Goal: Task Accomplishment & Management: Complete application form

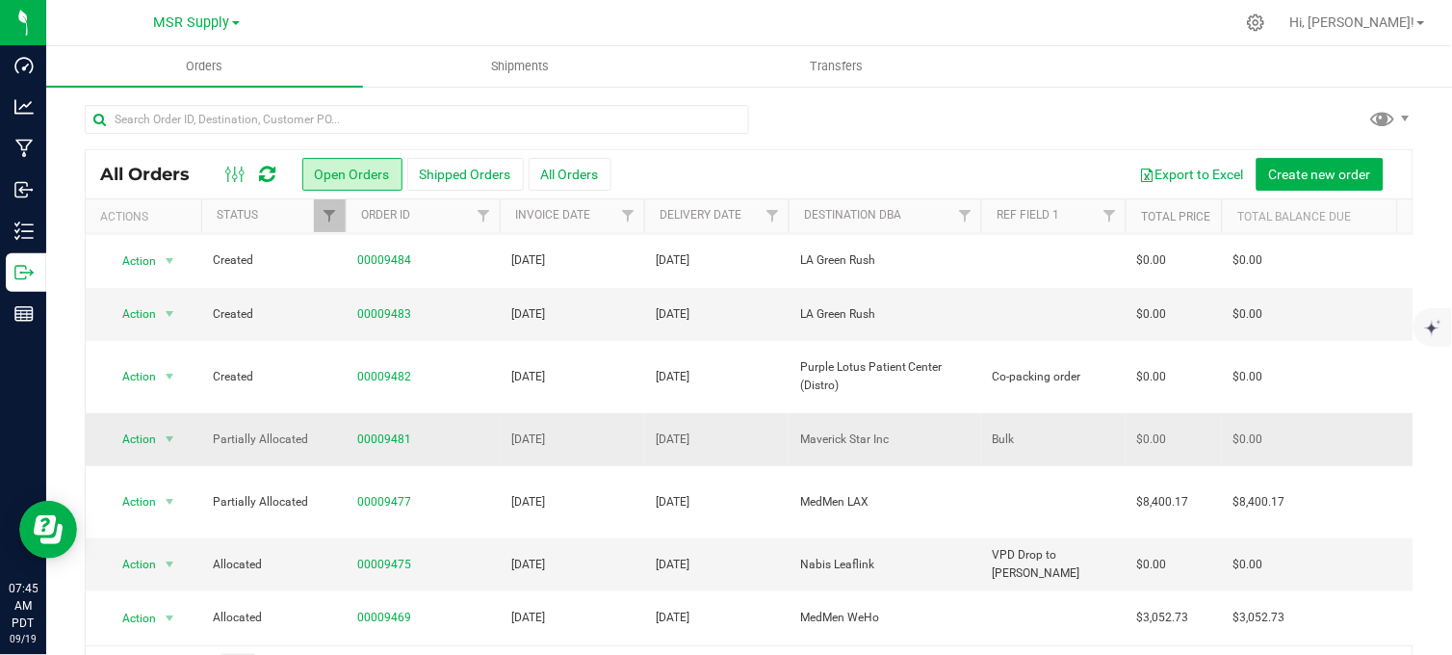
scroll to position [214, 0]
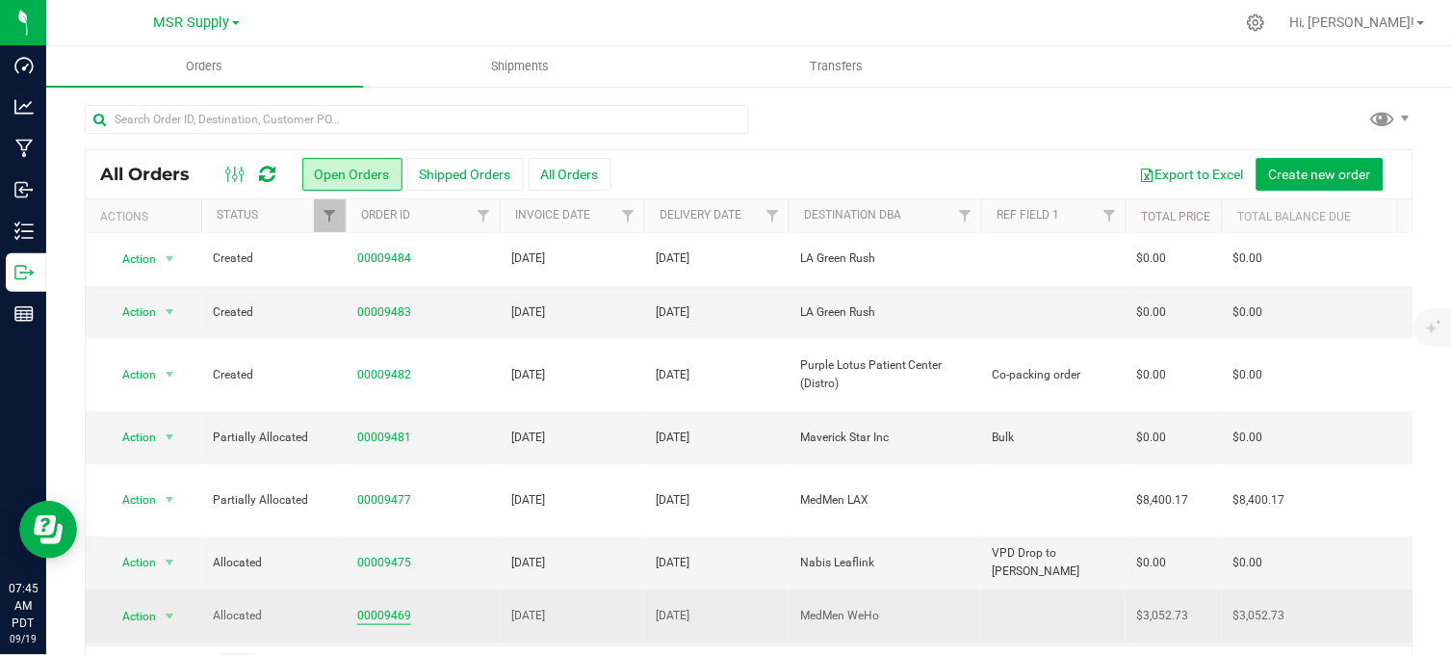
click at [376, 607] on link "00009469" at bounding box center [384, 616] width 54 height 18
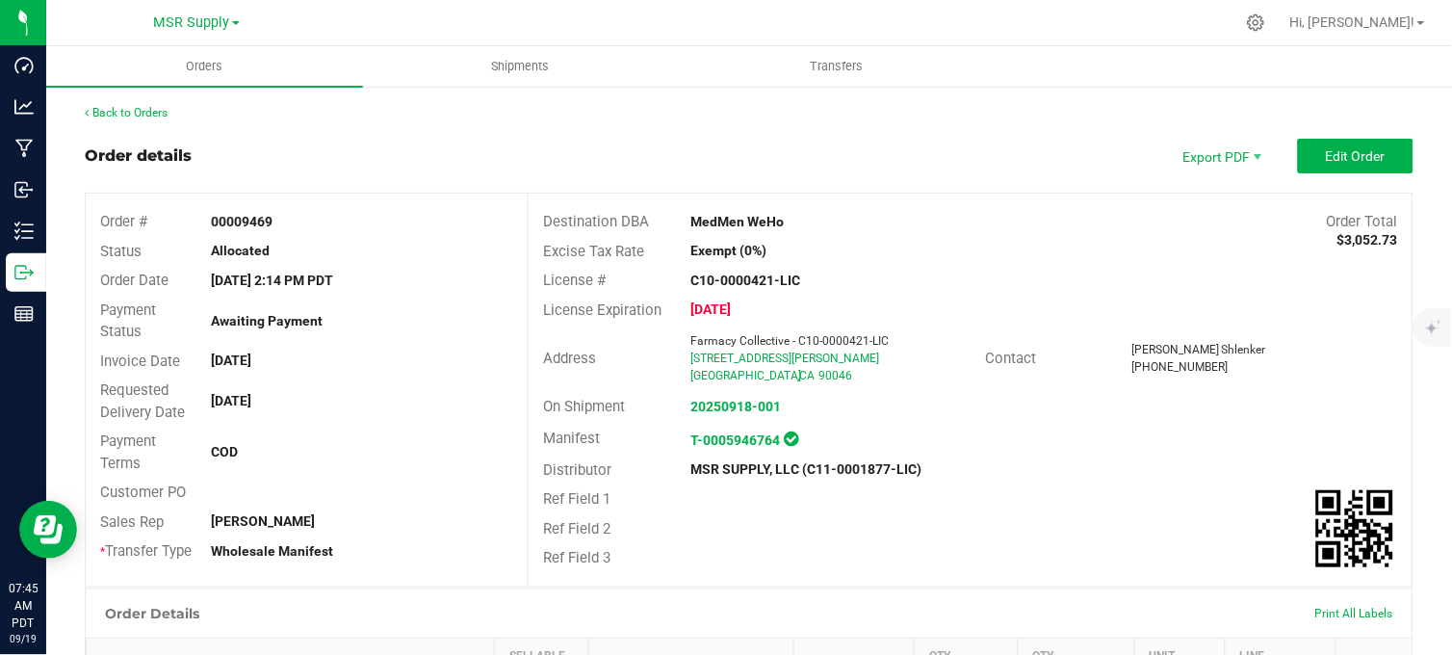
click at [446, 150] on div "Order details Export PDF Edit Order" at bounding box center [749, 156] width 1329 height 35
click at [533, 140] on div "Order details Export PDF Edit Order" at bounding box center [749, 156] width 1329 height 35
click at [848, 139] on div "Order details Export PDF Edit Order" at bounding box center [749, 156] width 1329 height 35
click at [982, 151] on div "Order details Export PDF Edit Order" at bounding box center [749, 156] width 1329 height 35
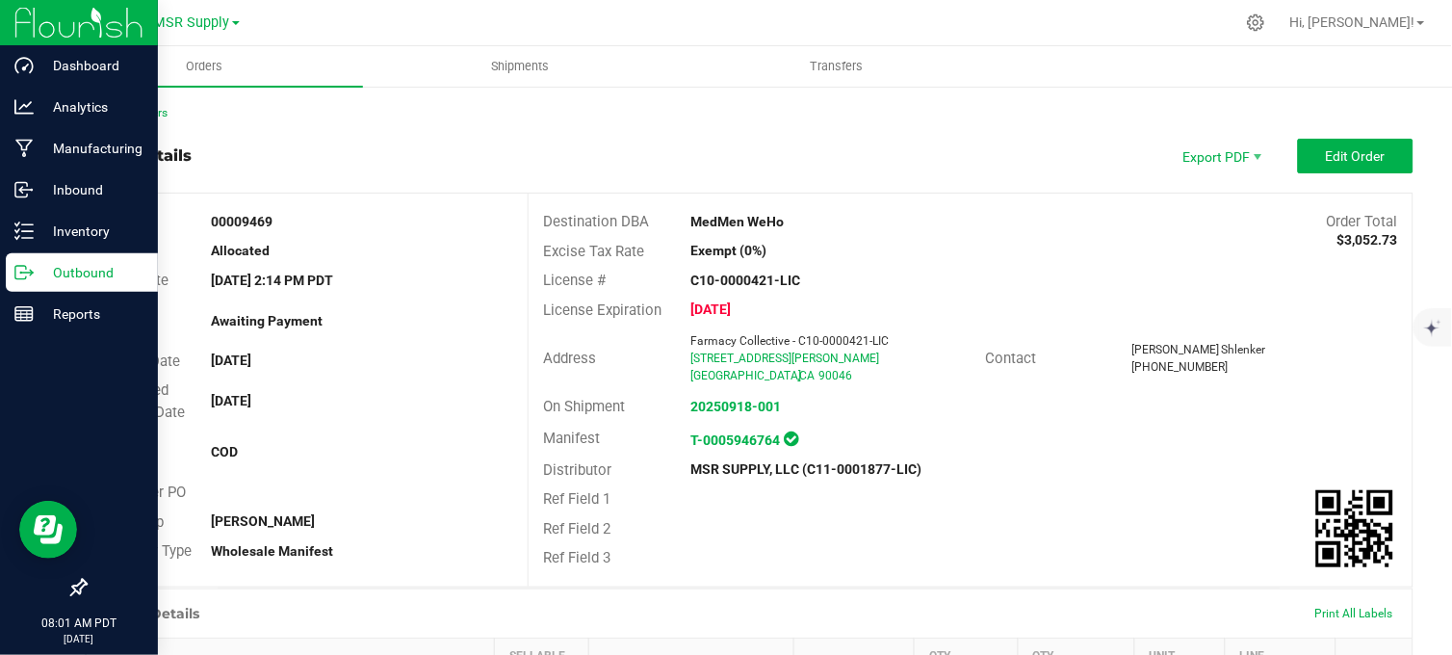
click at [26, 272] on line at bounding box center [27, 272] width 11 height 0
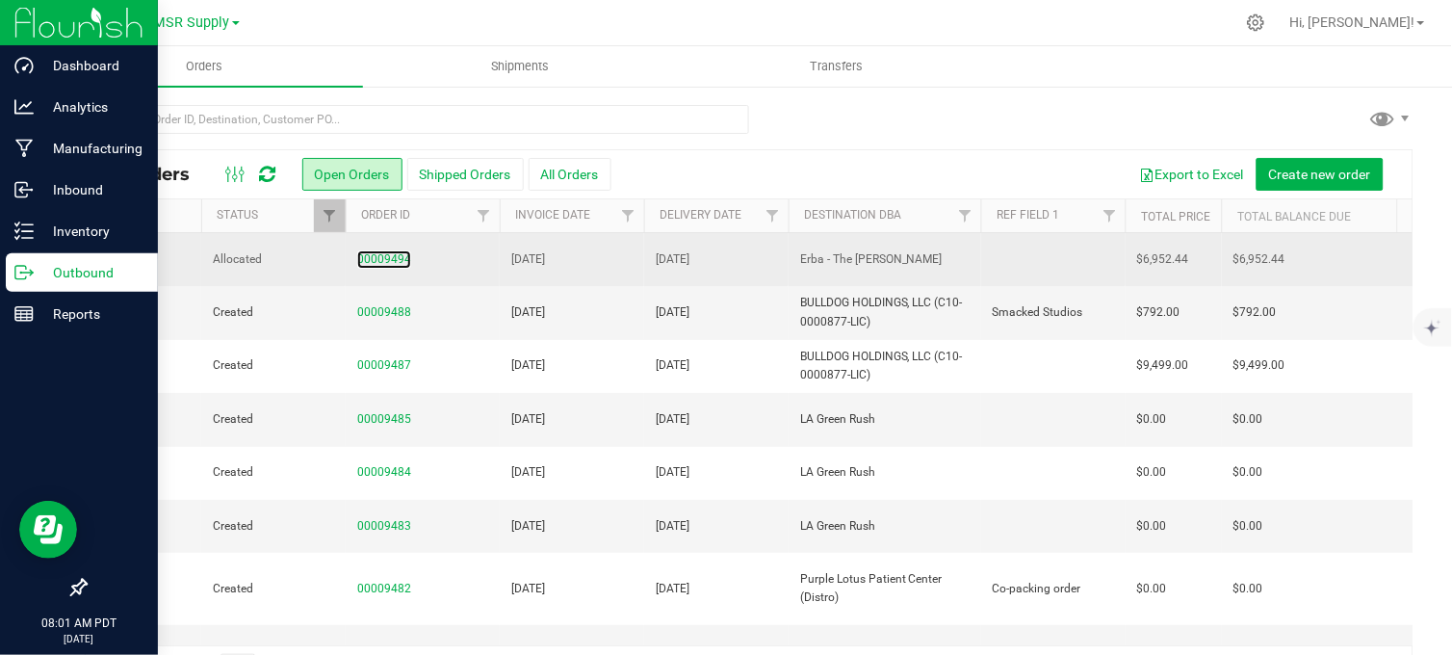
click at [386, 256] on link "00009494" at bounding box center [384, 259] width 54 height 18
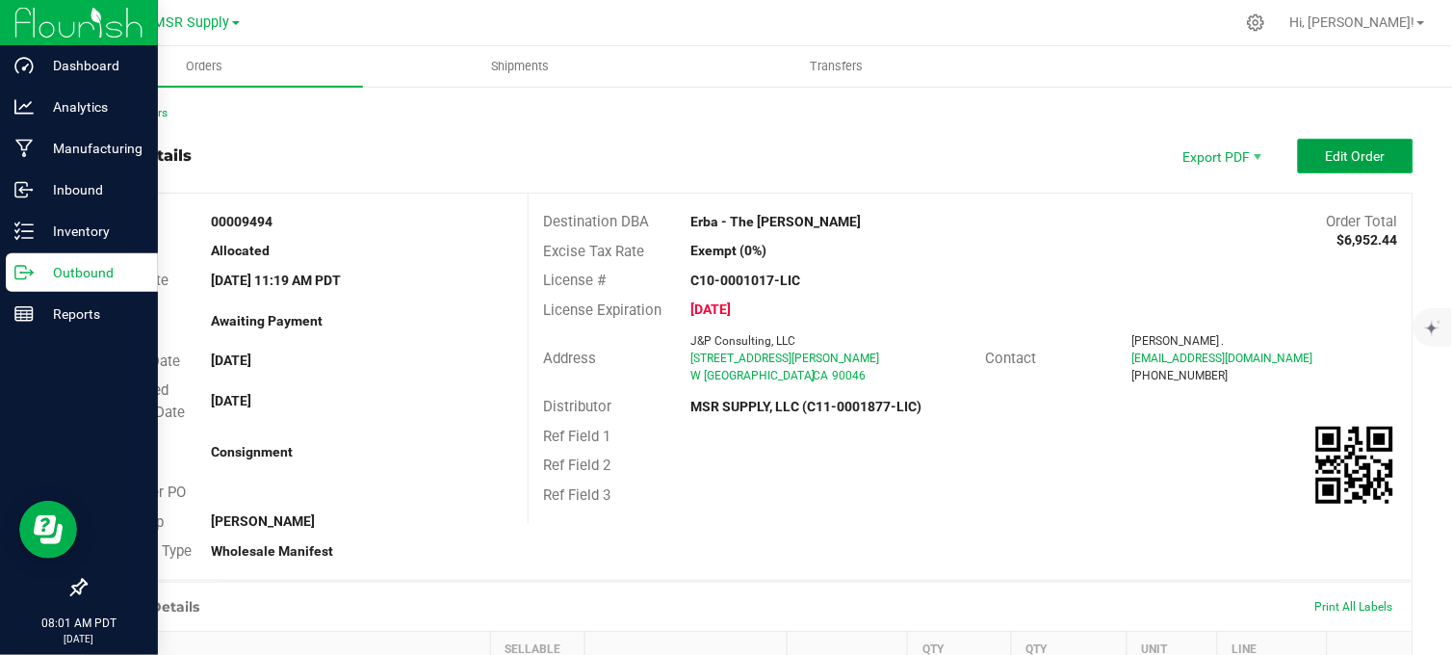
click at [1326, 157] on span "Edit Order" at bounding box center [1356, 155] width 60 height 15
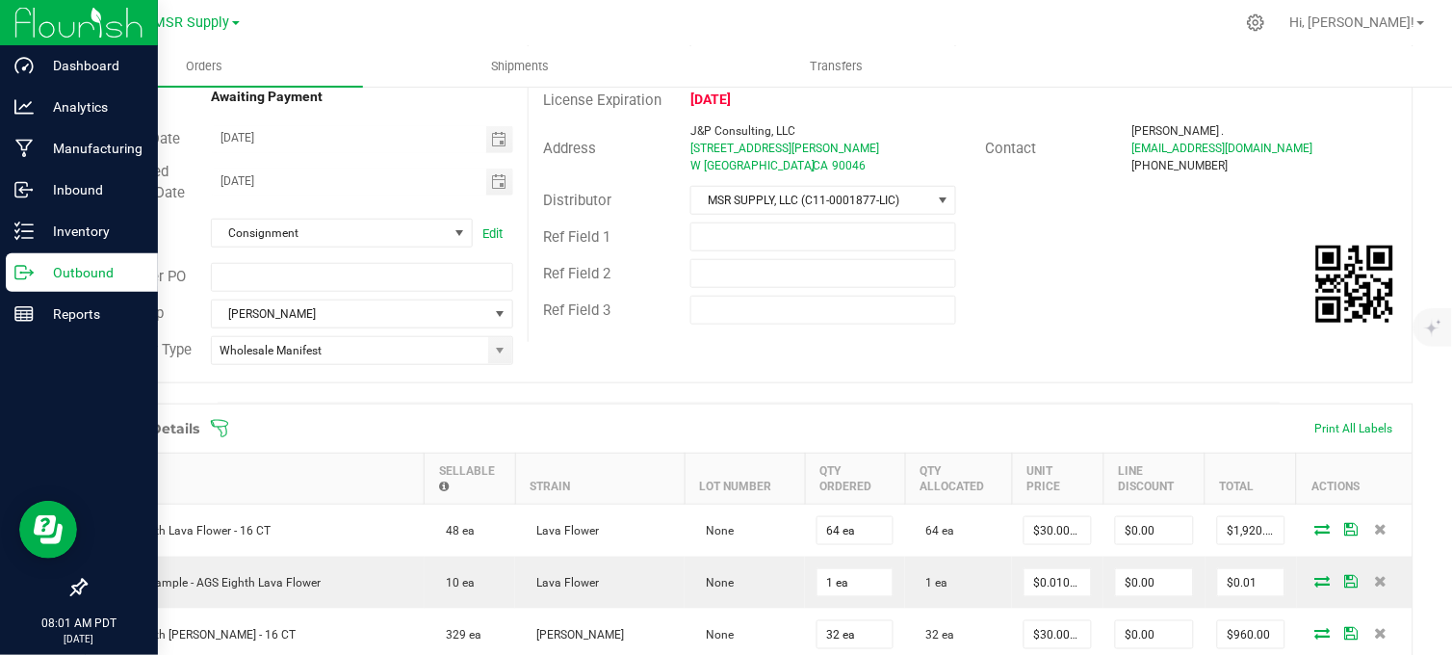
scroll to position [49, 0]
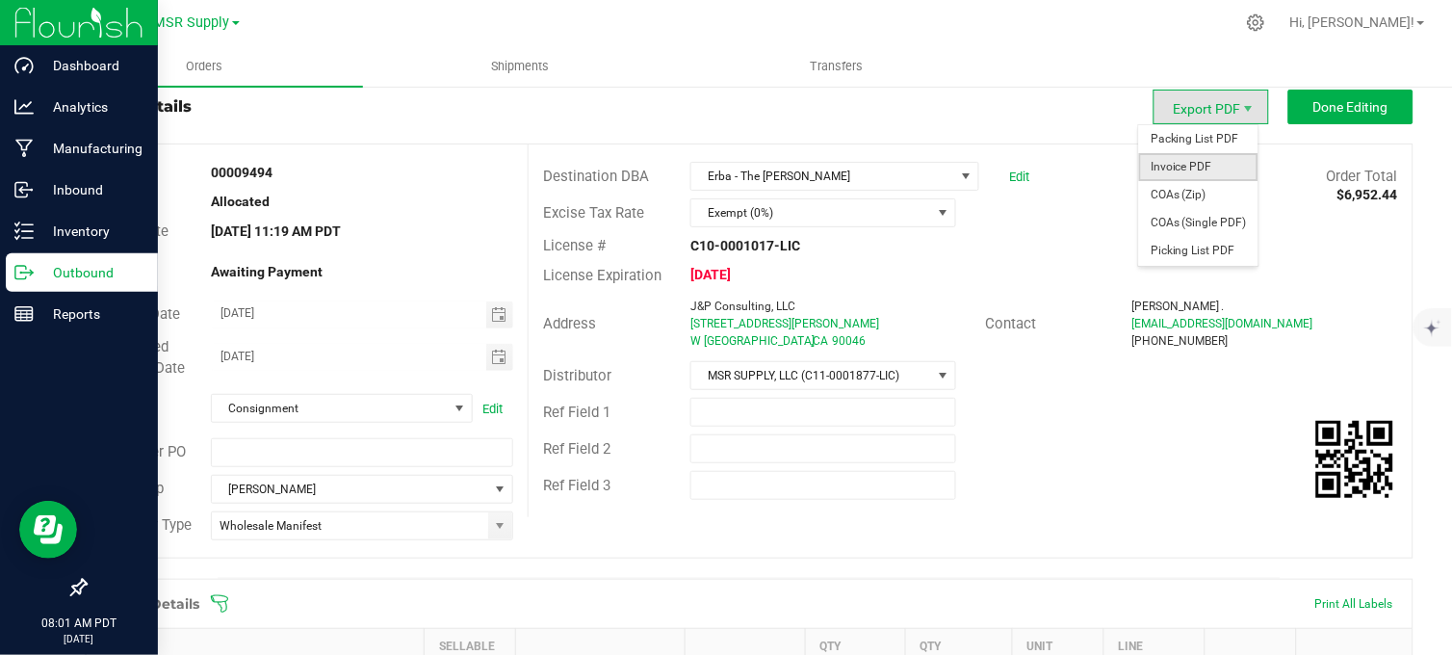
click at [1172, 167] on span "Invoice PDF" at bounding box center [1198, 167] width 119 height 28
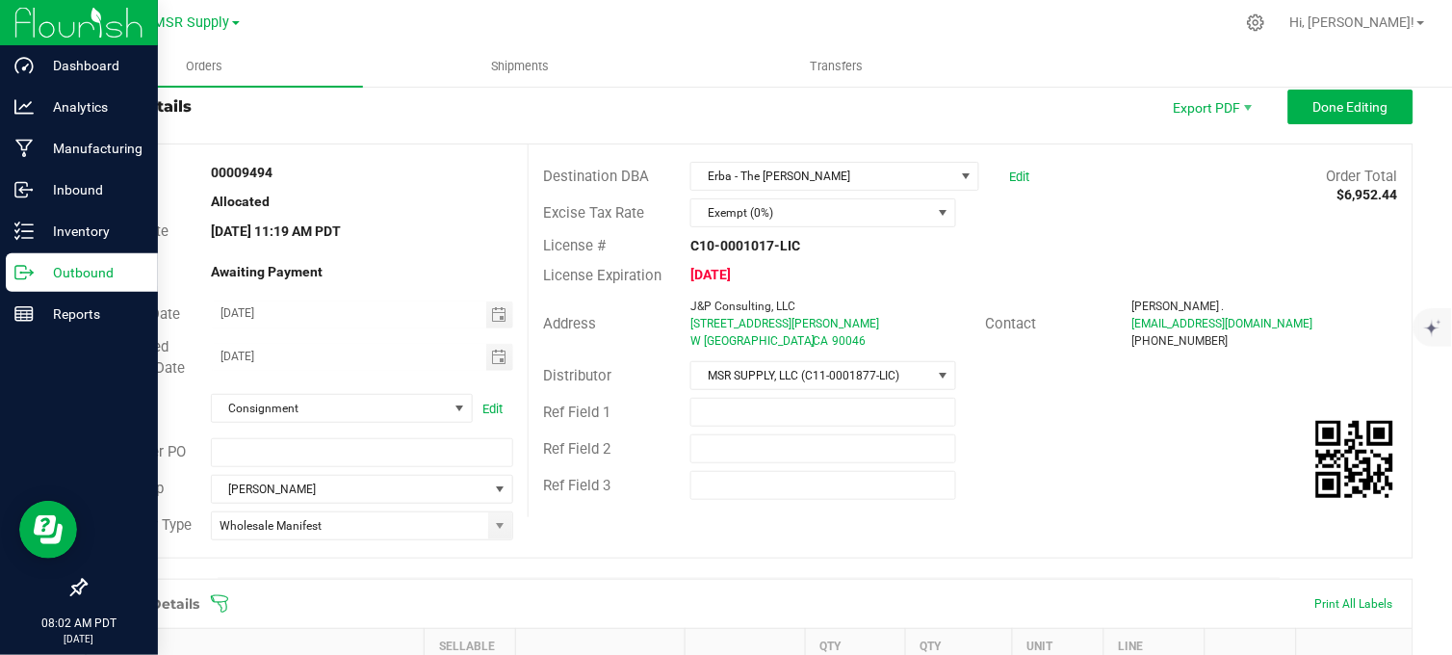
click at [668, 110] on div "Order details Export PDF Done Editing" at bounding box center [749, 107] width 1329 height 35
click at [554, 113] on div "Order details Export PDF Done Editing" at bounding box center [749, 107] width 1329 height 35
click at [460, 116] on div "Order details Export PDF Done Editing" at bounding box center [749, 107] width 1329 height 35
click at [39, 276] on p "Outbound" at bounding box center [92, 272] width 116 height 23
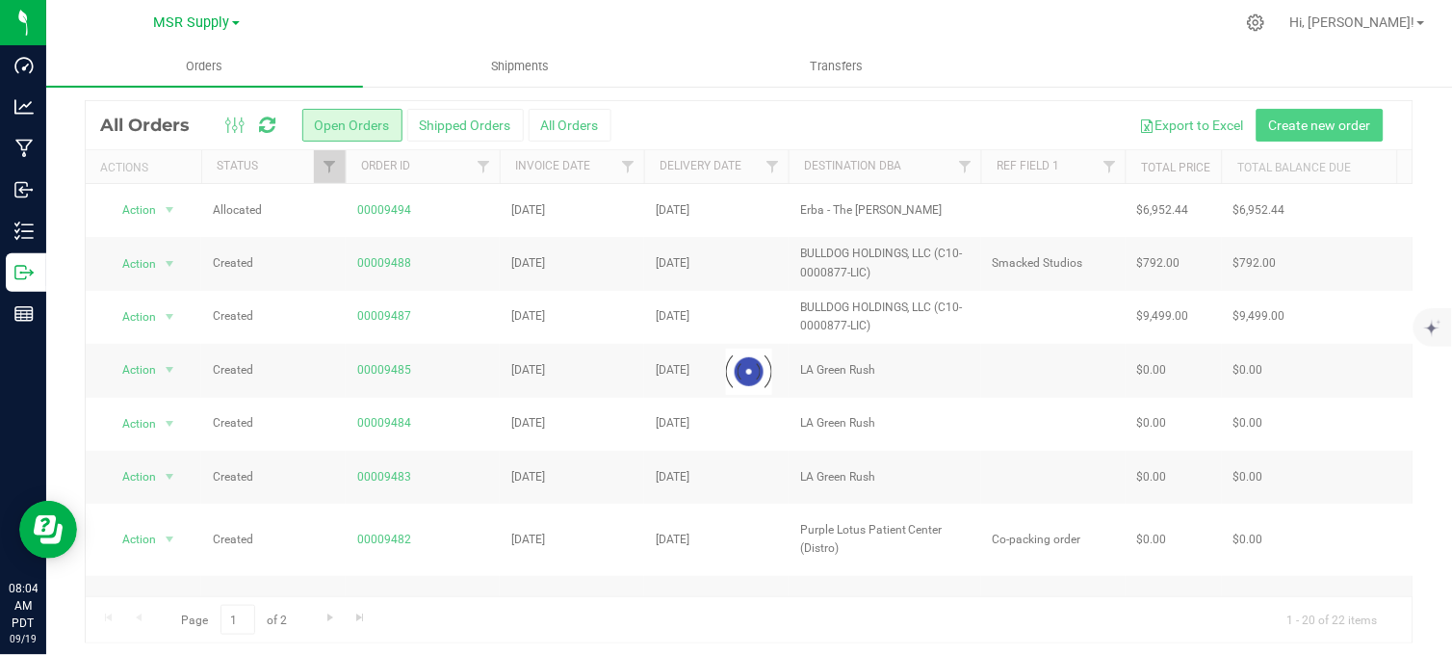
click at [1274, 174] on div at bounding box center [749, 371] width 1327 height 541
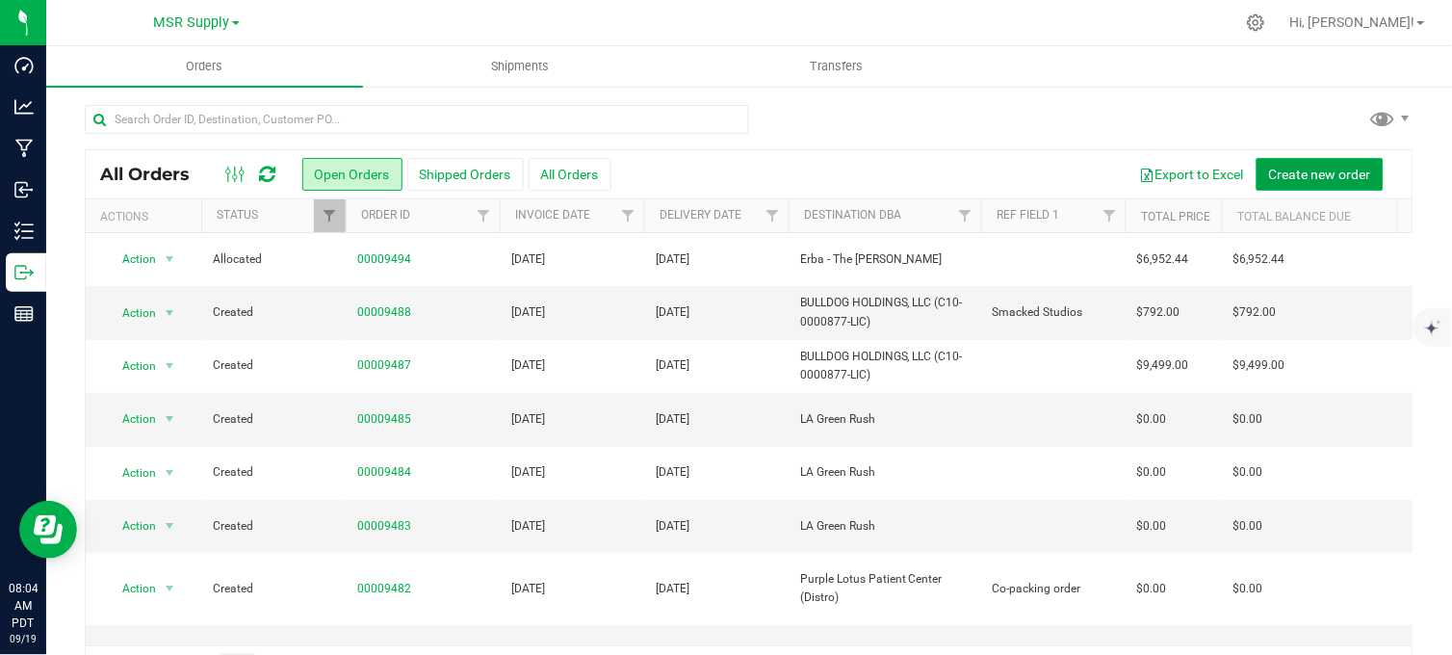
click at [1309, 173] on span "Create new order" at bounding box center [1320, 174] width 102 height 15
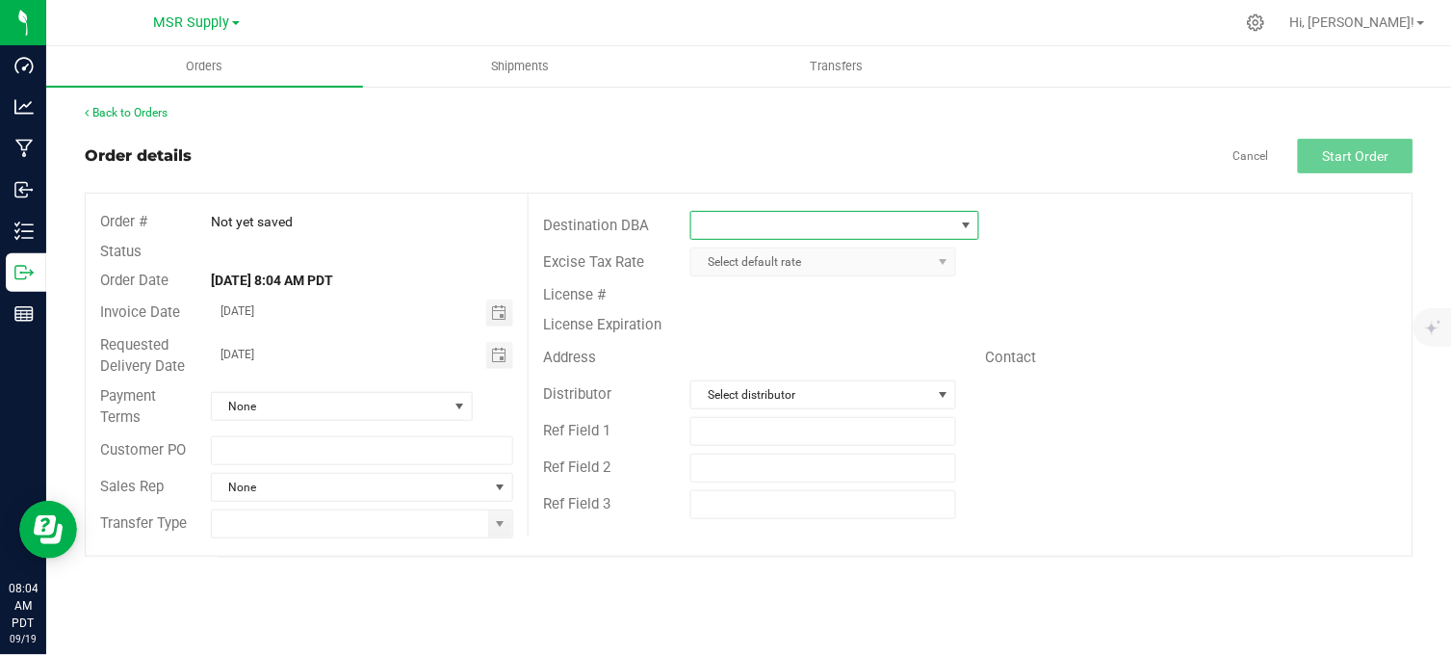
click at [806, 220] on span at bounding box center [822, 225] width 262 height 27
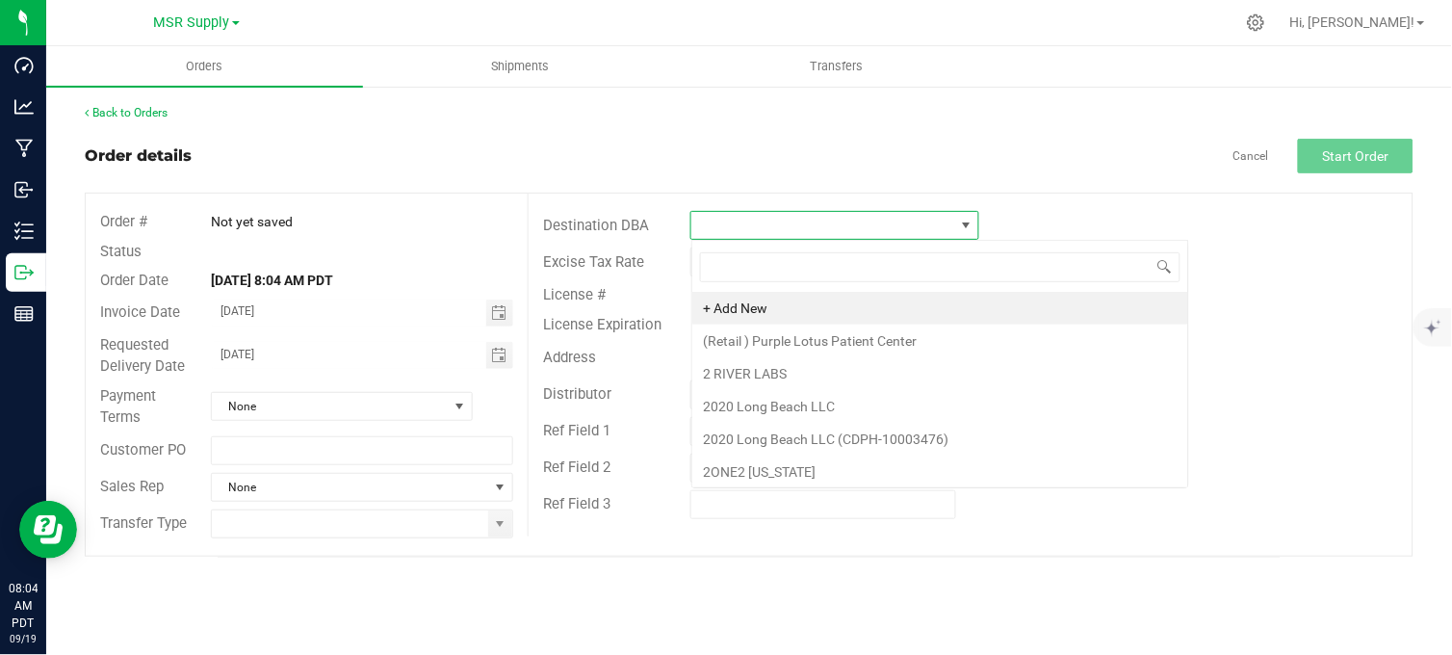
scroll to position [29, 287]
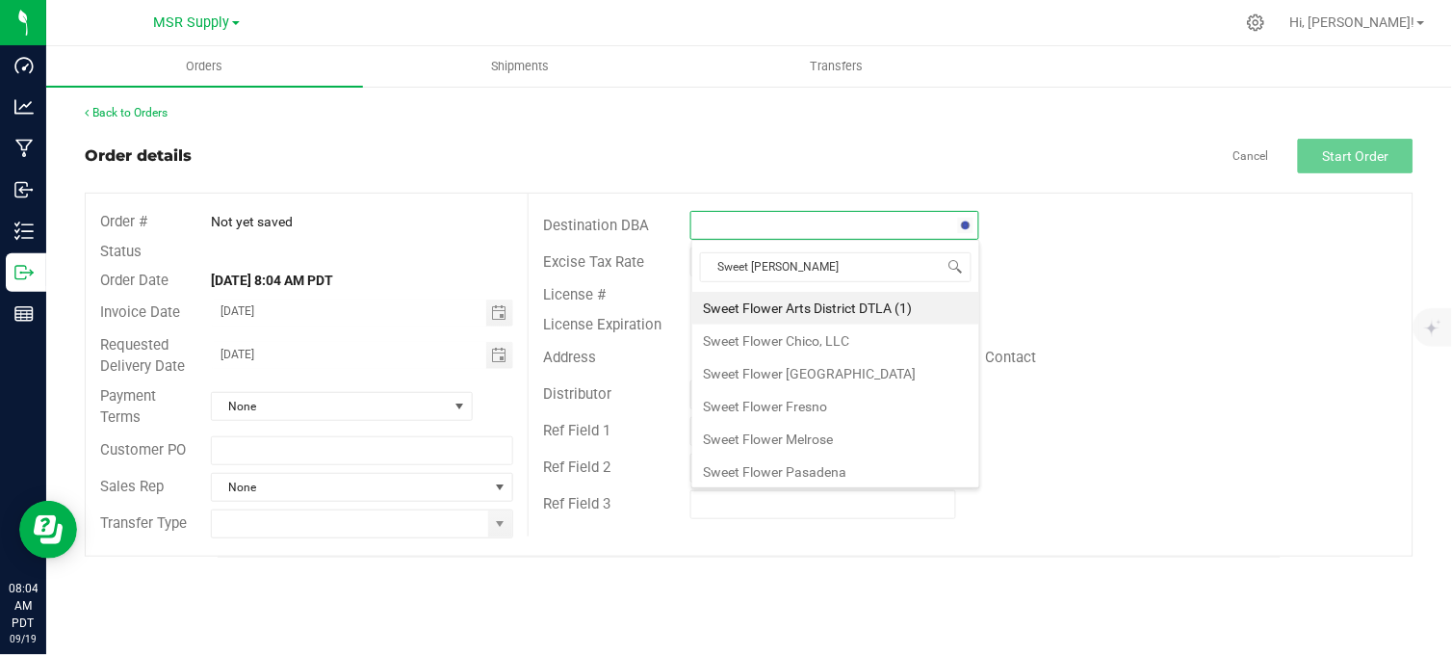
type input "Sweet flower"
click at [807, 350] on li "Sweet Flower Chico, LLC" at bounding box center [835, 340] width 287 height 33
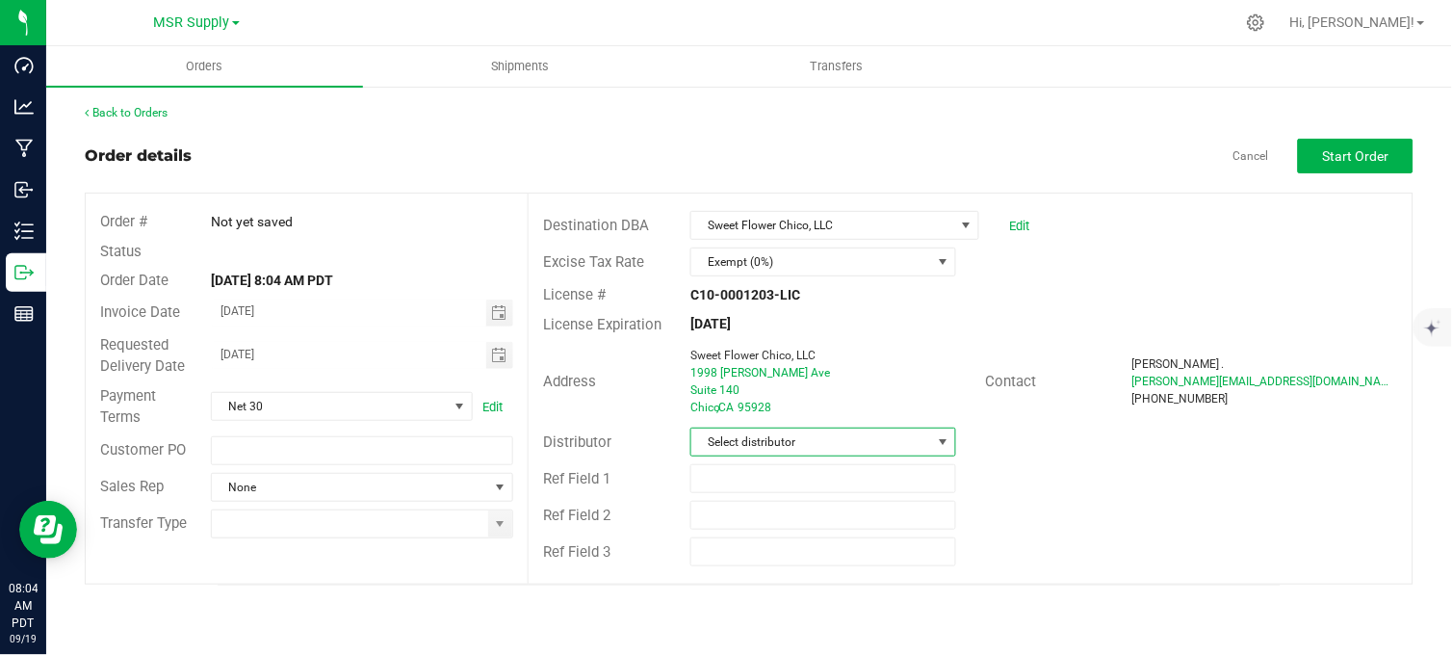
click at [849, 429] on span "Select distributor" at bounding box center [811, 441] width 240 height 27
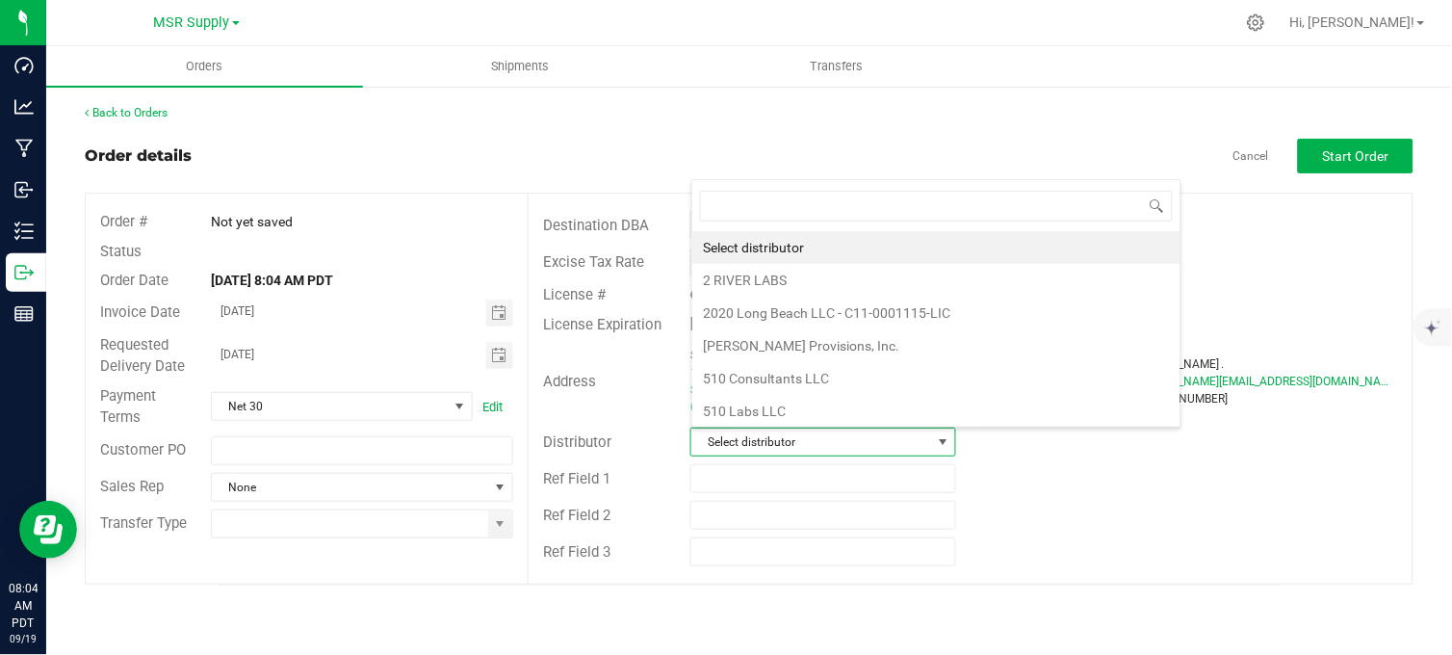
scroll to position [29, 262]
type input "msr"
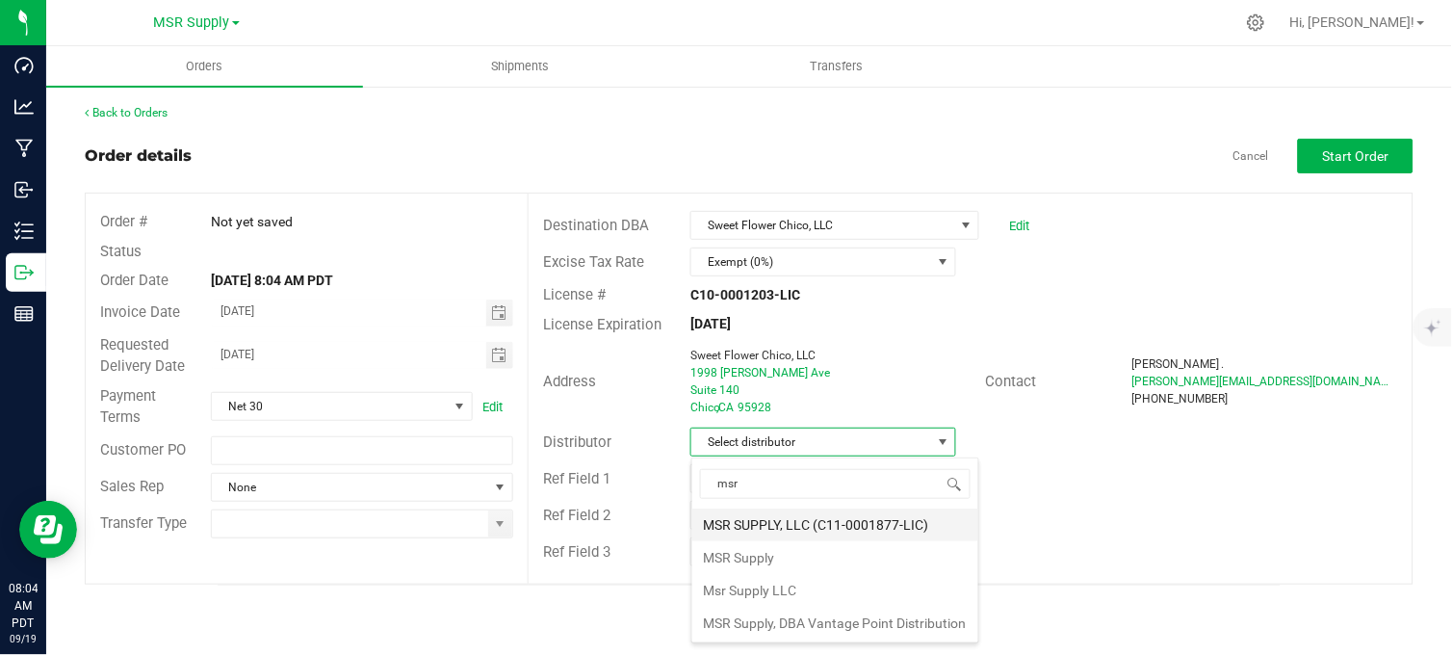
click at [802, 523] on li "MSR SUPPLY, LLC (C11-0001877-LIC)" at bounding box center [835, 524] width 286 height 33
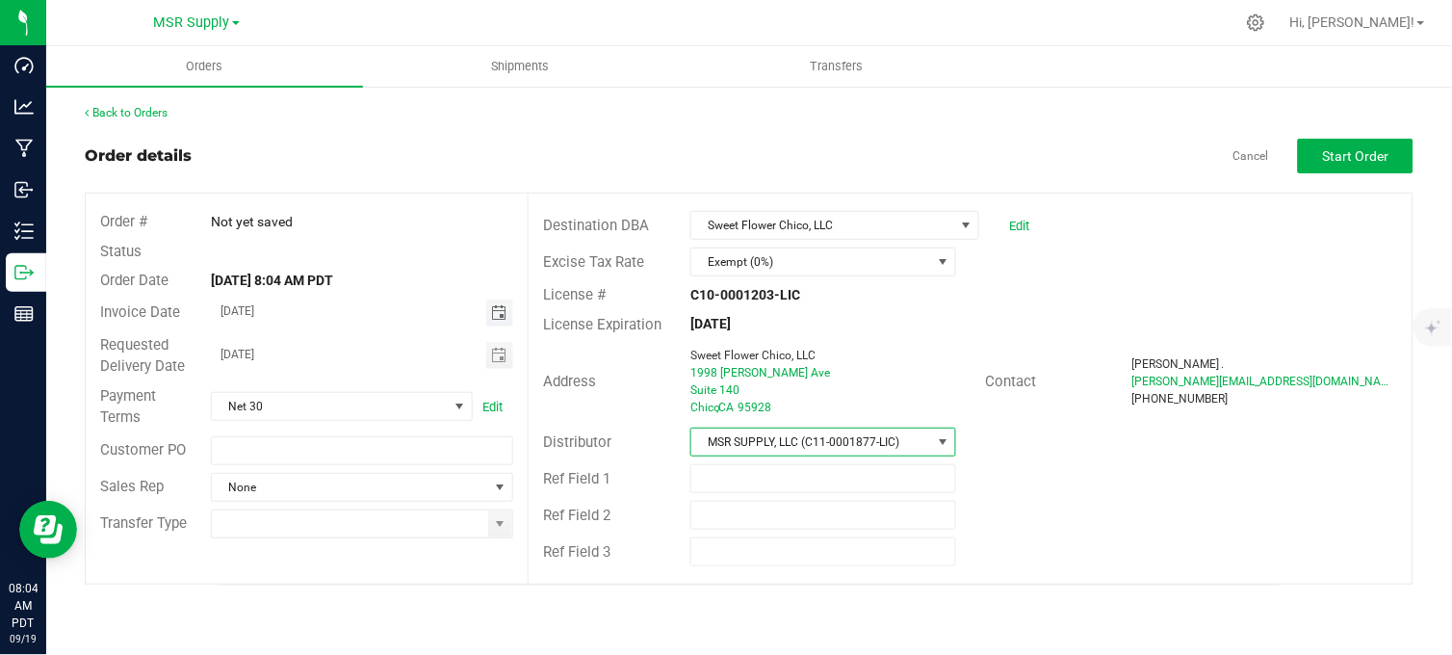
click at [505, 314] on span "Toggle calendar" at bounding box center [498, 312] width 15 height 15
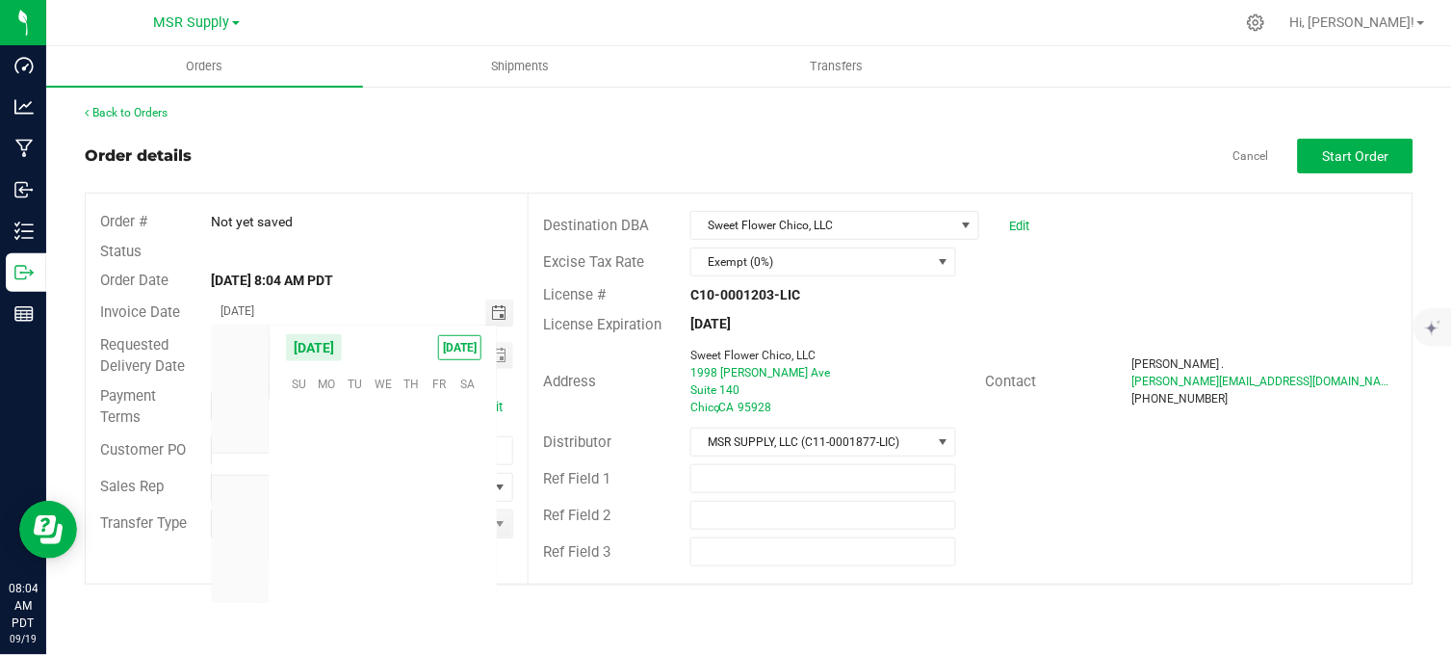
scroll to position [312258, 0]
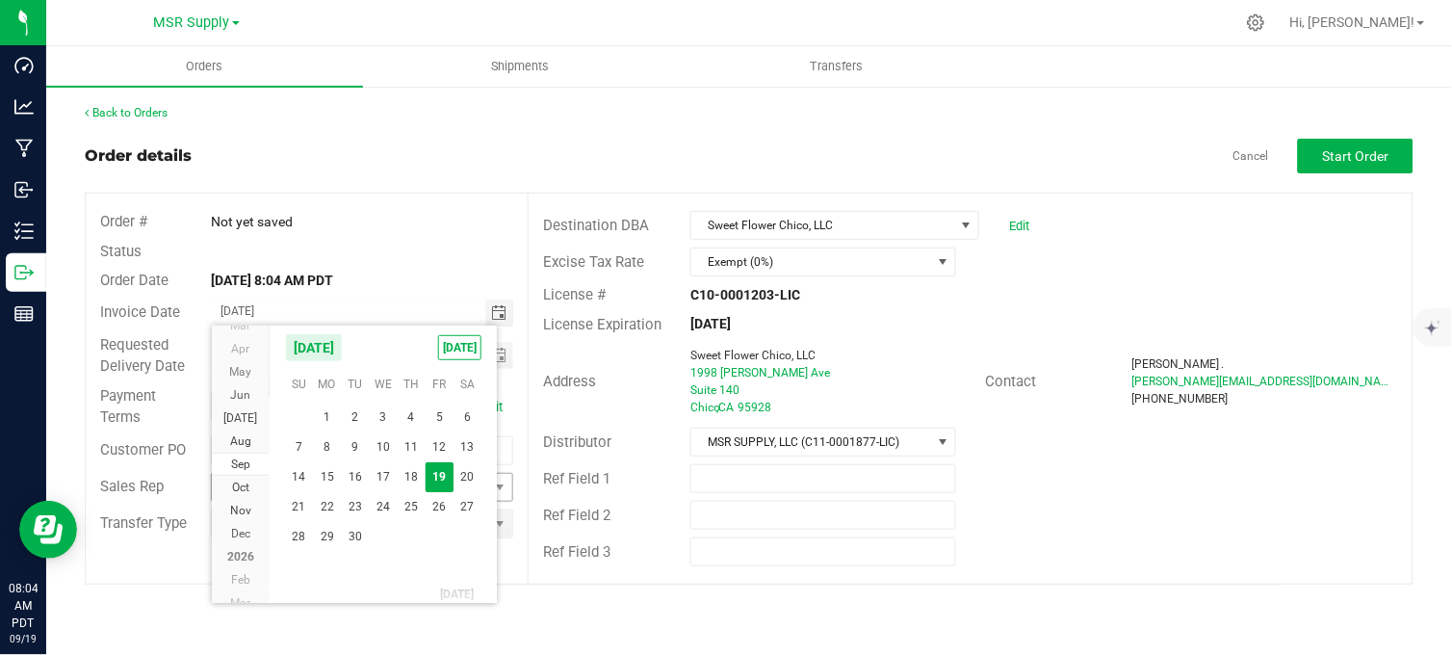
click at [385, 504] on span "24" at bounding box center [383, 507] width 28 height 30
type input "[DATE]"
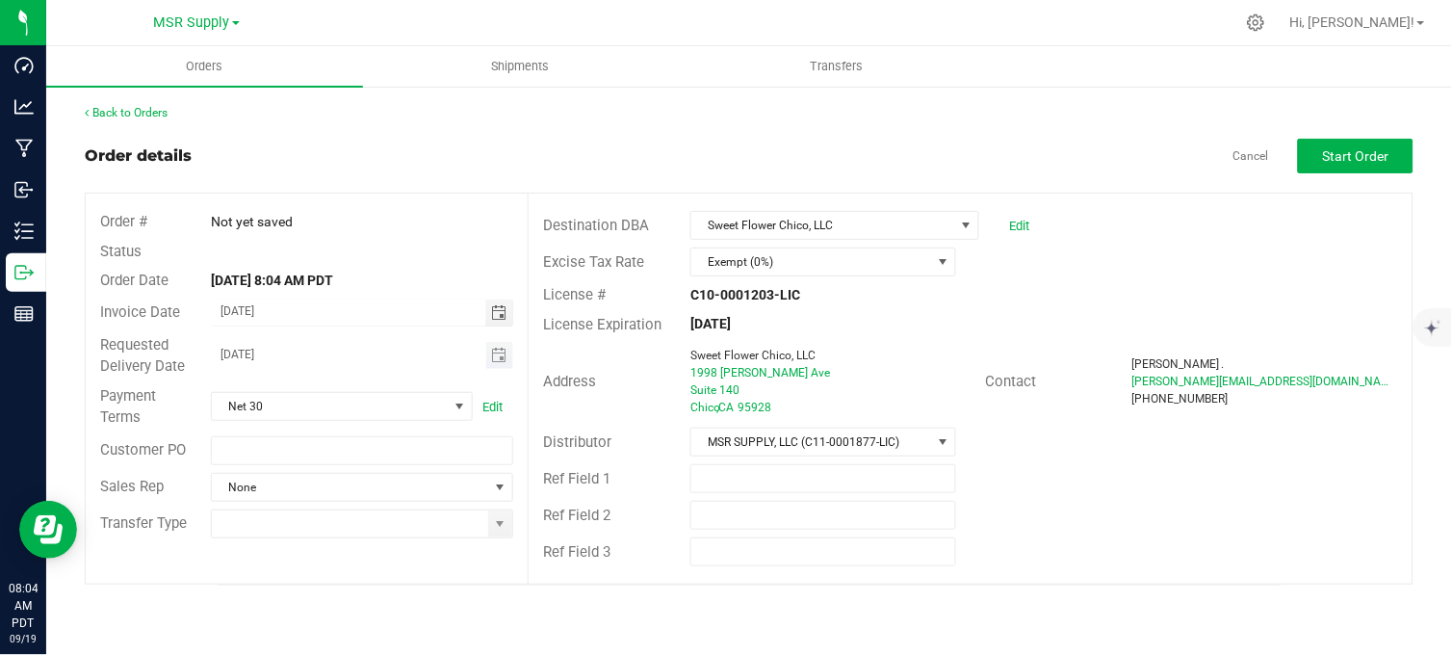
click at [489, 349] on span "Toggle calendar" at bounding box center [500, 355] width 28 height 27
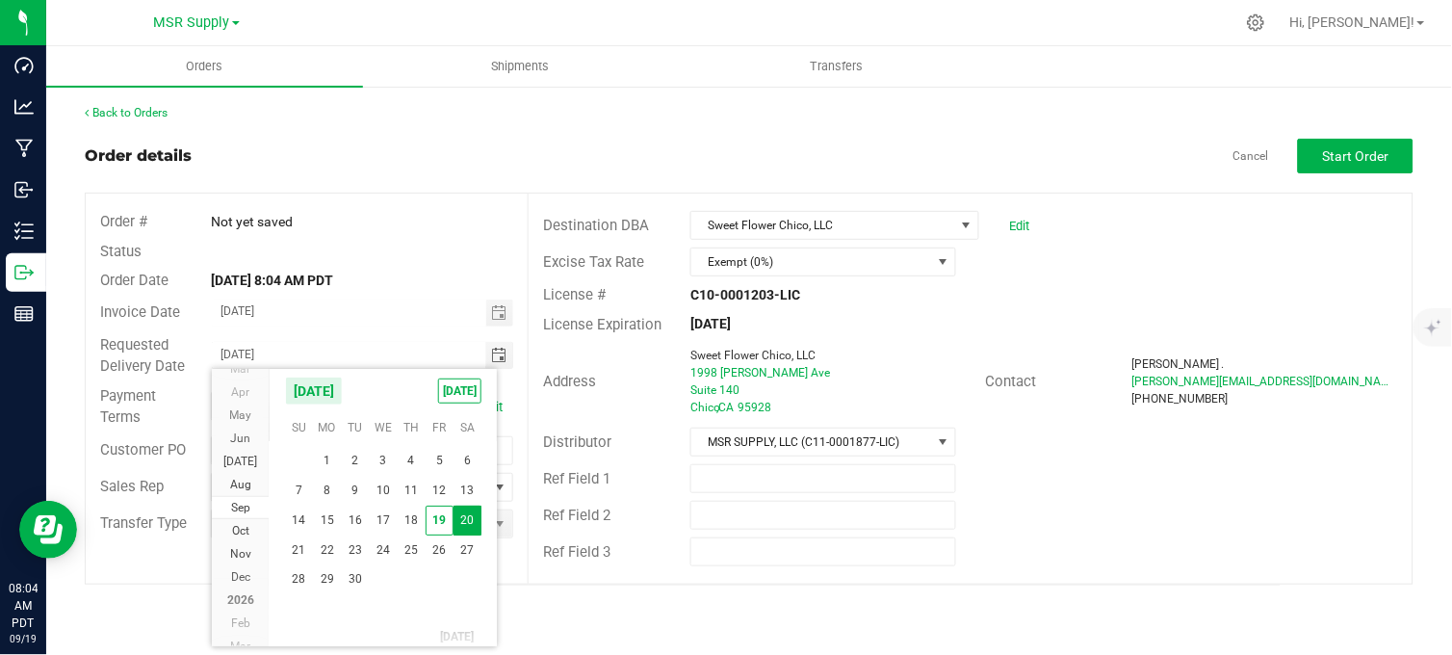
click at [382, 546] on span "24" at bounding box center [383, 550] width 28 height 30
type input "[DATE]"
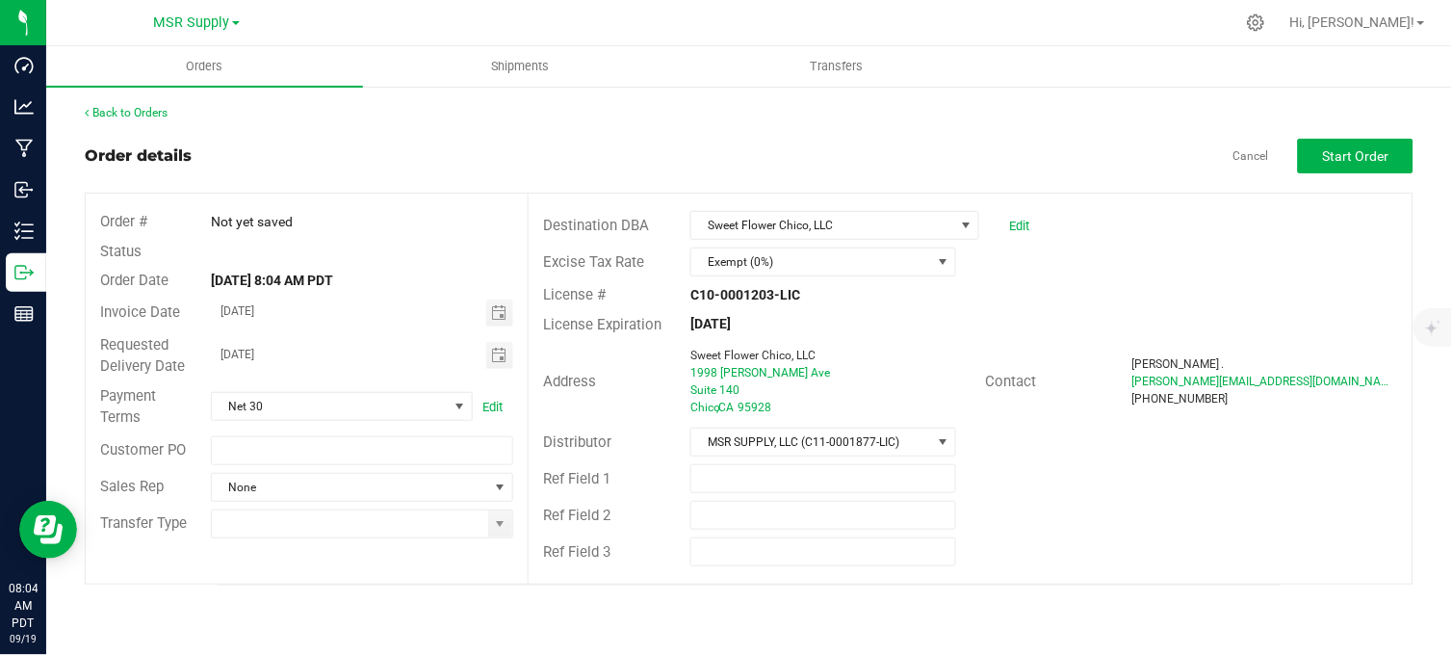
drag, startPoint x: 374, startPoint y: 274, endPoint x: 419, endPoint y: 289, distance: 47.5
click at [378, 274] on div "[DATE] 8:04 AM PDT" at bounding box center [361, 281] width 331 height 20
drag, startPoint x: 501, startPoint y: 487, endPoint x: 507, endPoint y: 510, distance: 24.1
click at [501, 486] on span at bounding box center [500, 486] width 15 height 15
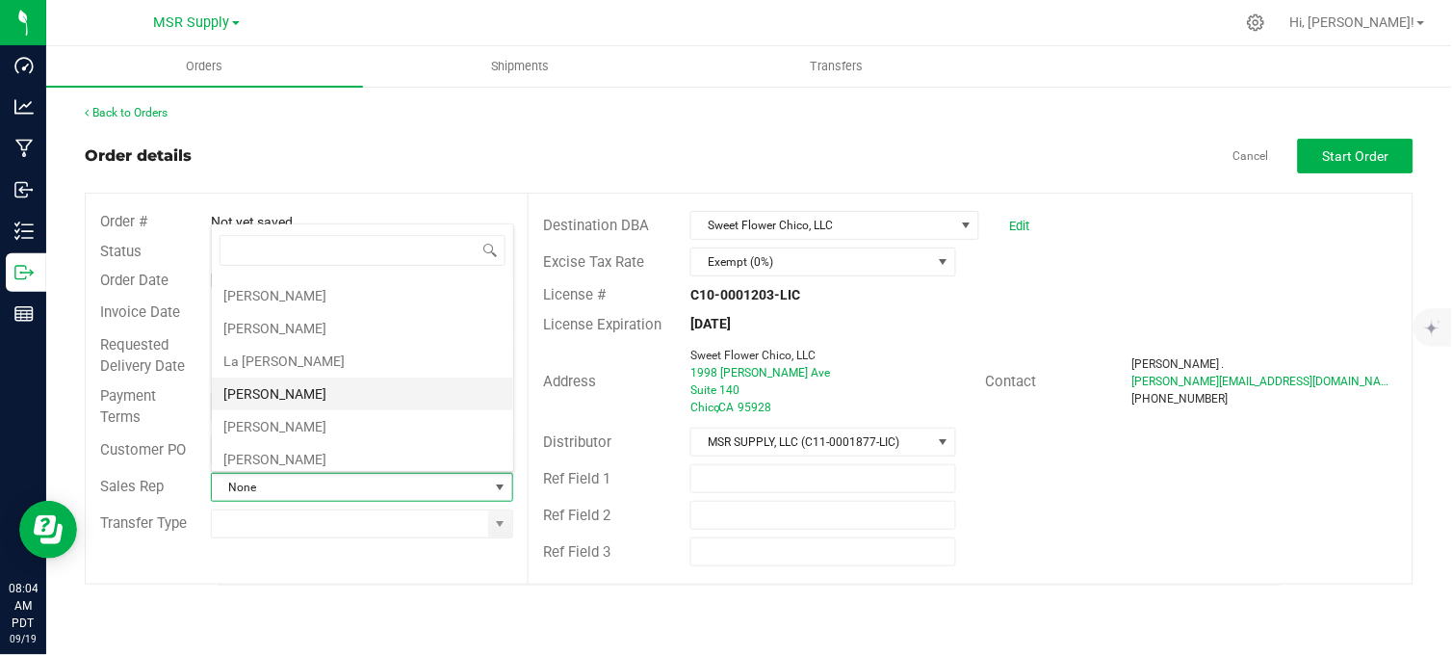
scroll to position [107, 0]
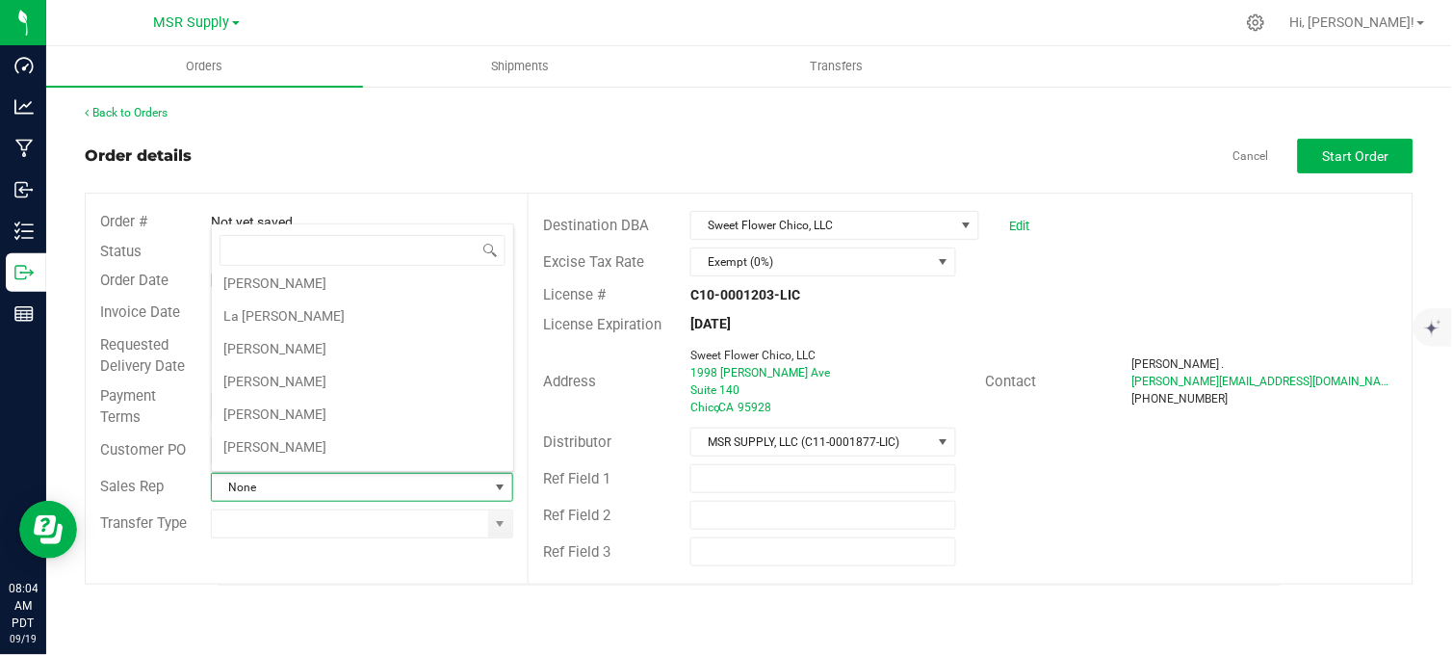
drag, startPoint x: 320, startPoint y: 446, endPoint x: 546, endPoint y: 552, distance: 249.8
click at [321, 446] on li "[PERSON_NAME]" at bounding box center [362, 446] width 301 height 33
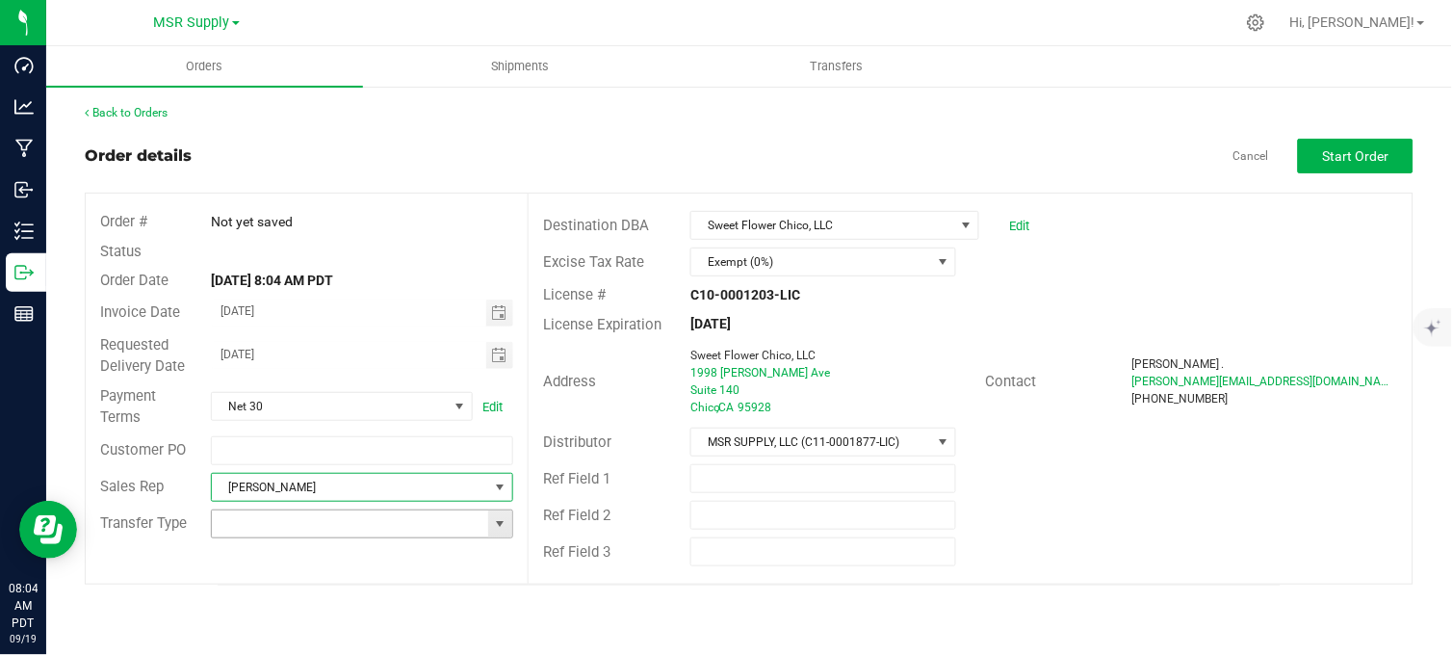
drag, startPoint x: 494, startPoint y: 526, endPoint x: 499, endPoint y: 540, distance: 15.2
click at [494, 527] on span at bounding box center [500, 523] width 15 height 15
click at [340, 481] on li "Wholesale Manifest" at bounding box center [362, 487] width 301 height 33
type input "Wholesale Manifest"
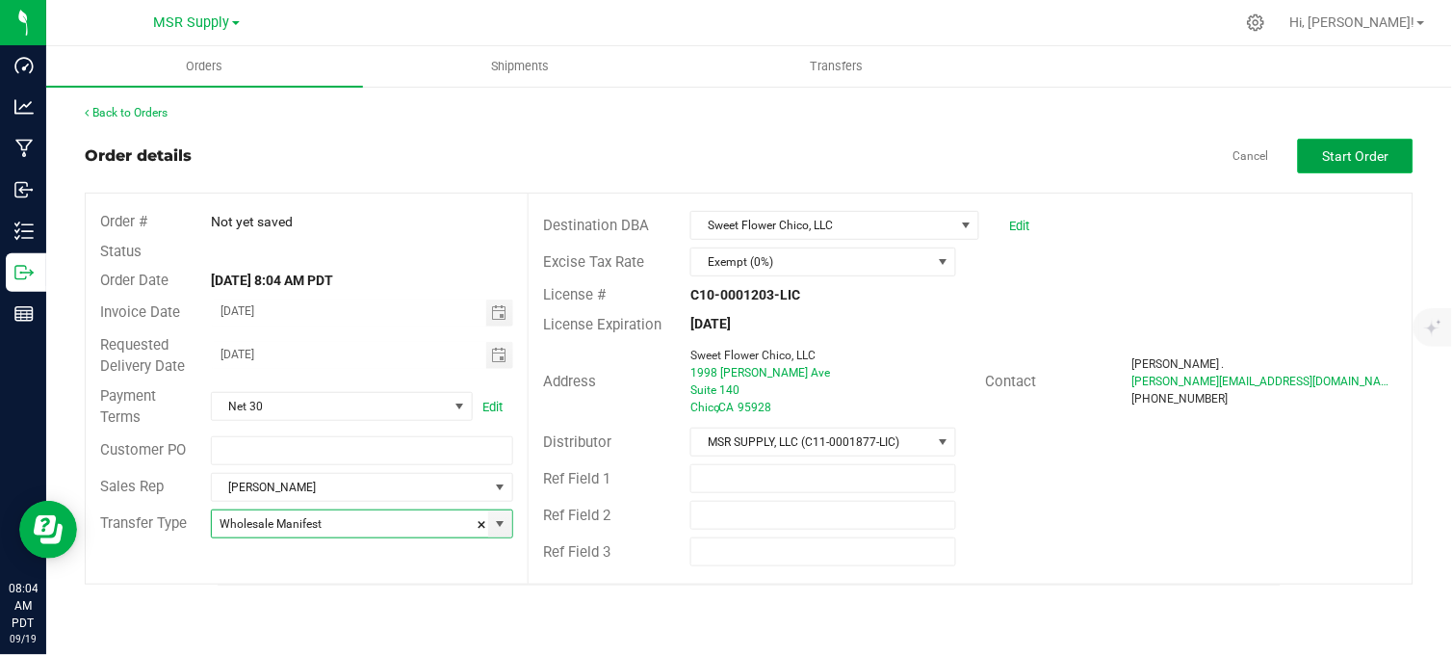
click at [1360, 156] on span "Start Order" at bounding box center [1356, 155] width 66 height 15
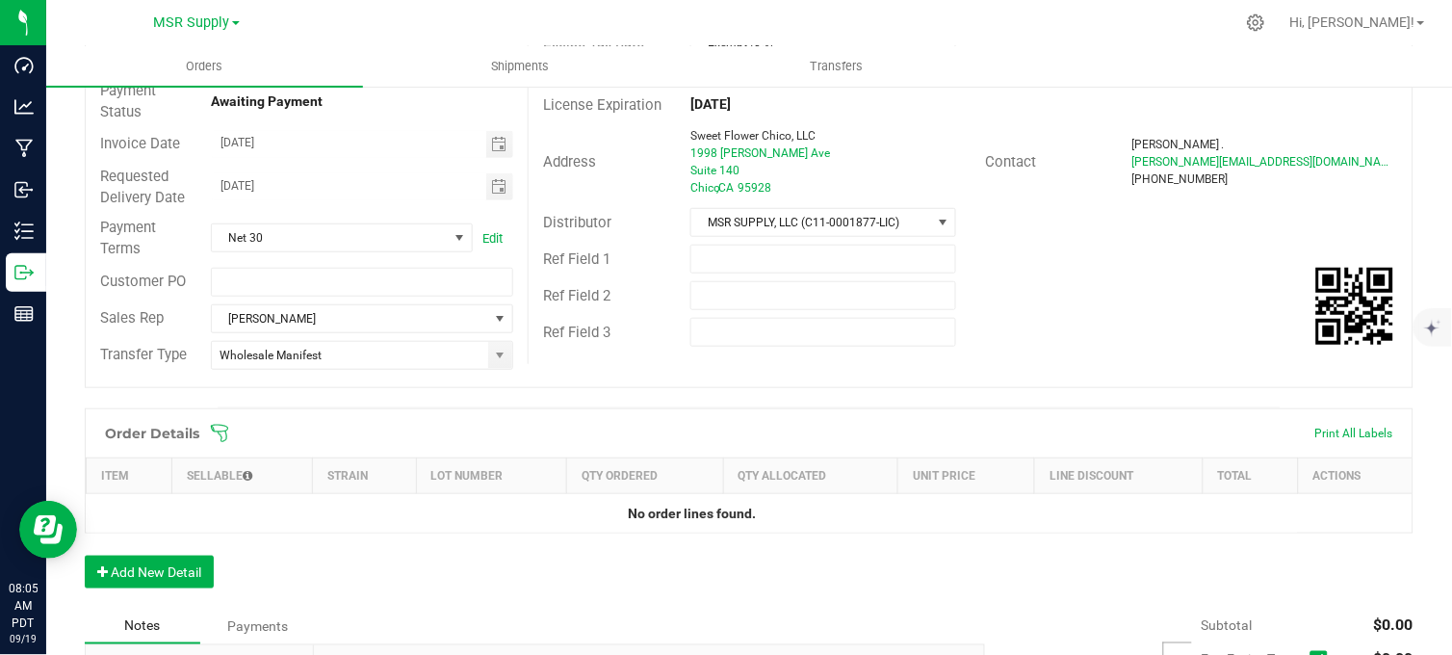
scroll to position [427, 0]
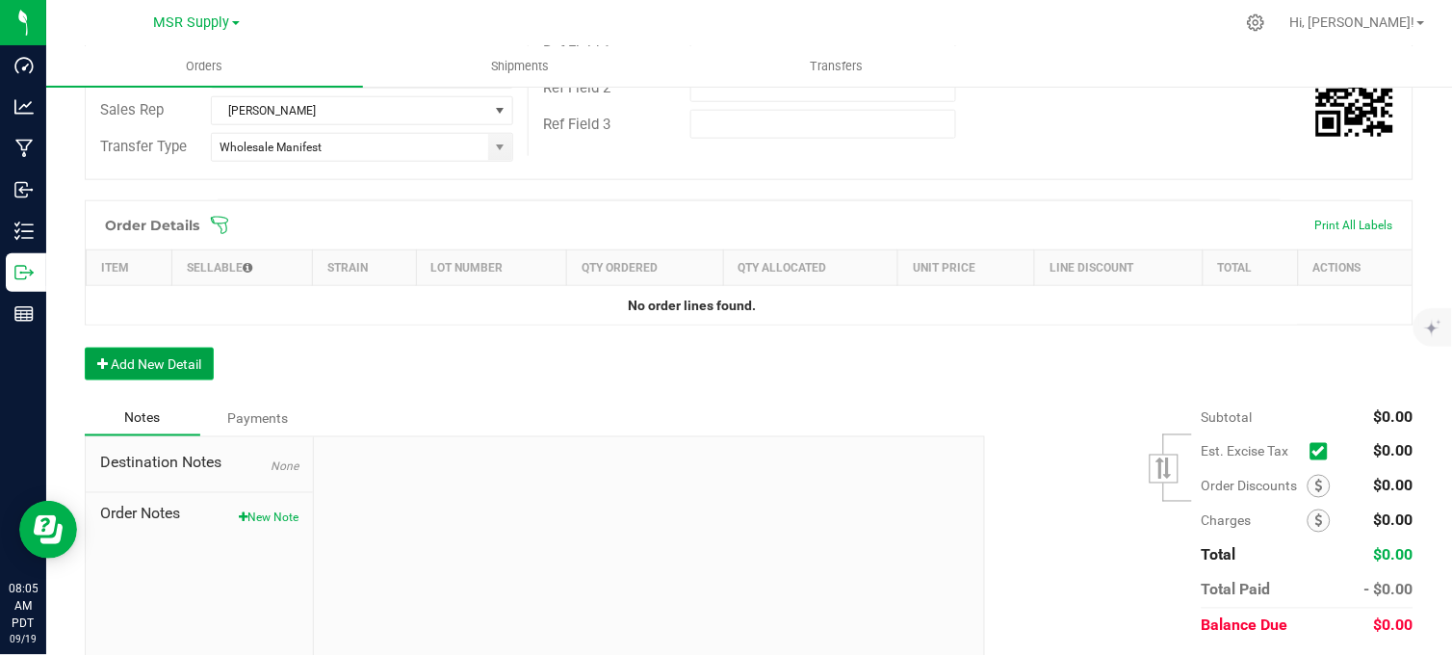
click at [193, 360] on button "Add New Detail" at bounding box center [149, 364] width 129 height 33
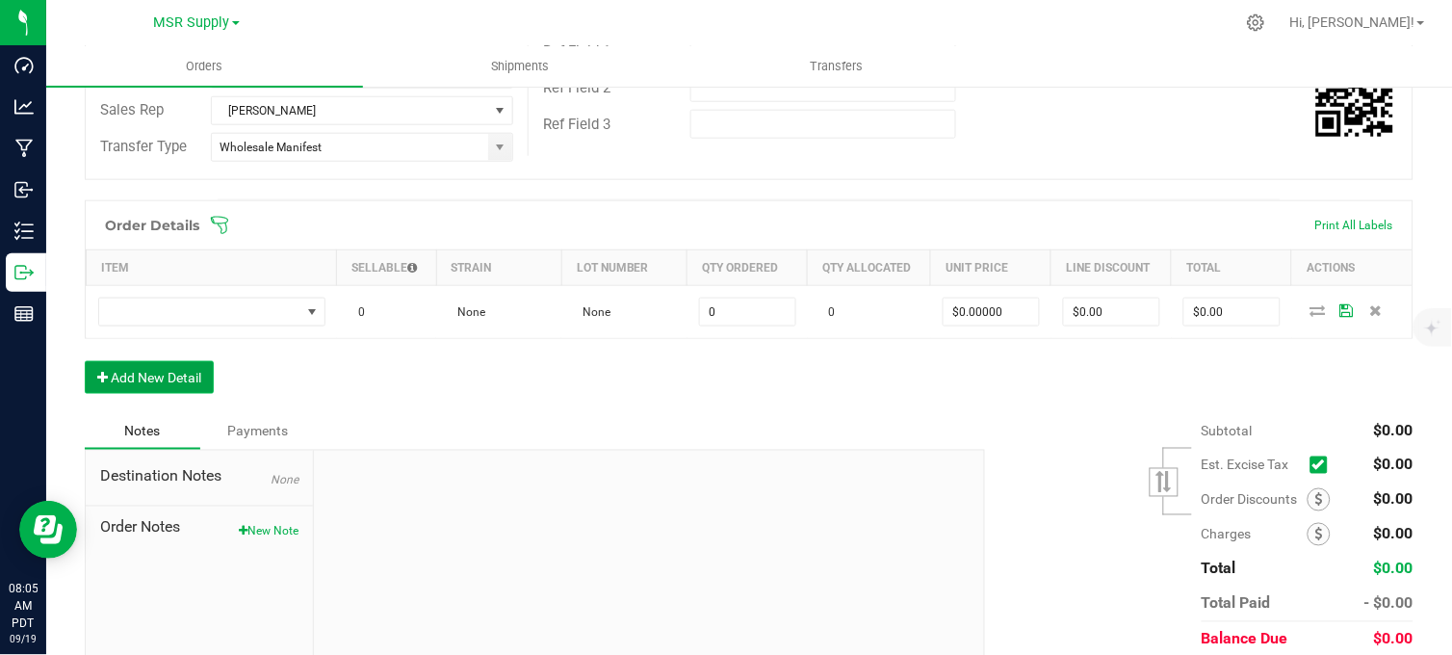
click at [177, 387] on button "Add New Detail" at bounding box center [149, 377] width 129 height 33
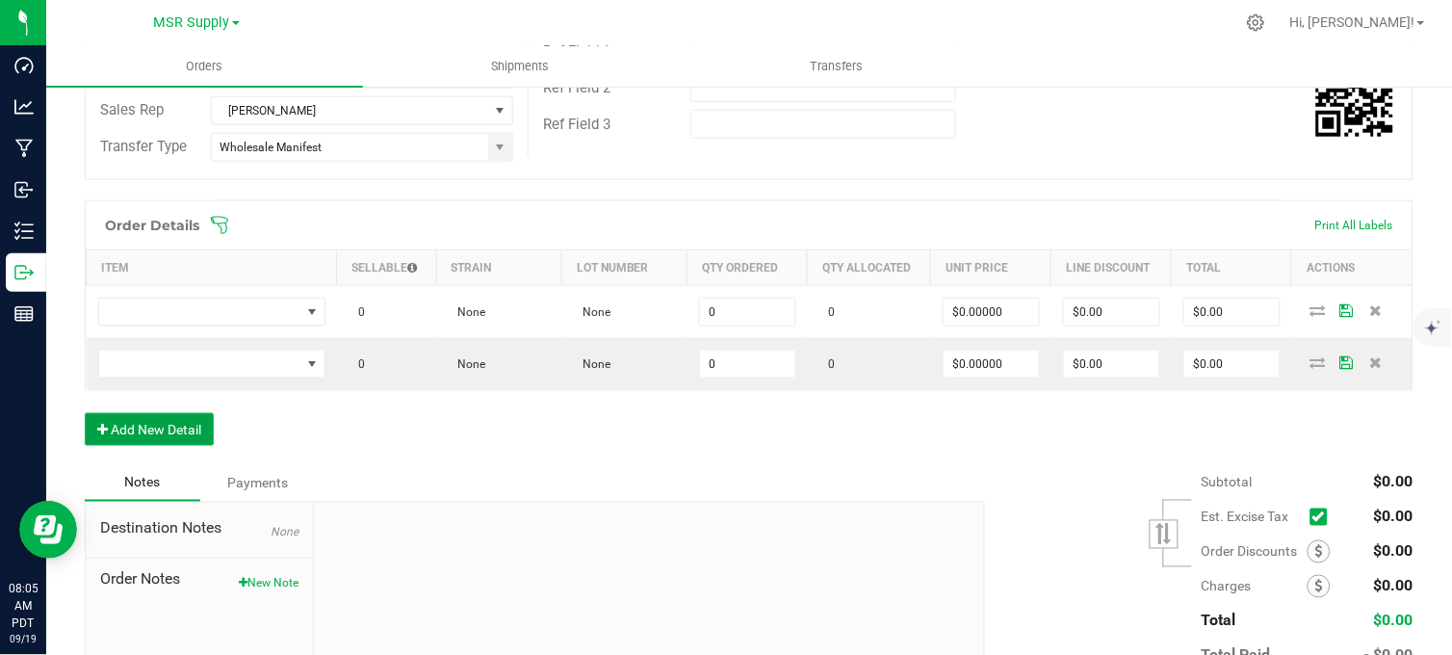
click at [177, 434] on button "Add New Detail" at bounding box center [149, 429] width 129 height 33
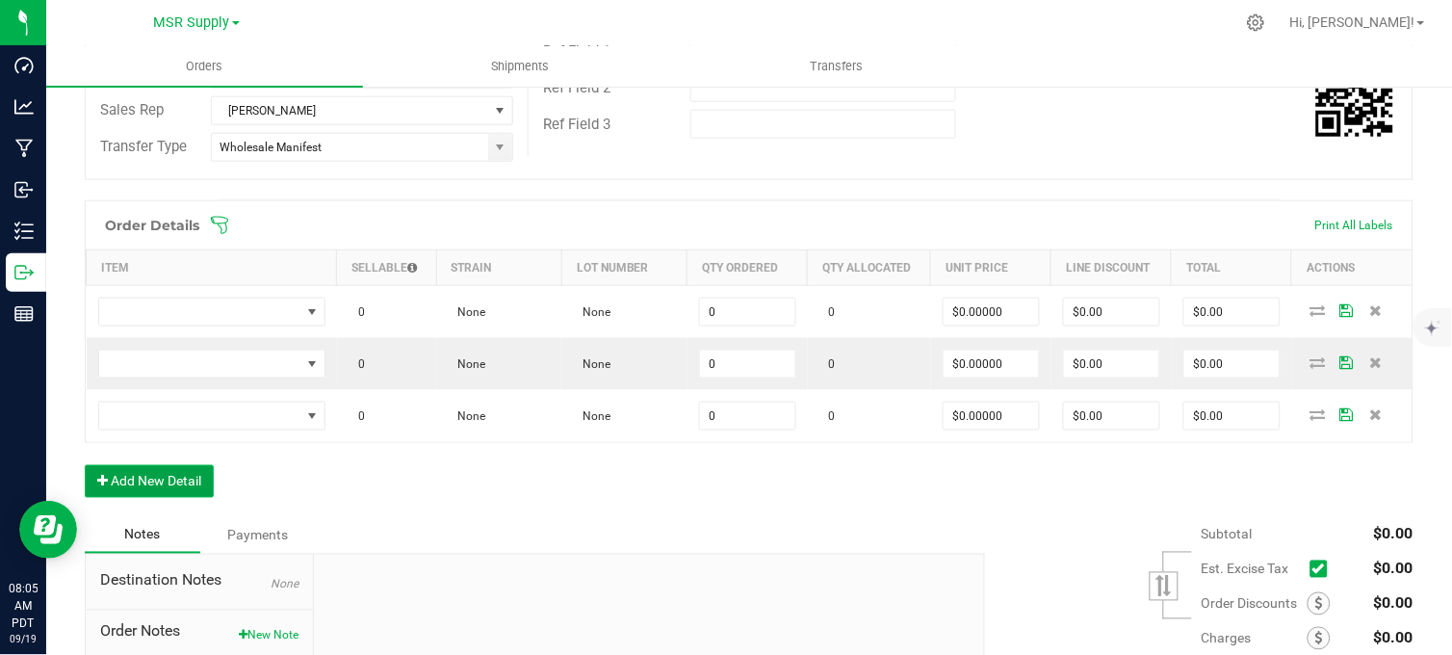
click at [194, 494] on button "Add New Detail" at bounding box center [149, 481] width 129 height 33
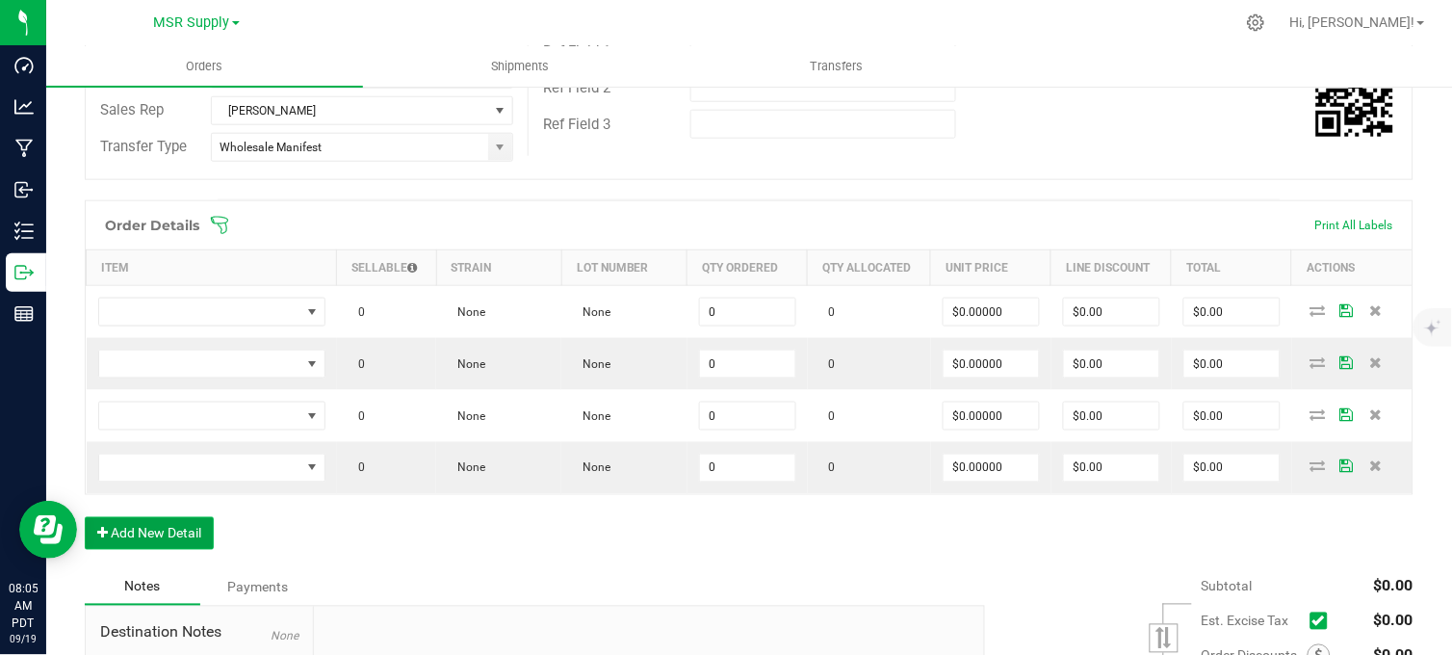
click at [194, 544] on button "Add New Detail" at bounding box center [149, 533] width 129 height 33
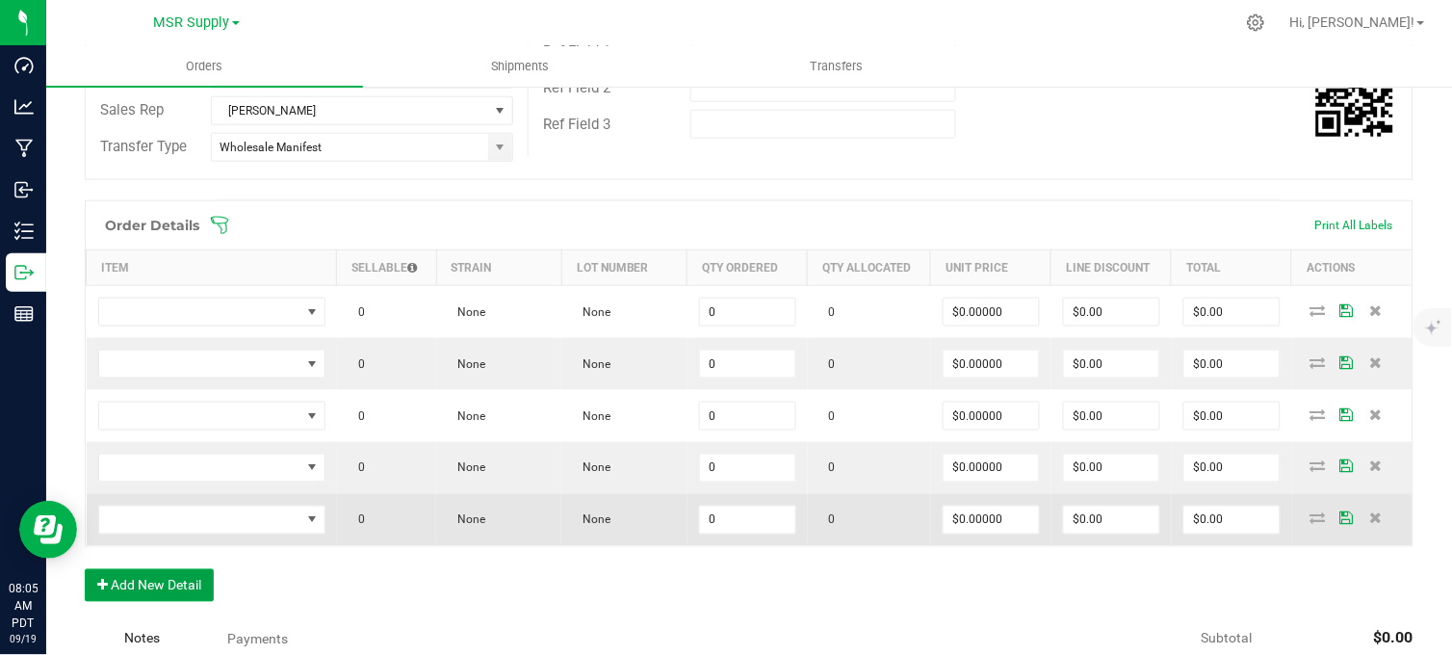
drag, startPoint x: 202, startPoint y: 584, endPoint x: 190, endPoint y: 540, distance: 46.0
click at [198, 579] on button "Add New Detail" at bounding box center [149, 585] width 129 height 33
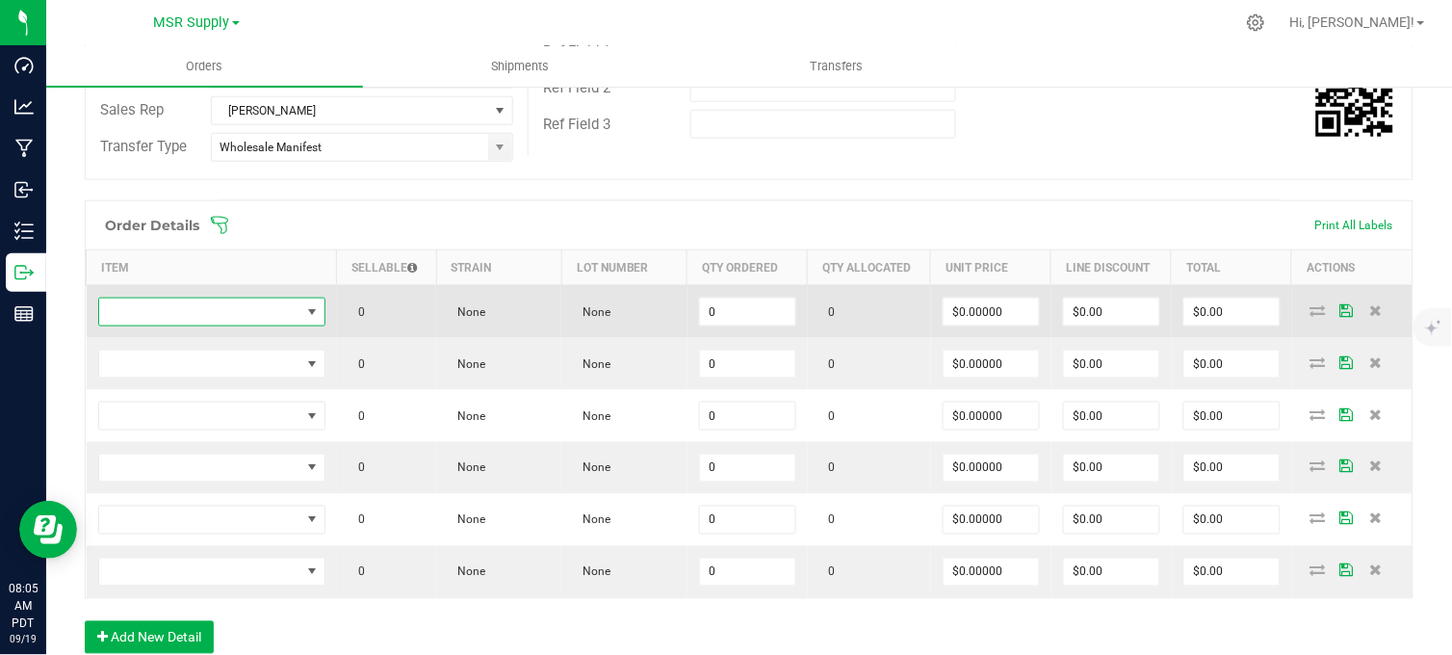
click at [254, 309] on span "NO DATA FOUND" at bounding box center [199, 311] width 201 height 27
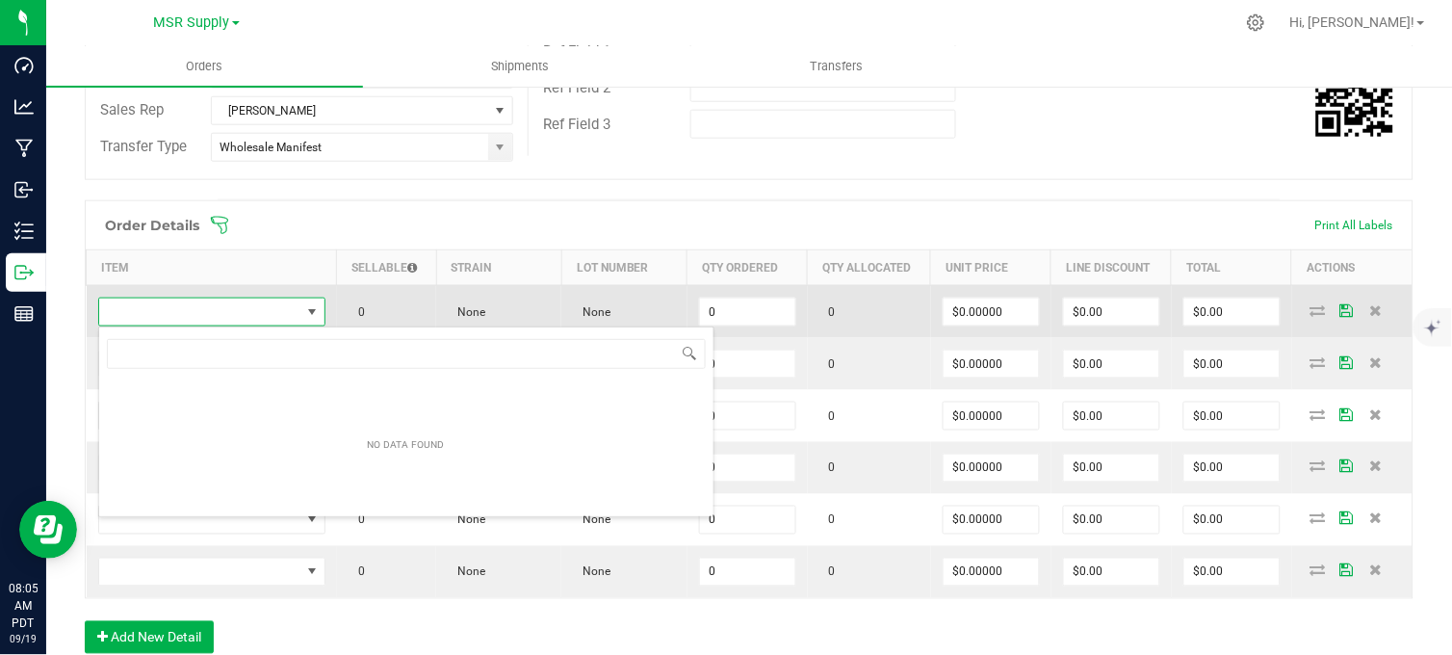
scroll to position [29, 221]
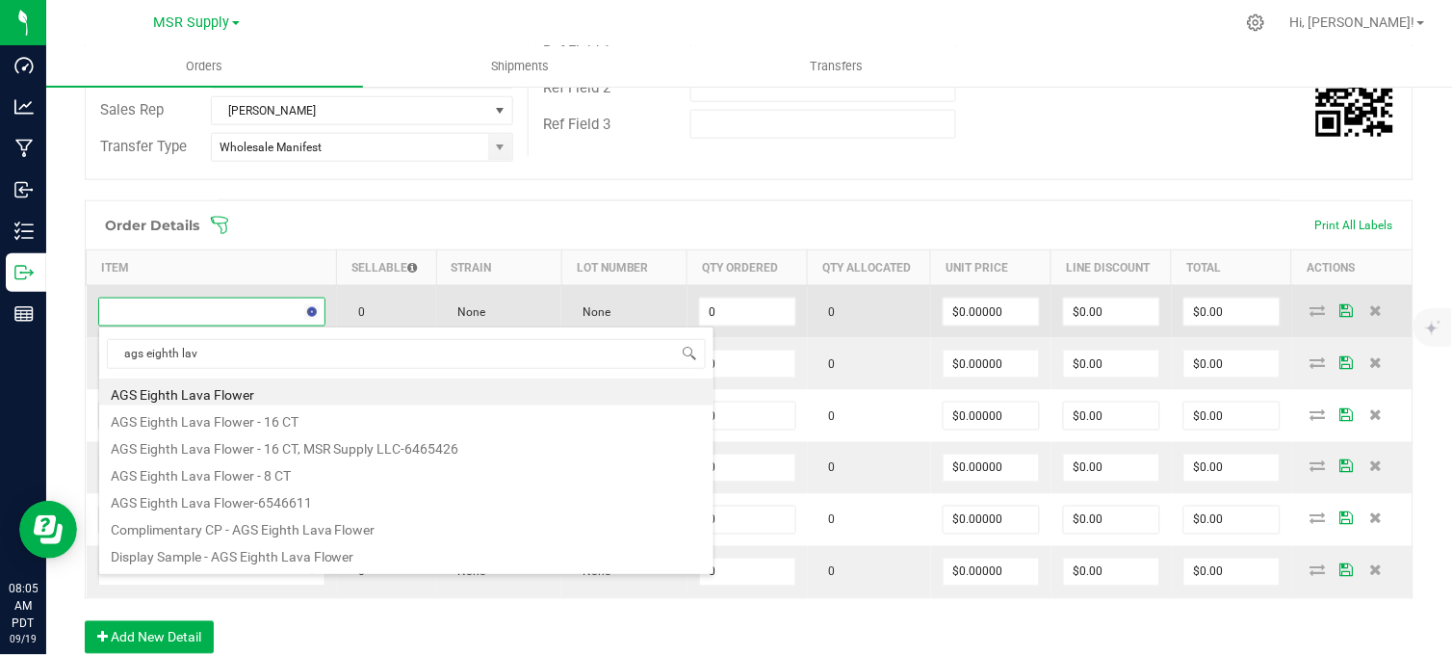
type input "ags eighth lava"
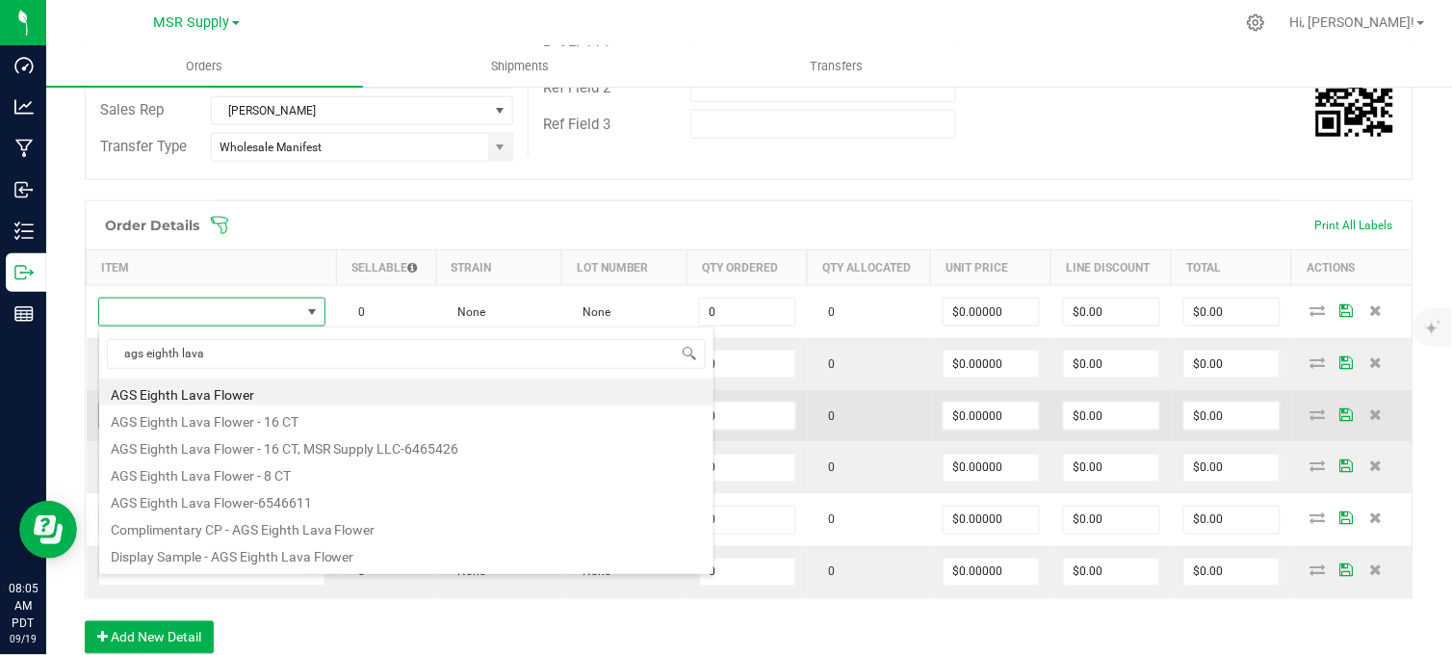
click at [299, 421] on li "AGS Eighth Lava Flower - 16 CT" at bounding box center [406, 418] width 614 height 27
type input "0 ea"
type input "$30.00000"
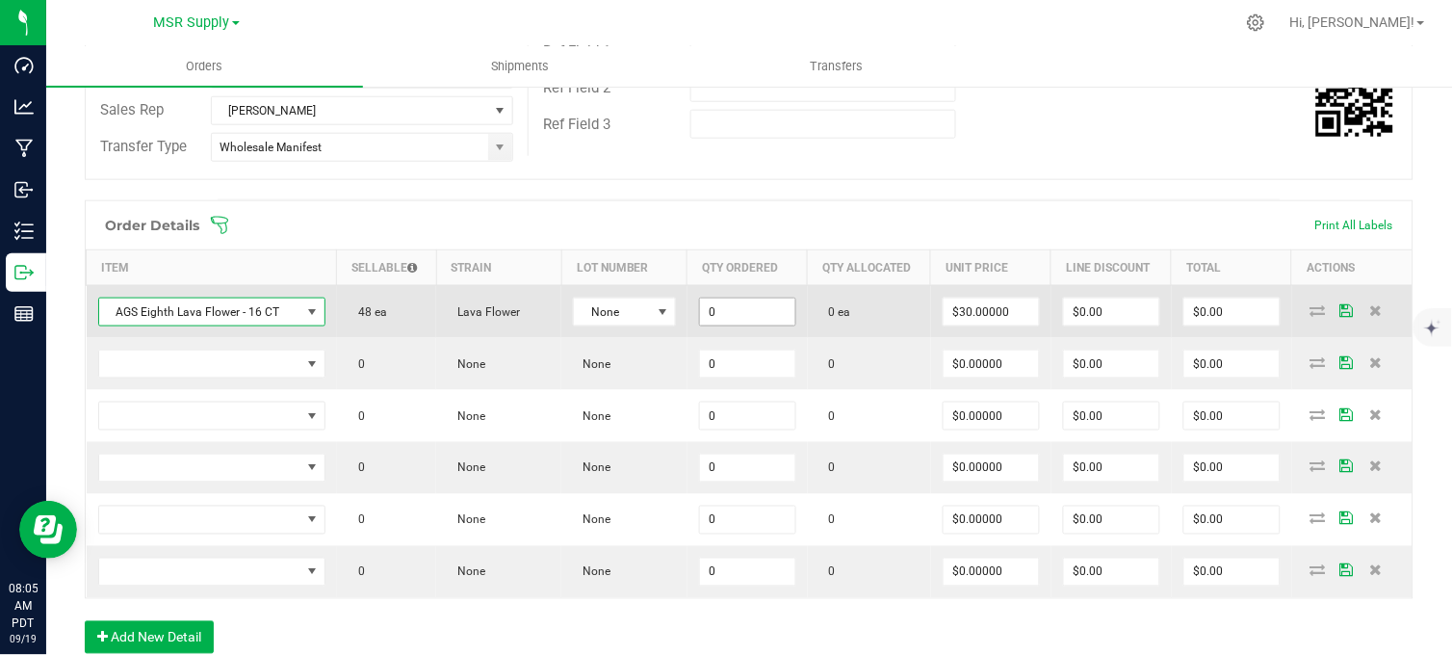
click at [765, 318] on input "0" at bounding box center [747, 311] width 95 height 27
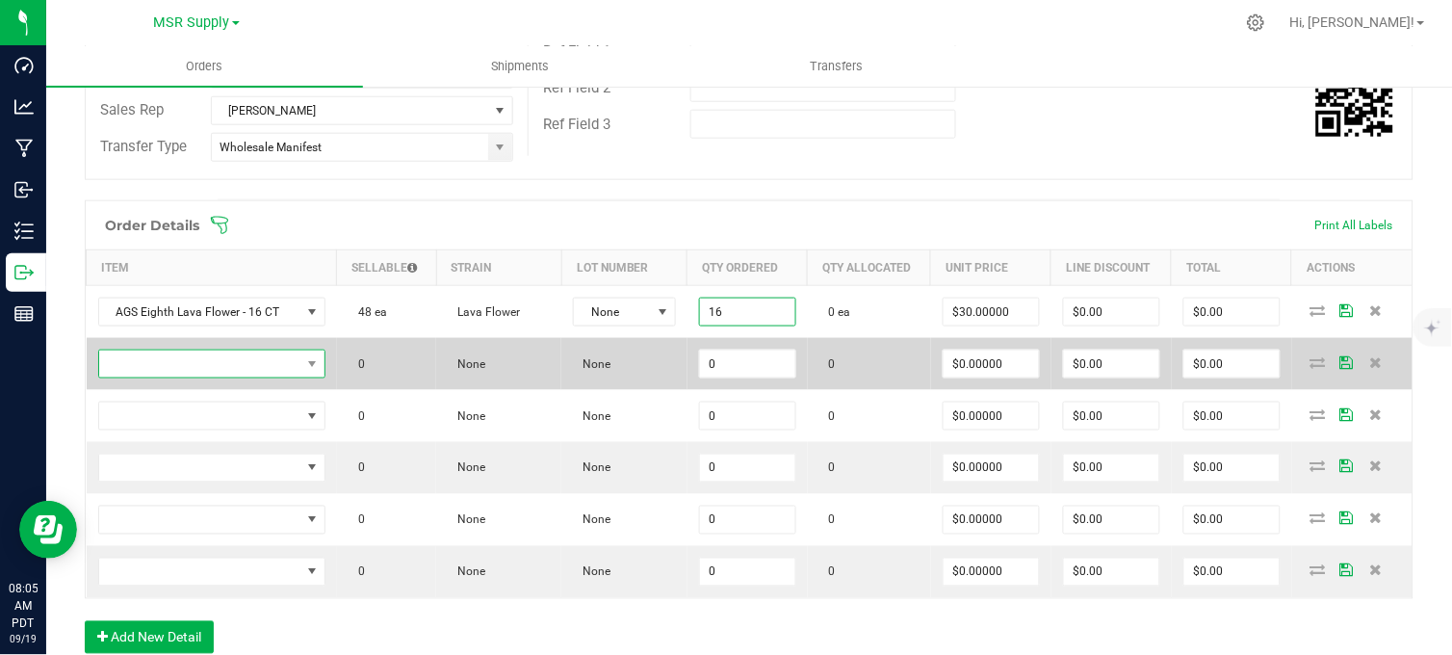
type input "16 ea"
type input "$480.00"
click at [237, 360] on span "NO DATA FOUND" at bounding box center [199, 363] width 201 height 27
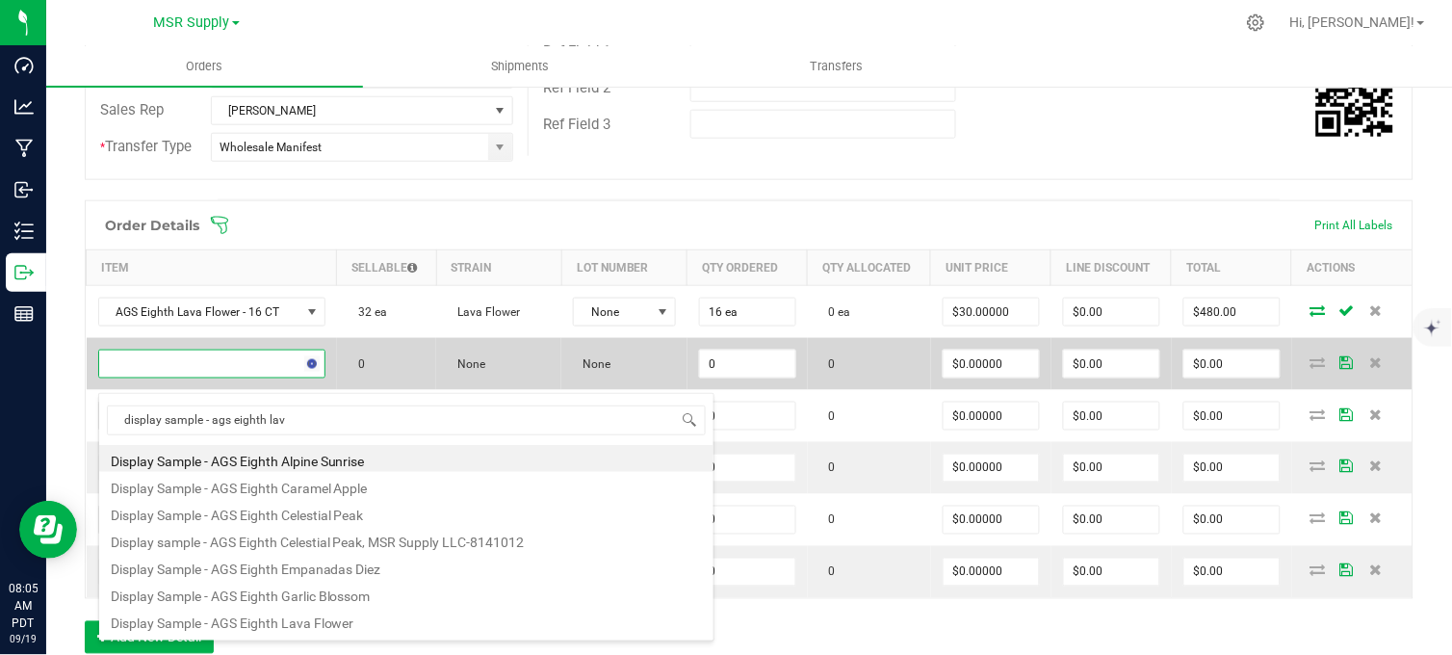
type input "display sample - ags eighth lava"
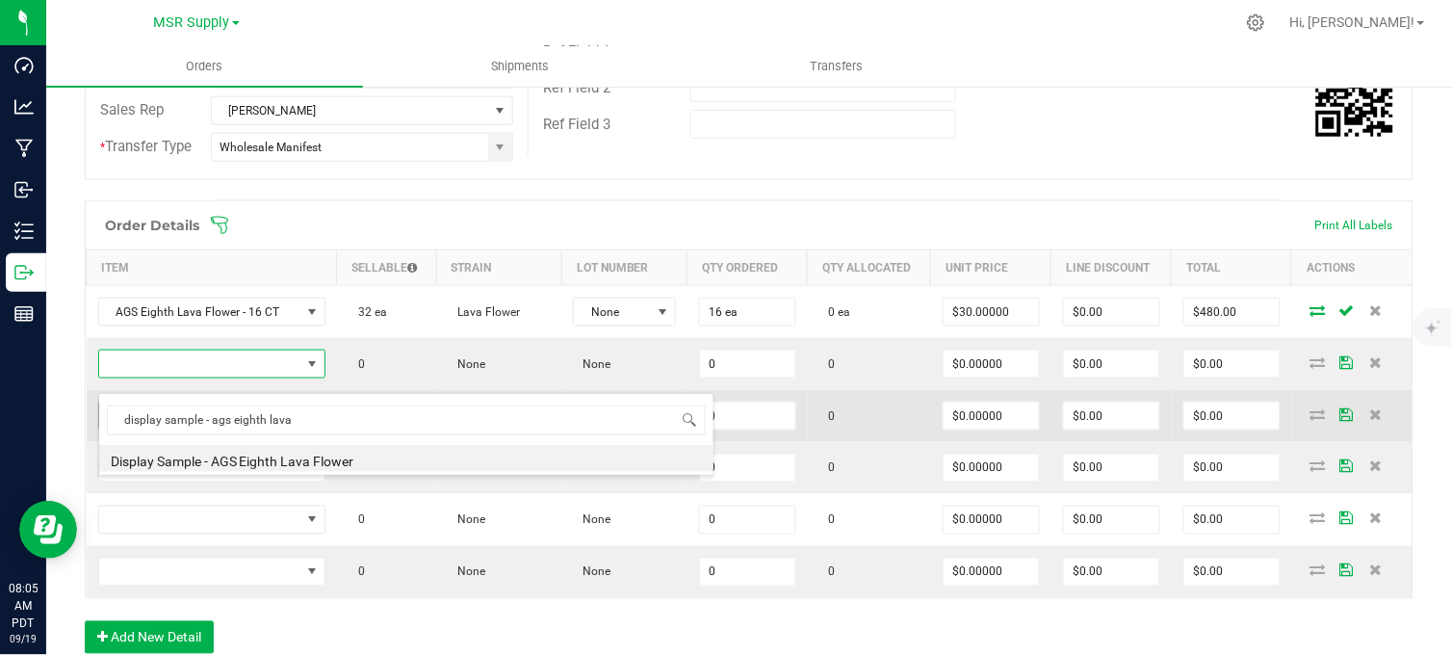
drag, startPoint x: 251, startPoint y: 467, endPoint x: 262, endPoint y: 447, distance: 22.8
click at [253, 465] on li "Display Sample - AGS Eighth Lava Flower" at bounding box center [406, 458] width 614 height 27
type input "0 ea"
type input "$0.01000"
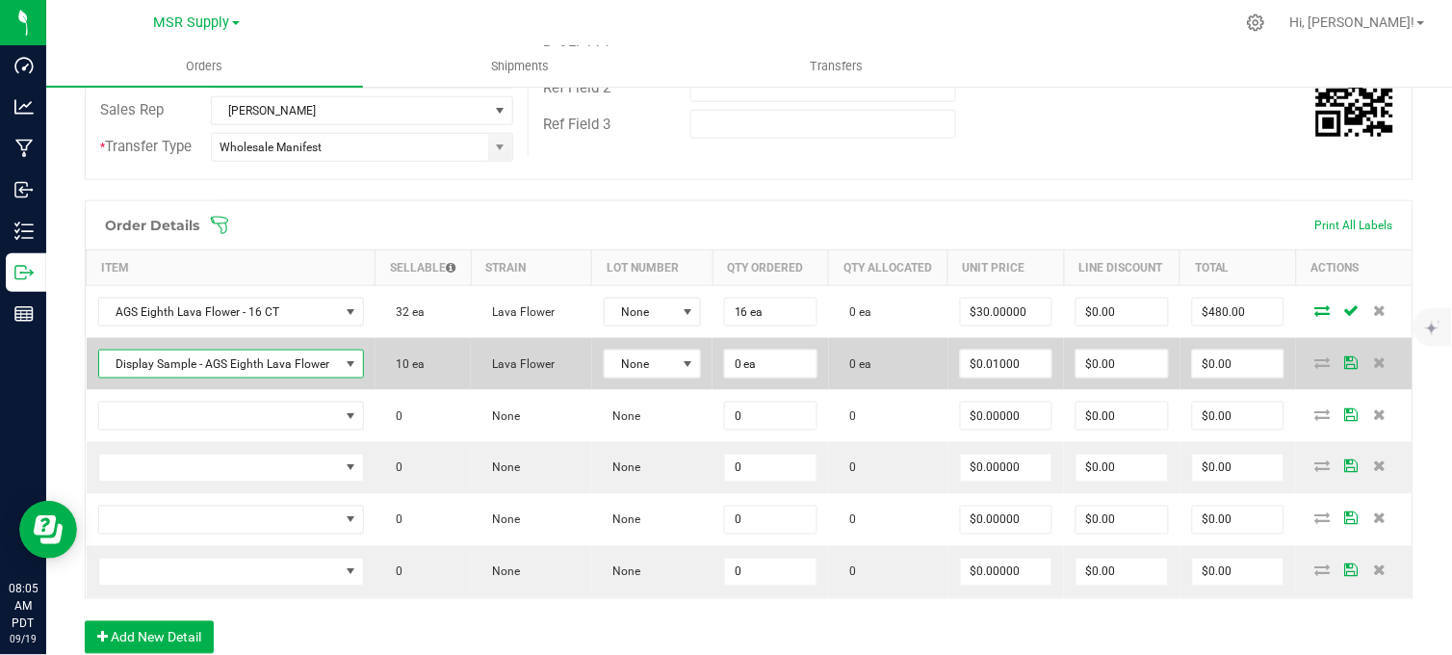
click at [761, 377] on td "0 ea" at bounding box center [770, 364] width 116 height 52
click at [754, 377] on input "0" at bounding box center [770, 363] width 91 height 27
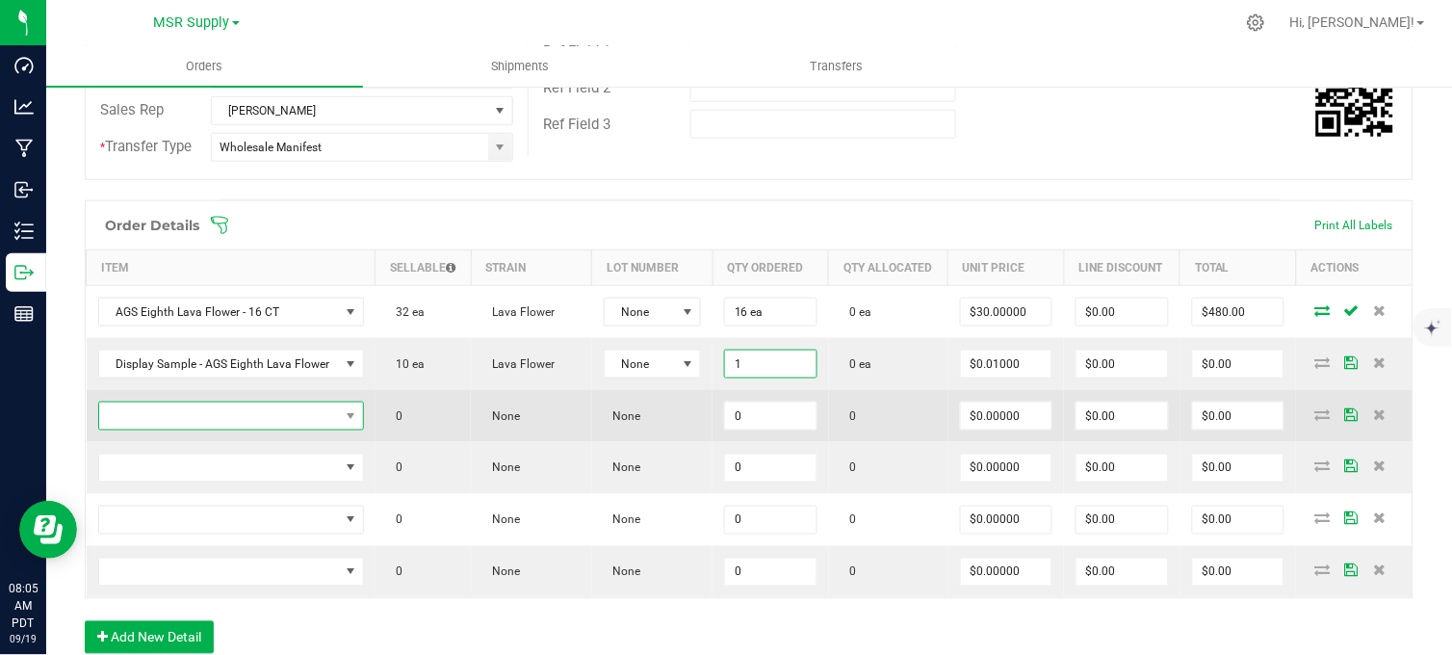
type input "1 ea"
type input "$0.01"
drag, startPoint x: 228, startPoint y: 443, endPoint x: 255, endPoint y: 443, distance: 27.0
click at [229, 429] on span "NO DATA FOUND" at bounding box center [219, 415] width 240 height 27
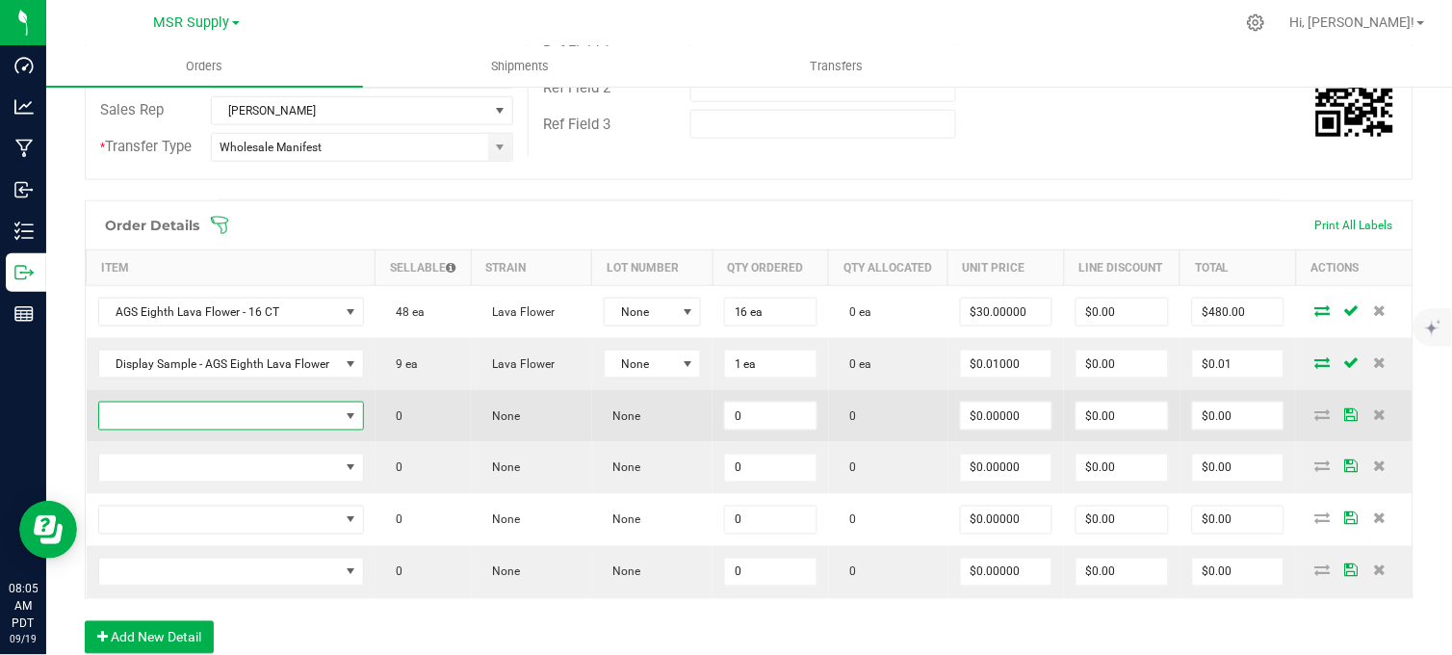
click at [274, 429] on span "NO DATA FOUND" at bounding box center [219, 415] width 240 height 27
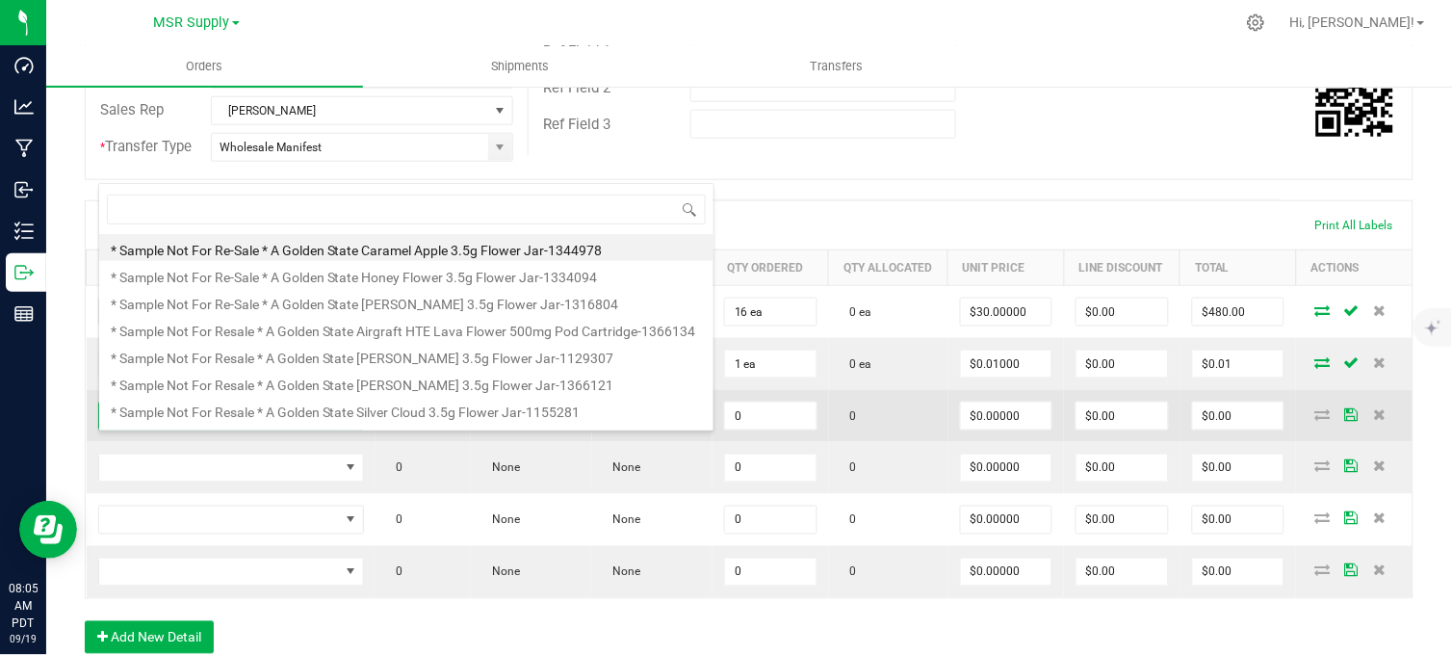
scroll to position [29, 261]
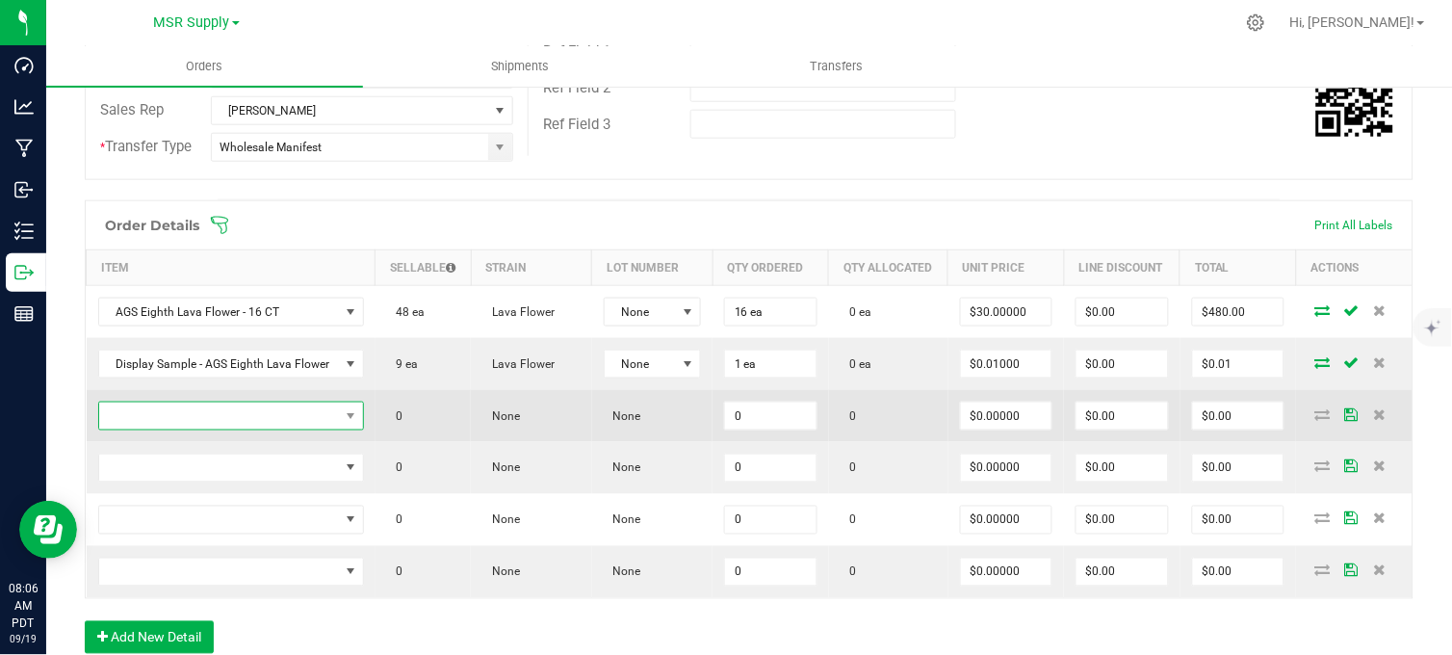
click at [237, 429] on span "NO DATA FOUND" at bounding box center [219, 415] width 240 height 27
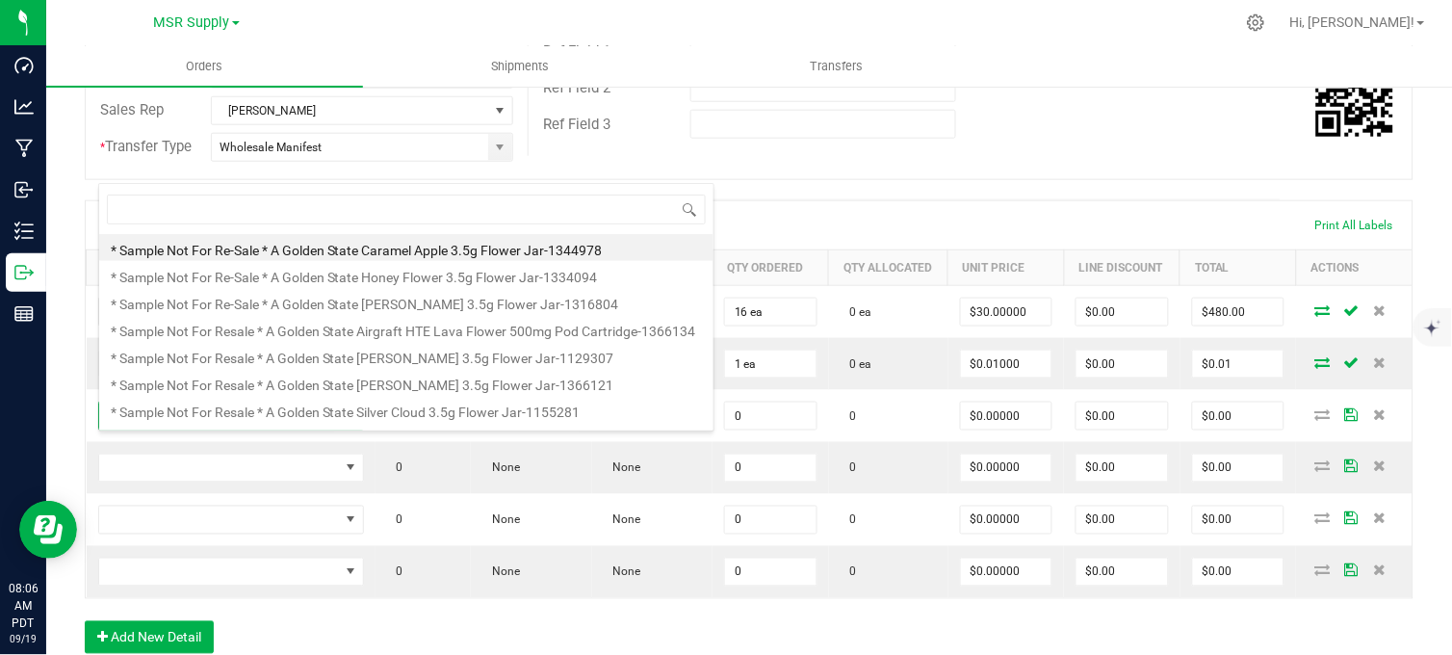
drag, startPoint x: 796, startPoint y: 169, endPoint x: 790, endPoint y: 177, distance: 10.2
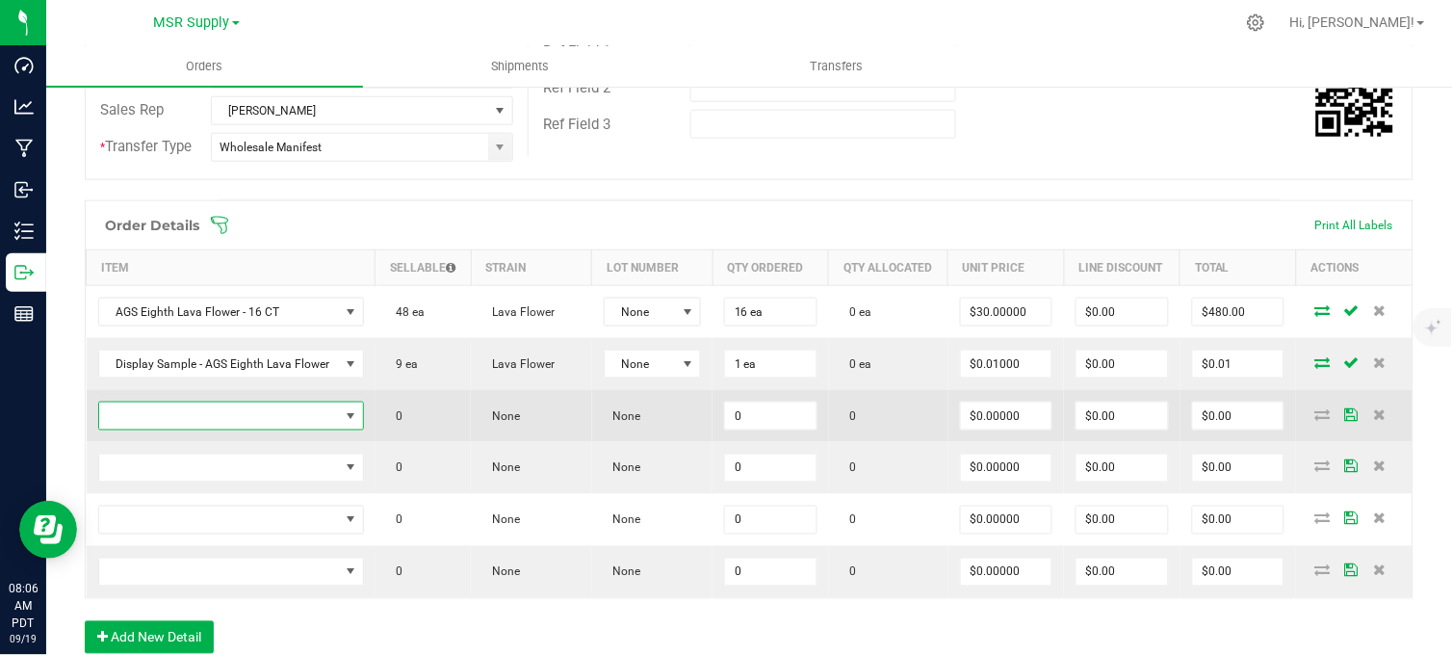
click at [289, 429] on span "NO DATA FOUND" at bounding box center [219, 415] width 240 height 27
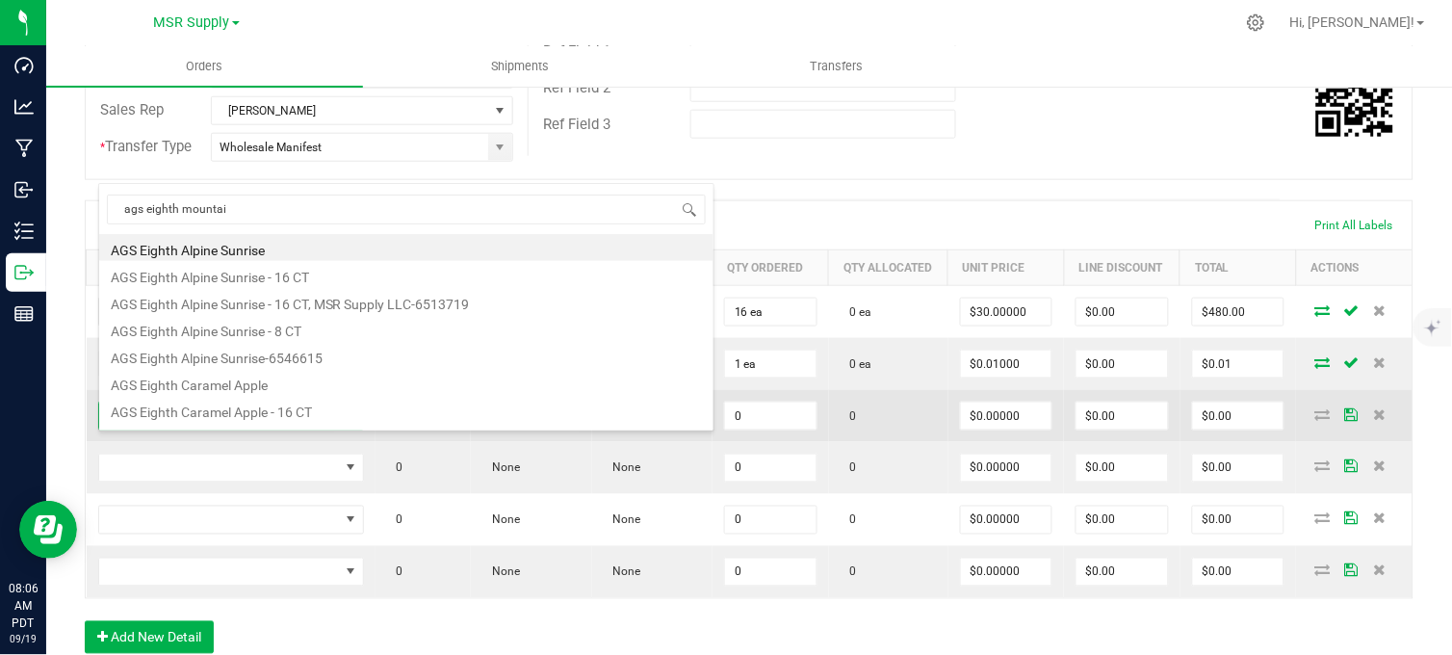
type input "ags eighth mountain"
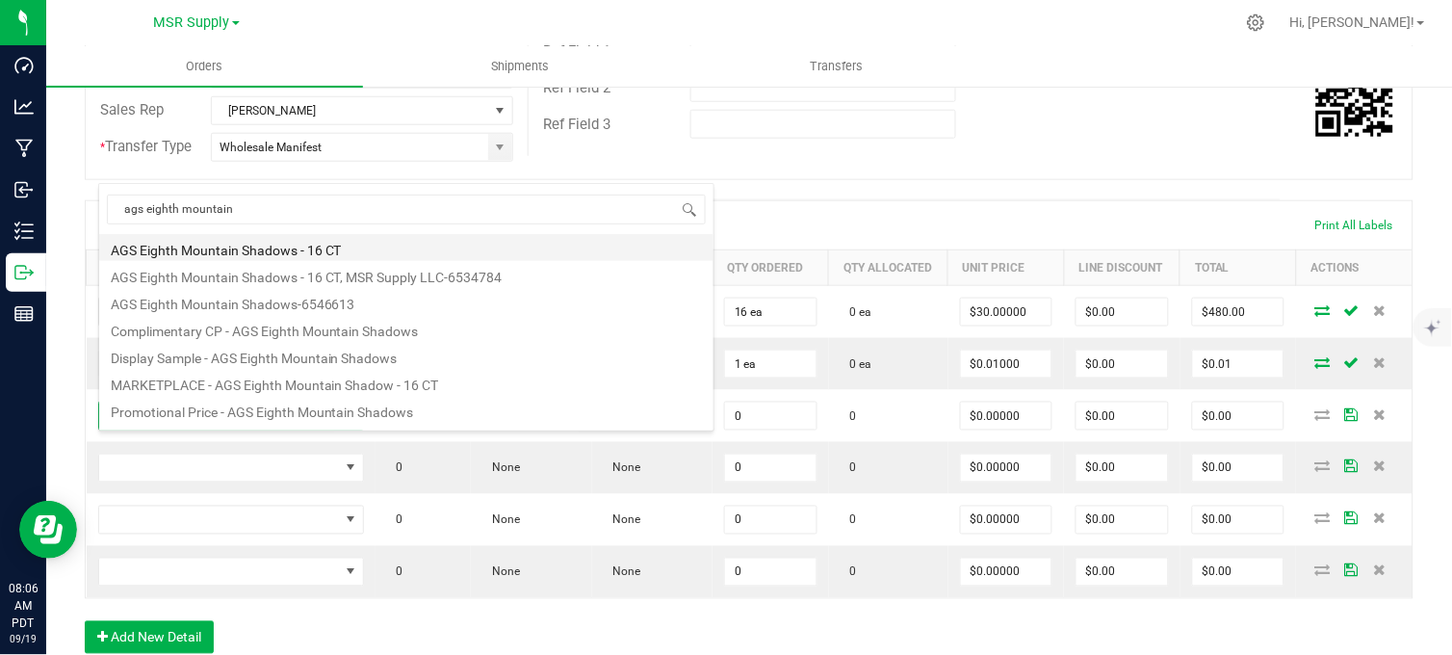
click at [248, 250] on li "AGS Eighth Mountain Shadows - 16 CT" at bounding box center [406, 247] width 614 height 27
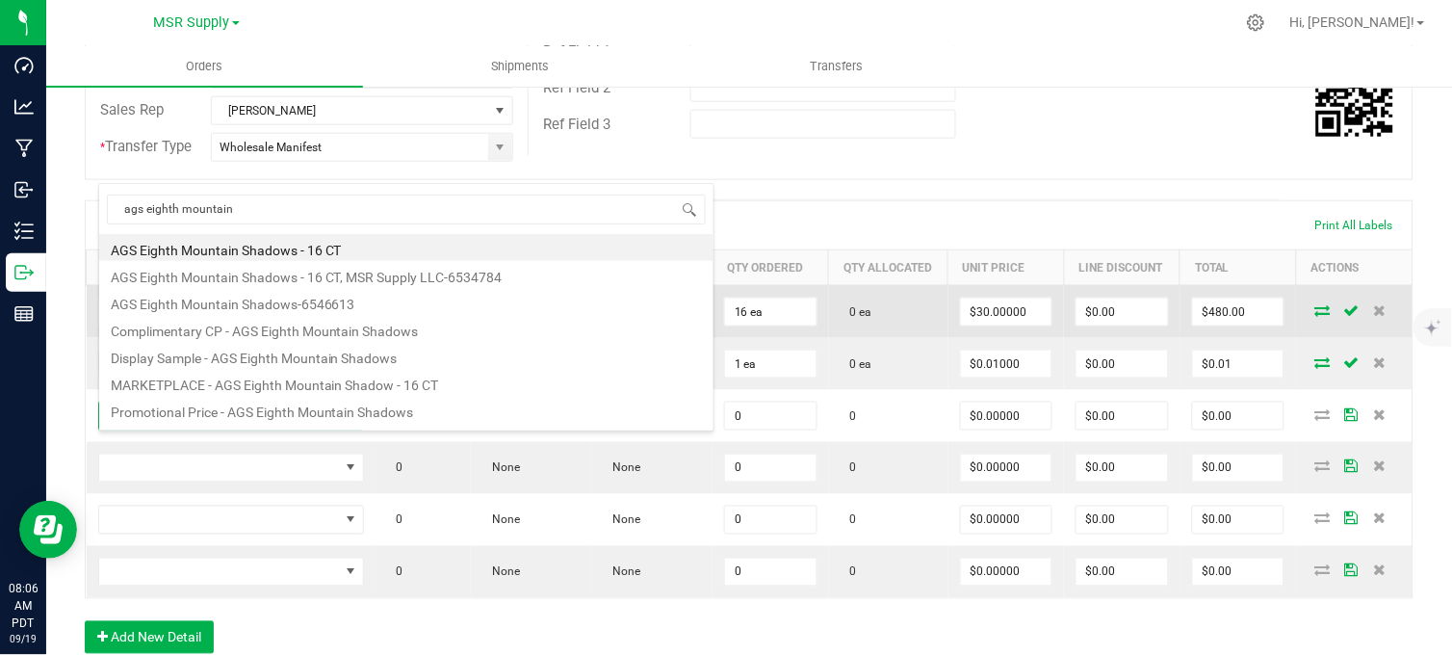
type input "0 ea"
type input "$30.00000"
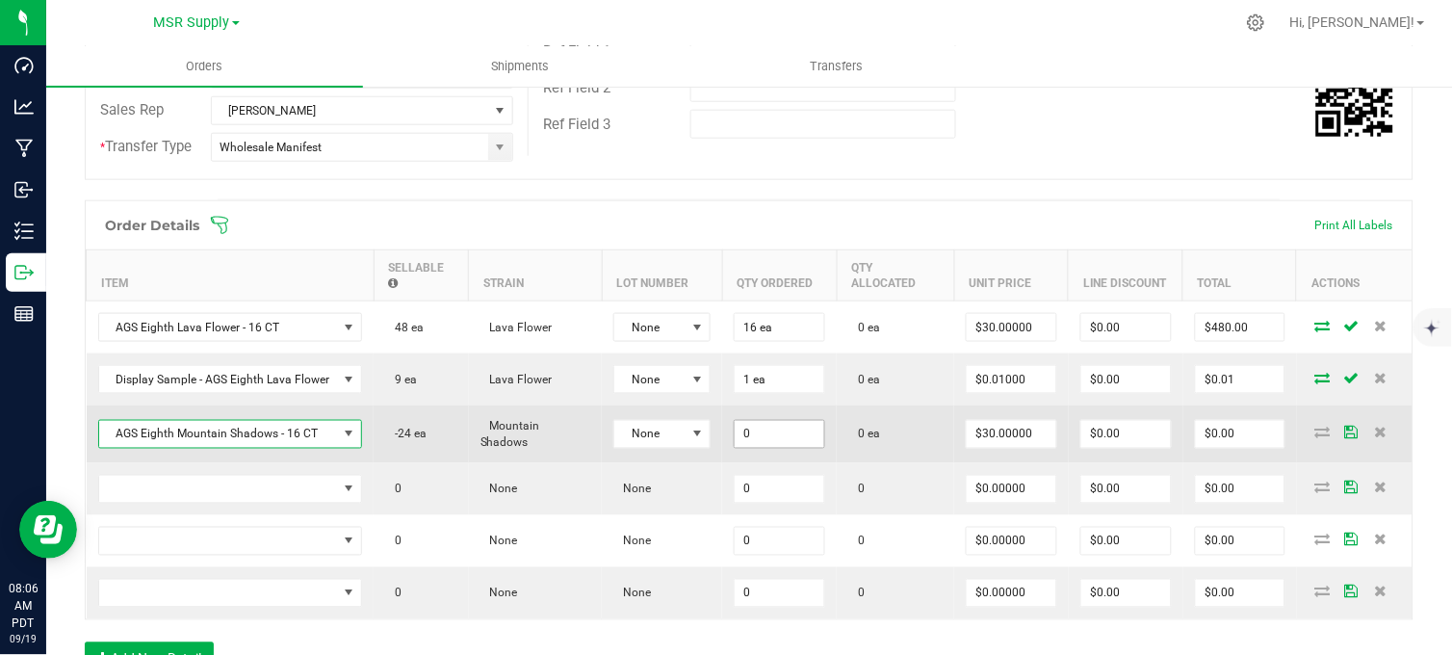
click at [746, 444] on input "0" at bounding box center [780, 434] width 90 height 27
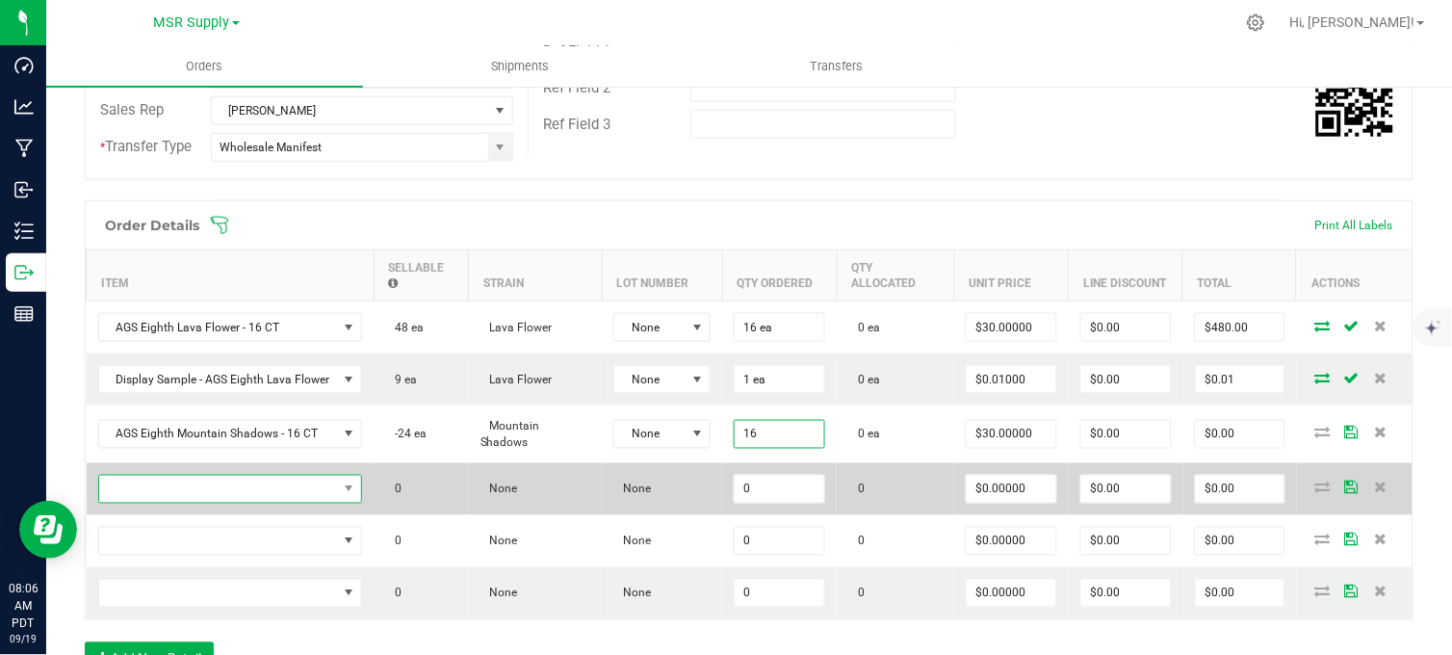
type input "16 ea"
type input "$480.00"
drag, startPoint x: 255, startPoint y: 498, endPoint x: 246, endPoint y: 502, distance: 10.4
click at [247, 502] on span "NO DATA FOUND" at bounding box center [218, 489] width 239 height 27
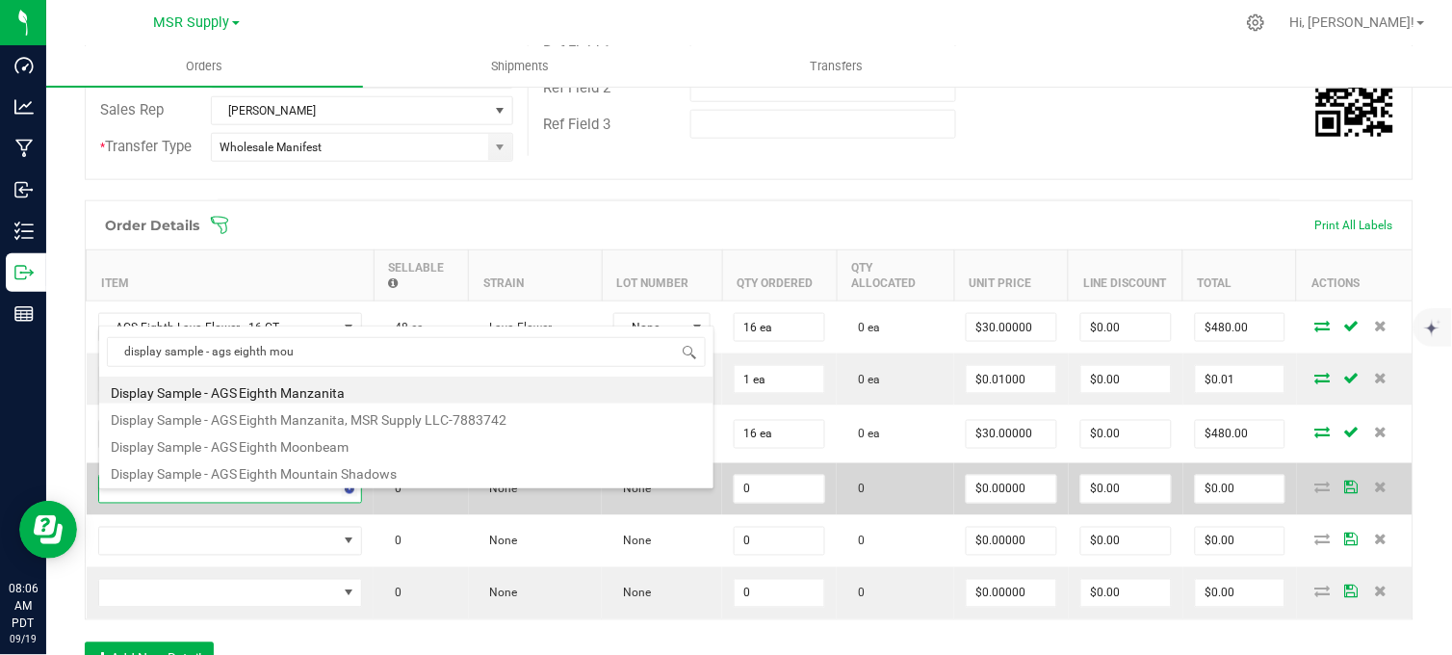
type input "display sample - ags eighth moun"
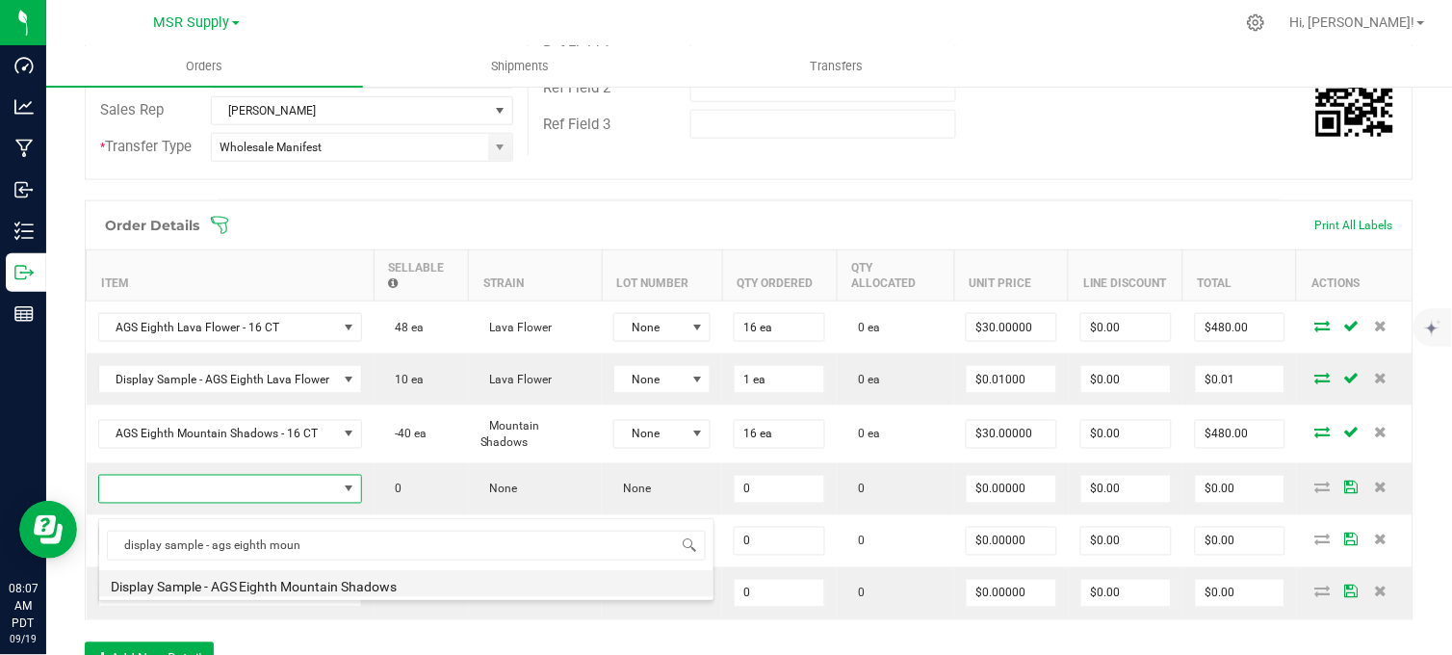
click at [364, 585] on li "Display Sample - AGS Eighth Mountain Shadows" at bounding box center [406, 583] width 614 height 27
type input "0 ea"
type input "$0.01000"
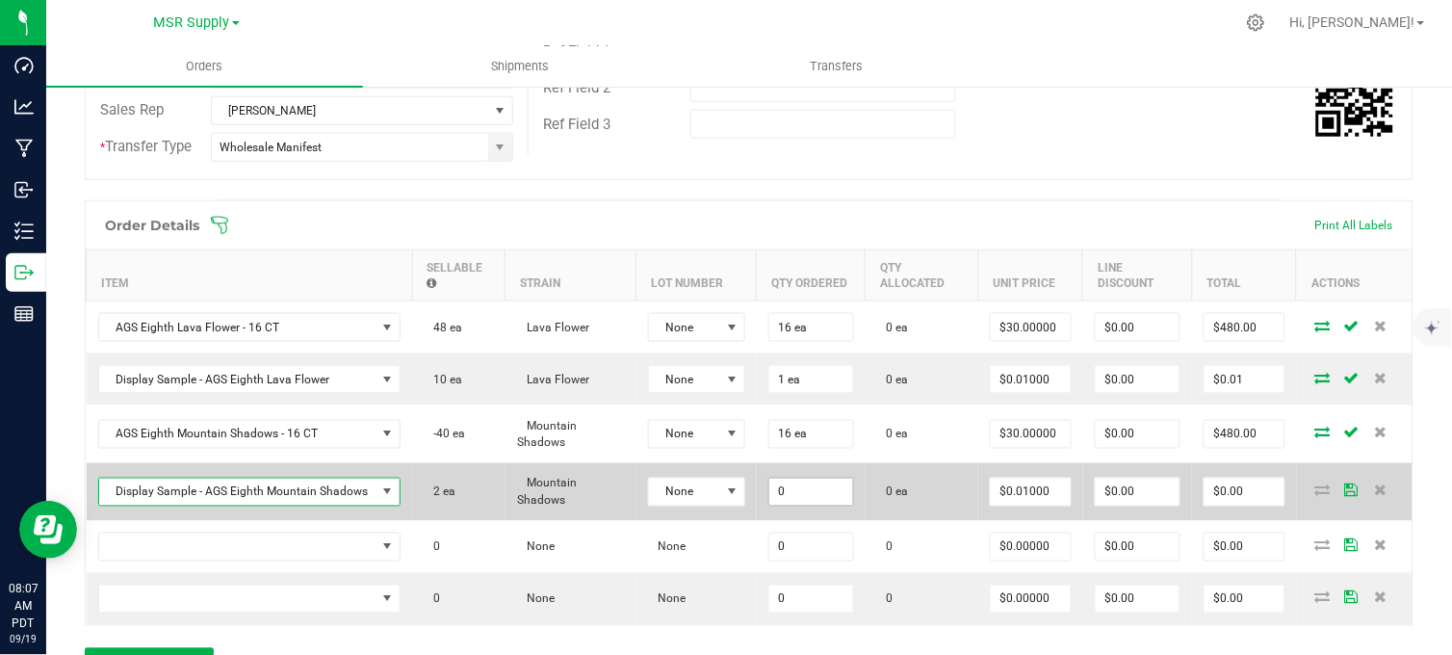
click at [814, 502] on input "0" at bounding box center [811, 492] width 84 height 27
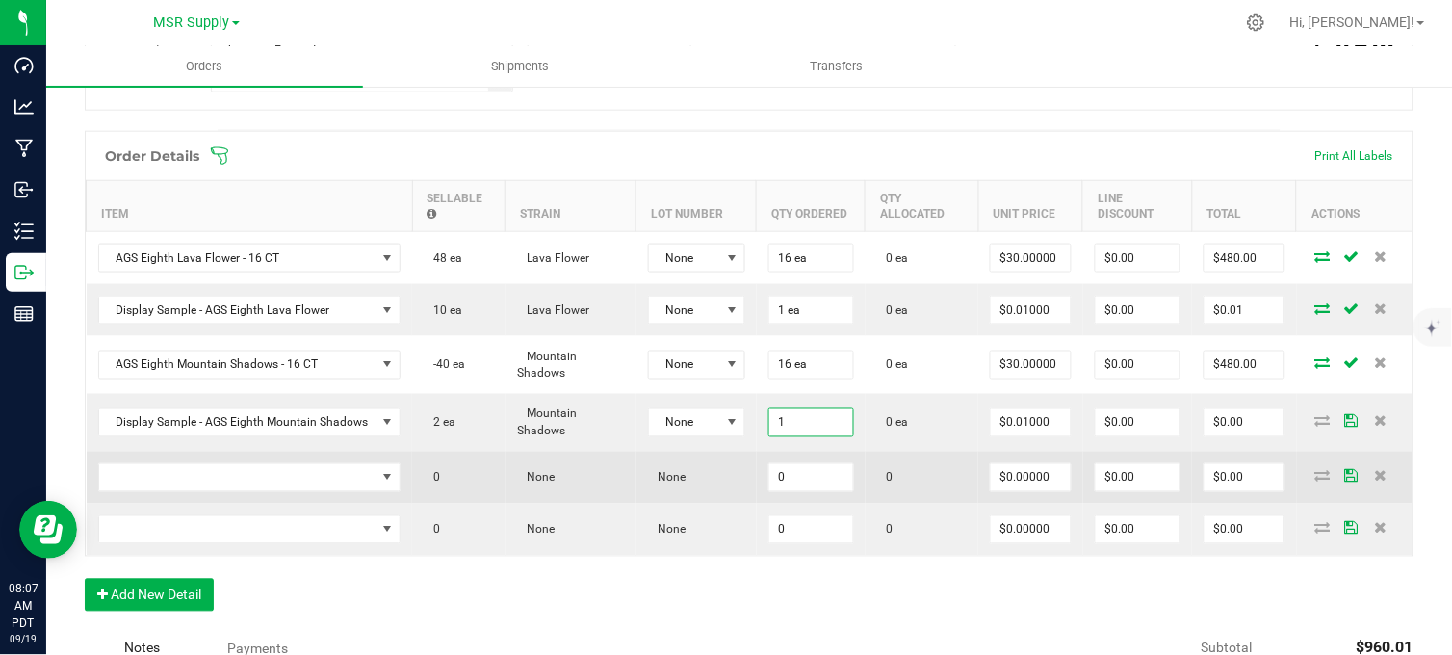
scroll to position [534, 0]
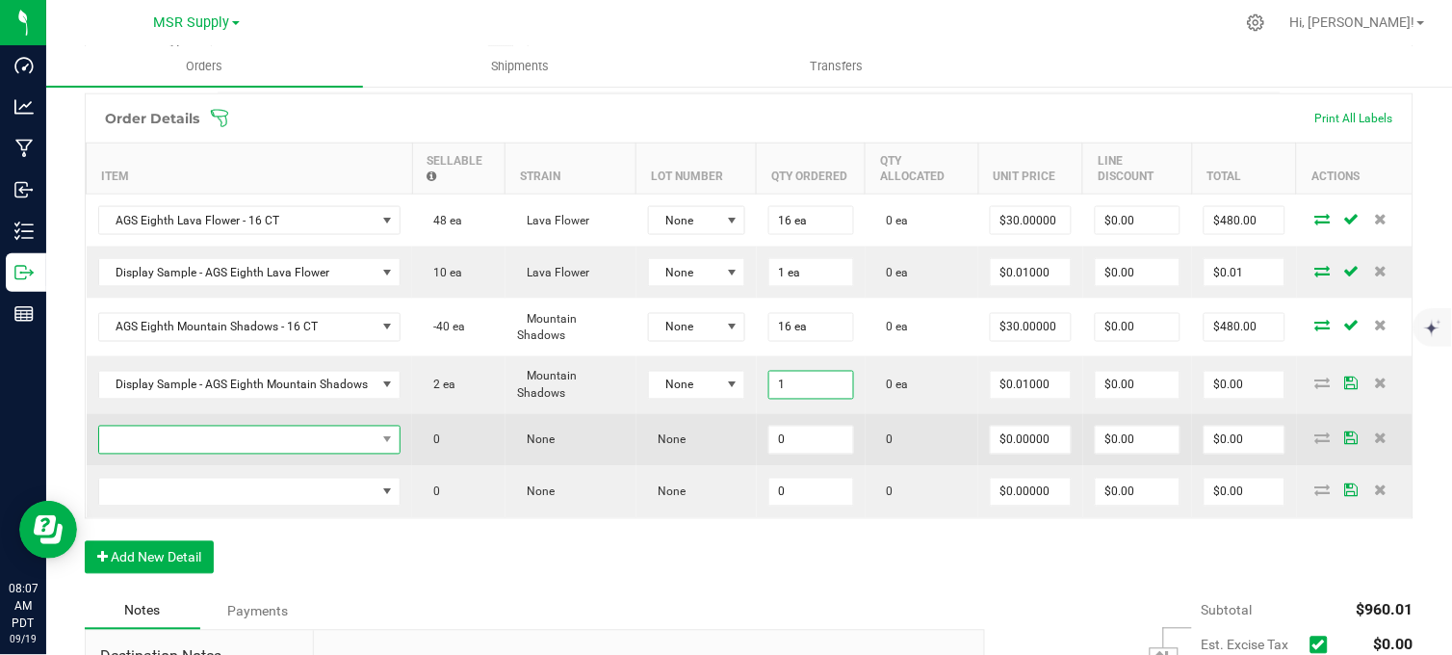
type input "1 ea"
type input "$0.01"
click at [268, 453] on span "NO DATA FOUND" at bounding box center [237, 440] width 277 height 27
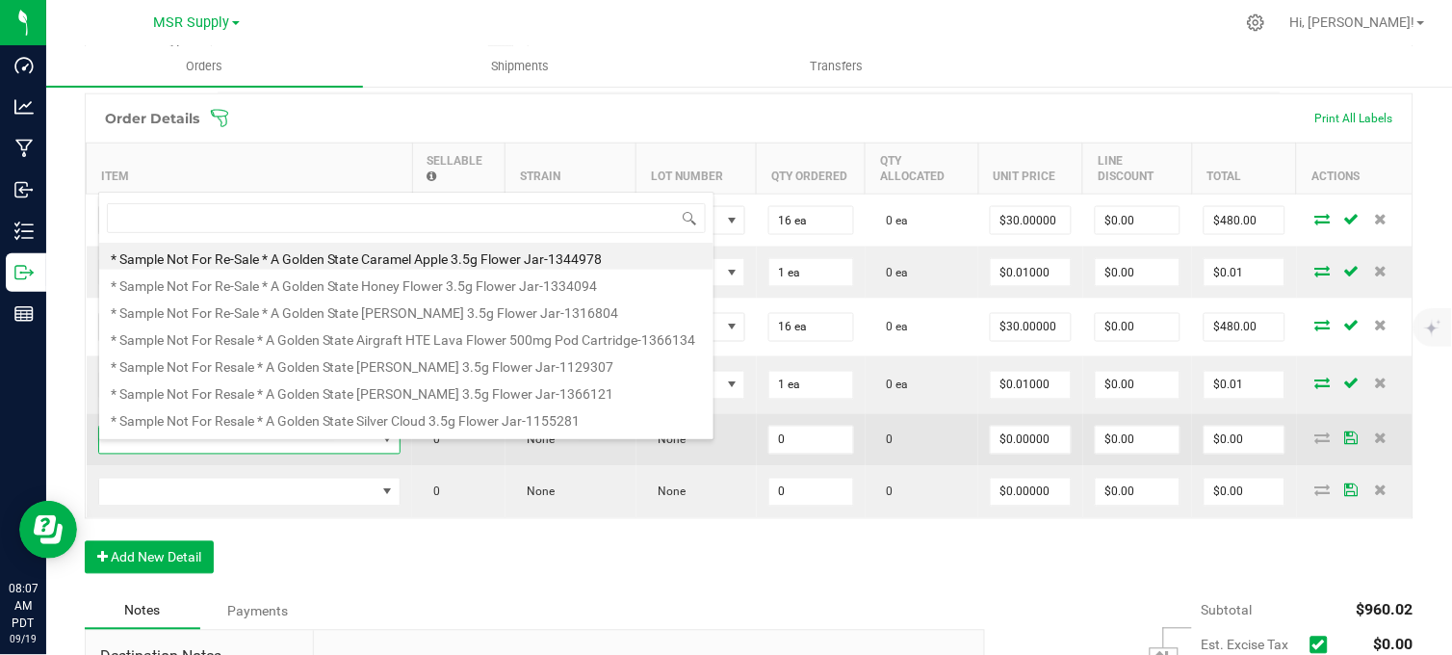
scroll to position [29, 261]
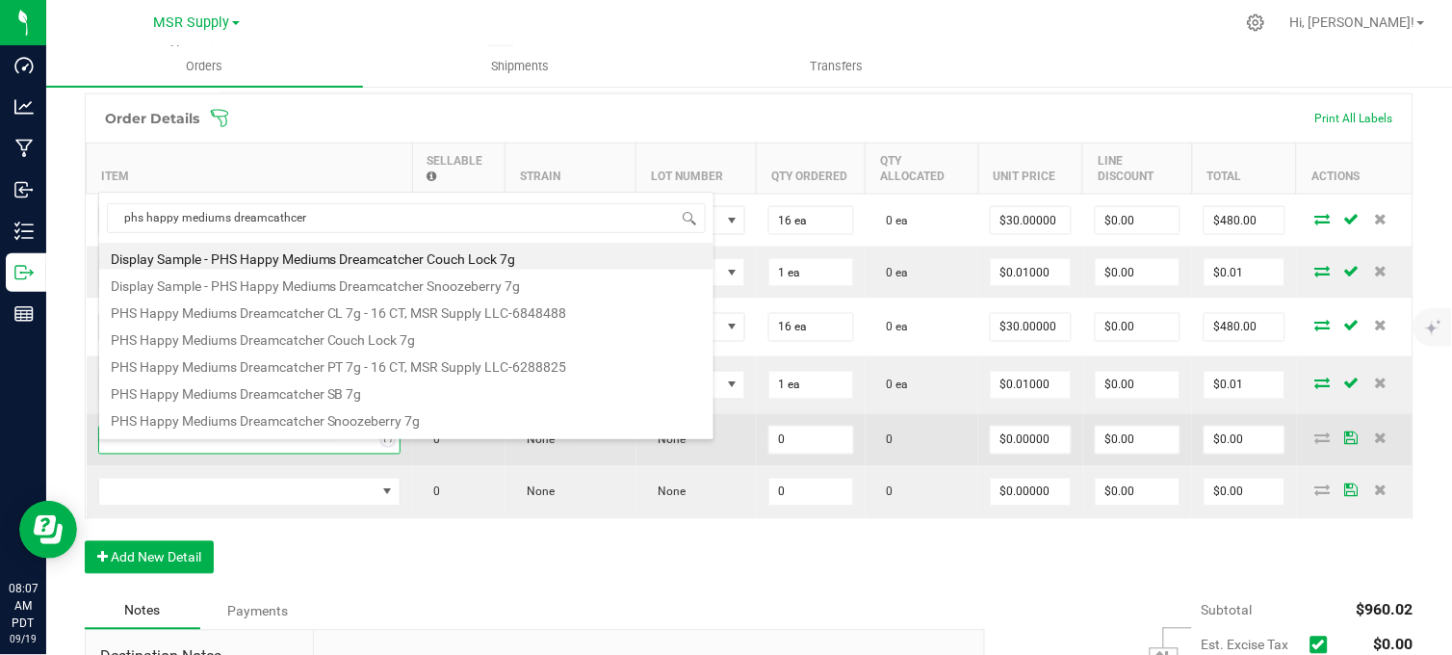
type input "phs happy mediums dreamcathcer"
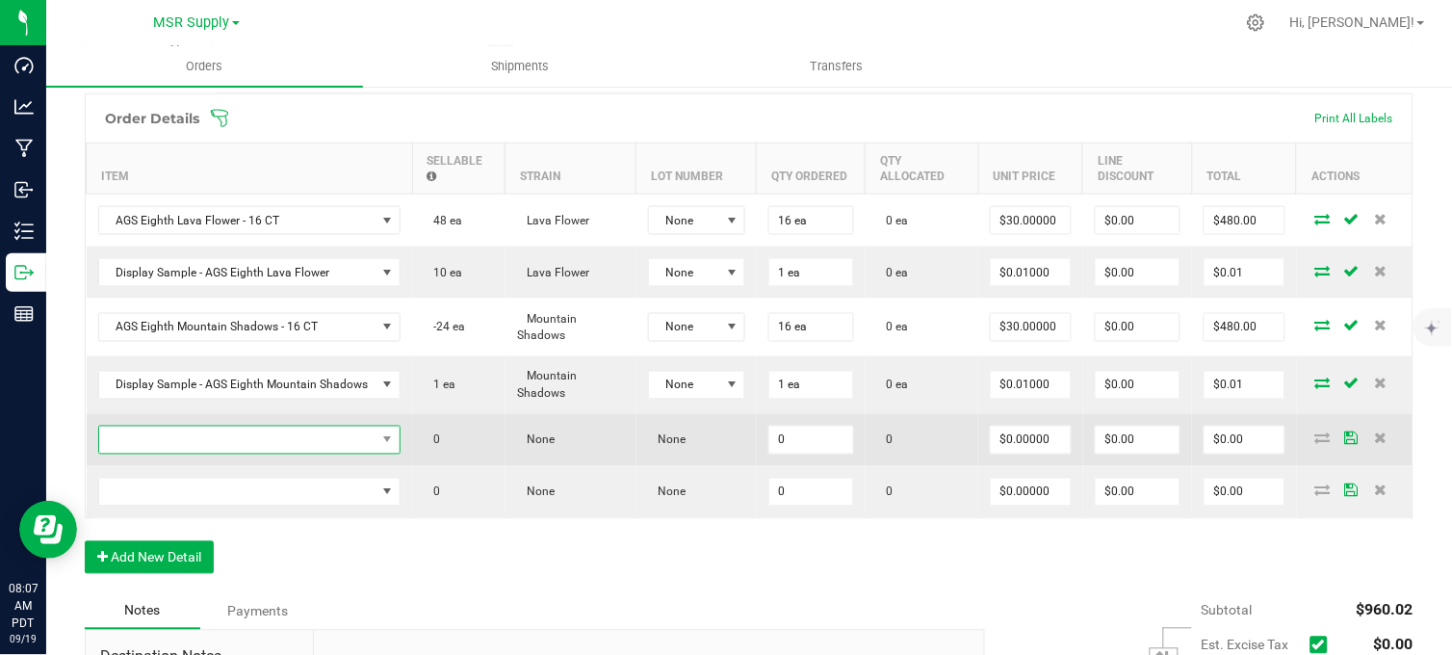
click at [271, 453] on span "NO DATA FOUND" at bounding box center [237, 440] width 277 height 27
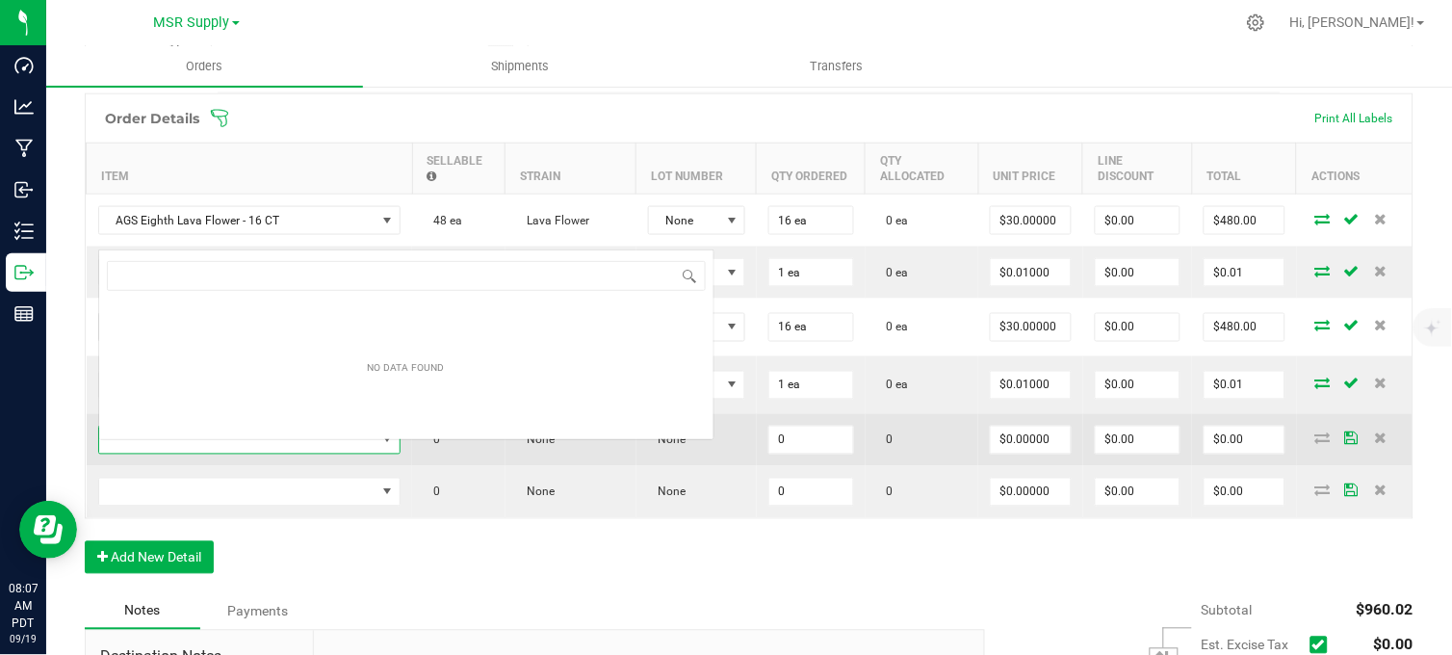
scroll to position [29, 297]
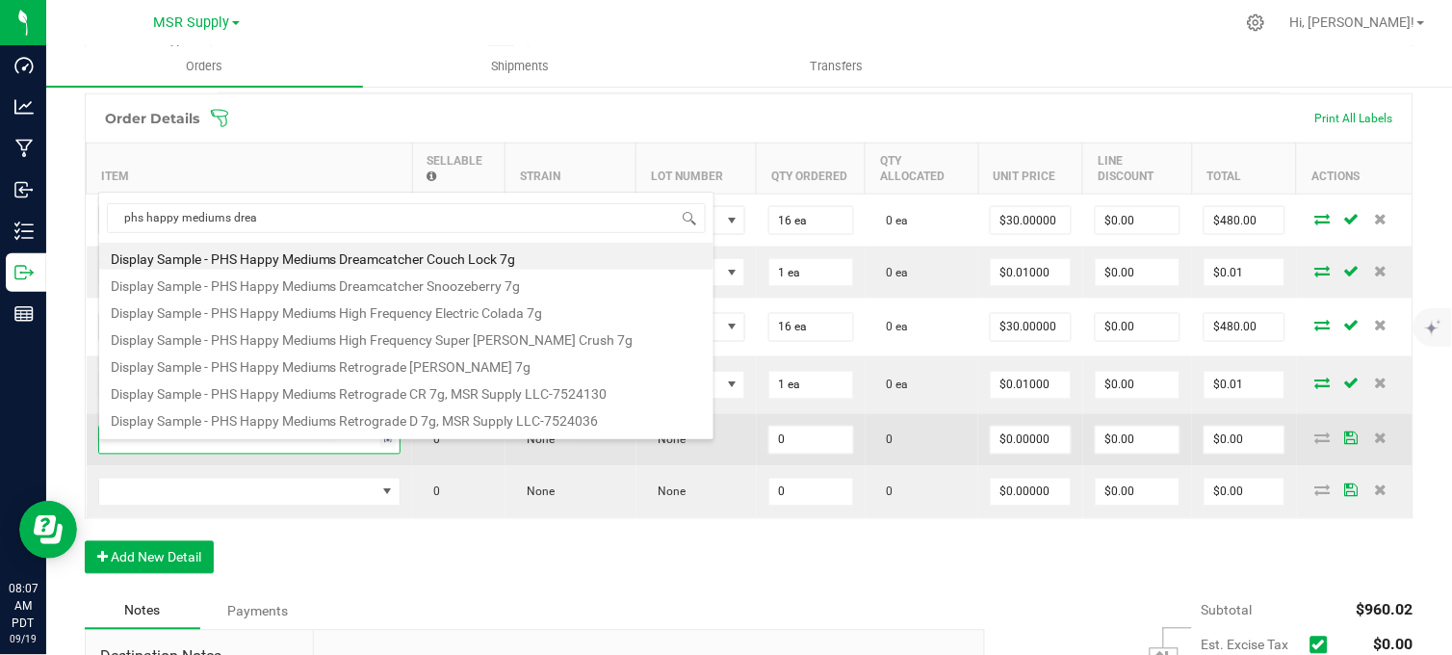
type input "phs happy mediums dream"
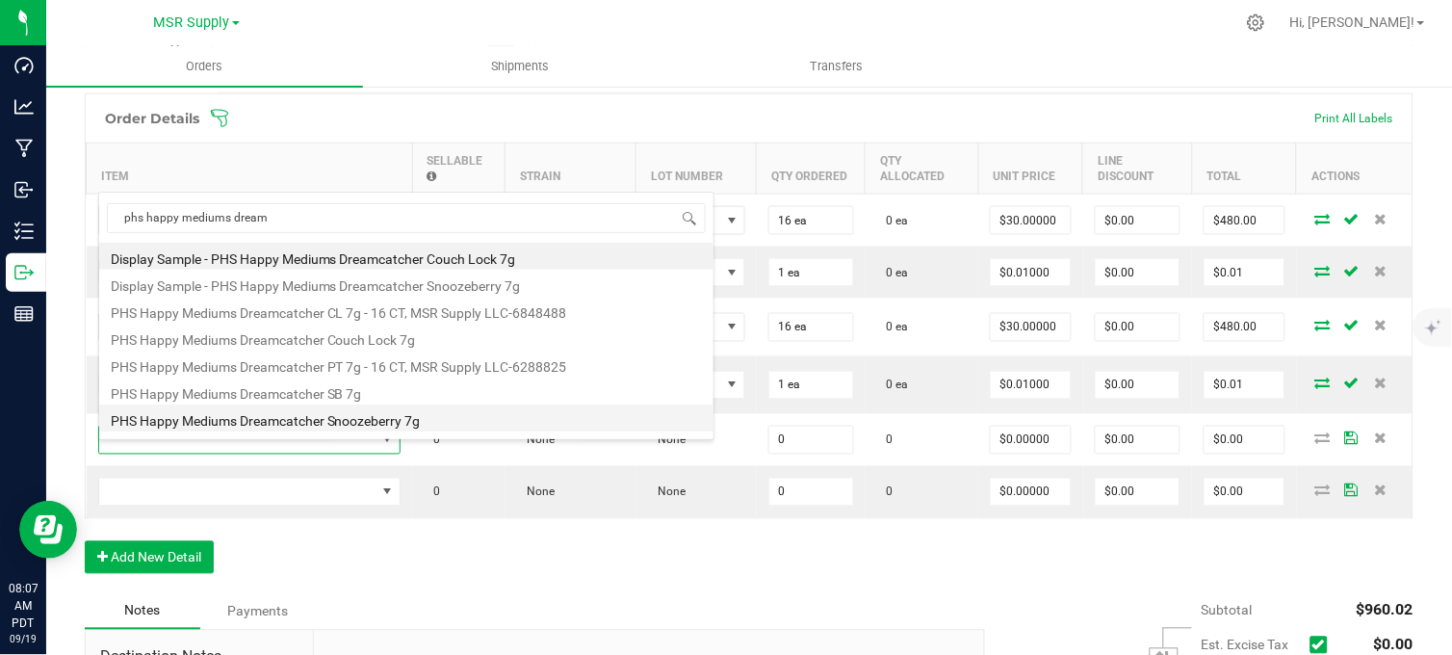
click at [416, 422] on li "PHS Happy Mediums Dreamcatcher Snoozeberry 7g" at bounding box center [406, 417] width 614 height 27
type input "0 ea"
type input "$27.00000"
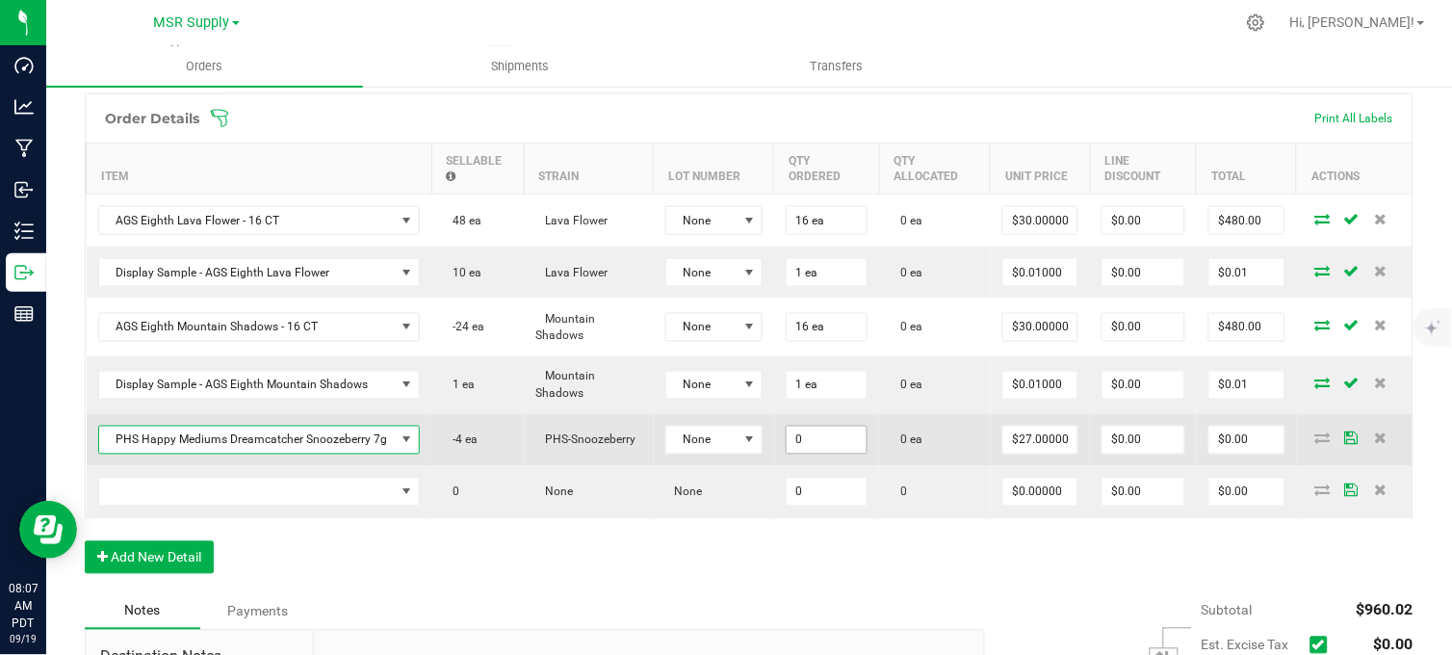
click at [813, 453] on input "0" at bounding box center [827, 440] width 80 height 27
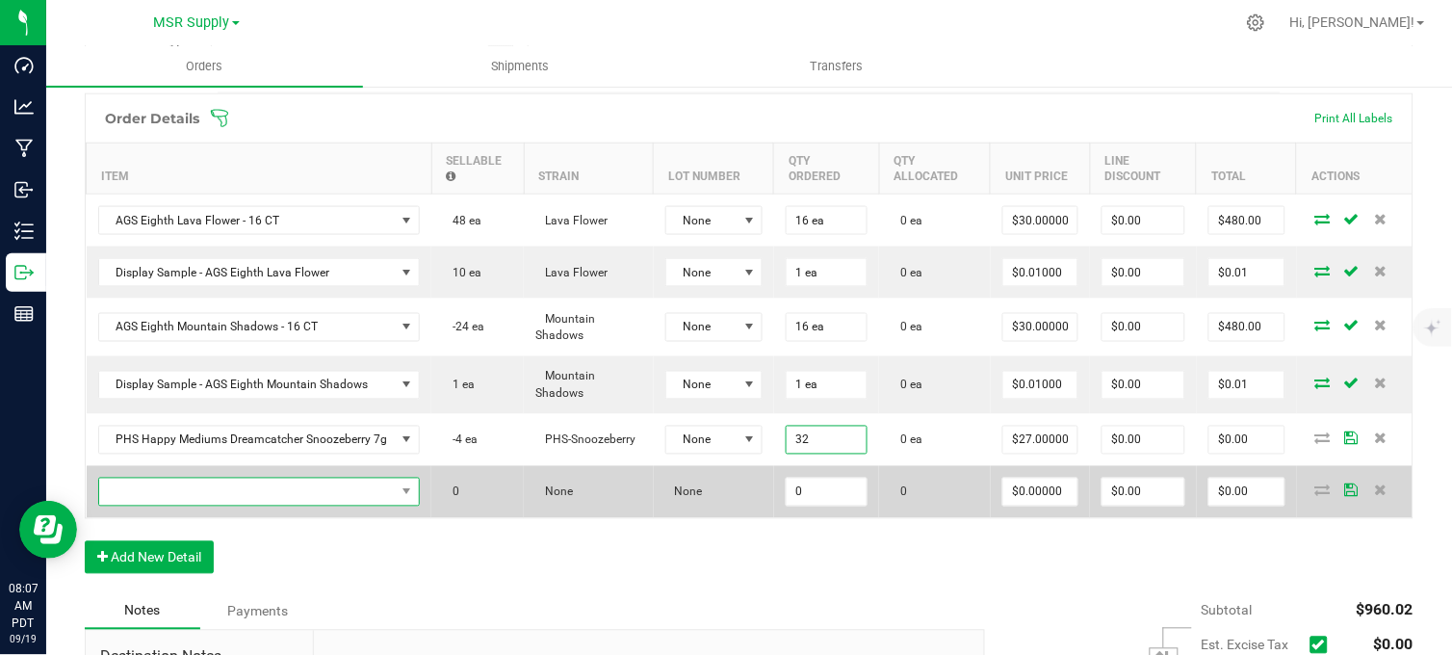
type input "32 ea"
type input "$864.00"
click at [279, 505] on span "NO DATA FOUND" at bounding box center [247, 492] width 297 height 27
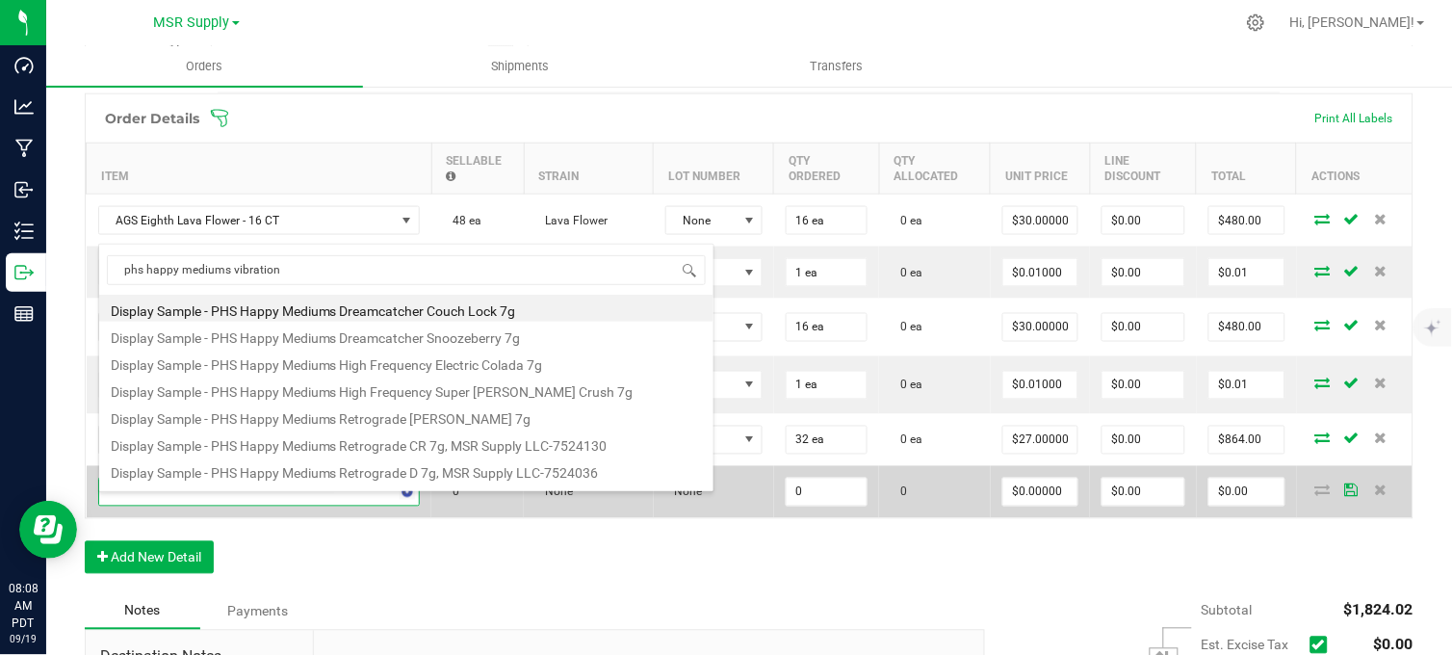
type input "phs happy mediums vibration"
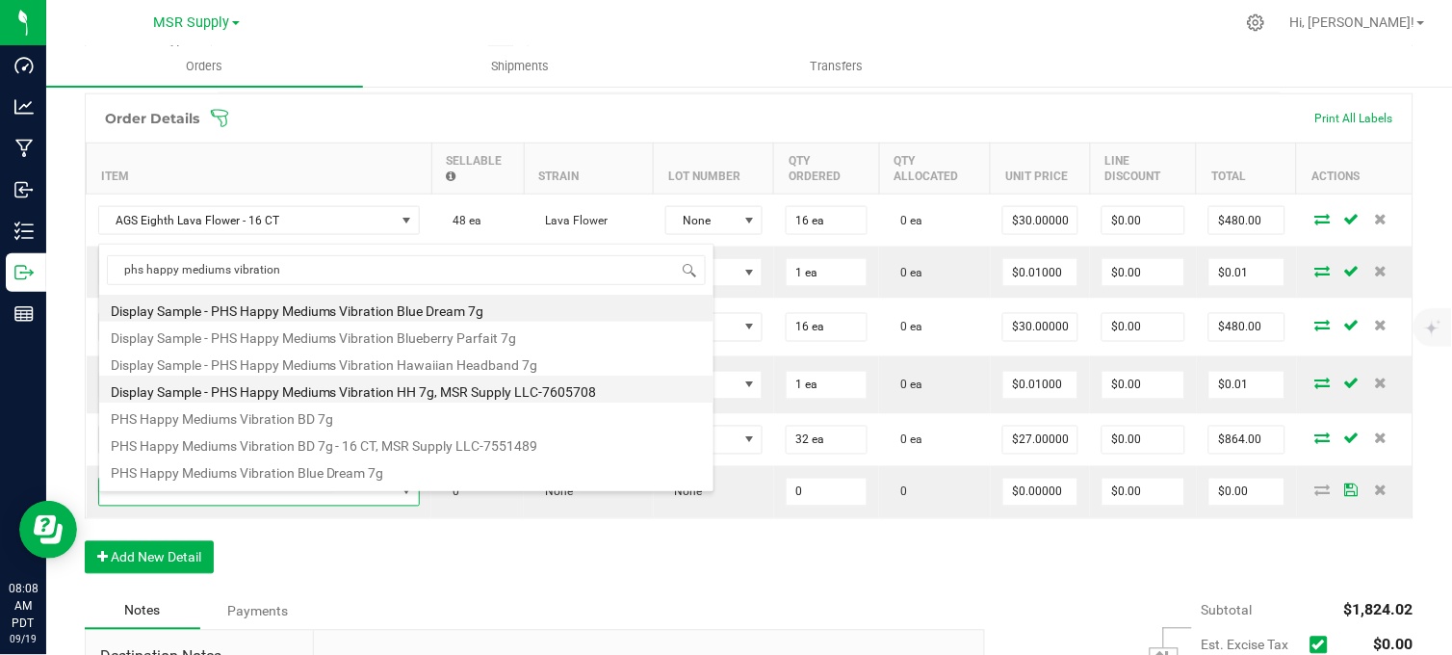
scroll to position [107, 0]
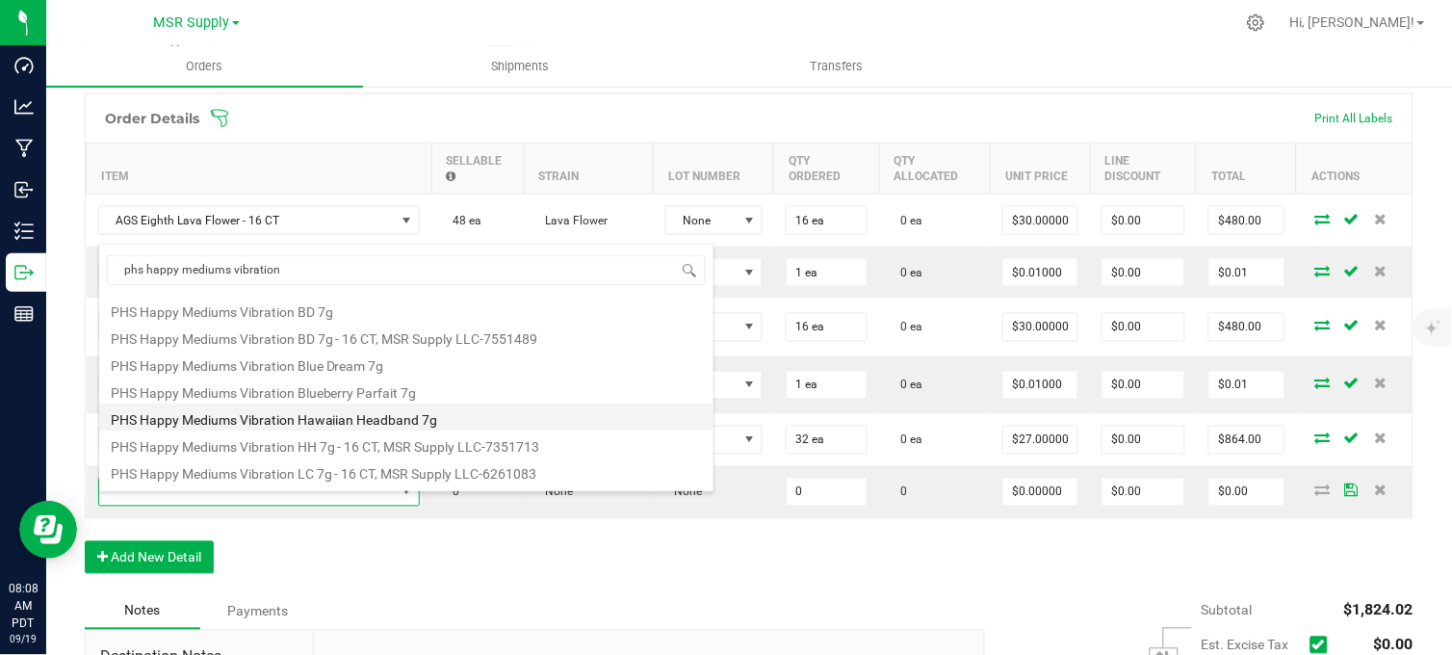
click at [416, 417] on li "PHS Happy Mediums Vibration Hawaiian Headband 7g" at bounding box center [406, 416] width 614 height 27
type input "0 ea"
type input "$27.00000"
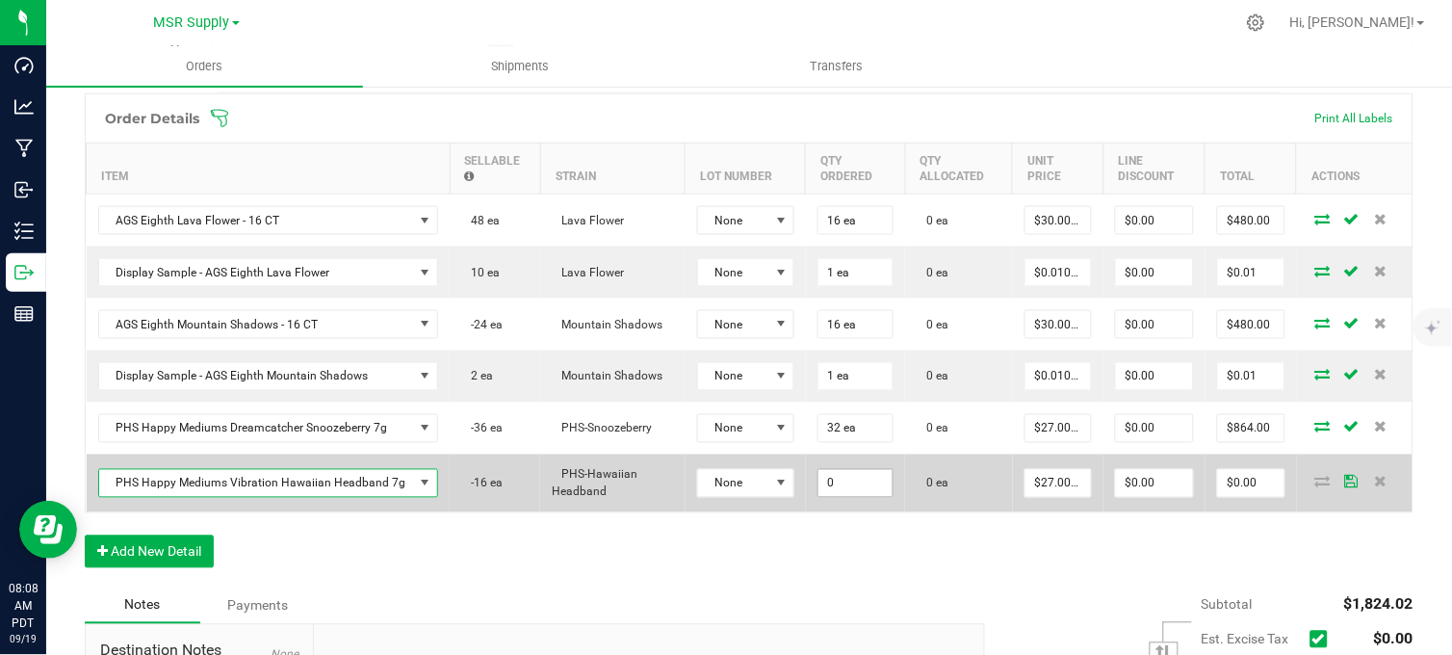
click at [826, 497] on input "0" at bounding box center [855, 483] width 75 height 27
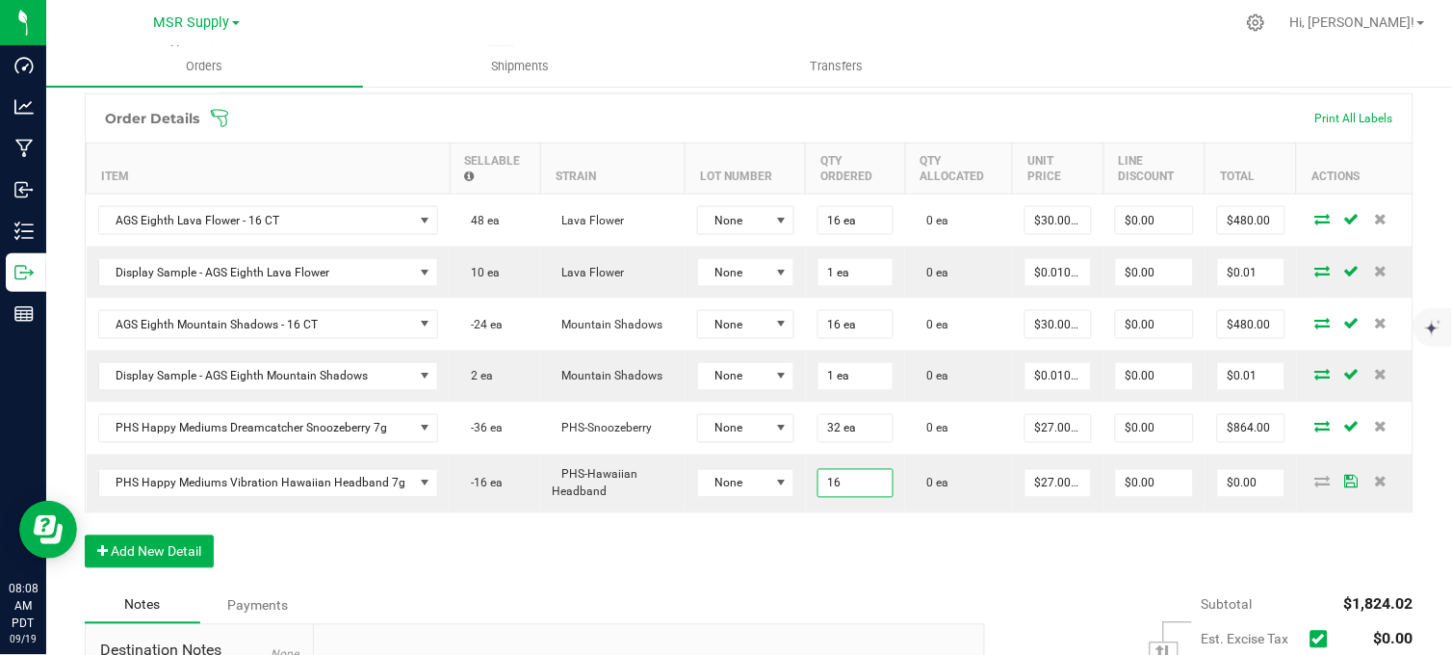
type input "16 ea"
type input "$432.00"
click at [730, 565] on div "Order Details Print All Labels Item Sellable Strain Lot Number Qty Ordered Qty …" at bounding box center [749, 340] width 1329 height 494
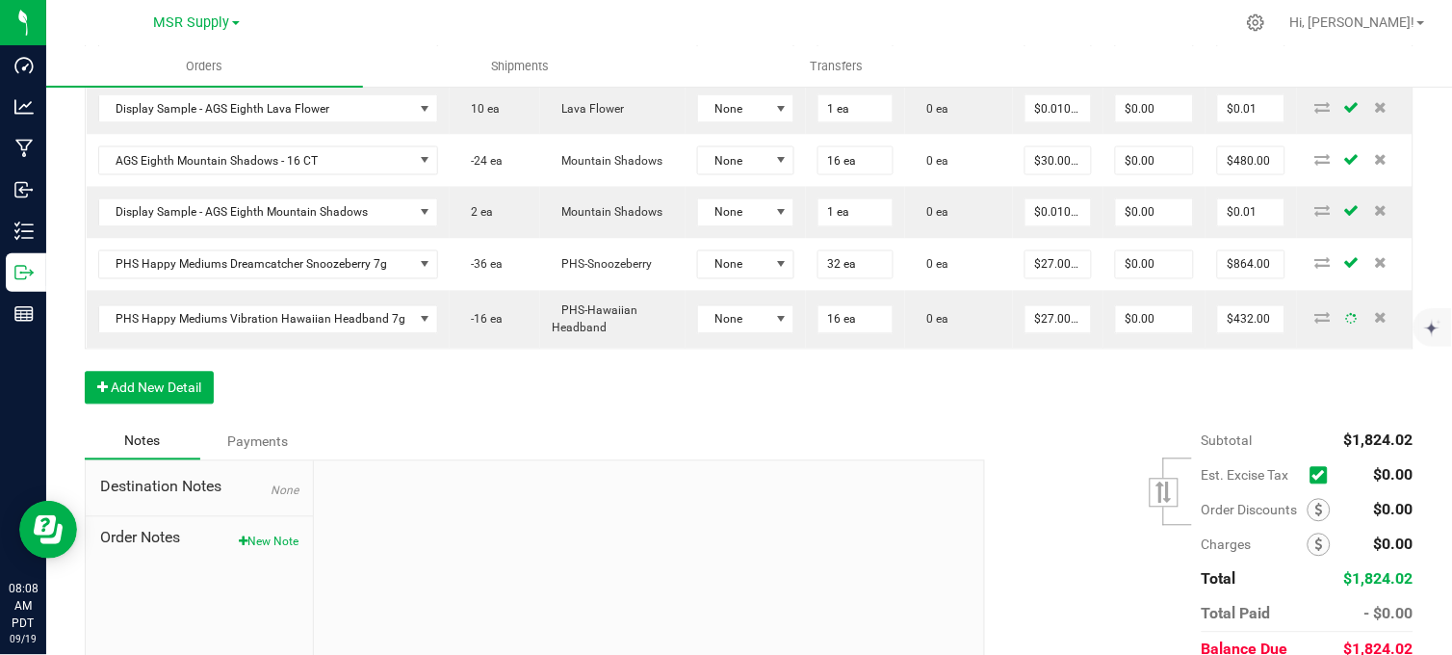
scroll to position [748, 0]
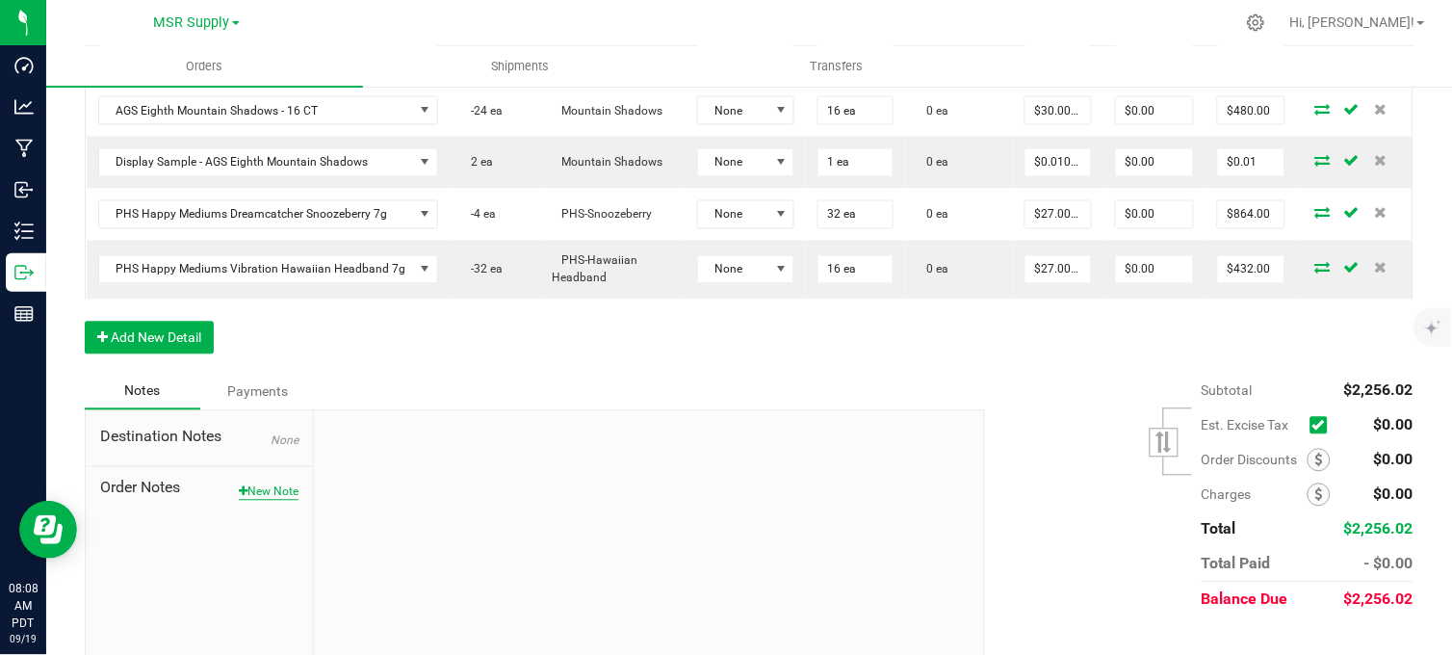
click at [265, 501] on button "New Note" at bounding box center [269, 491] width 60 height 17
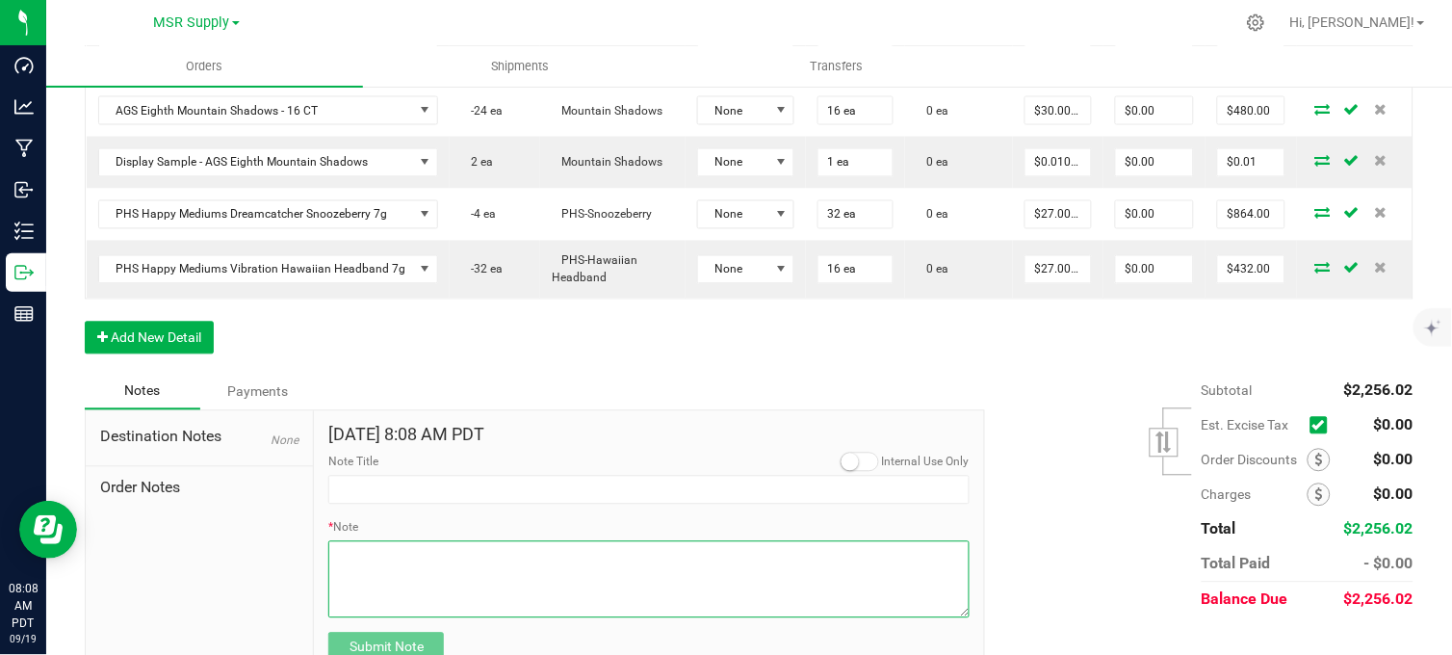
click at [408, 582] on textarea "* Note" at bounding box center [648, 579] width 641 height 77
paste textarea "Domestic Wire and ACH Instructions Beneficiary Name: MSR Supply LLC Beneficiary…"
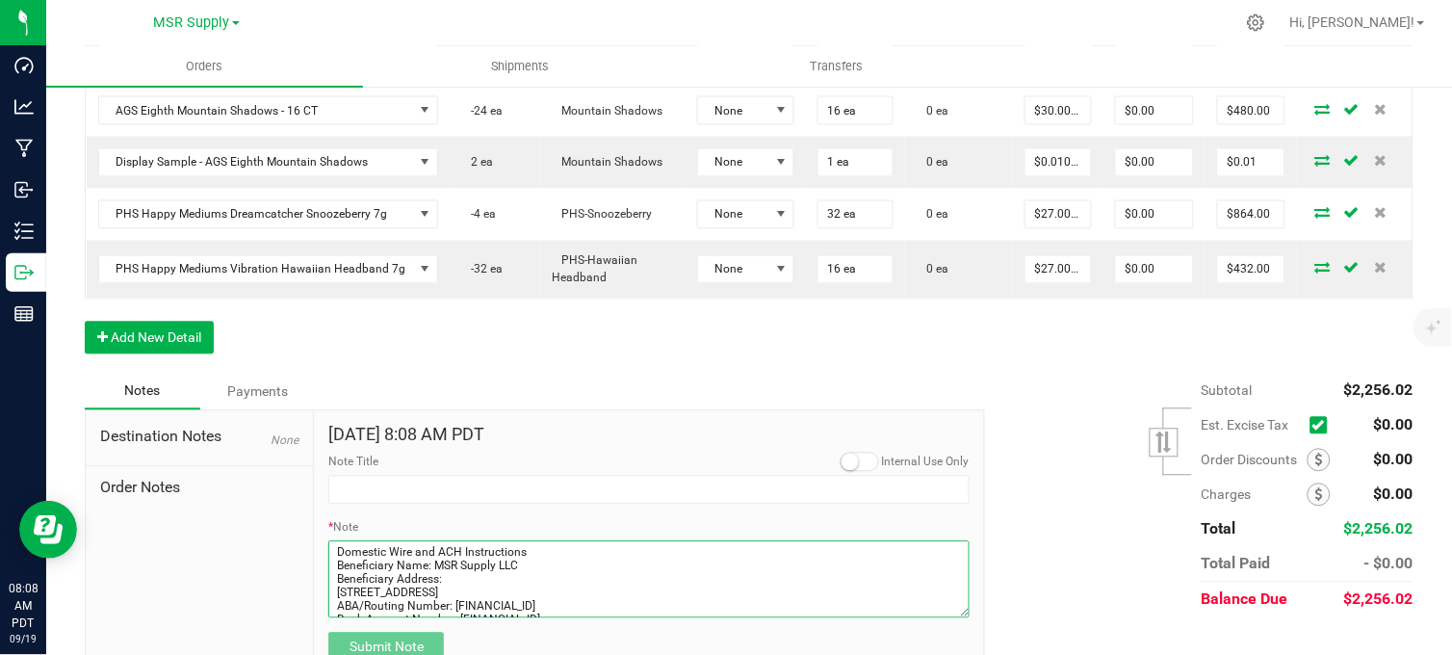
scroll to position [164, 0]
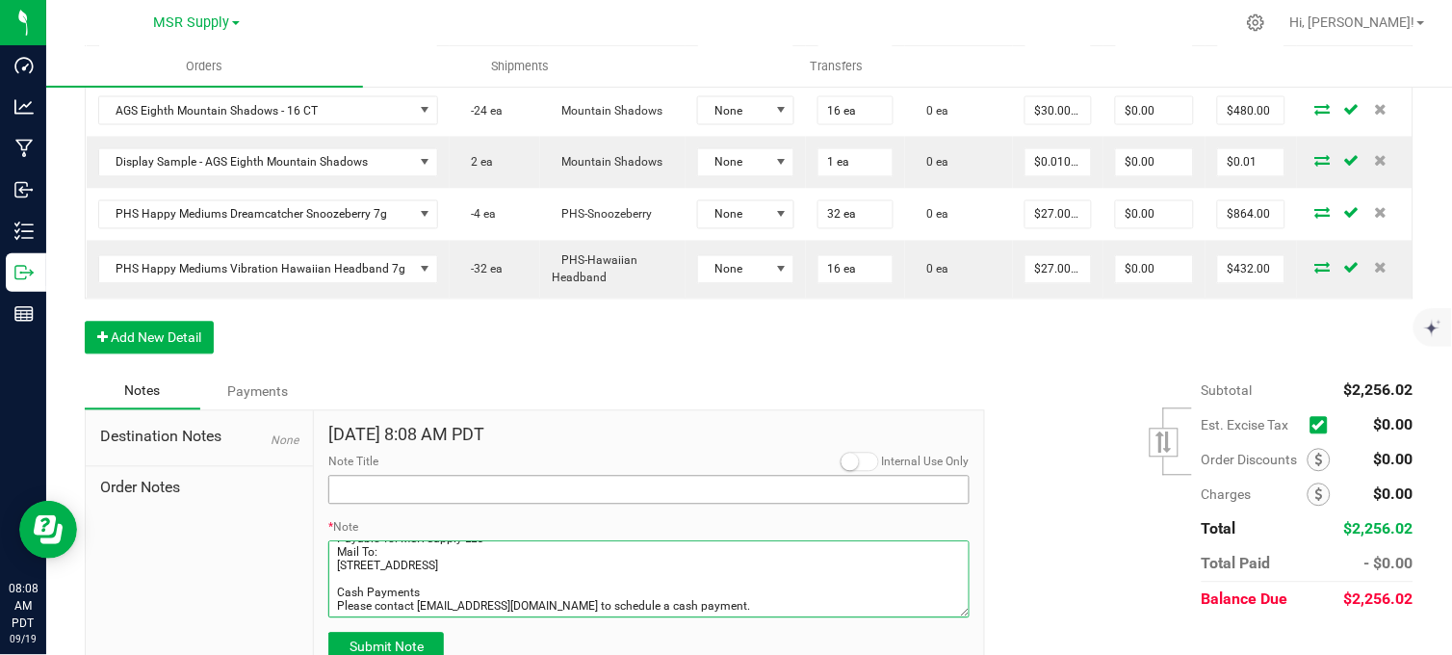
type textarea "Domestic Wire and ACH Instructions Beneficiary Name: MSR Supply LLC Beneficiary…"
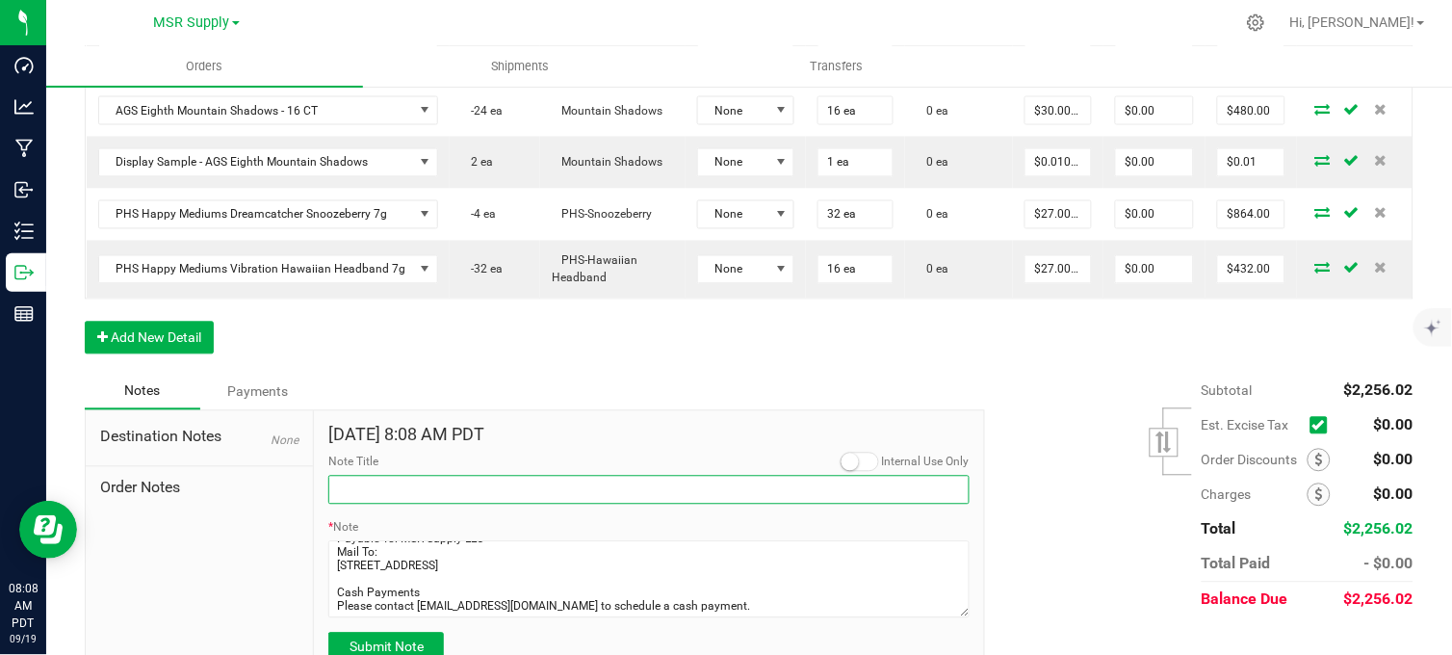
click at [385, 505] on input "Note Title" at bounding box center [648, 490] width 641 height 29
type input "Payment Details"
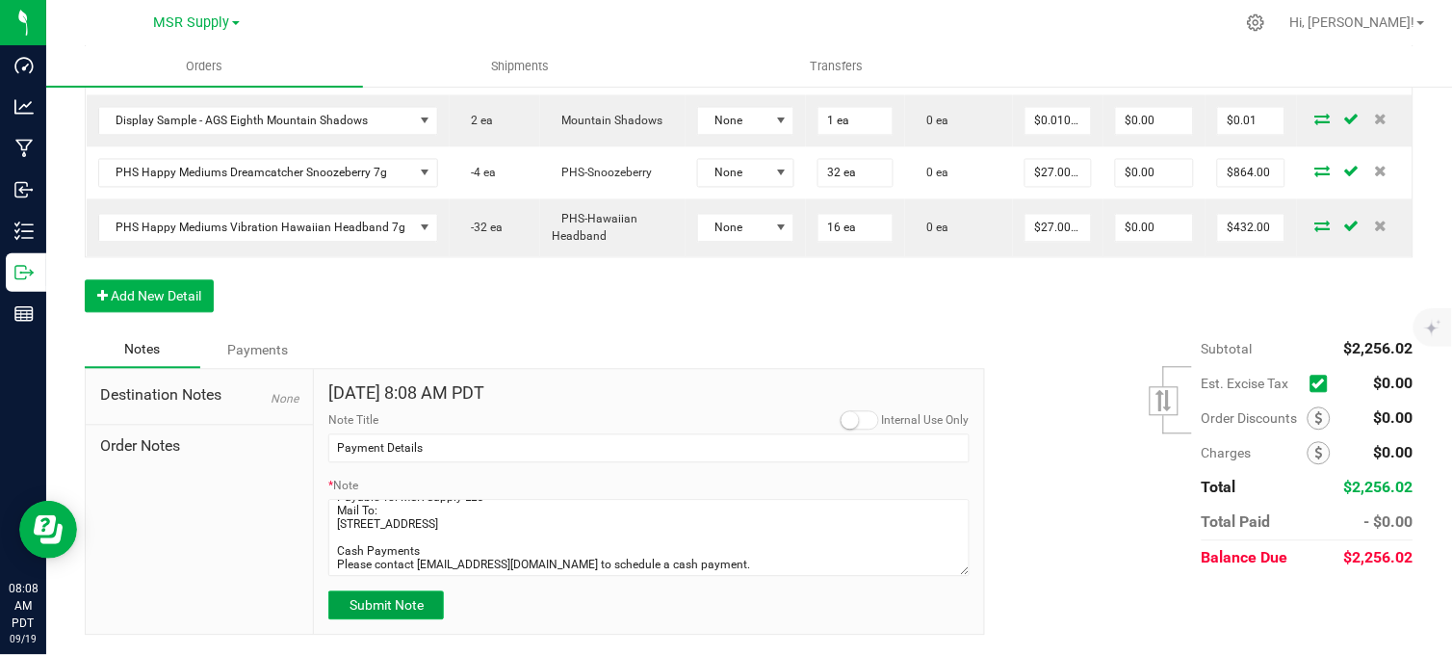
click at [412, 595] on button "Submit Note" at bounding box center [386, 605] width 116 height 29
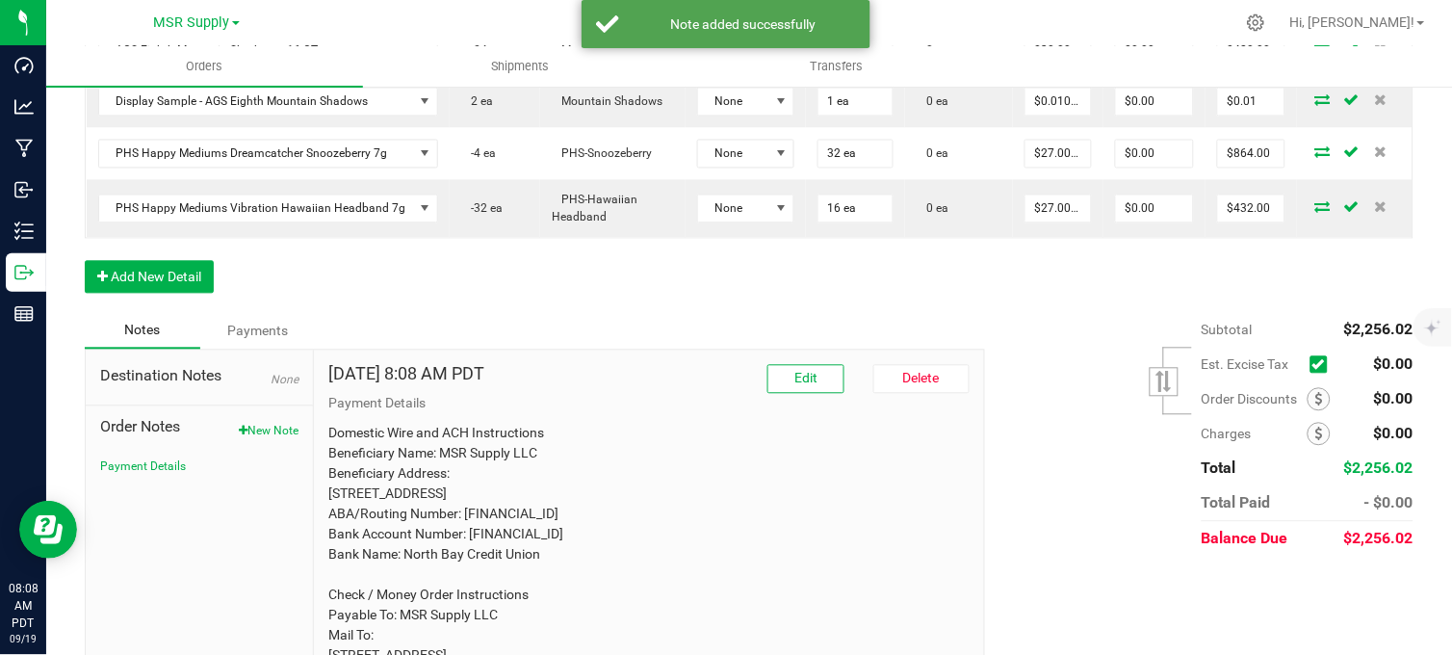
click at [845, 313] on div "Order Details Print All Labels Item Sellable Strain Lot Number Qty Ordered Qty …" at bounding box center [749, 66] width 1329 height 494
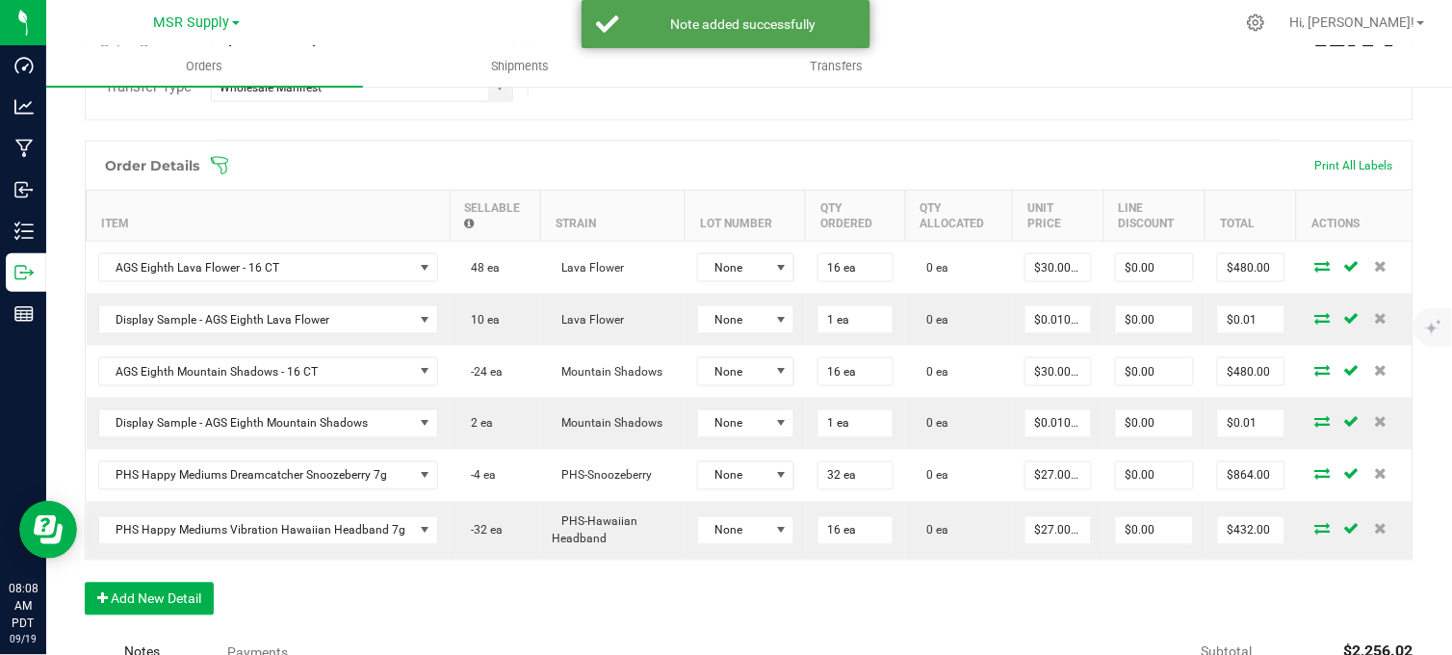
click at [559, 617] on div "Order Details Print All Labels Item Sellable Strain Lot Number Qty Ordered Qty …" at bounding box center [749, 388] width 1329 height 494
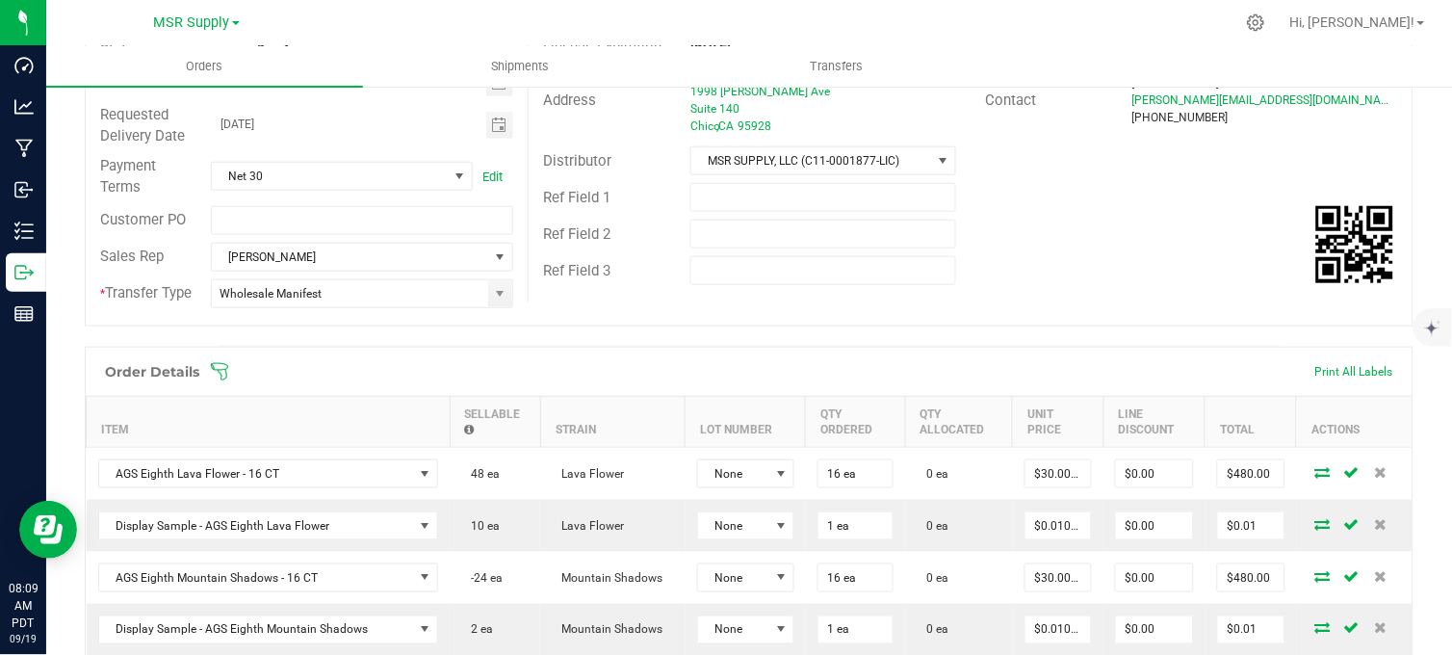
scroll to position [0, 0]
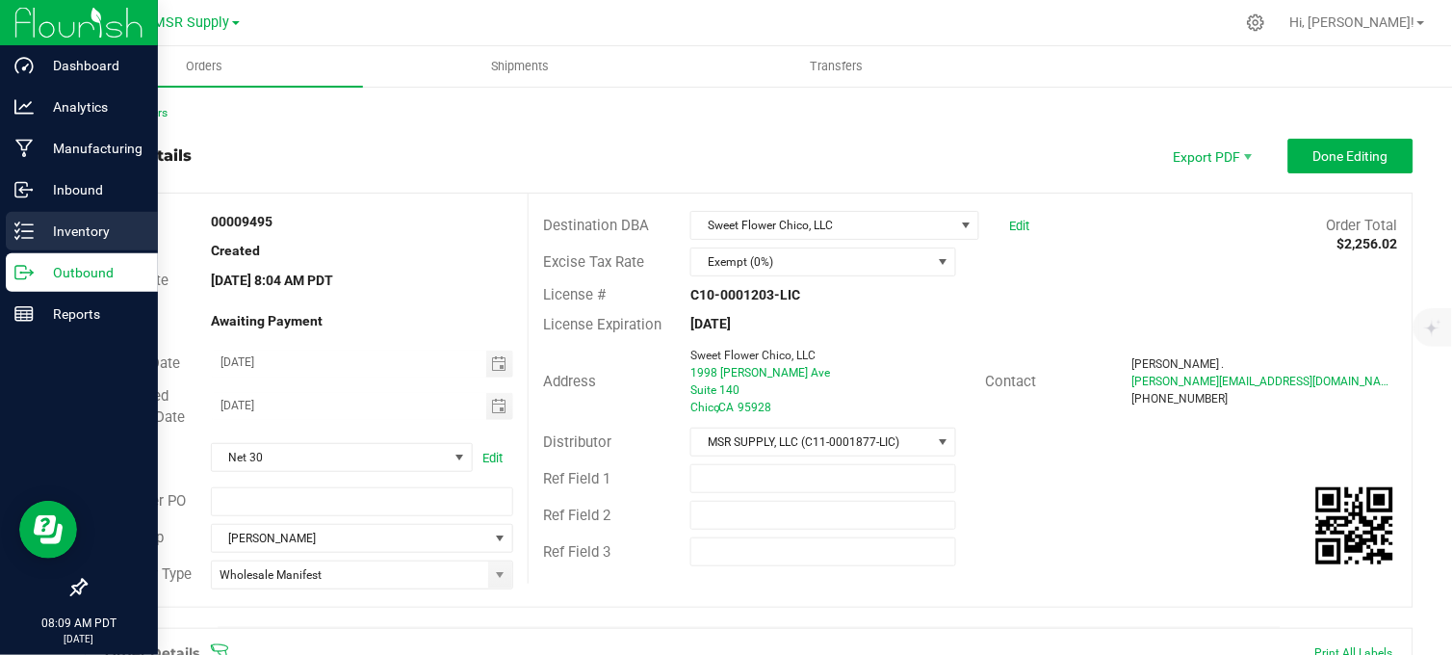
click at [34, 229] on p "Inventory" at bounding box center [92, 231] width 116 height 23
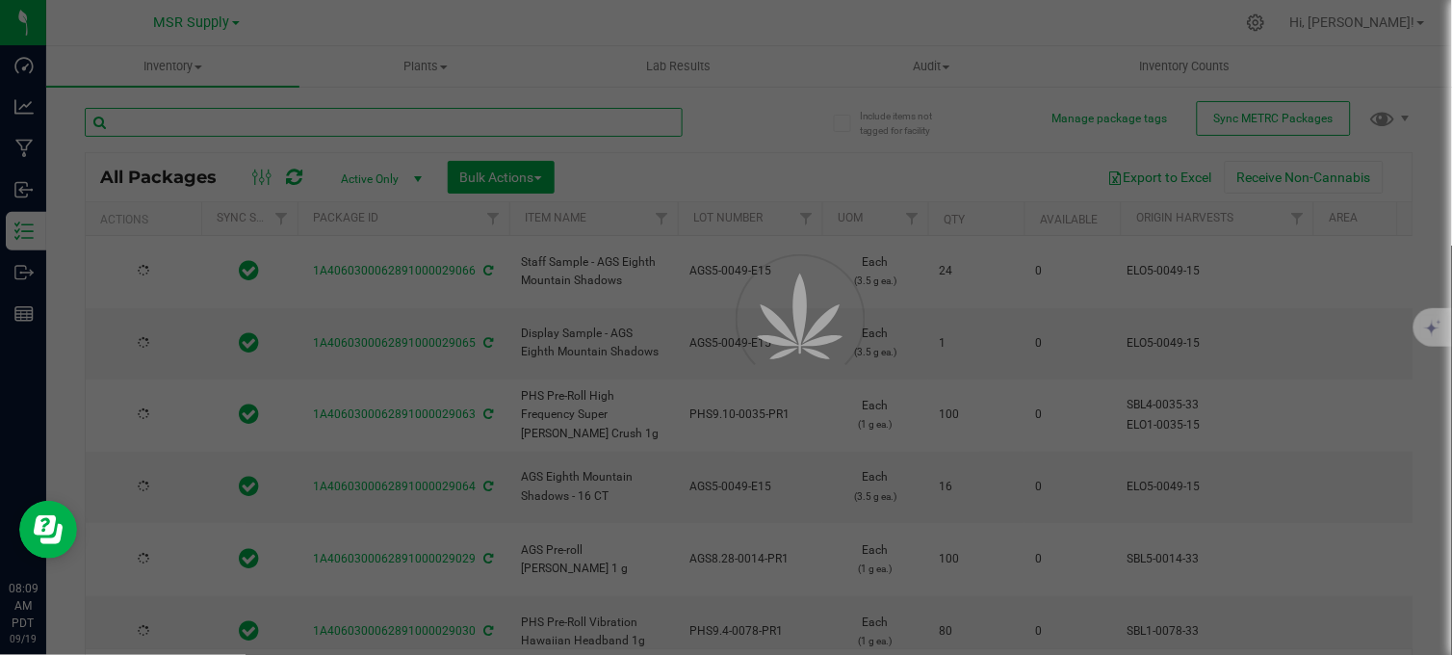
click at [241, 125] on input "text" at bounding box center [384, 122] width 598 height 29
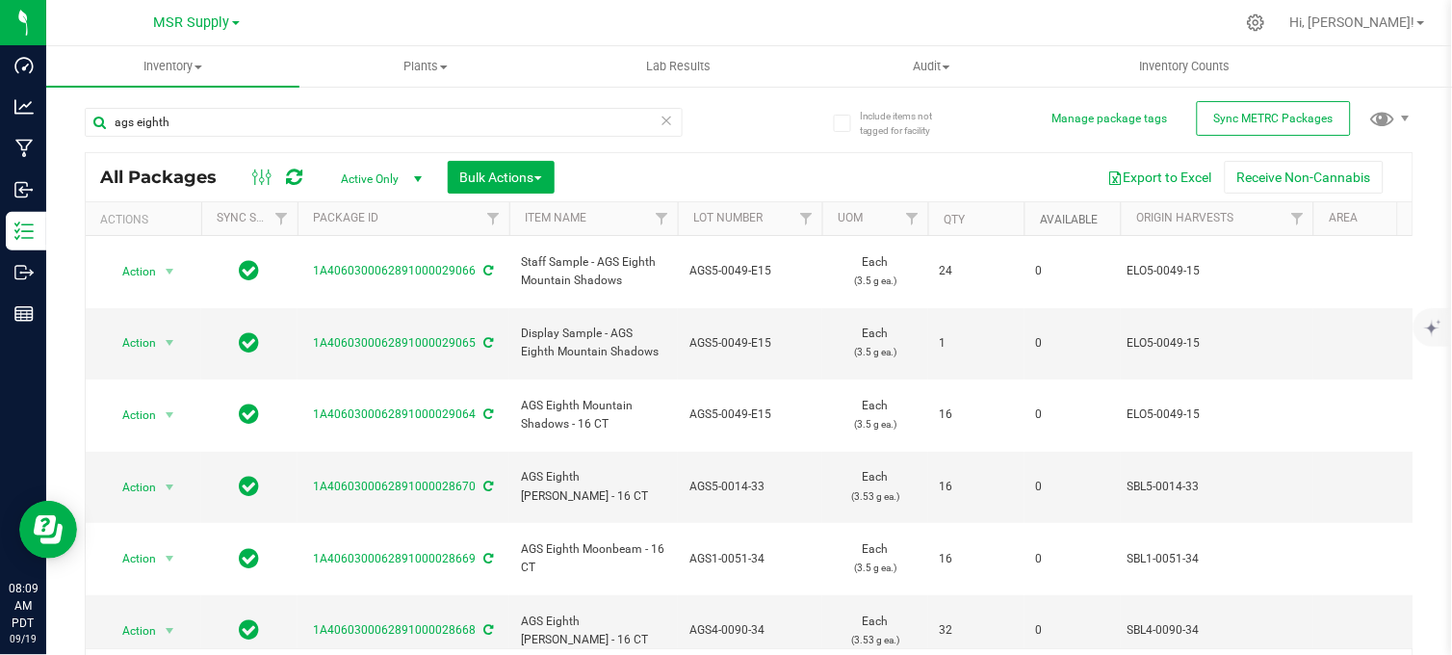
click at [1074, 223] on link "Available" at bounding box center [1069, 219] width 58 height 13
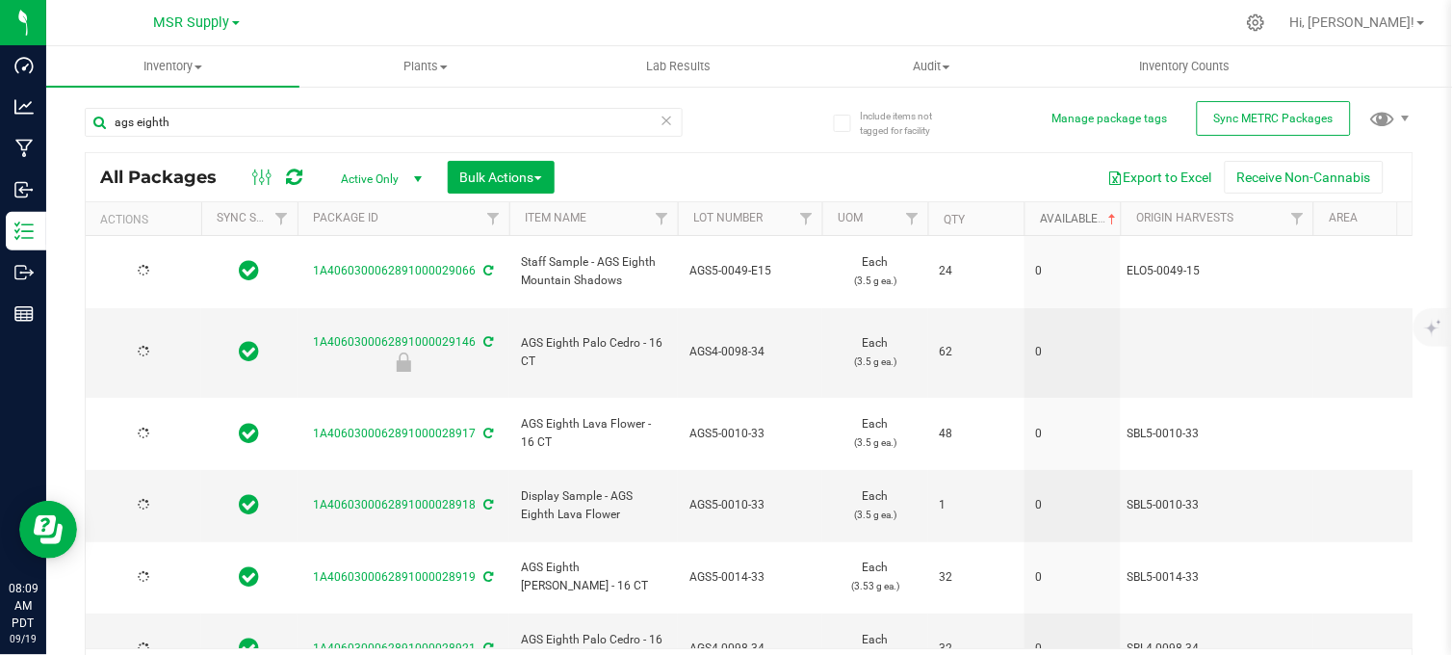
click at [1067, 219] on link "Available" at bounding box center [1080, 218] width 80 height 13
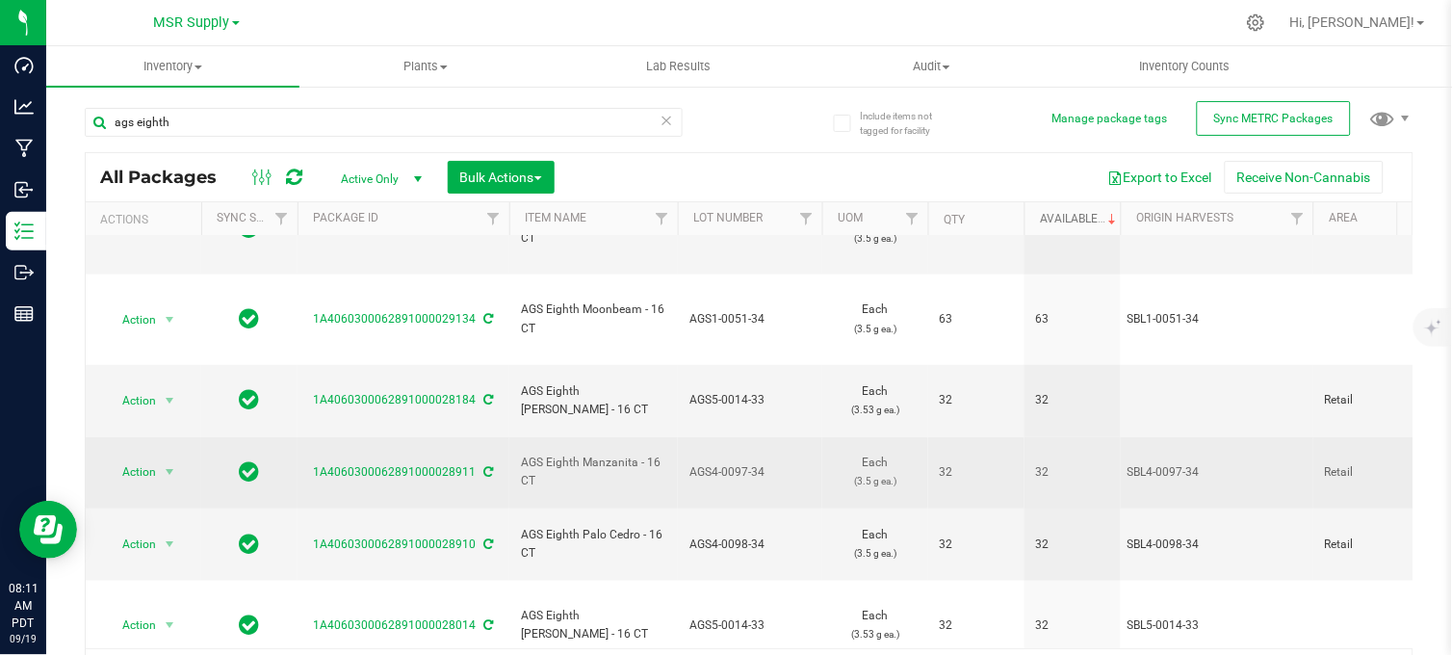
scroll to position [427, 0]
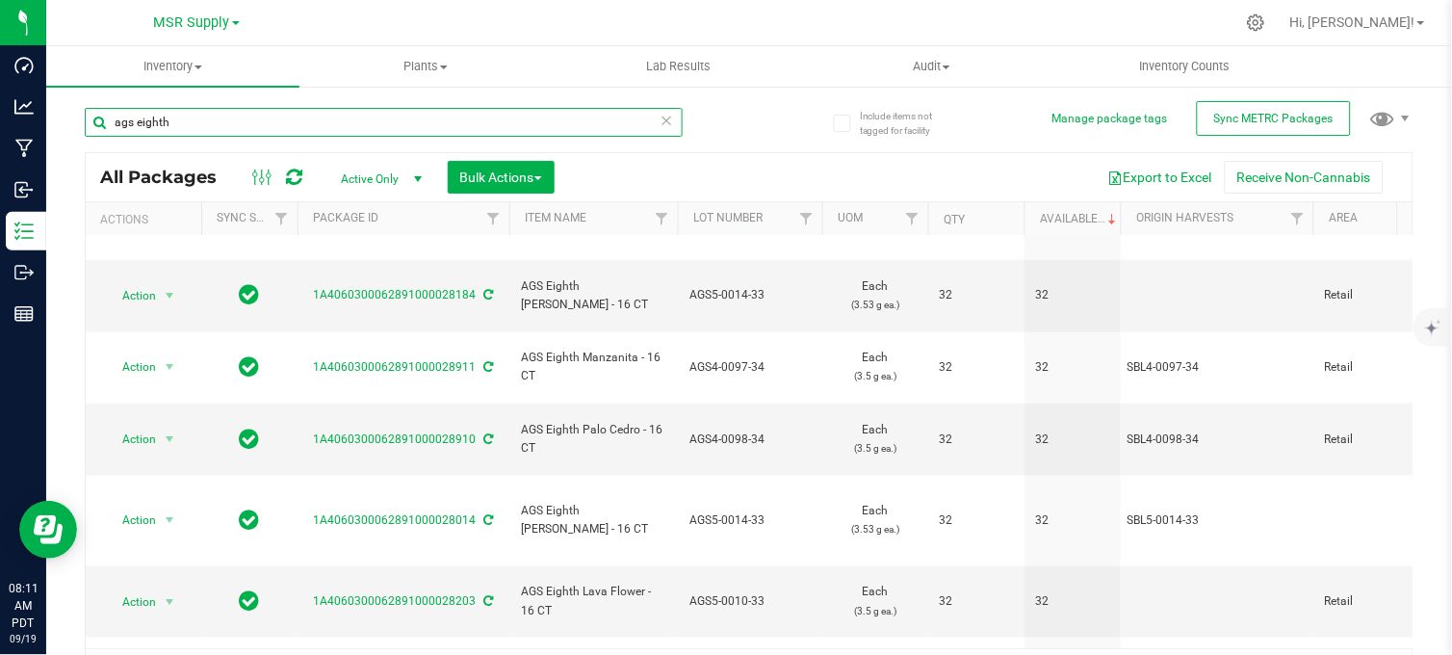
click at [205, 116] on input "ags eighth" at bounding box center [384, 122] width 598 height 29
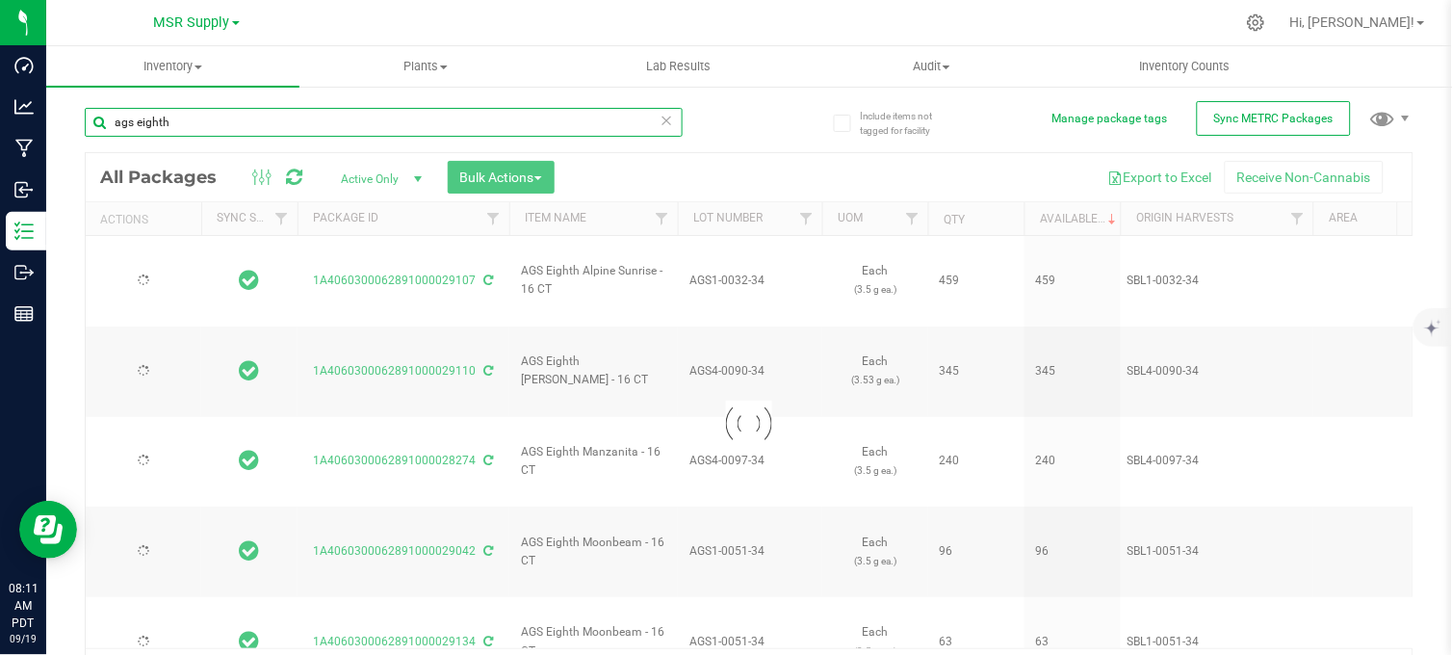
type input "ags eighth"
click at [751, 133] on div "ags eighth Loading... All Packages Active Only Active Only Lab Samples Locked A…" at bounding box center [749, 393] width 1329 height 606
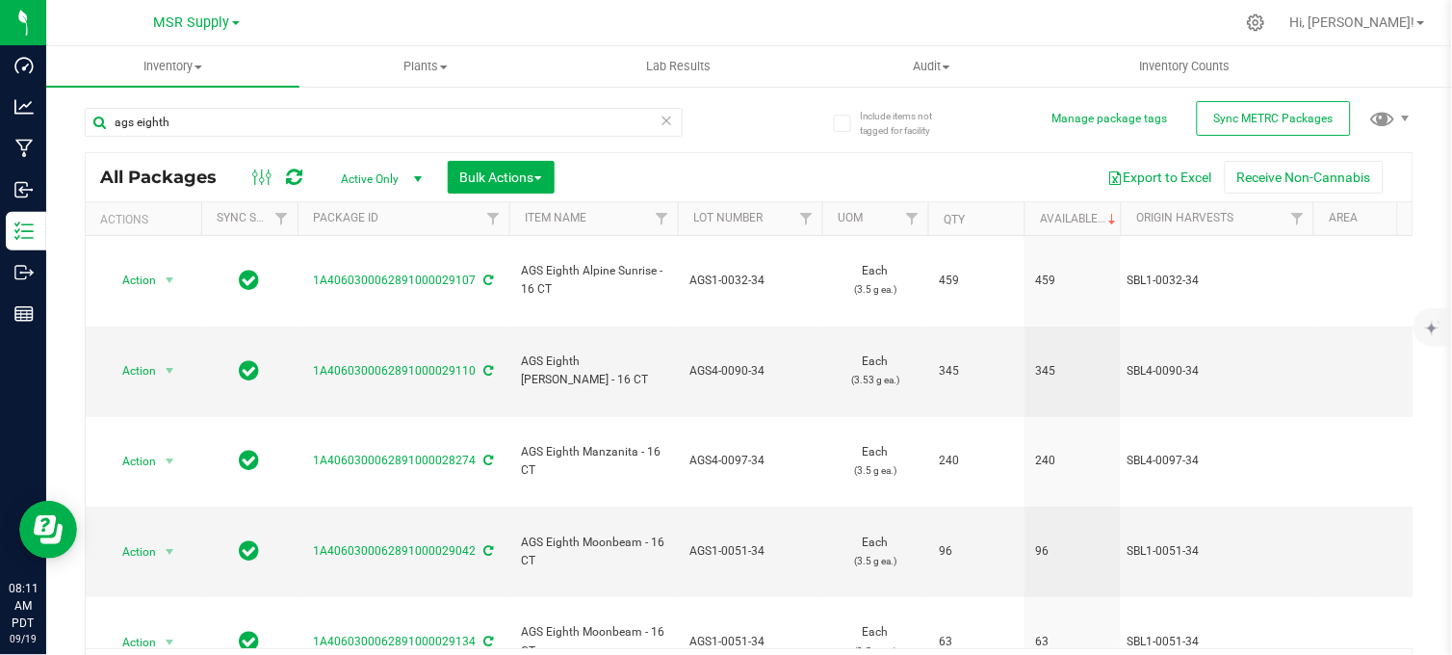
click at [753, 129] on div "ags eighth All Packages Active Only Active Only Lab Samples Locked All External…" at bounding box center [749, 393] width 1329 height 606
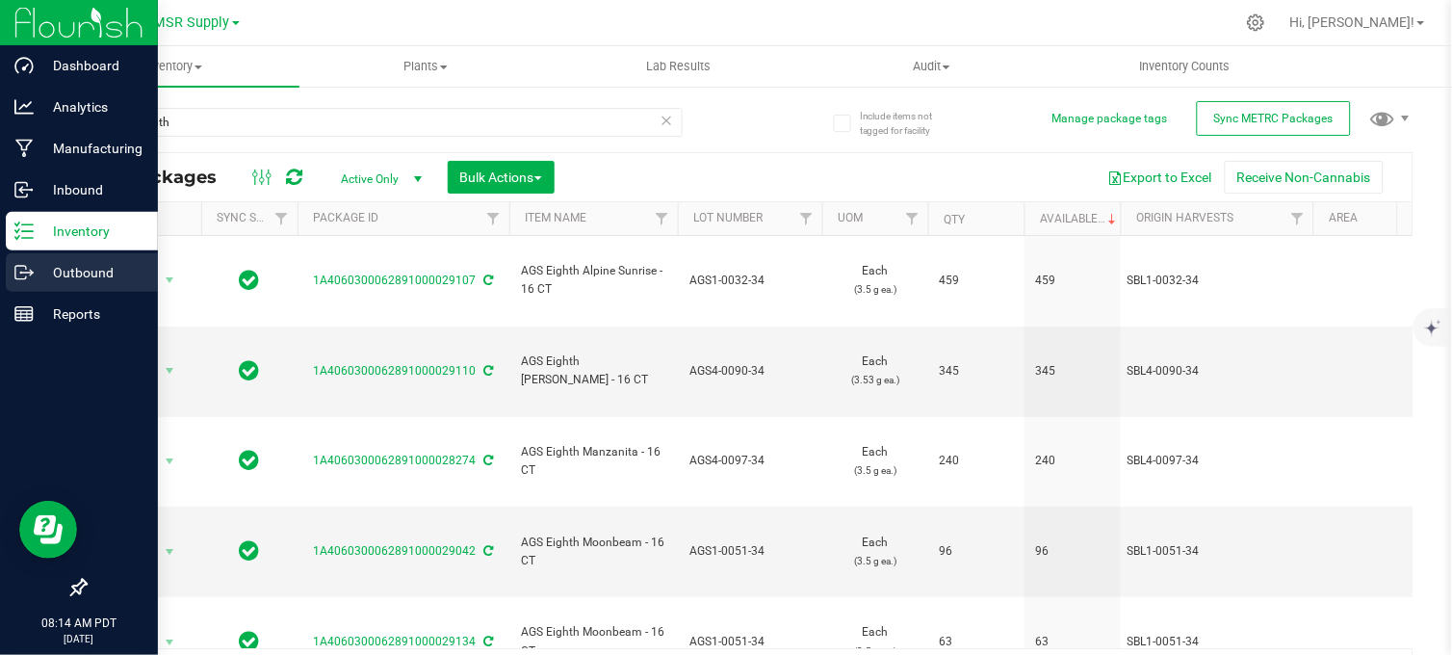
click at [41, 272] on p "Outbound" at bounding box center [92, 272] width 116 height 23
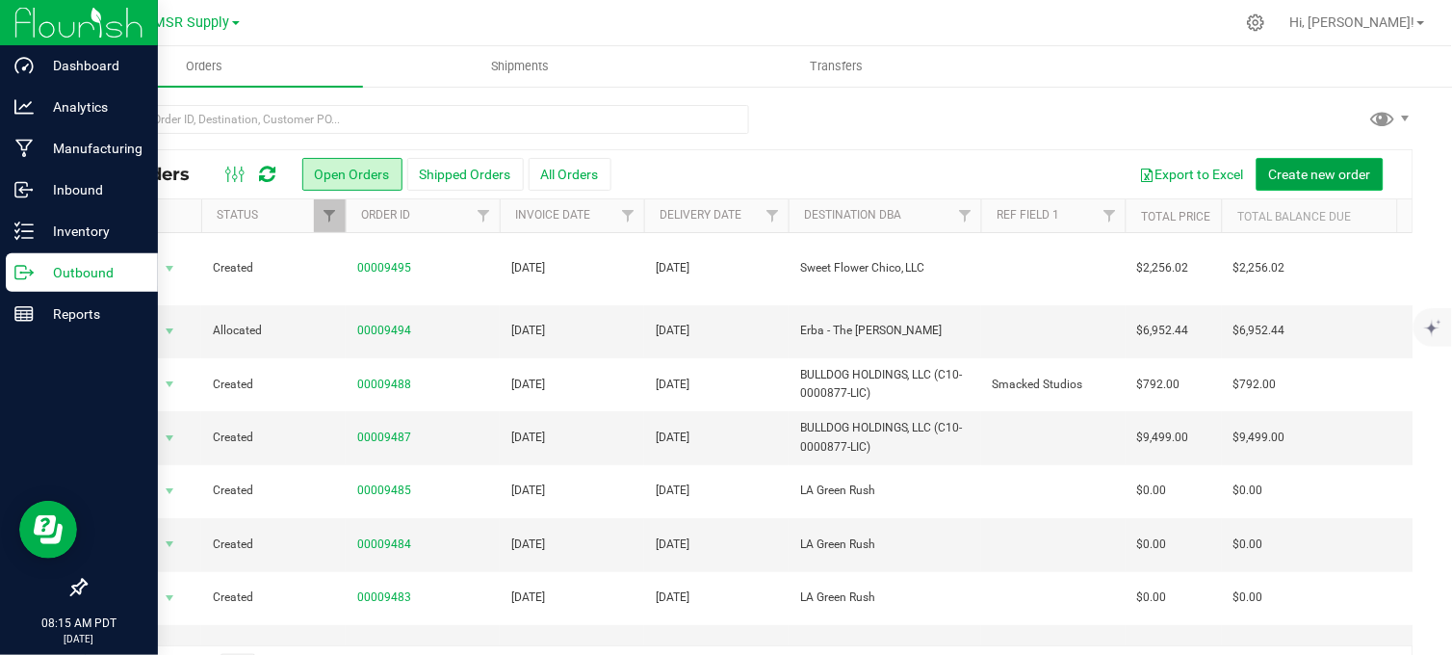
click at [1312, 176] on span "Create new order" at bounding box center [1320, 174] width 102 height 15
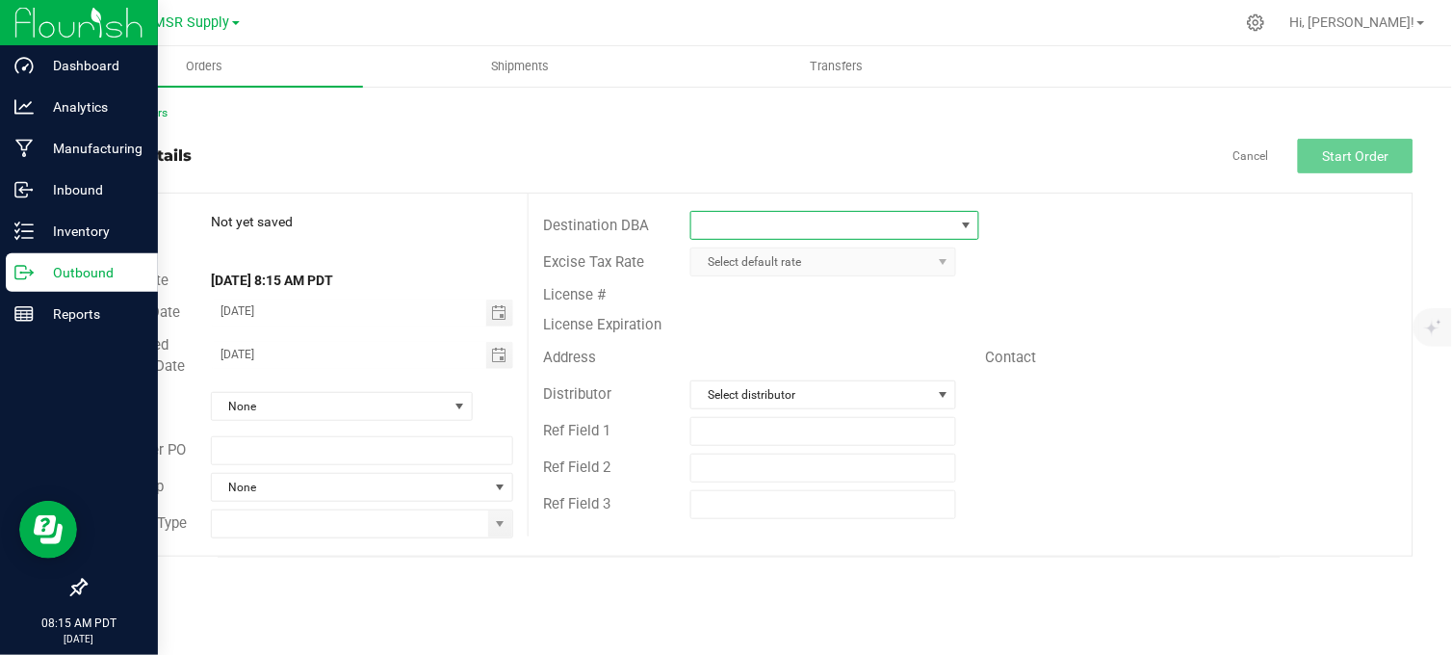
click at [805, 225] on span at bounding box center [822, 225] width 262 height 27
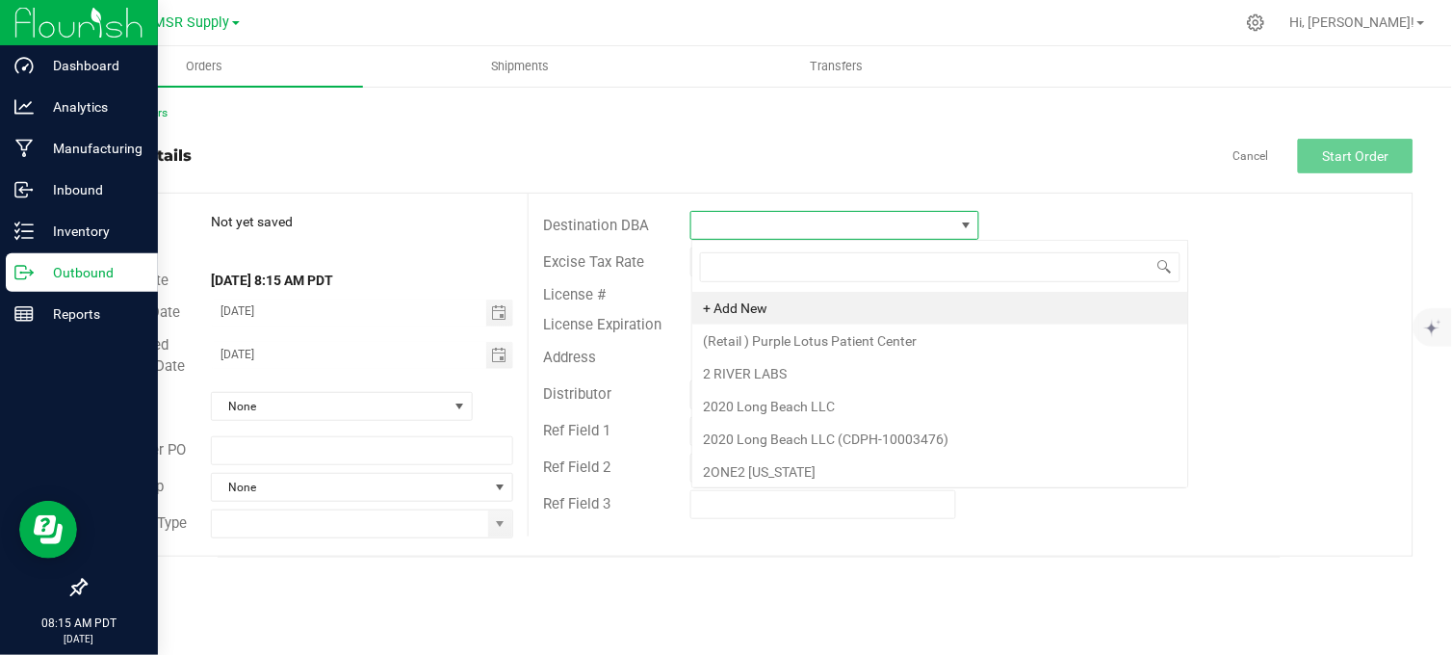
scroll to position [29, 287]
type input "sweet"
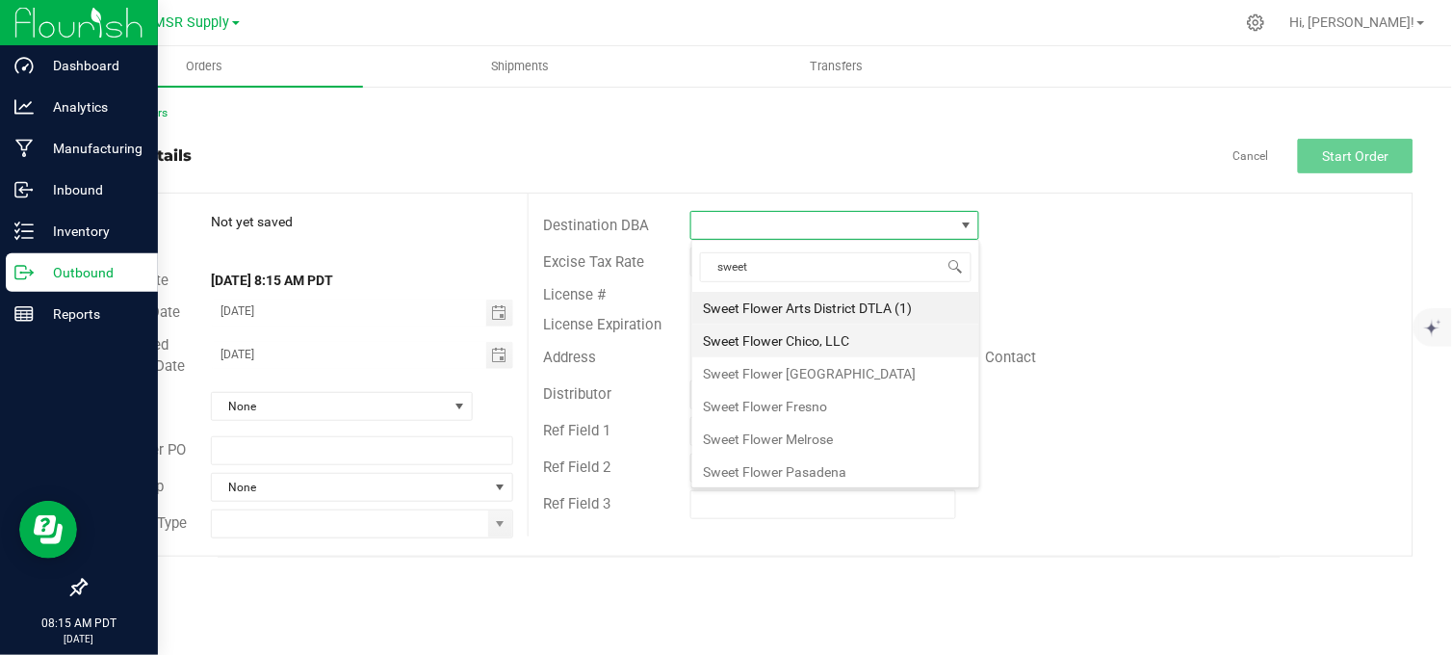
click at [842, 337] on li "Sweet Flower Chico, LLC" at bounding box center [835, 340] width 287 height 33
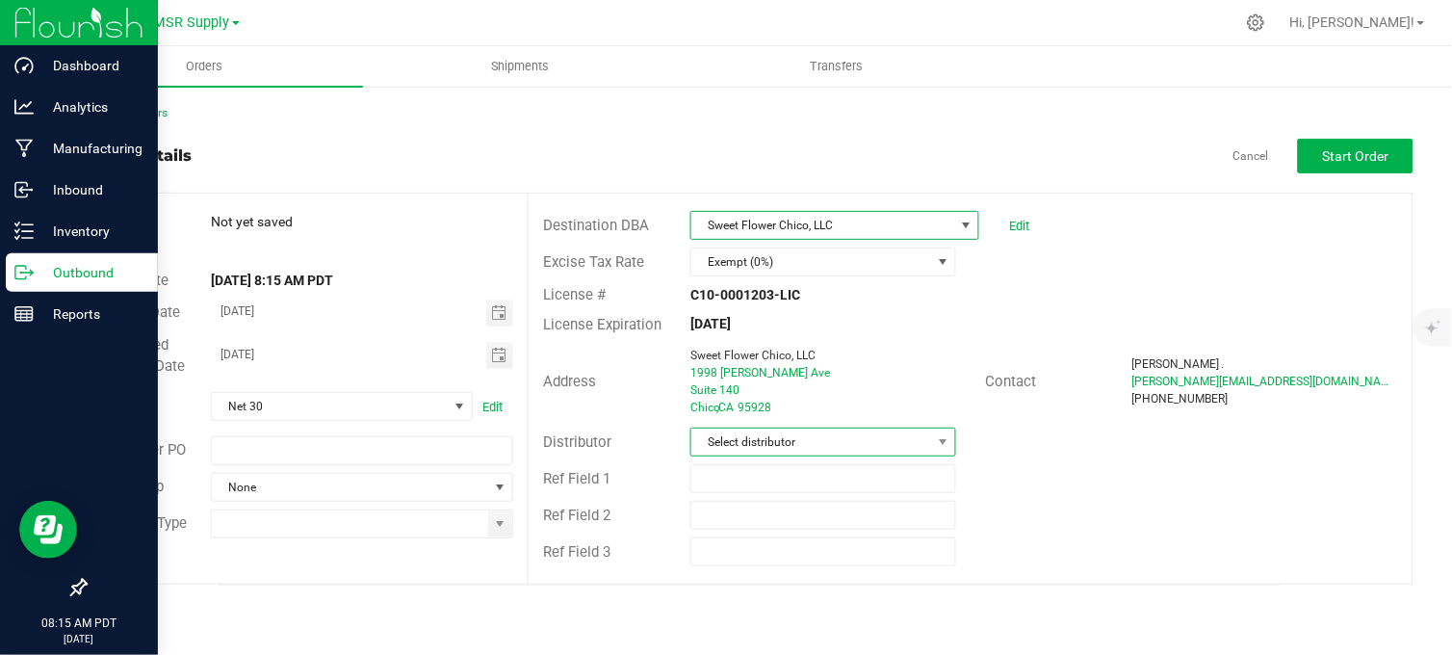
click at [764, 430] on span "Select distributor" at bounding box center [823, 441] width 266 height 29
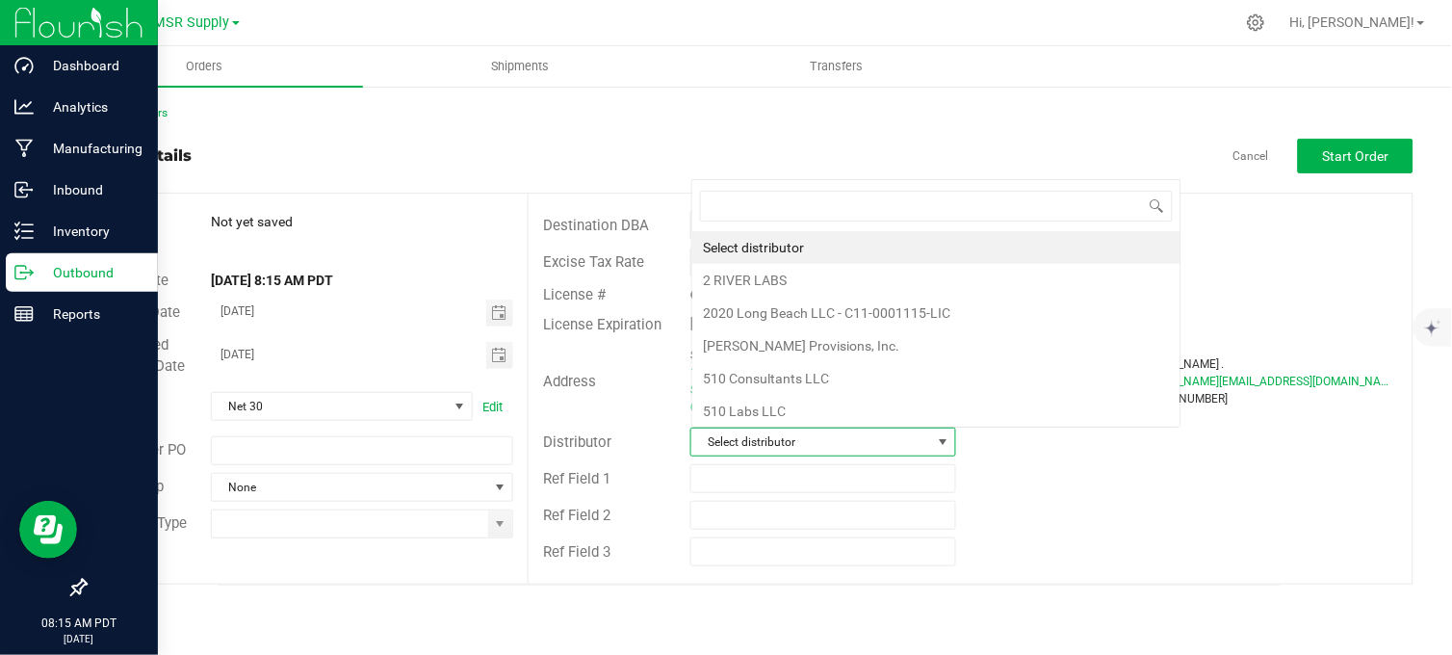
scroll to position [29, 262]
type input "msr"
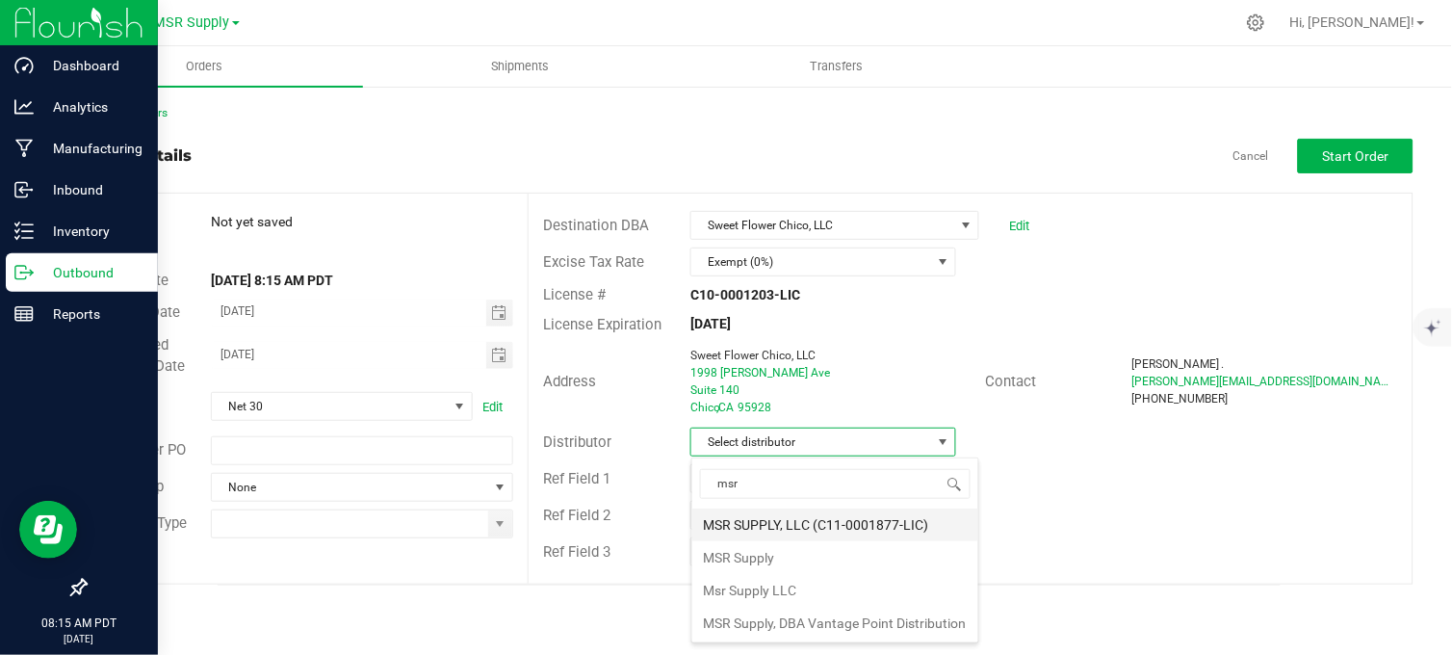
click at [774, 524] on li "MSR SUPPLY, LLC (C11-0001877-LIC)" at bounding box center [835, 524] width 286 height 33
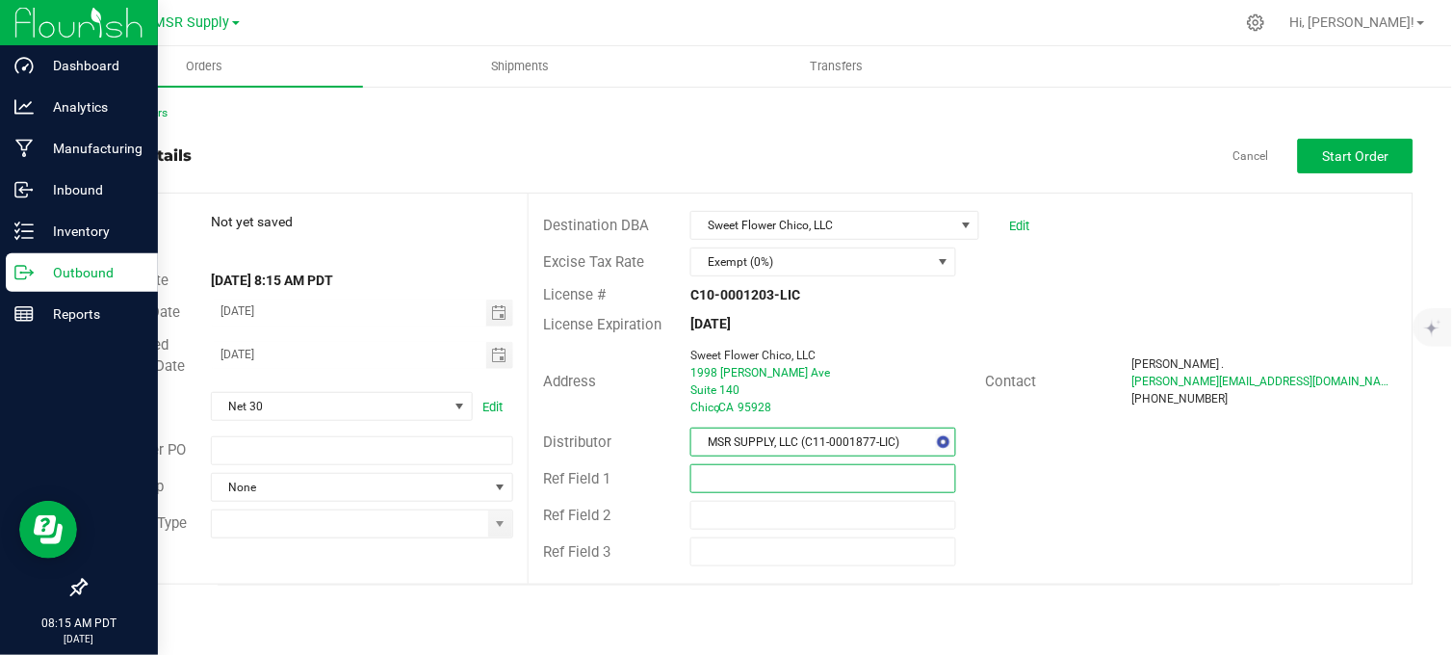
click at [790, 491] on input "text" at bounding box center [823, 478] width 266 height 29
type input "Smacked Studios"
click at [505, 313] on span "Toggle calendar" at bounding box center [498, 312] width 15 height 15
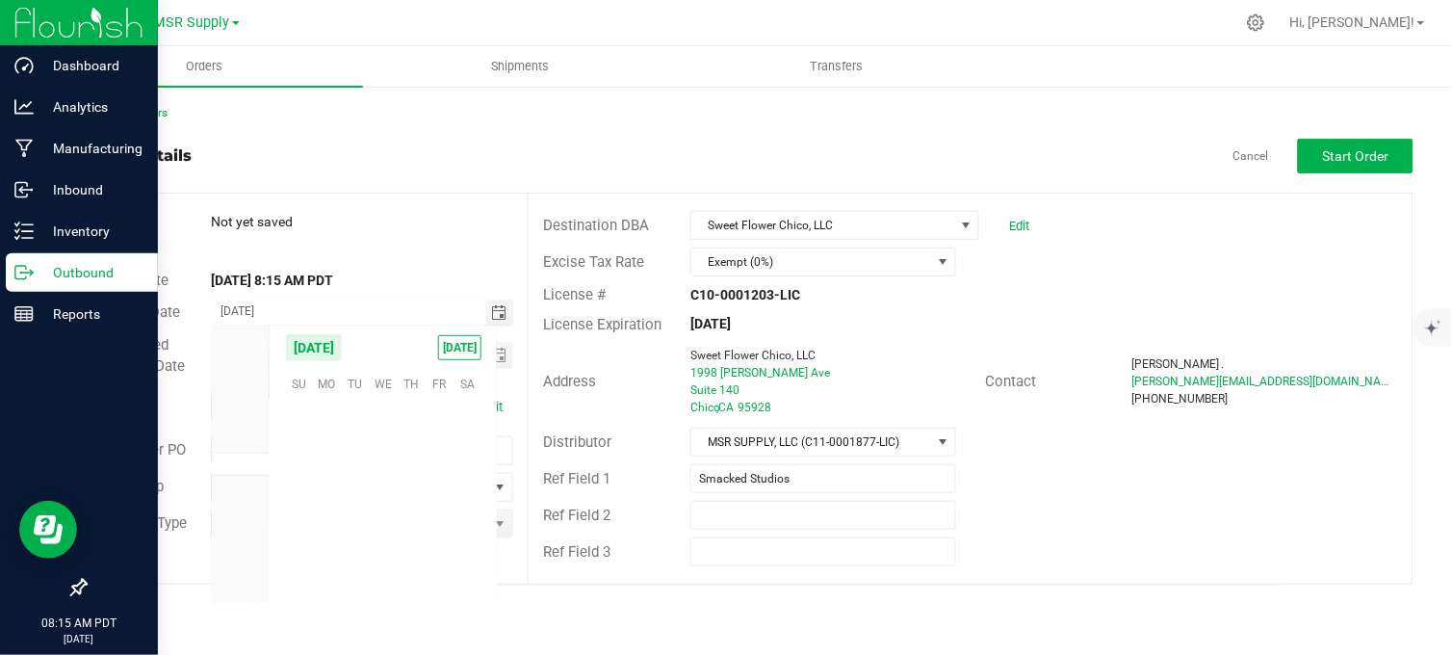
scroll to position [312258, 0]
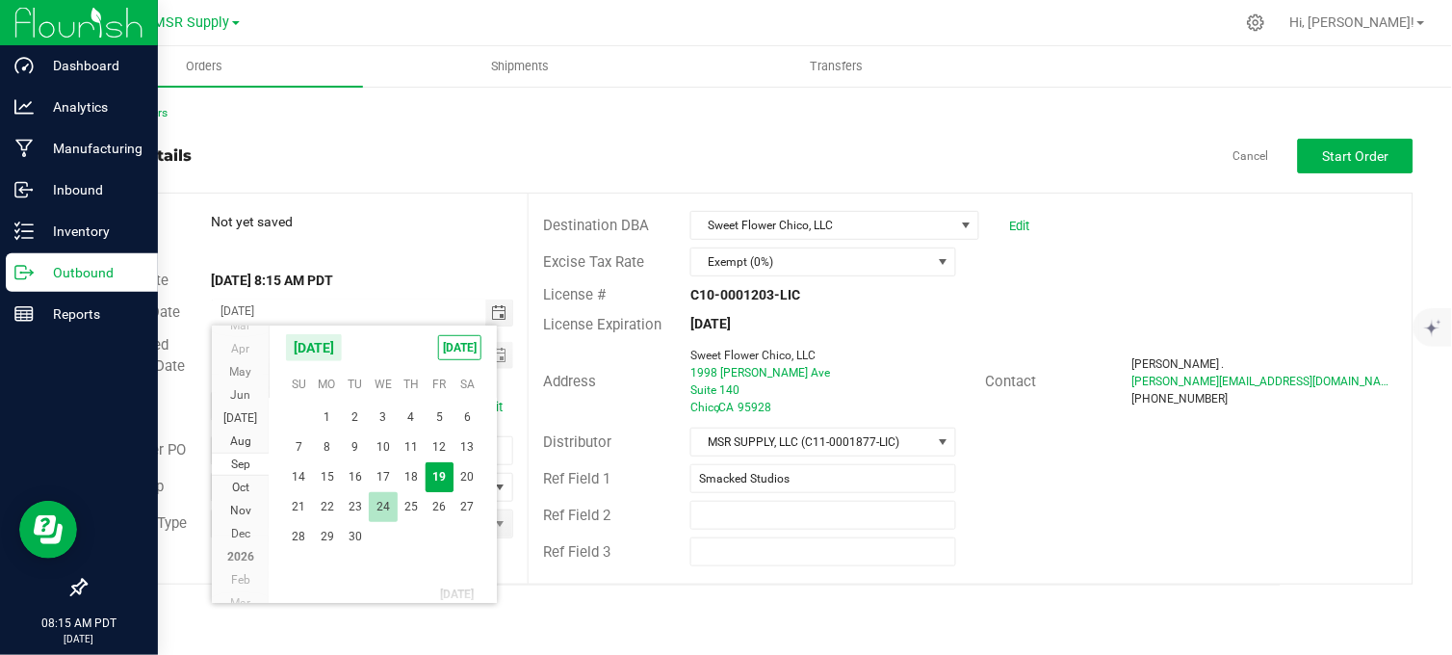
click at [383, 501] on span "24" at bounding box center [383, 507] width 28 height 30
type input "[DATE]"
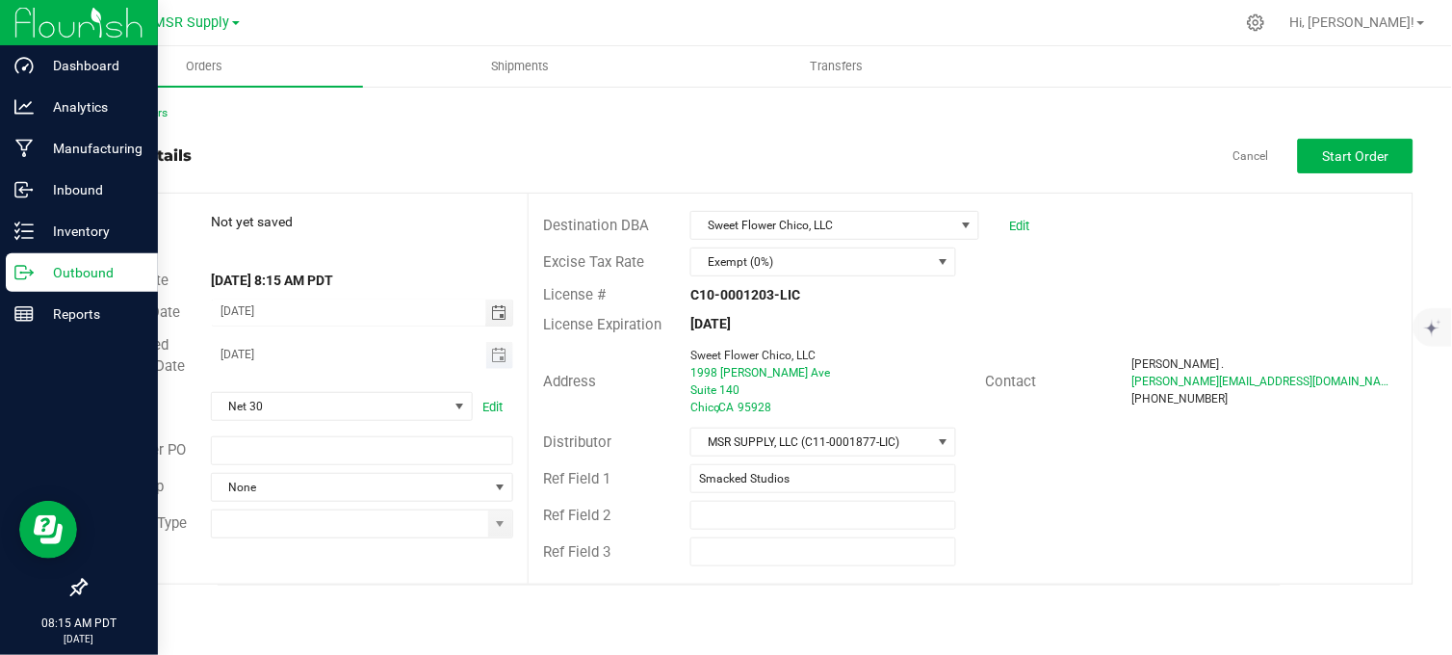
click at [501, 345] on span "Toggle calendar" at bounding box center [500, 355] width 28 height 27
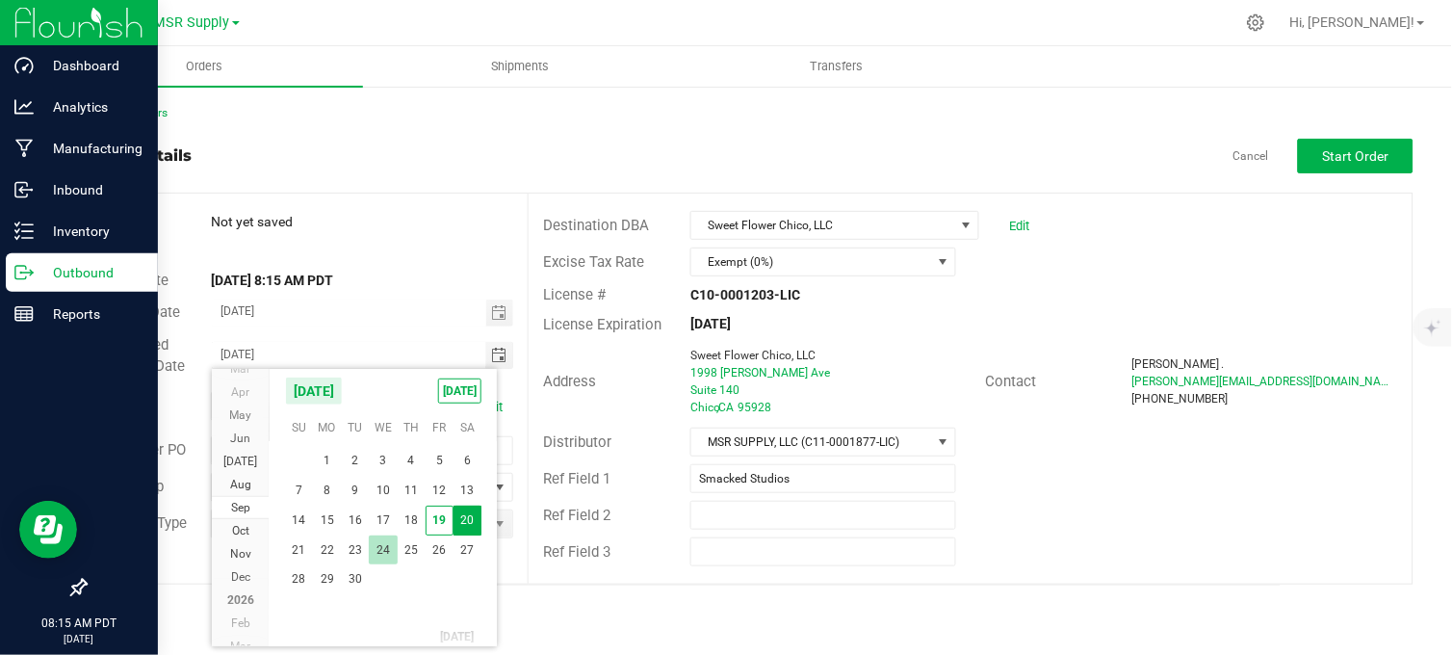
click at [382, 555] on span "24" at bounding box center [383, 550] width 28 height 30
type input "[DATE]"
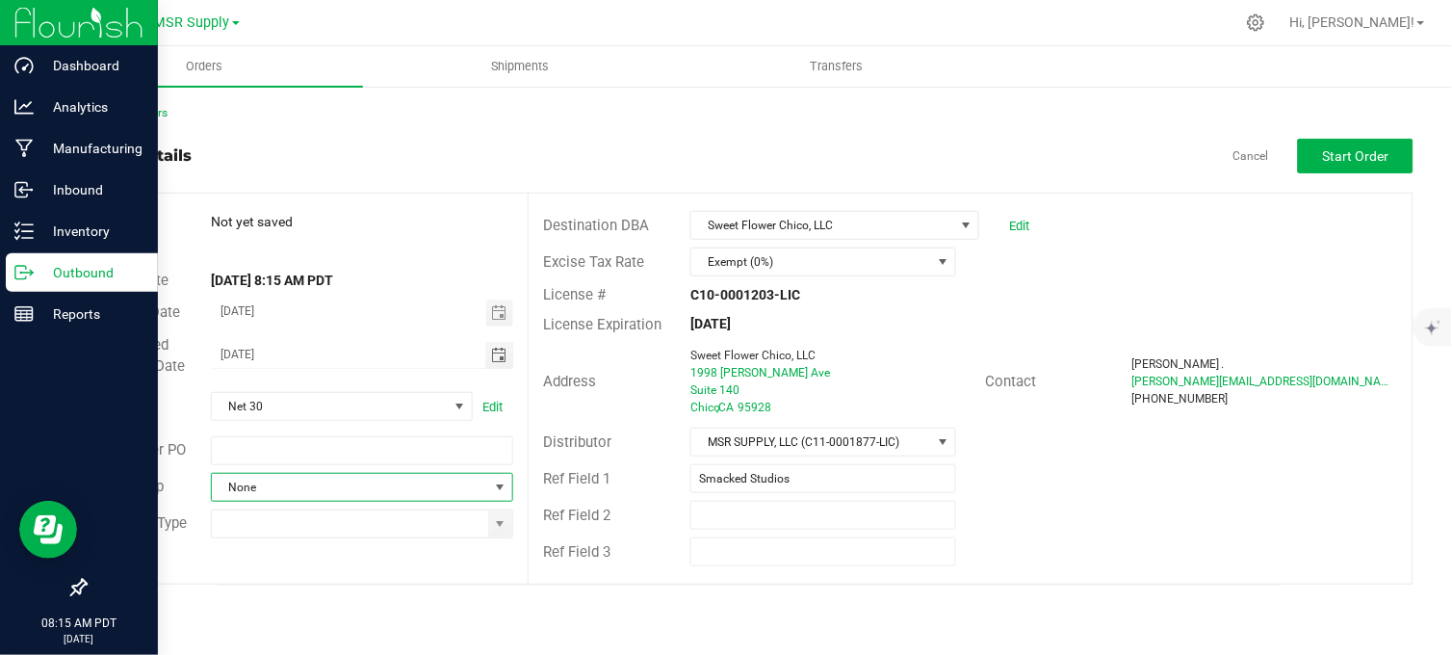
click at [506, 493] on span at bounding box center [500, 486] width 15 height 15
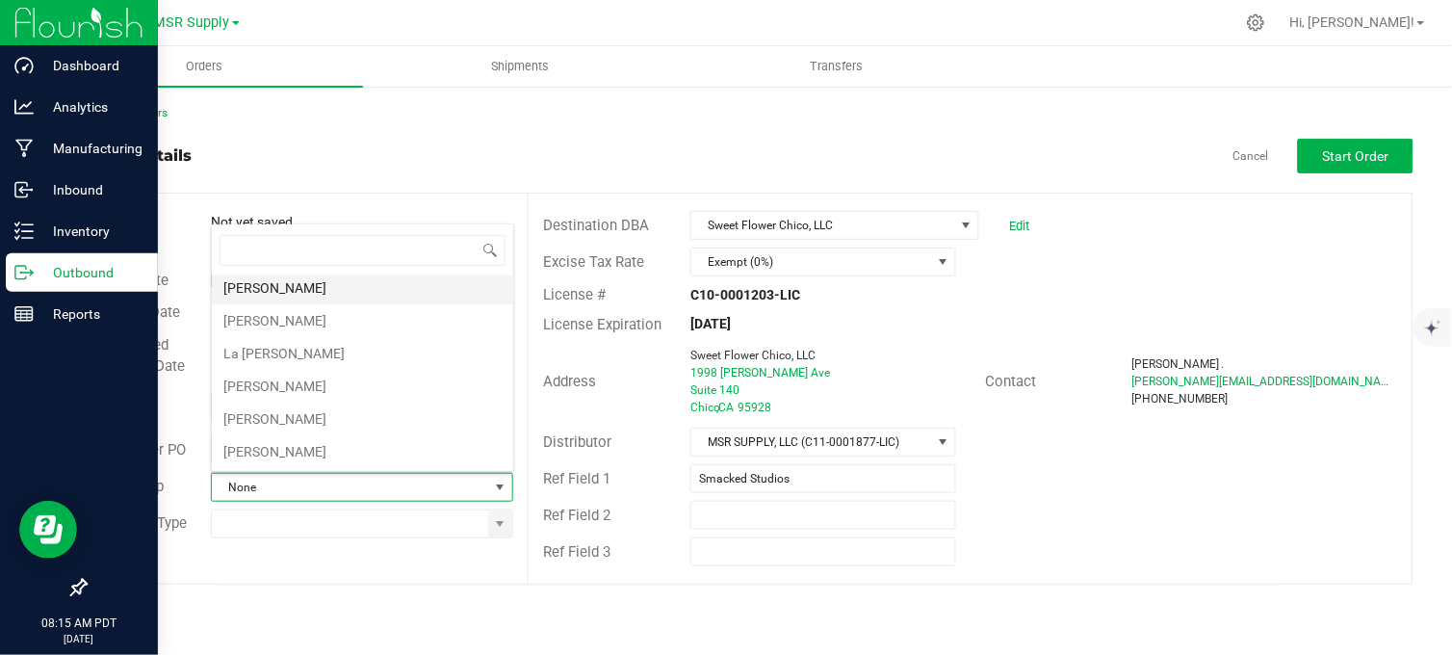
scroll to position [107, 0]
click at [314, 447] on li "[PERSON_NAME]" at bounding box center [362, 446] width 301 height 33
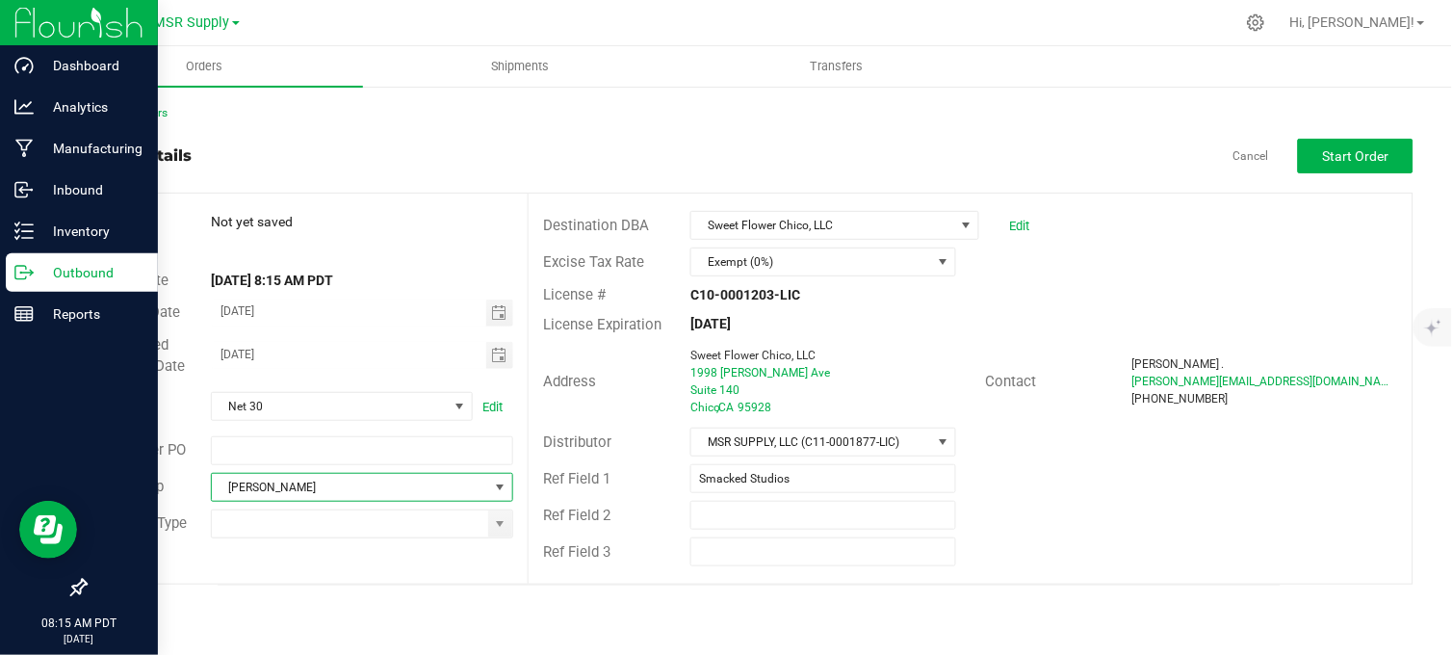
drag, startPoint x: 505, startPoint y: 524, endPoint x: 435, endPoint y: 540, distance: 71.2
click at [494, 524] on span at bounding box center [500, 523] width 15 height 15
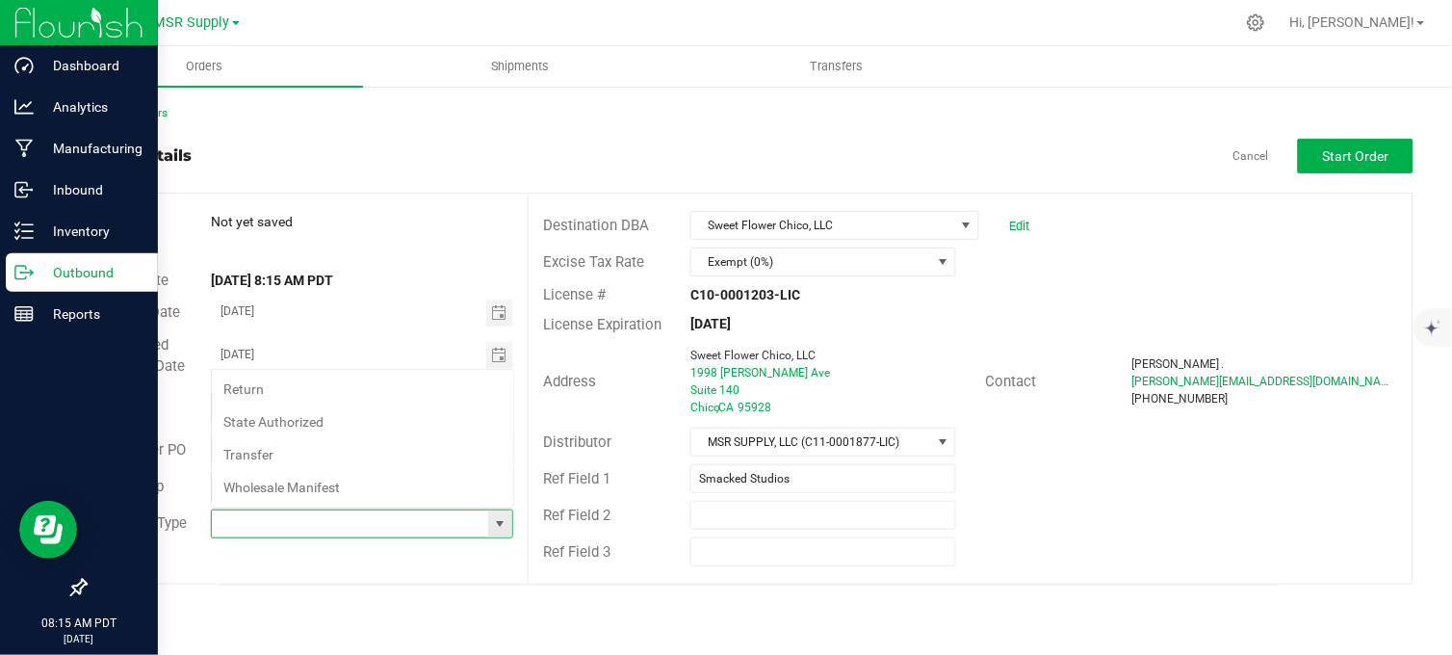
scroll to position [29, 299]
click at [325, 485] on li "Wholesale Manifest" at bounding box center [362, 487] width 301 height 33
type input "Wholesale Manifest"
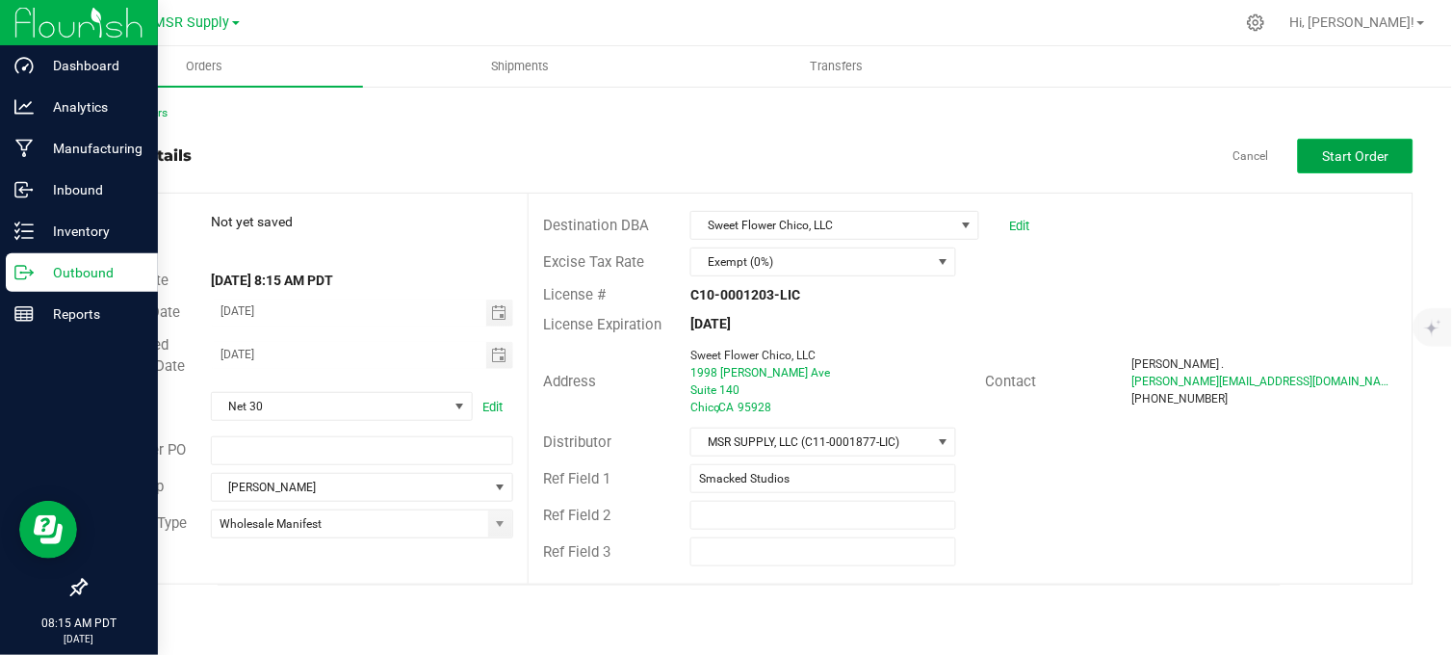
click at [1334, 160] on span "Start Order" at bounding box center [1356, 155] width 66 height 15
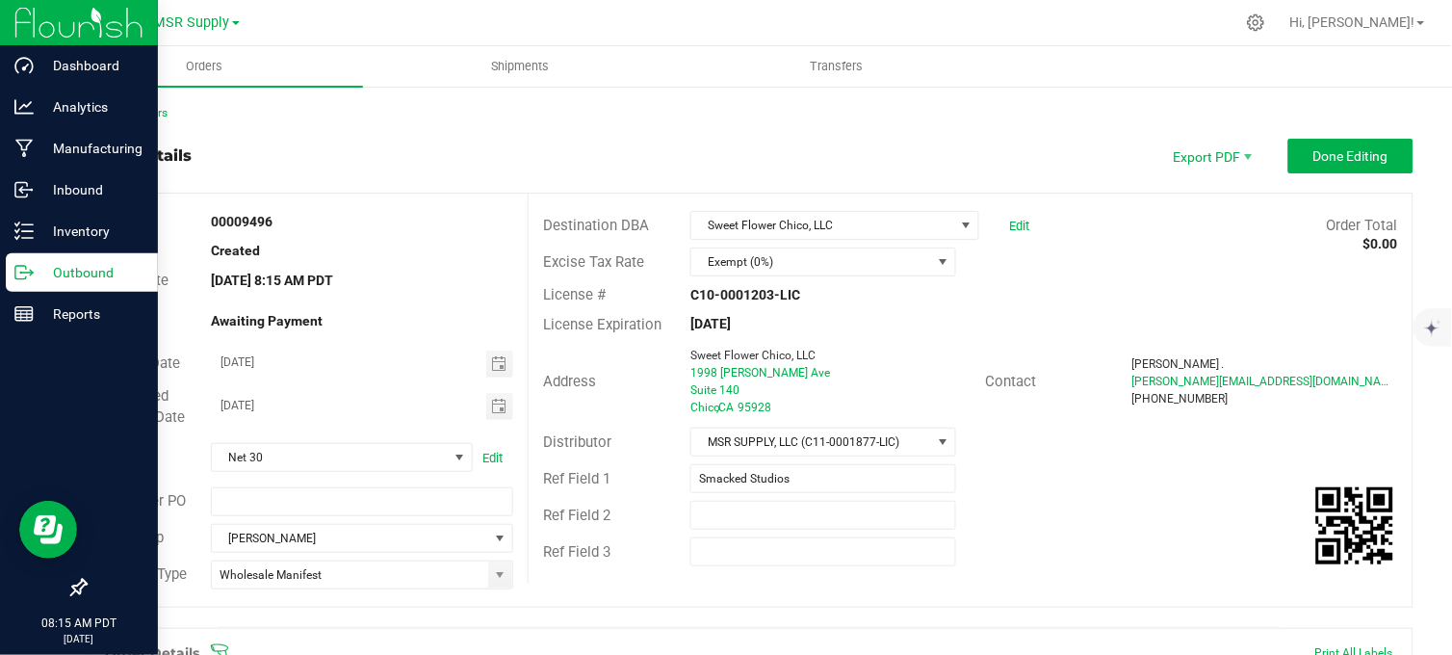
click at [869, 160] on div "Order details Export PDF Done Editing" at bounding box center [749, 156] width 1329 height 35
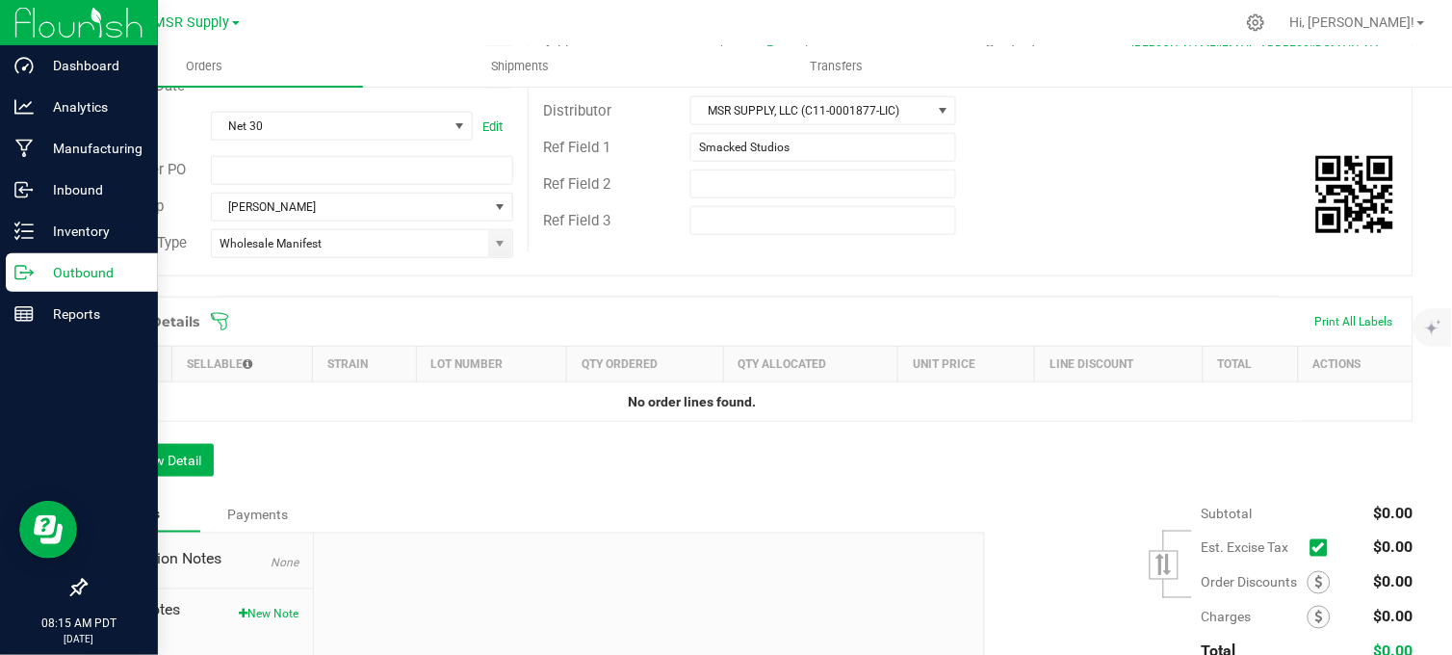
scroll to position [487, 0]
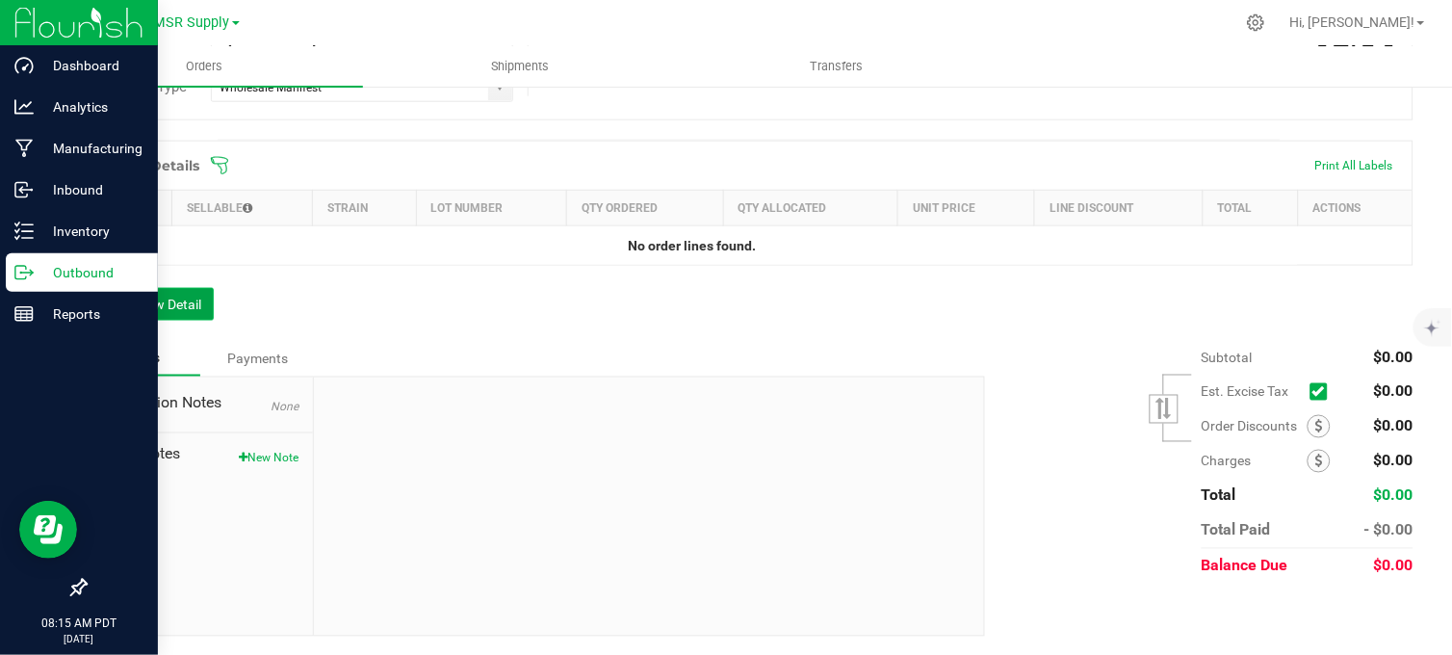
click at [176, 313] on button "Add New Detail" at bounding box center [149, 304] width 129 height 33
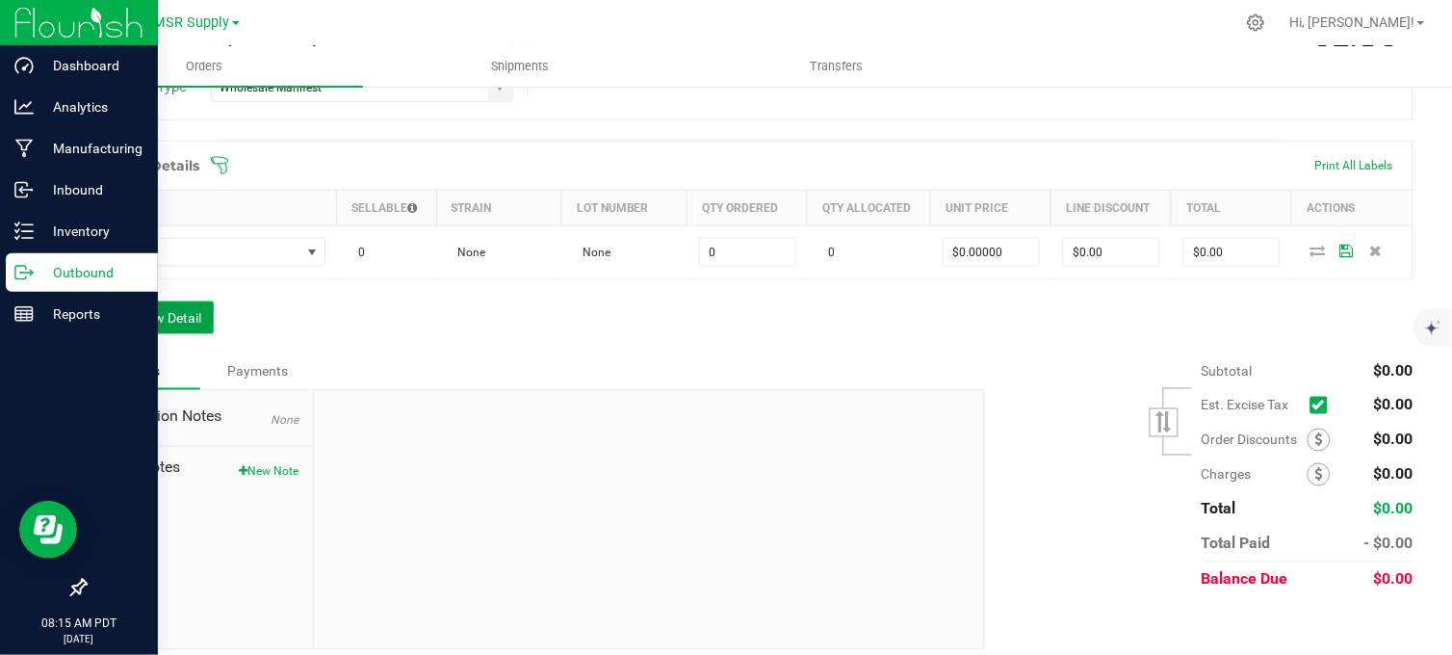
click at [151, 325] on button "Add New Detail" at bounding box center [149, 317] width 129 height 33
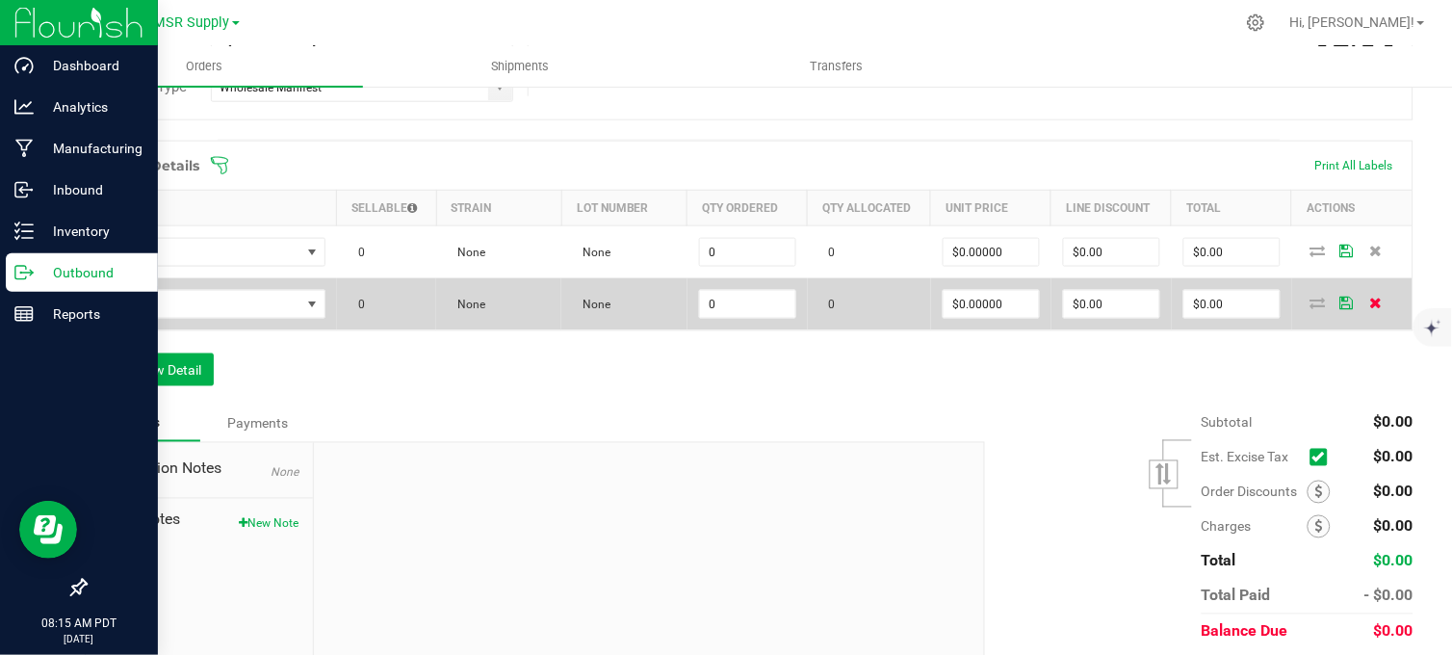
click at [1369, 303] on icon at bounding box center [1375, 303] width 13 height 12
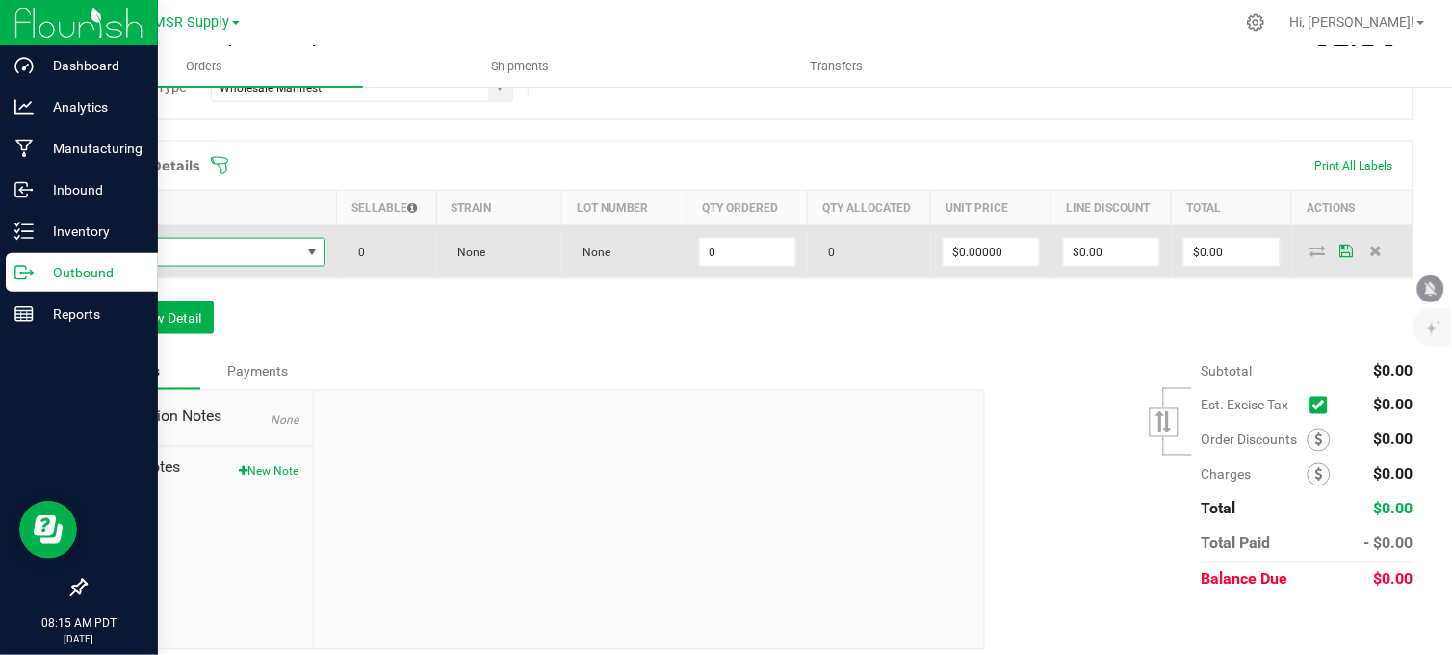
click at [244, 251] on span "NO DATA FOUND" at bounding box center [199, 252] width 201 height 27
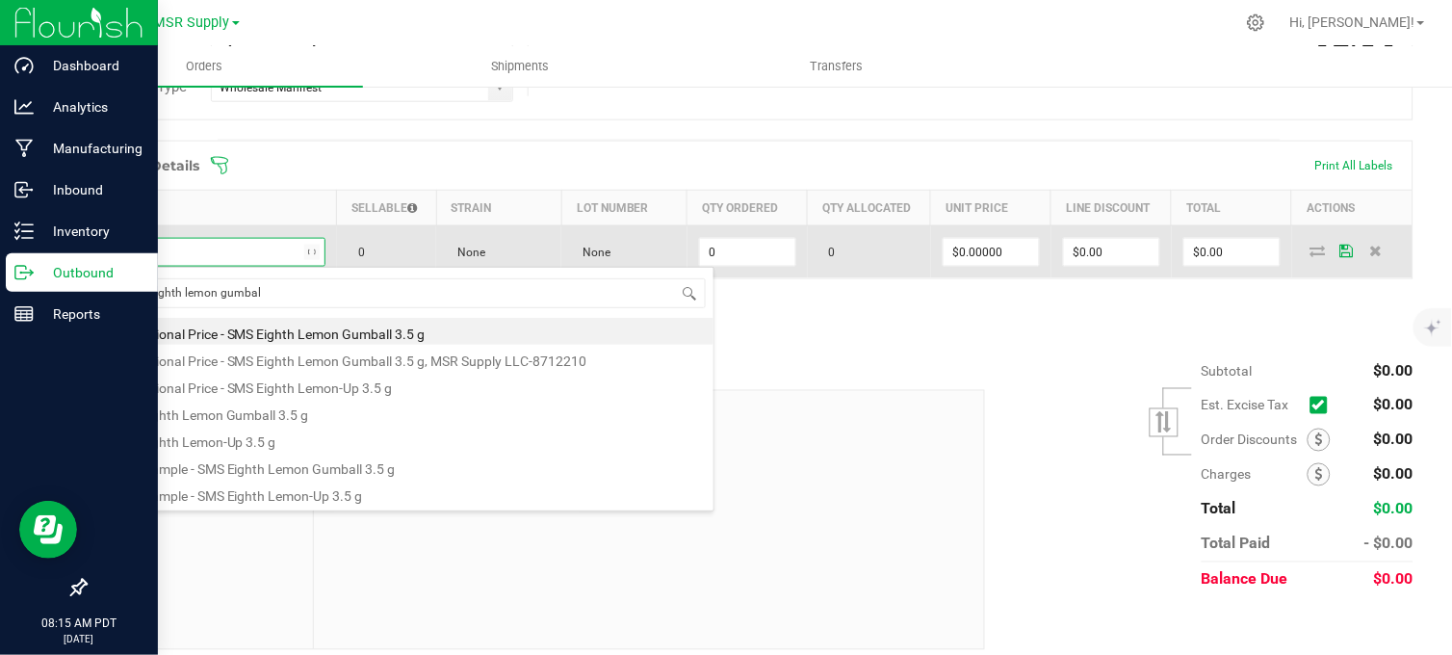
type input "sms eighth lemon gumball"
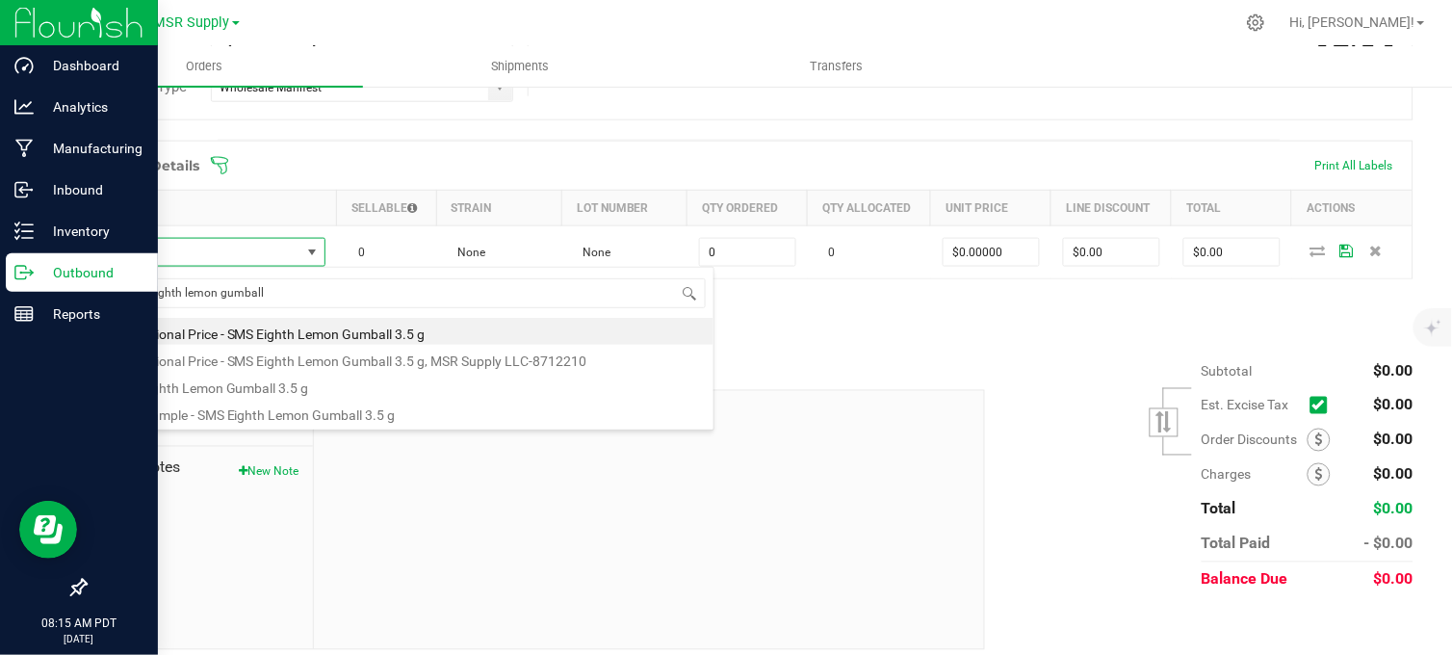
click at [300, 391] on li "SMS Eighth Lemon Gumball 3.5 g" at bounding box center [406, 385] width 614 height 27
type input "0 ea"
type input "$16.50000"
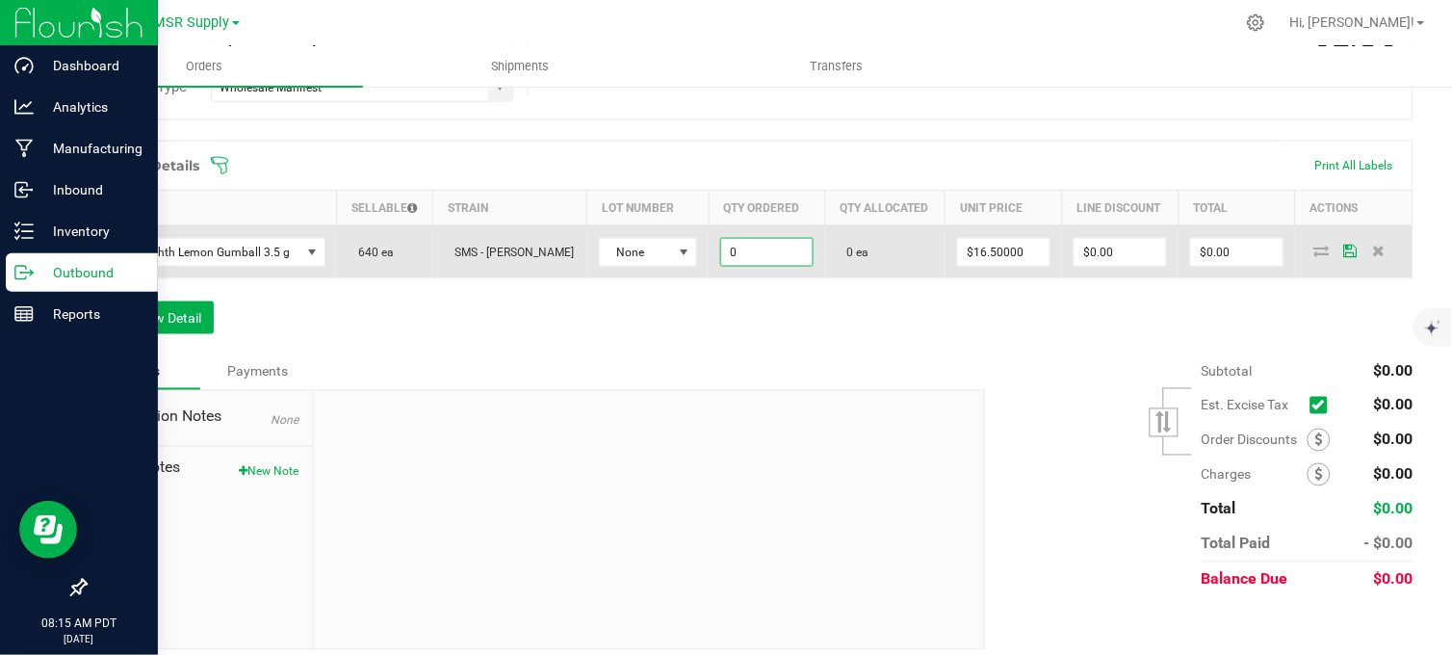
click at [754, 246] on input "0" at bounding box center [766, 252] width 91 height 27
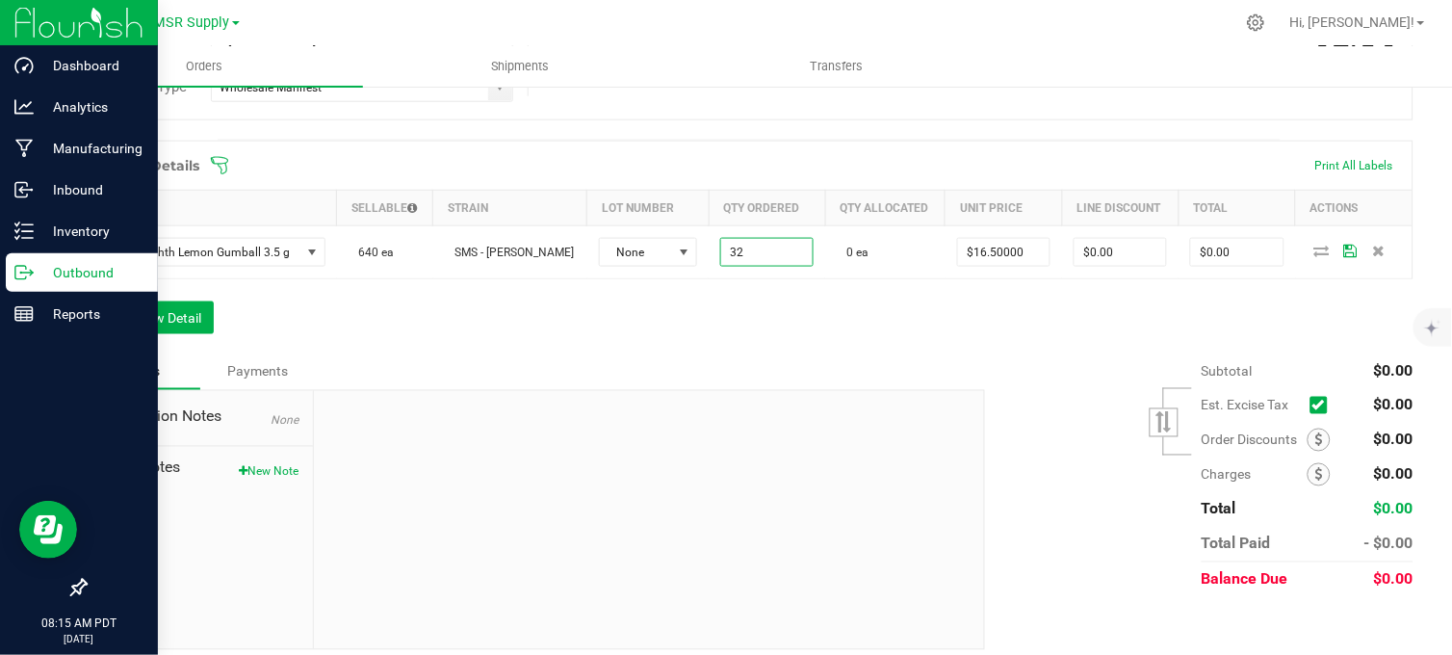
type input "32 ea"
type input "$528.00"
click at [813, 337] on div "Order Details Print All Labels Item Sellable Strain Lot Number Qty Ordered Qty …" at bounding box center [749, 247] width 1329 height 213
drag, startPoint x: 593, startPoint y: 351, endPoint x: 222, endPoint y: 425, distance: 377.8
click at [574, 342] on div "Order Details Print All Labels Item Sellable Strain Lot Number Qty Ordered Qty …" at bounding box center [749, 247] width 1329 height 213
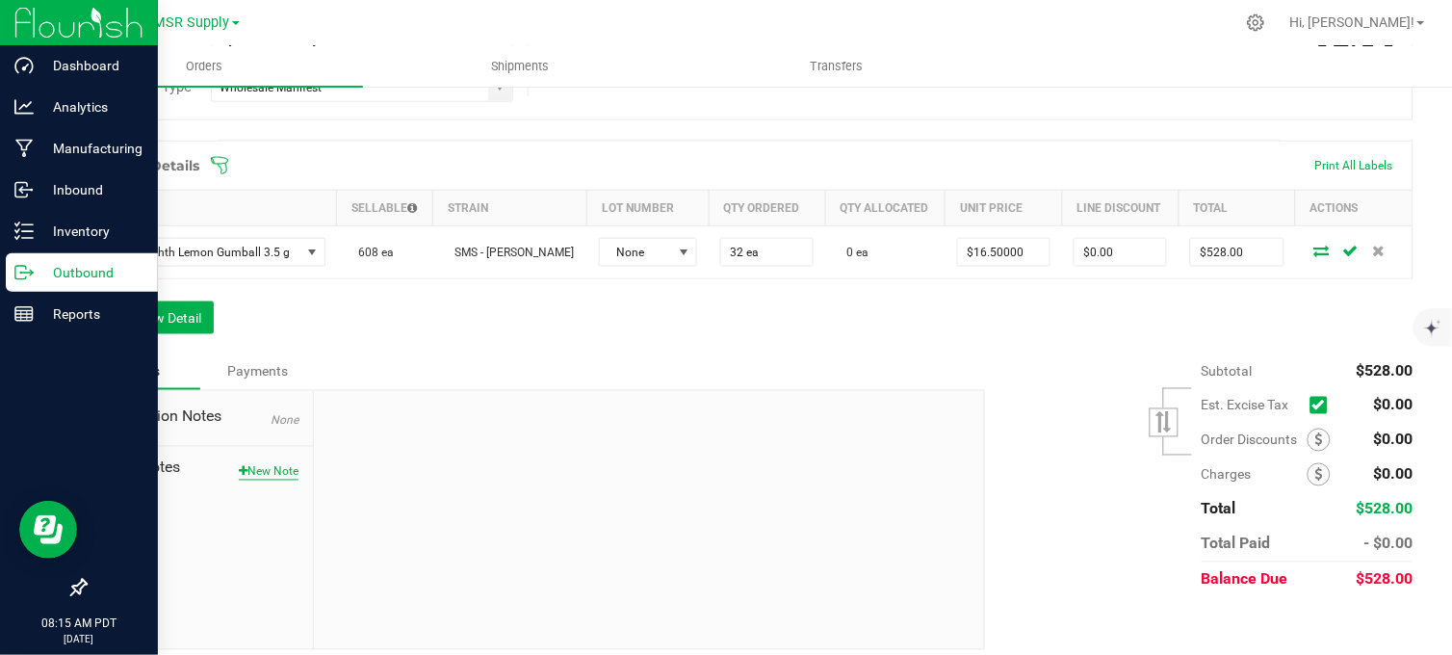
click at [261, 480] on button "New Note" at bounding box center [269, 471] width 60 height 17
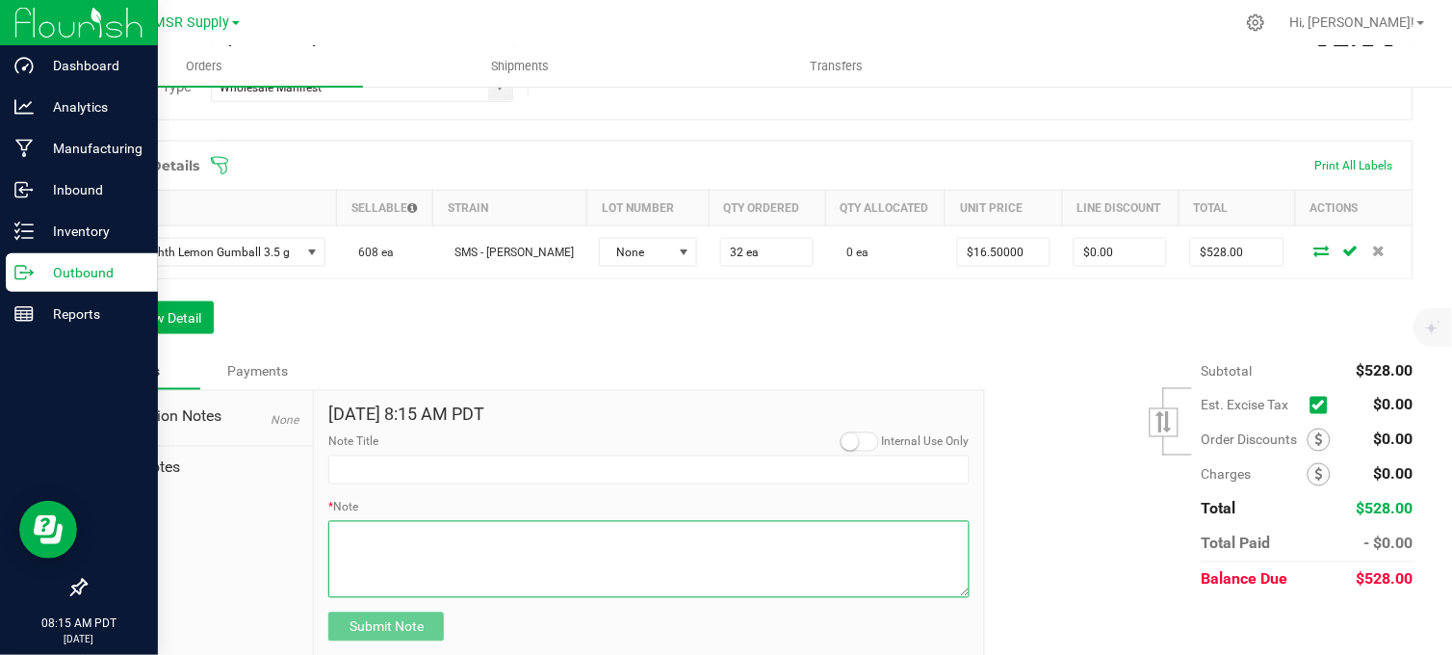
click at [468, 569] on textarea "* Note" at bounding box center [648, 559] width 641 height 77
paste textarea "Domestic Wire and ACH Instructions Beneficiary Name: MSR Supply LLC Beneficiary…"
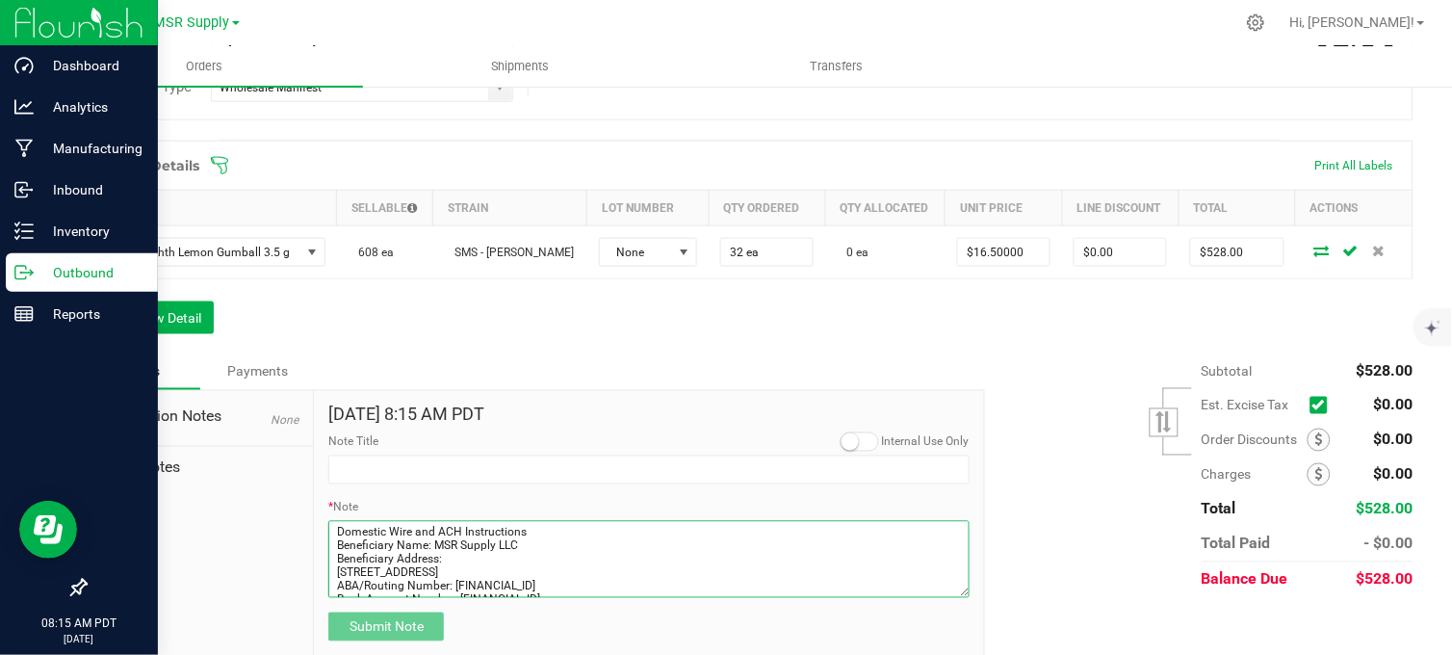
scroll to position [164, 0]
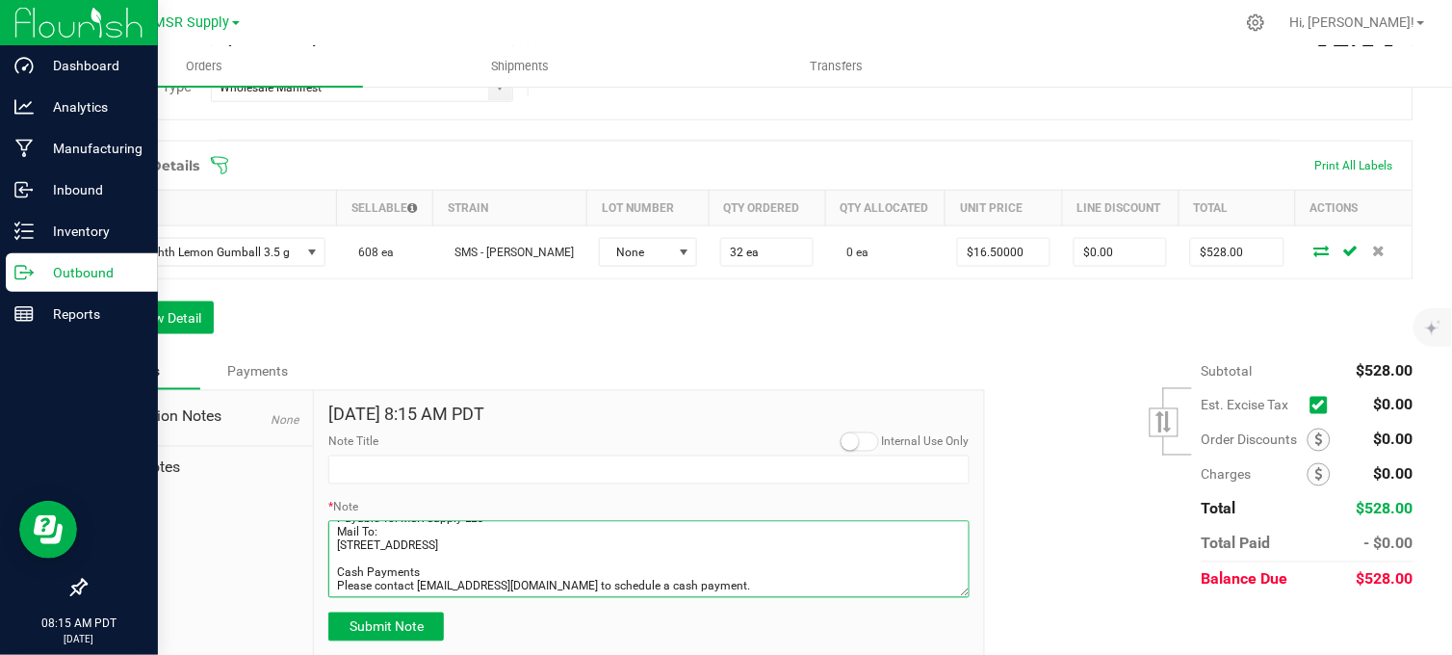
type textarea "Domestic Wire and ACH Instructions Beneficiary Name: MSR Supply LLC Beneficiary…"
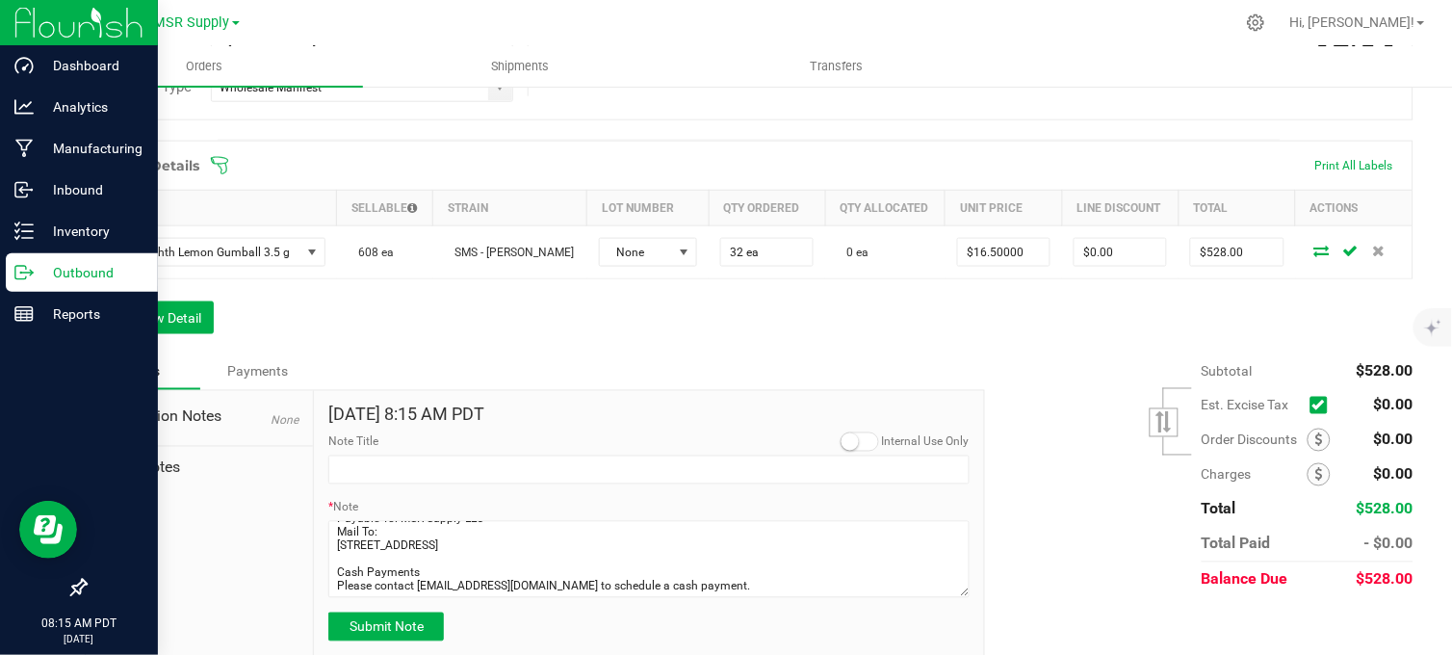
click at [729, 353] on div "Order Details Print All Labels Item Sellable Strain Lot Number Qty Ordered Qty …" at bounding box center [749, 247] width 1329 height 213
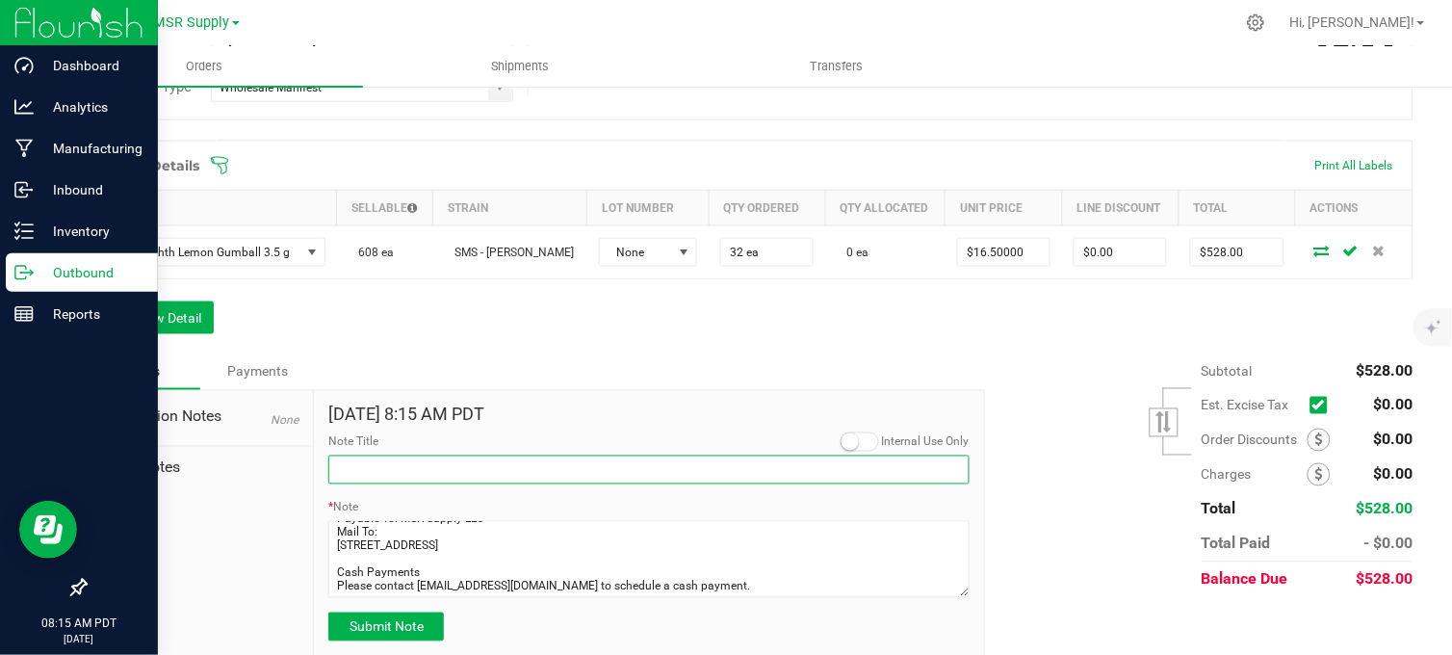
click at [493, 479] on input "Note Title" at bounding box center [648, 469] width 641 height 29
type input "Display credits"
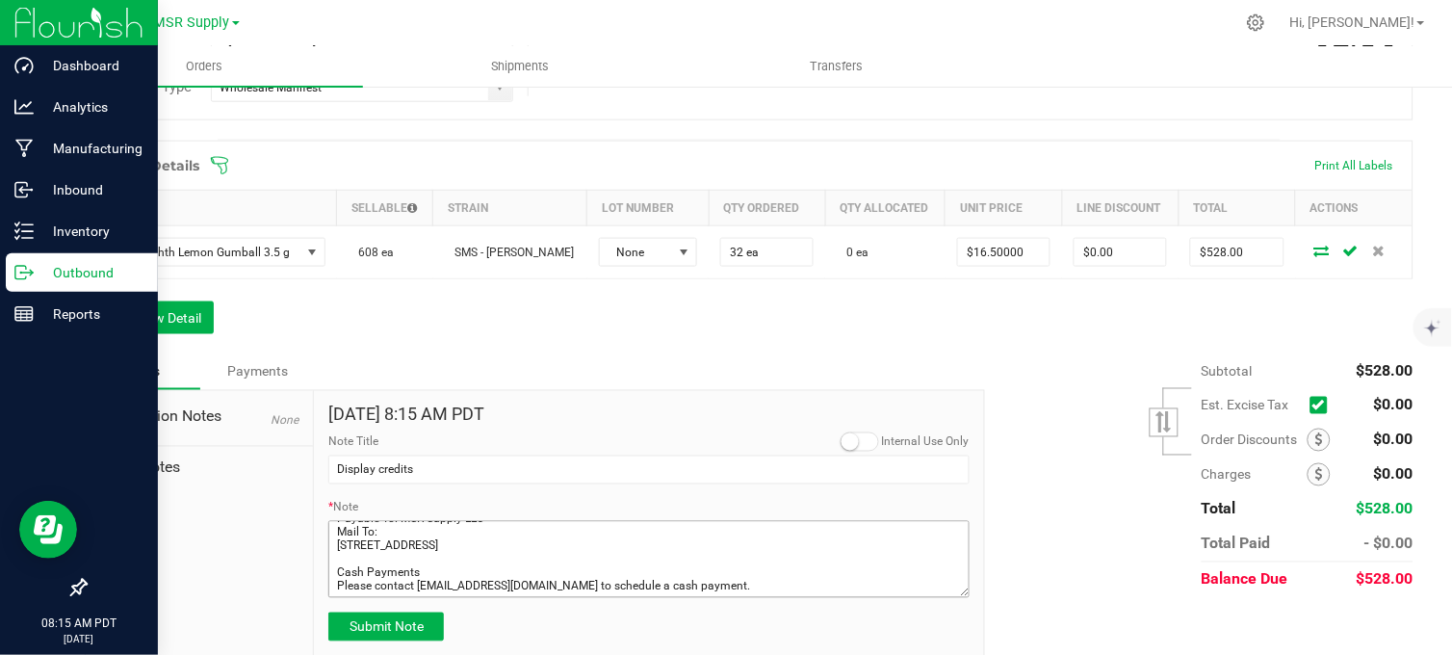
drag, startPoint x: 373, startPoint y: 350, endPoint x: 506, endPoint y: 582, distance: 267.9
click at [374, 350] on div "Order Details Print All Labels Item Sellable Strain Lot Number Qty Ordered Qty …" at bounding box center [749, 247] width 1329 height 213
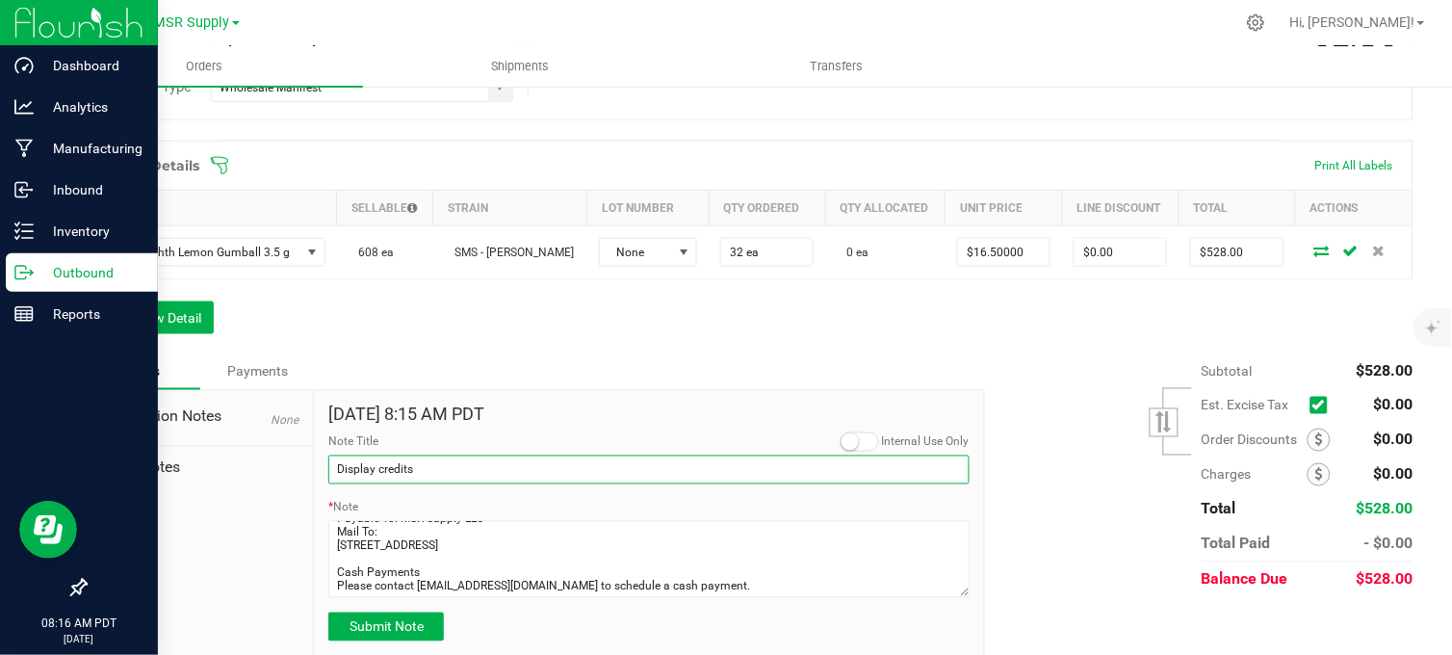
drag, startPoint x: 424, startPoint y: 481, endPoint x: 319, endPoint y: 477, distance: 105.1
click at [319, 477] on div "Sep 19, 2025 8:15 AM PDT Internal Use Only Note Title Display credits * Note Su…" at bounding box center [649, 524] width 670 height 266
click at [353, 479] on input "Note Title" at bounding box center [648, 469] width 641 height 29
type input "Payment Details"
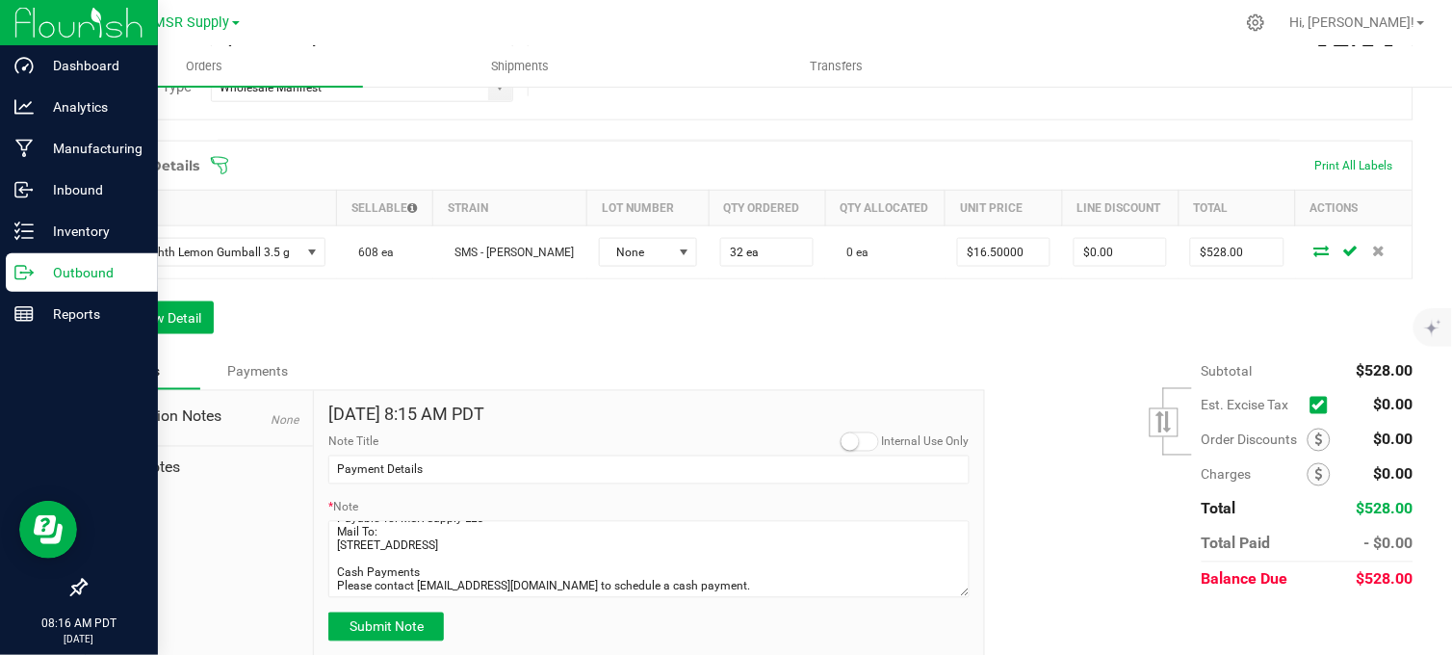
type input "Smacked Studios"
click at [400, 634] on button "Submit Note" at bounding box center [386, 626] width 116 height 29
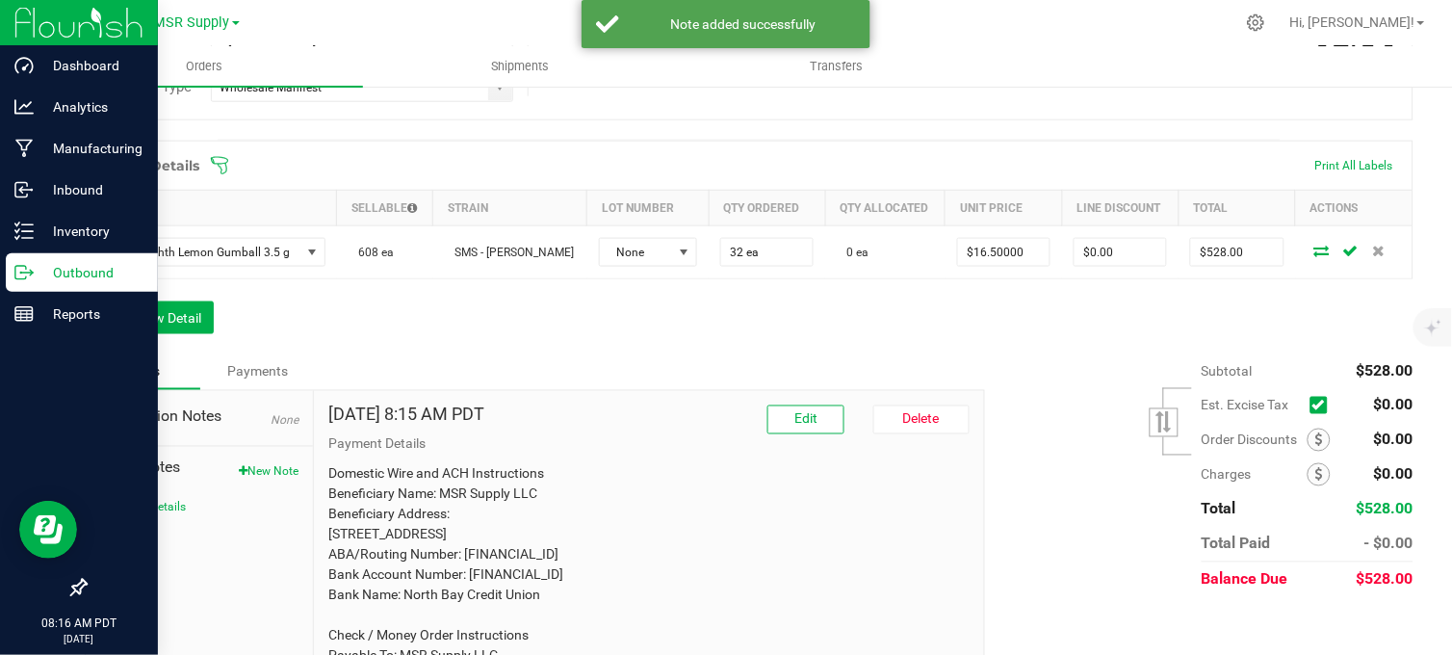
drag, startPoint x: 406, startPoint y: 339, endPoint x: 375, endPoint y: 360, distance: 37.4
click at [386, 353] on div "Order Details Print All Labels Item Sellable Strain Lot Number Qty Ordered Qty …" at bounding box center [749, 247] width 1329 height 213
click at [1315, 447] on icon at bounding box center [1319, 439] width 8 height 13
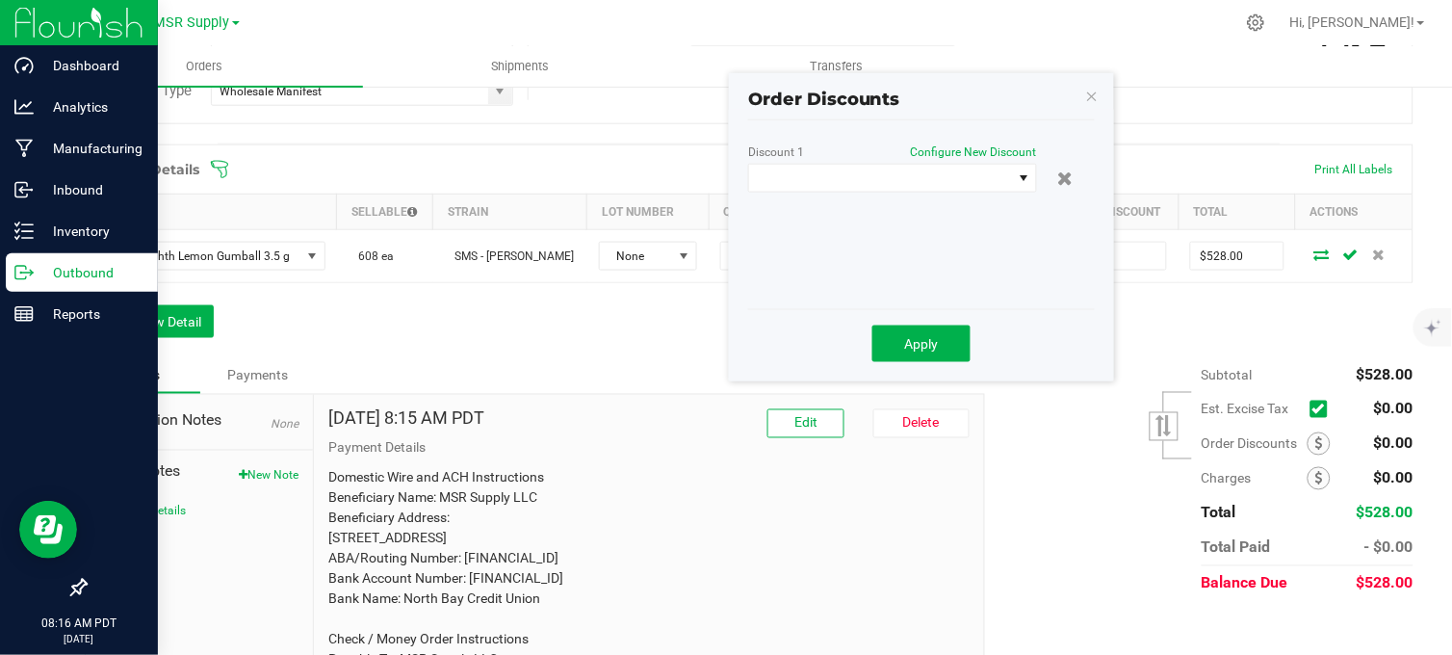
scroll to position [475, 0]
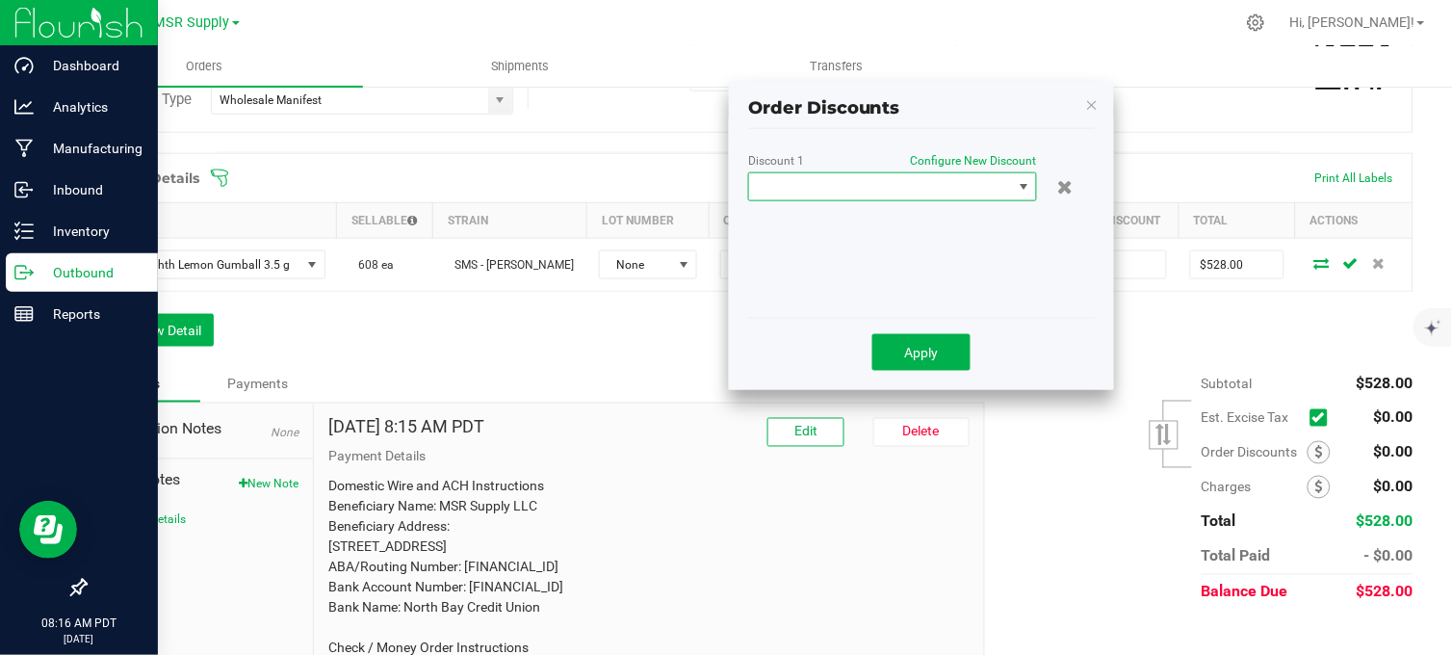
click at [909, 186] on span at bounding box center [880, 186] width 263 height 27
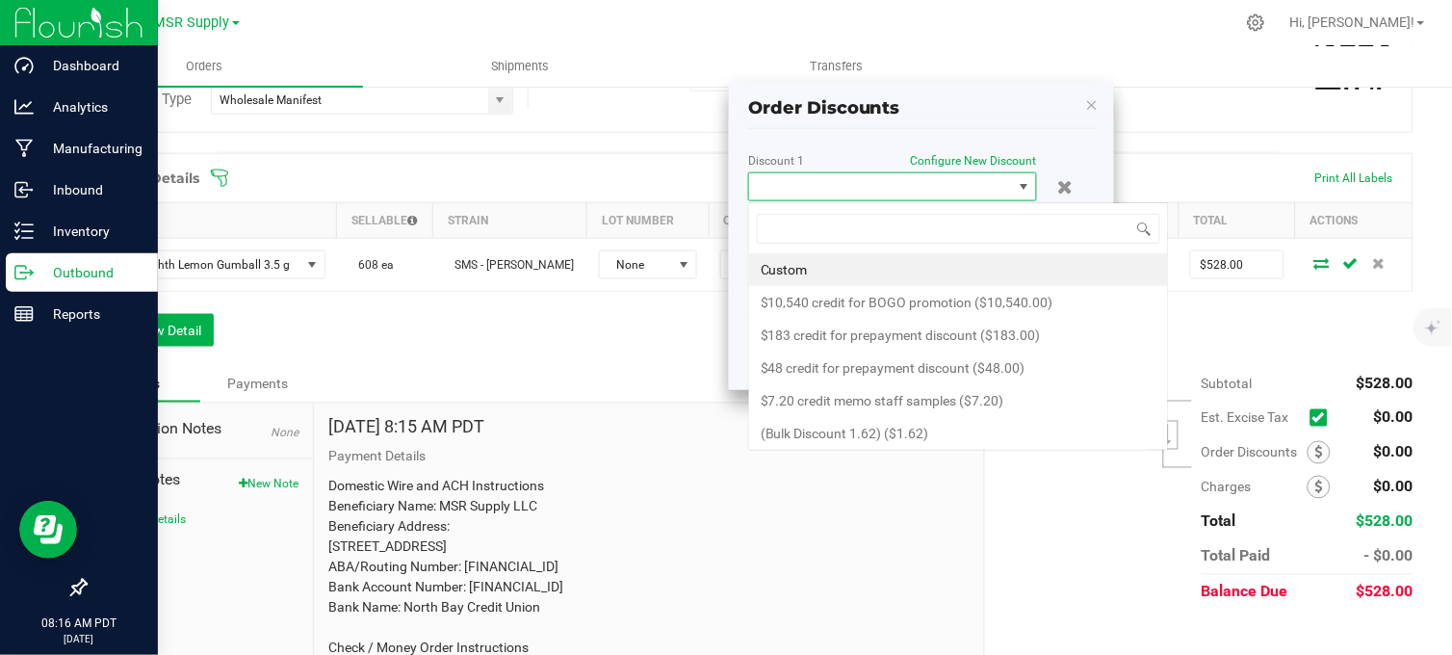
scroll to position [29, 289]
drag, startPoint x: 857, startPoint y: 275, endPoint x: 893, endPoint y: 253, distance: 42.8
click at [854, 272] on li "Custom" at bounding box center [958, 269] width 419 height 33
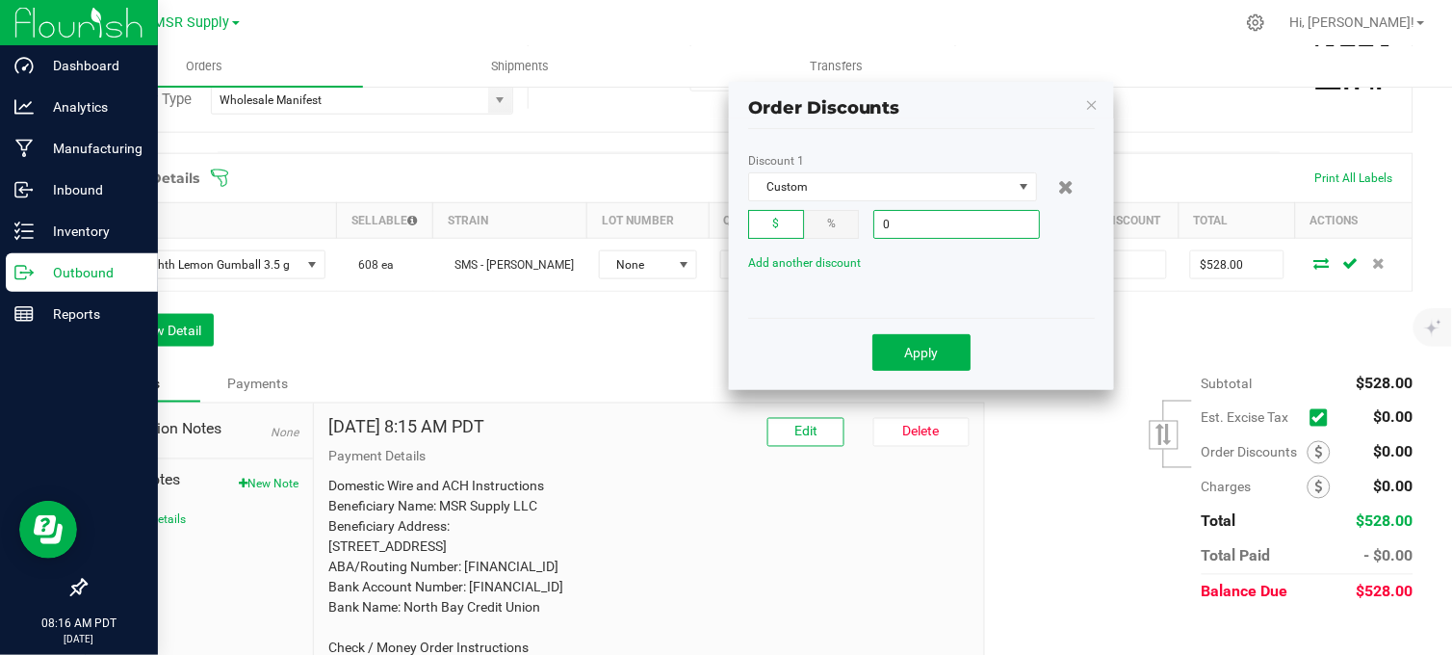
click at [924, 231] on input "0" at bounding box center [956, 224] width 165 height 27
type input "$16.50"
drag, startPoint x: 922, startPoint y: 335, endPoint x: 619, endPoint y: 330, distance: 303.3
click at [911, 331] on div "Apply" at bounding box center [922, 352] width 318 height 46
drag, startPoint x: 632, startPoint y: 343, endPoint x: 671, endPoint y: 357, distance: 42.0
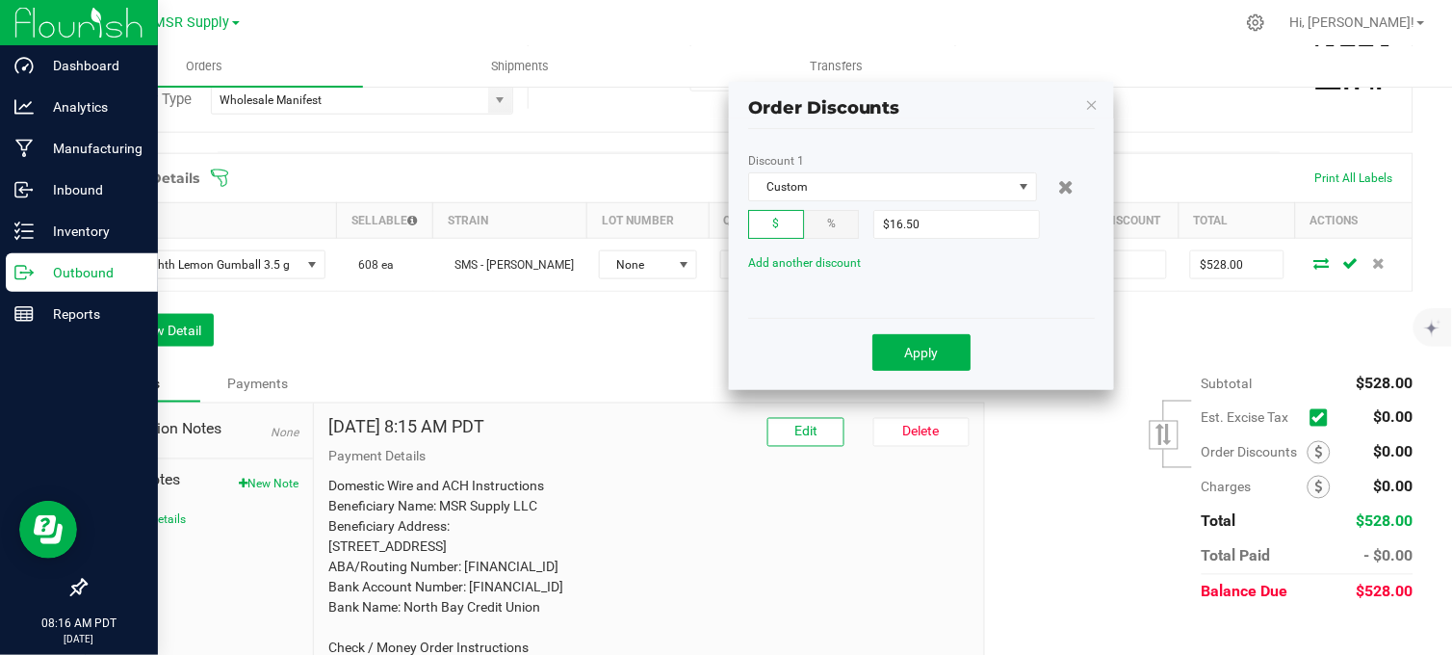
click at [634, 342] on div "Order Details Print All Labels Item Sellable Strain Lot Number Qty Ordered Qty …" at bounding box center [749, 259] width 1329 height 213
click at [936, 357] on span "Apply" at bounding box center [922, 352] width 34 height 15
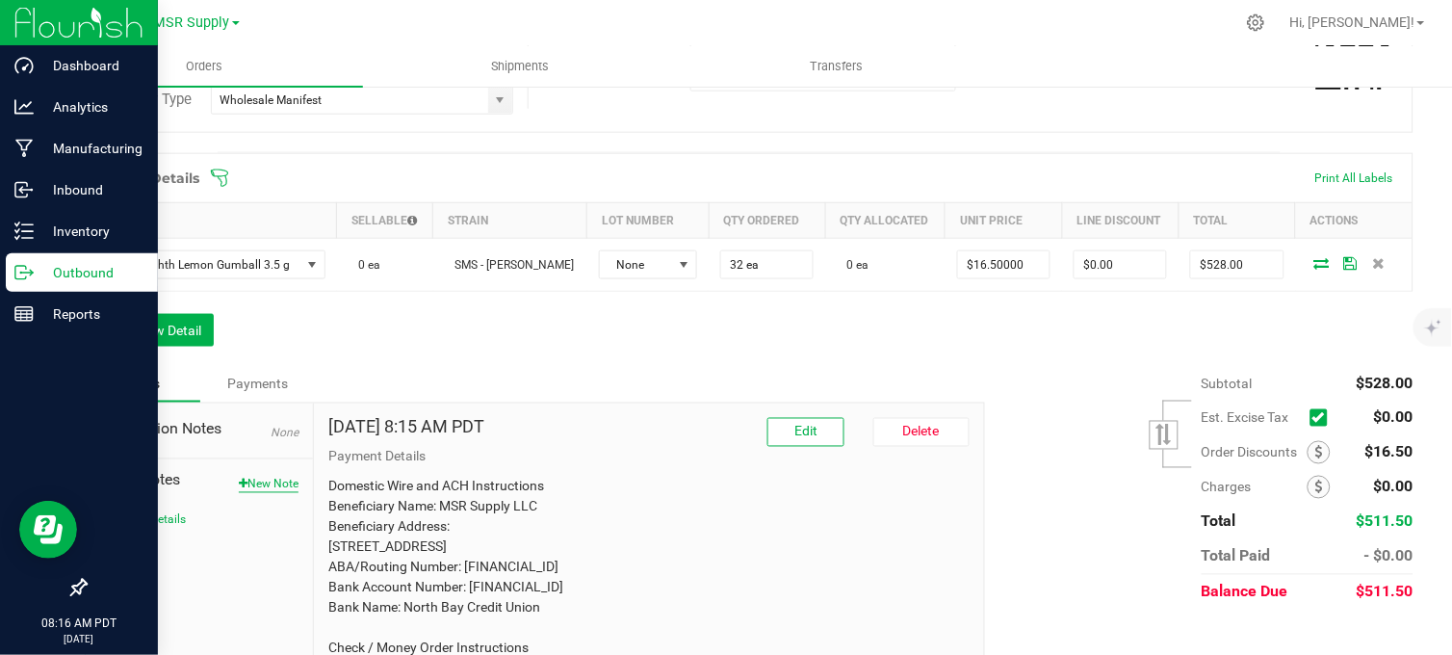
click at [274, 493] on button "New Note" at bounding box center [269, 484] width 60 height 17
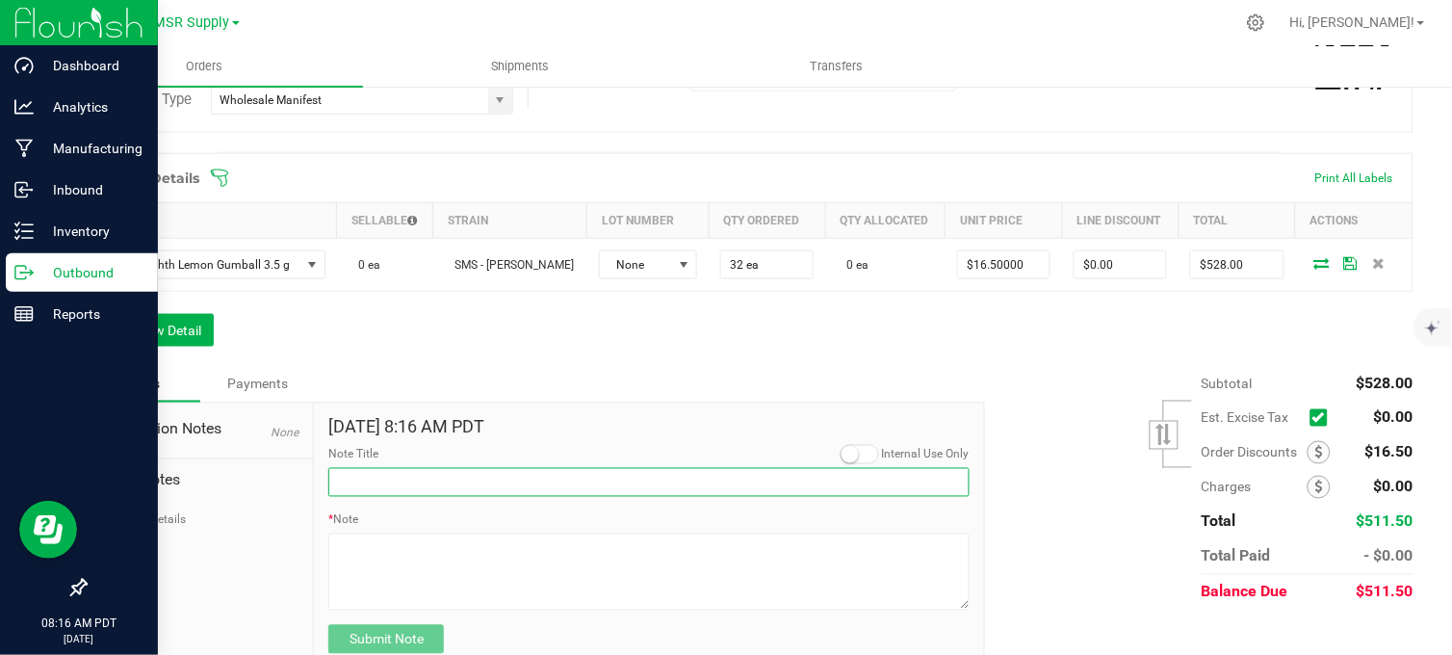
click at [381, 493] on input "Note Title" at bounding box center [648, 482] width 641 height 29
type input "Display credits"
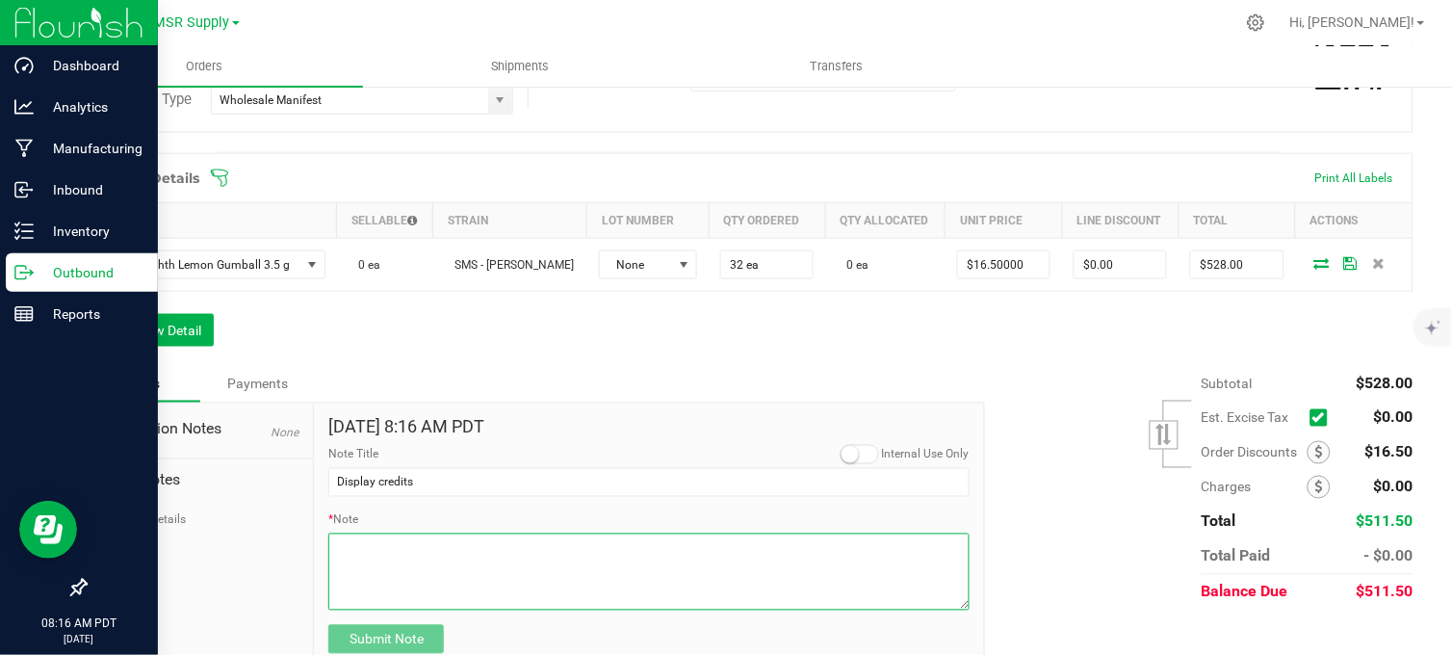
click at [504, 597] on textarea "* Note" at bounding box center [648, 571] width 641 height 77
type textarea "$16.50 Credited for missing 1 display"
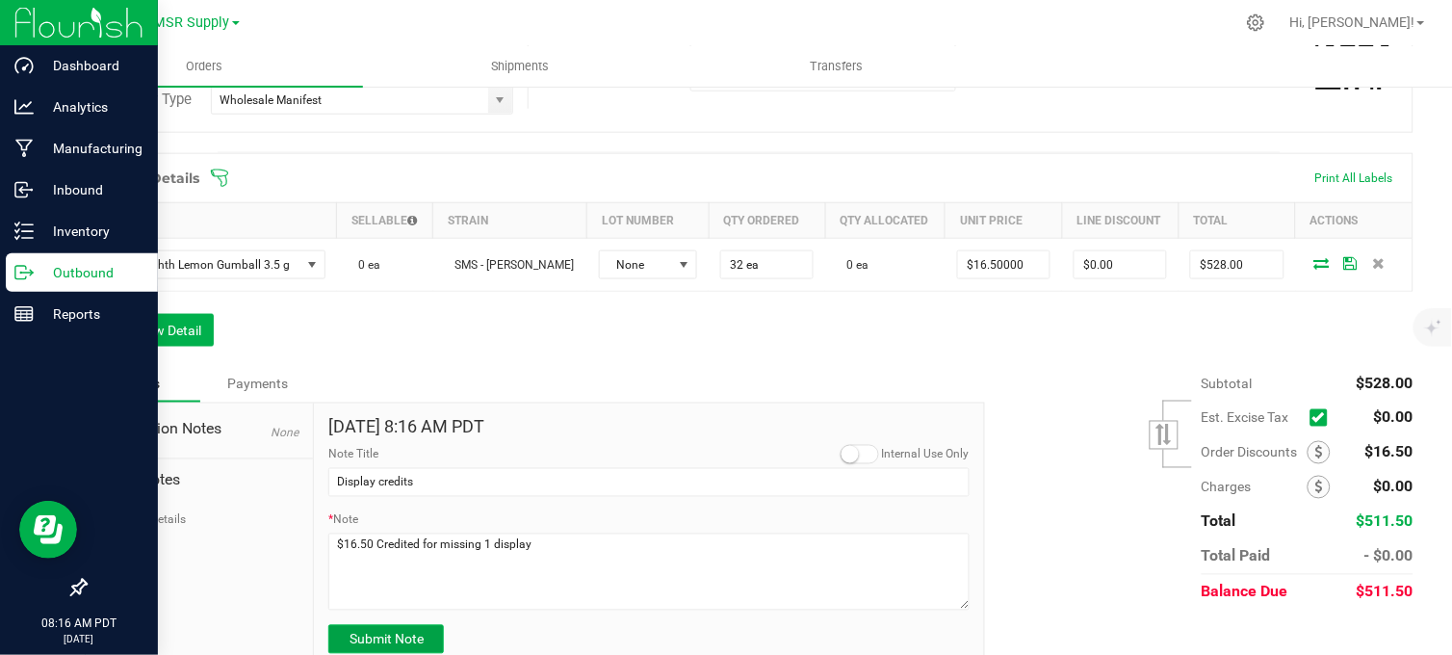
click at [417, 647] on span "Submit Note" at bounding box center [386, 639] width 74 height 15
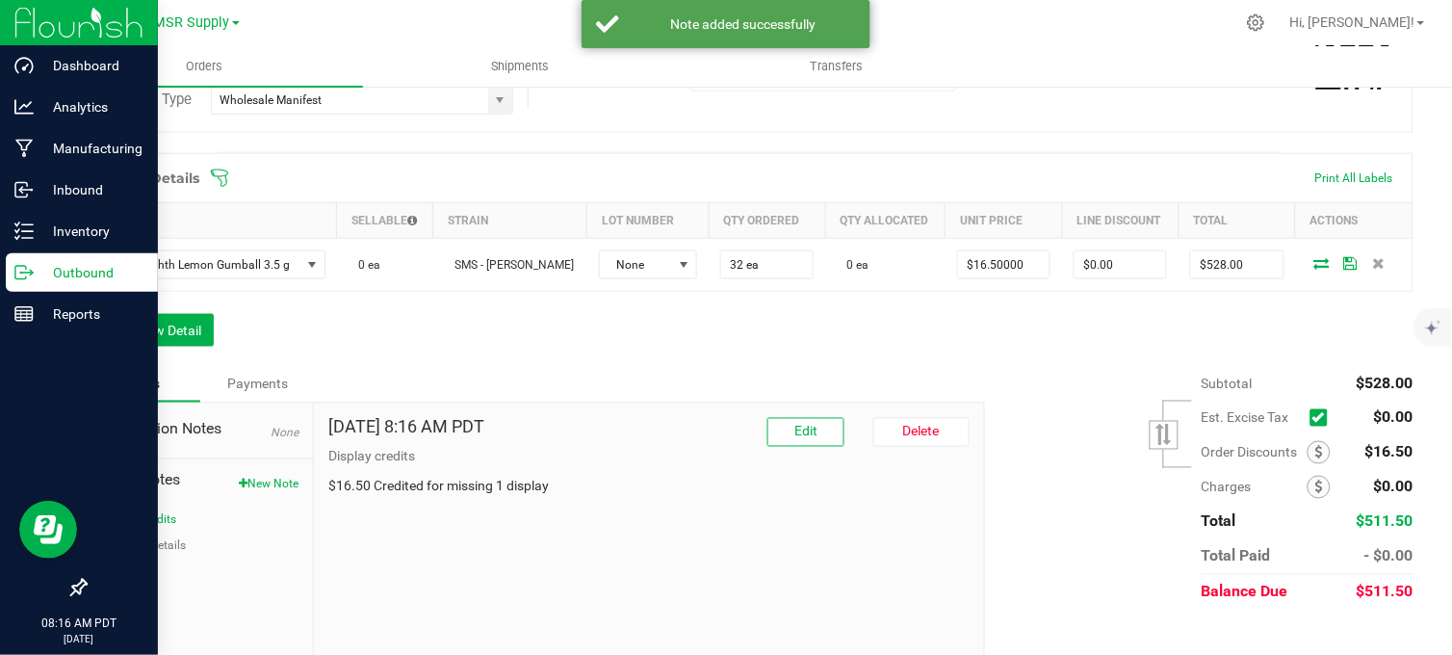
click at [886, 366] on div "Order Details Print All Labels Item Sellable Strain Lot Number Qty Ordered Qty …" at bounding box center [749, 259] width 1329 height 213
drag, startPoint x: 151, startPoint y: 560, endPoint x: 179, endPoint y: 542, distance: 33.4
click at [160, 555] on button "Payment Details" at bounding box center [143, 545] width 86 height 17
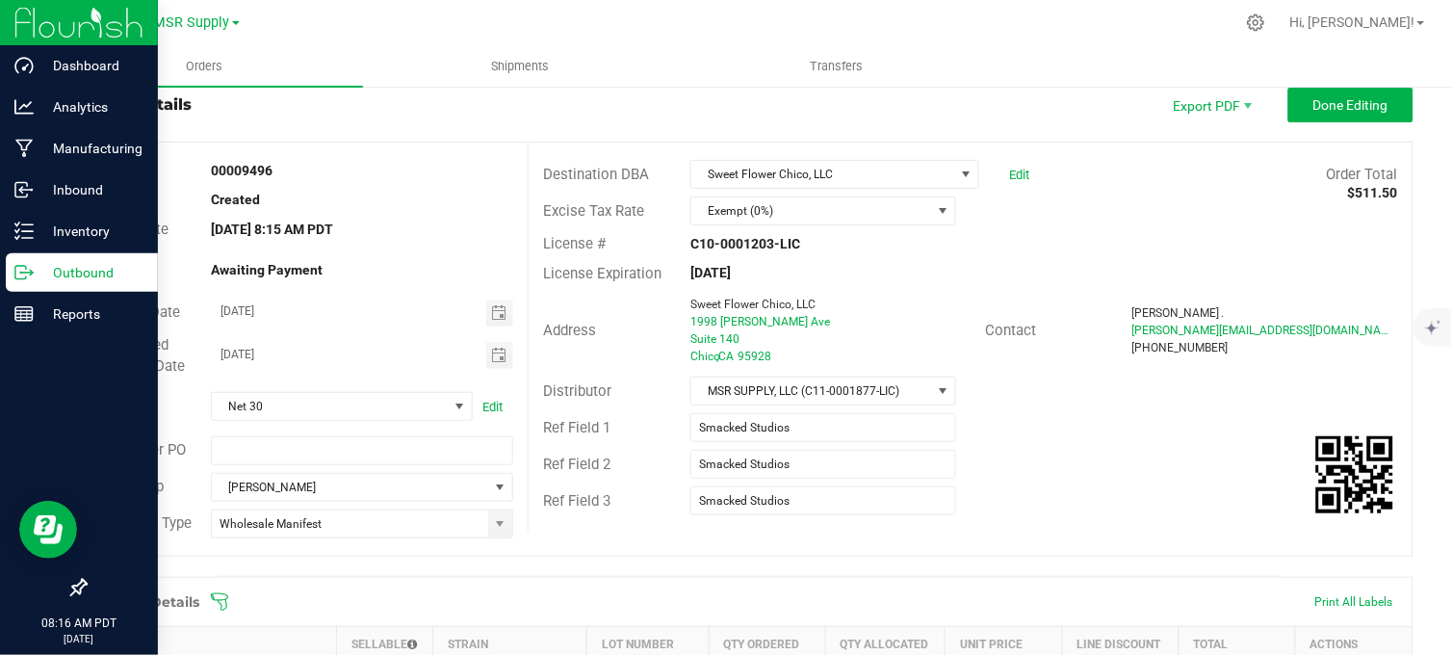
scroll to position [46, 0]
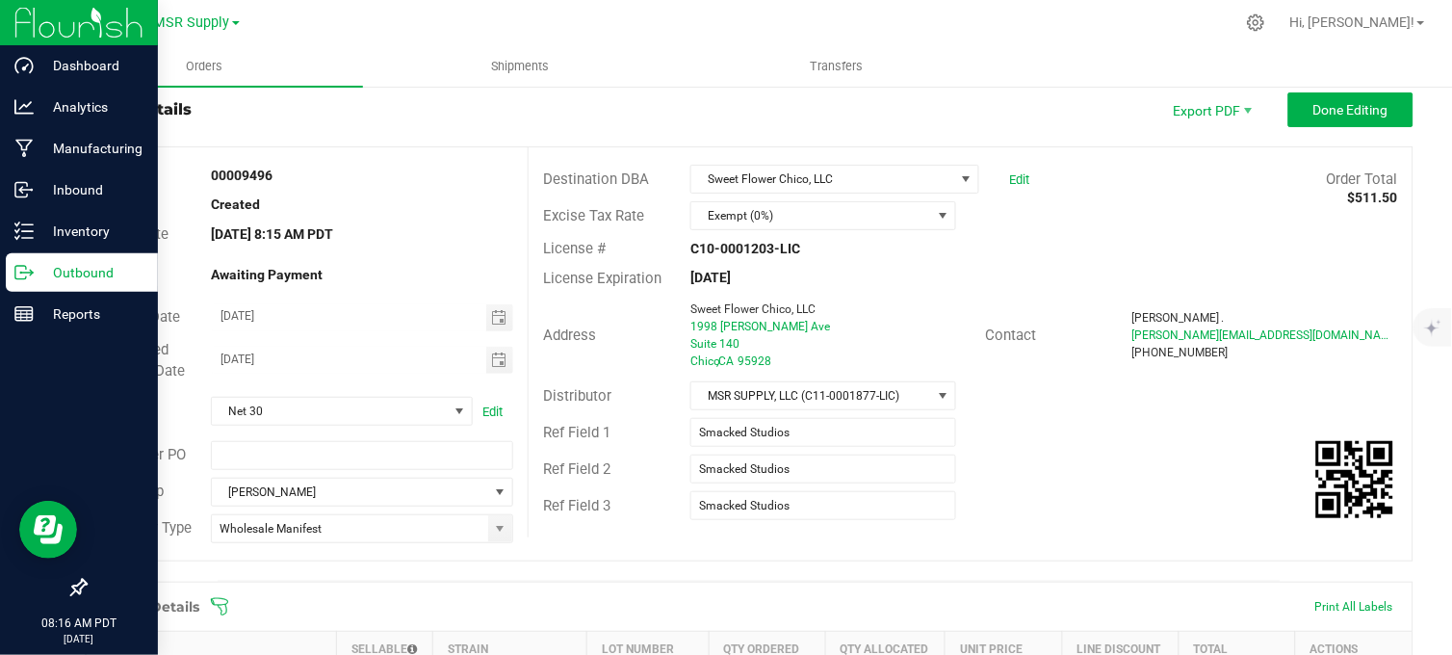
click at [36, 267] on p "Outbound" at bounding box center [92, 272] width 116 height 23
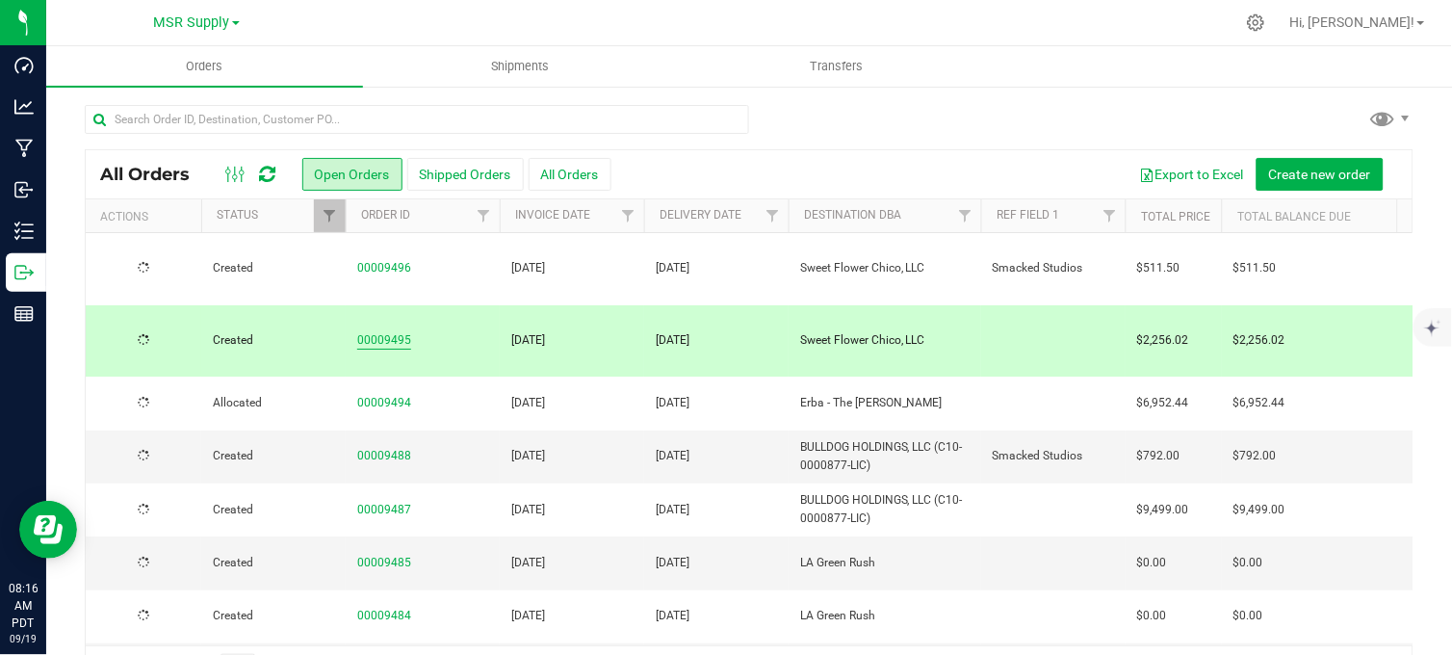
click at [368, 331] on link "00009495" at bounding box center [384, 340] width 54 height 18
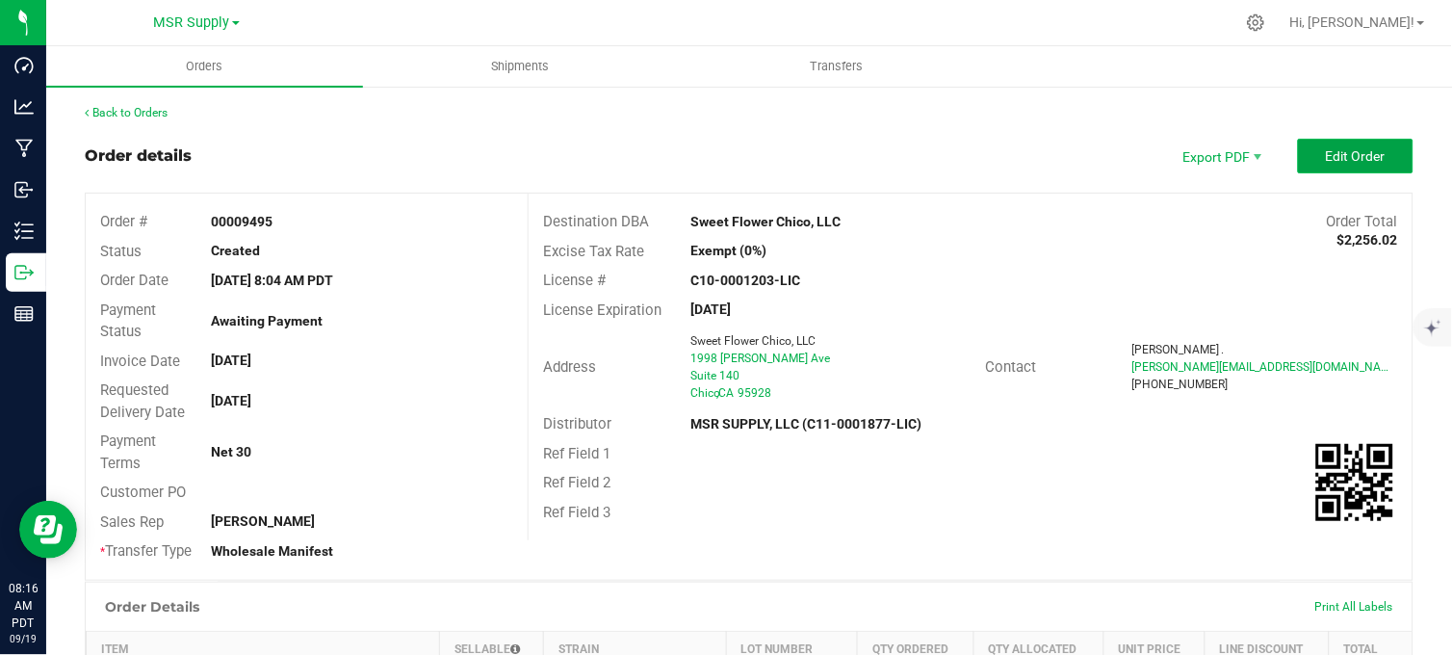
click at [1323, 168] on button "Edit Order" at bounding box center [1356, 156] width 116 height 35
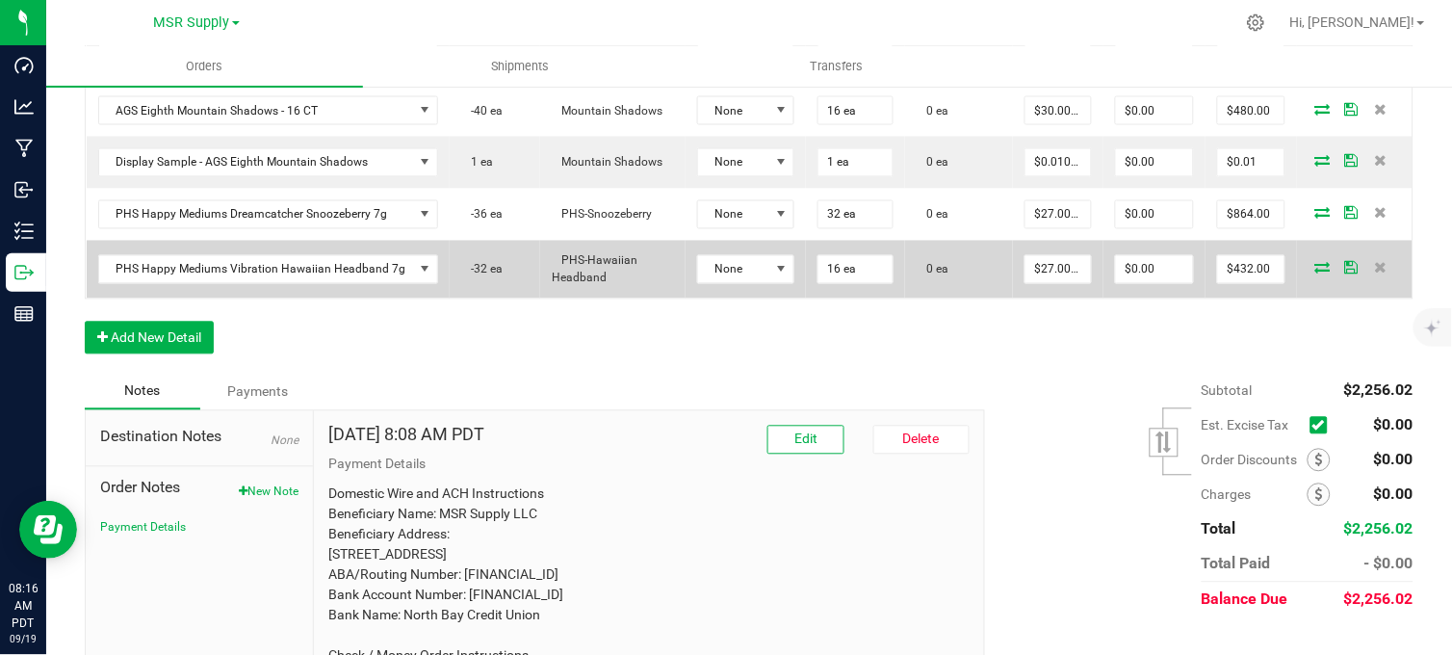
scroll to position [543, 0]
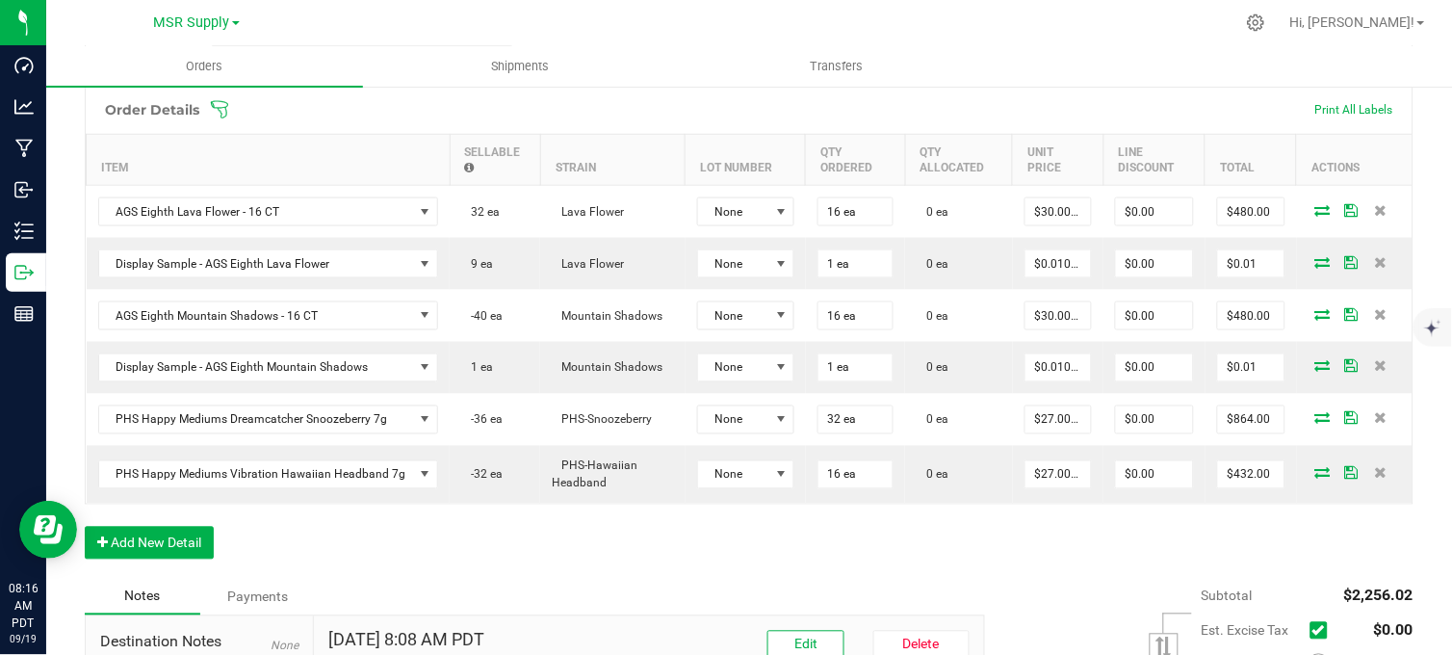
click at [580, 579] on div "Order Details Print All Labels Item Sellable Strain Lot Number Qty Ordered Qty …" at bounding box center [749, 332] width 1329 height 494
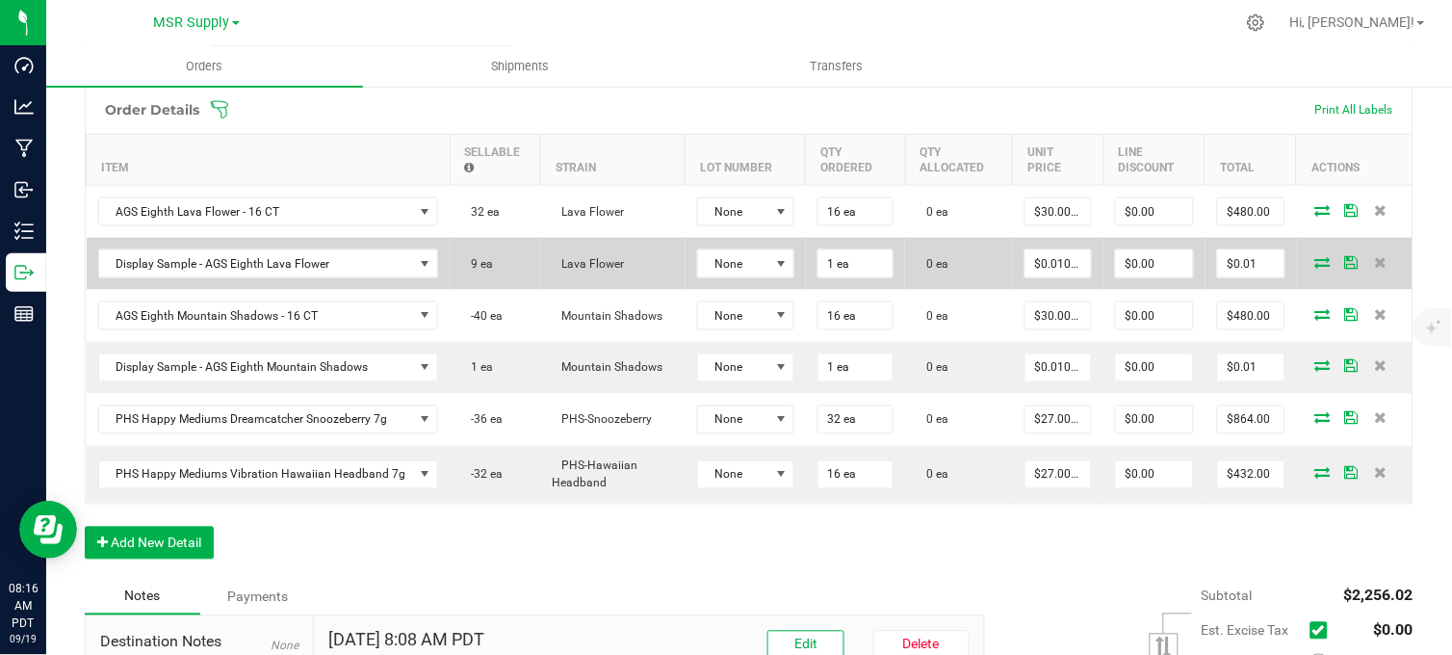
click at [1315, 268] on icon at bounding box center [1322, 262] width 15 height 12
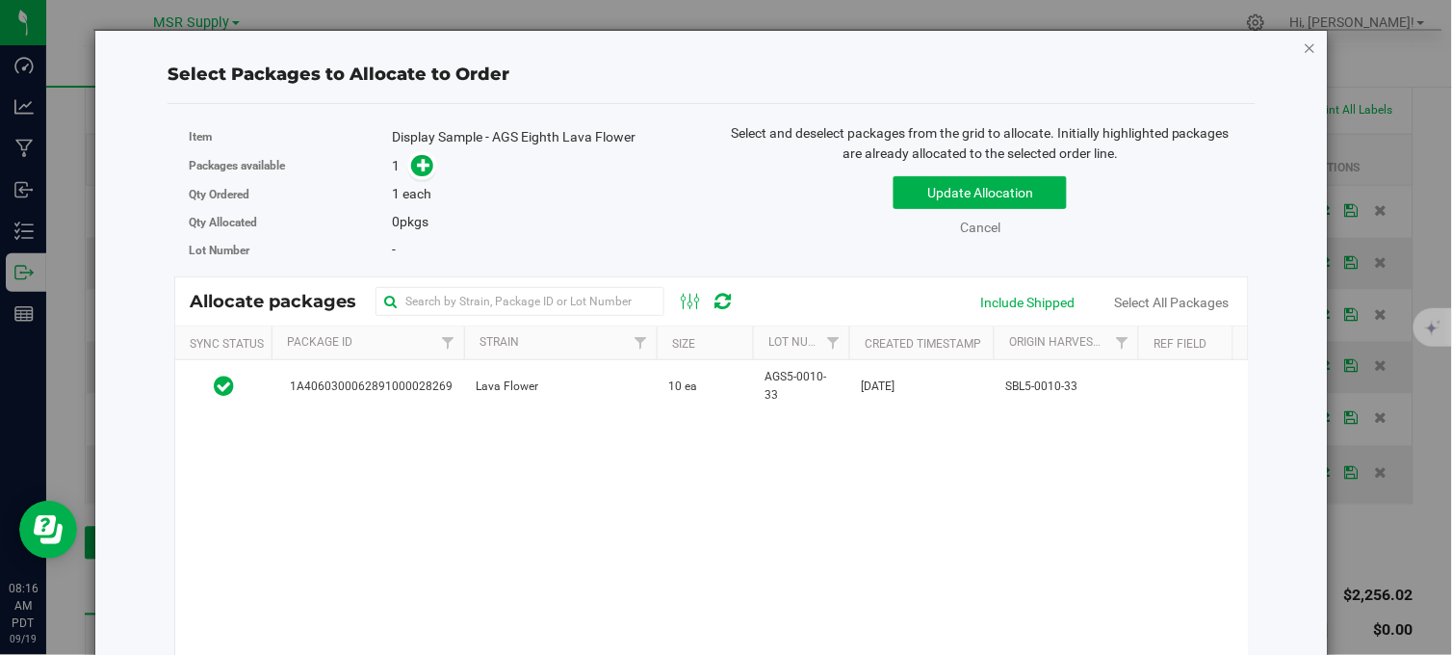
click at [1304, 48] on icon "button" at bounding box center [1310, 47] width 13 height 23
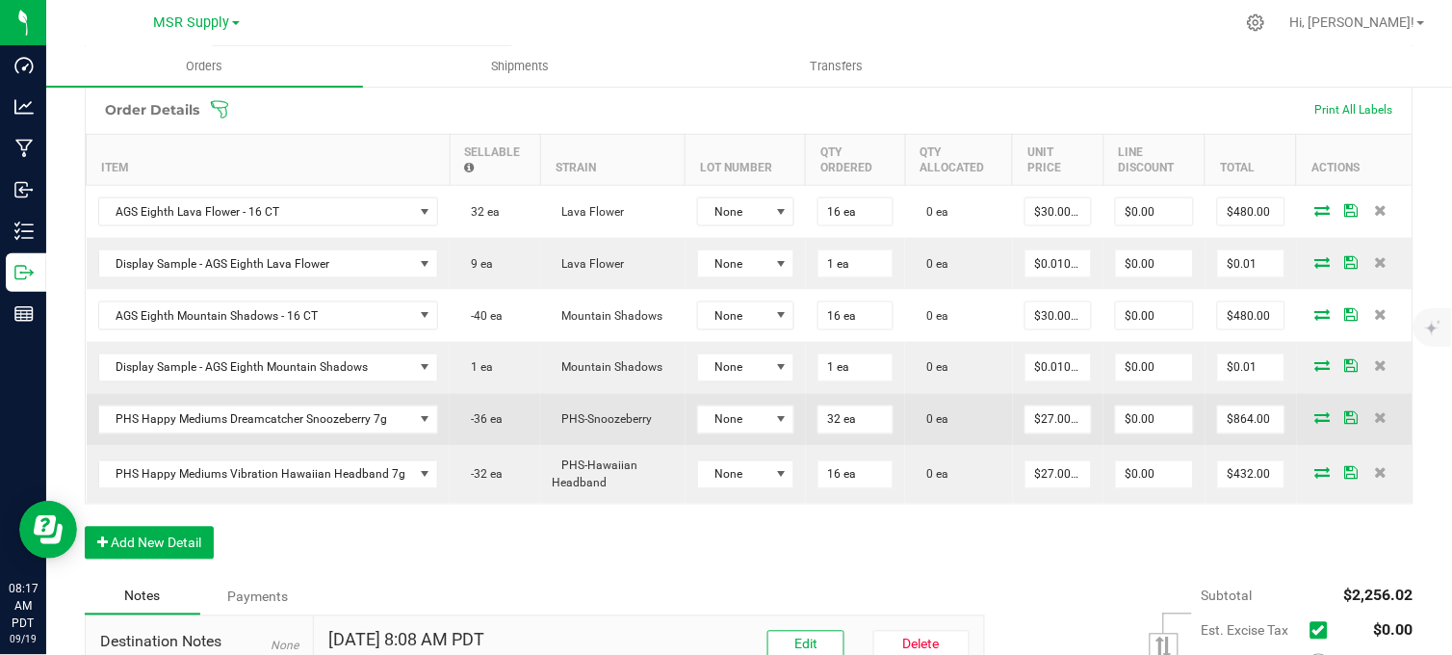
click at [1315, 424] on icon at bounding box center [1322, 418] width 15 height 12
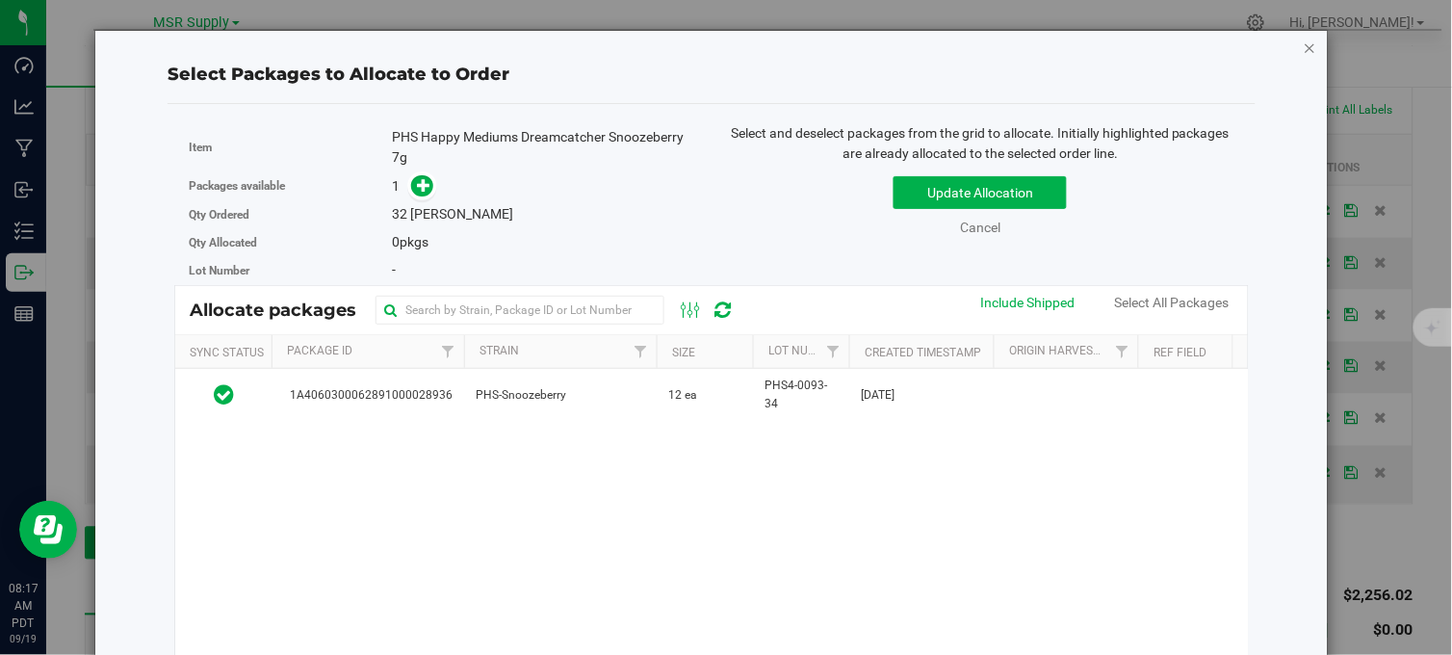
click at [1304, 48] on icon "button" at bounding box center [1310, 47] width 13 height 23
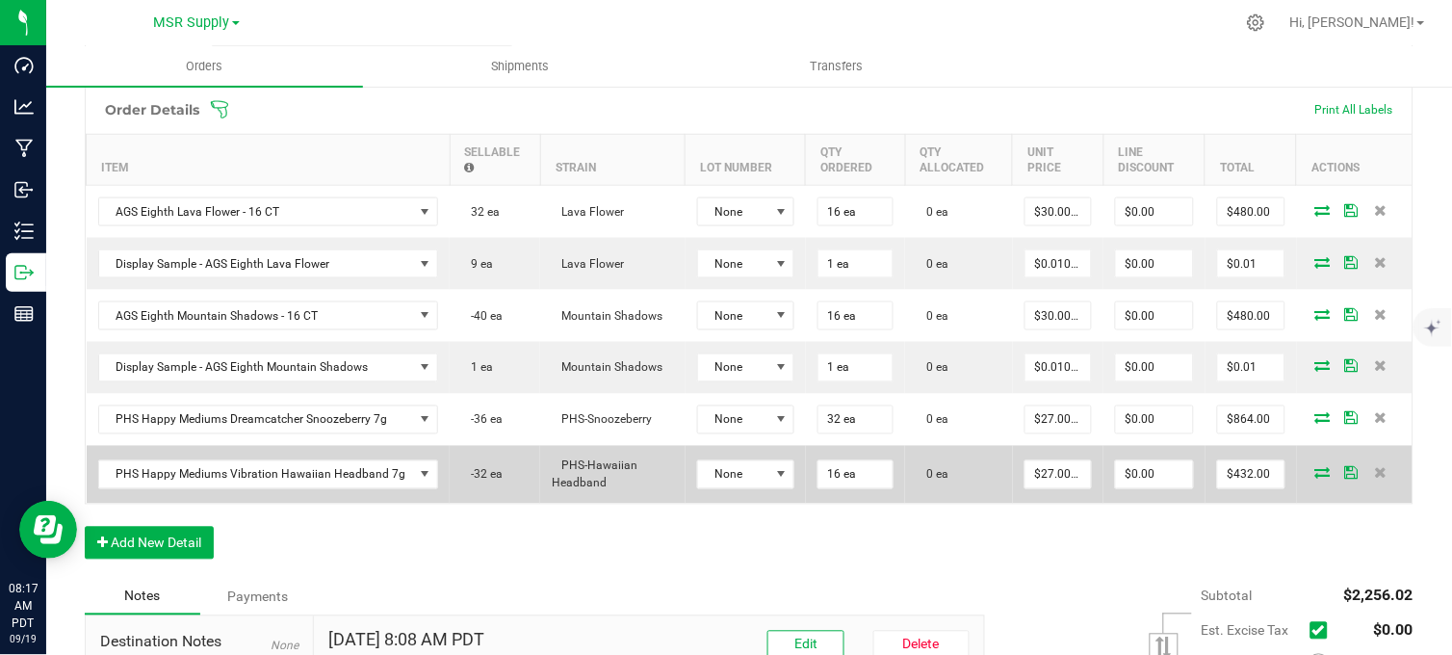
click at [1315, 479] on icon at bounding box center [1322, 473] width 15 height 12
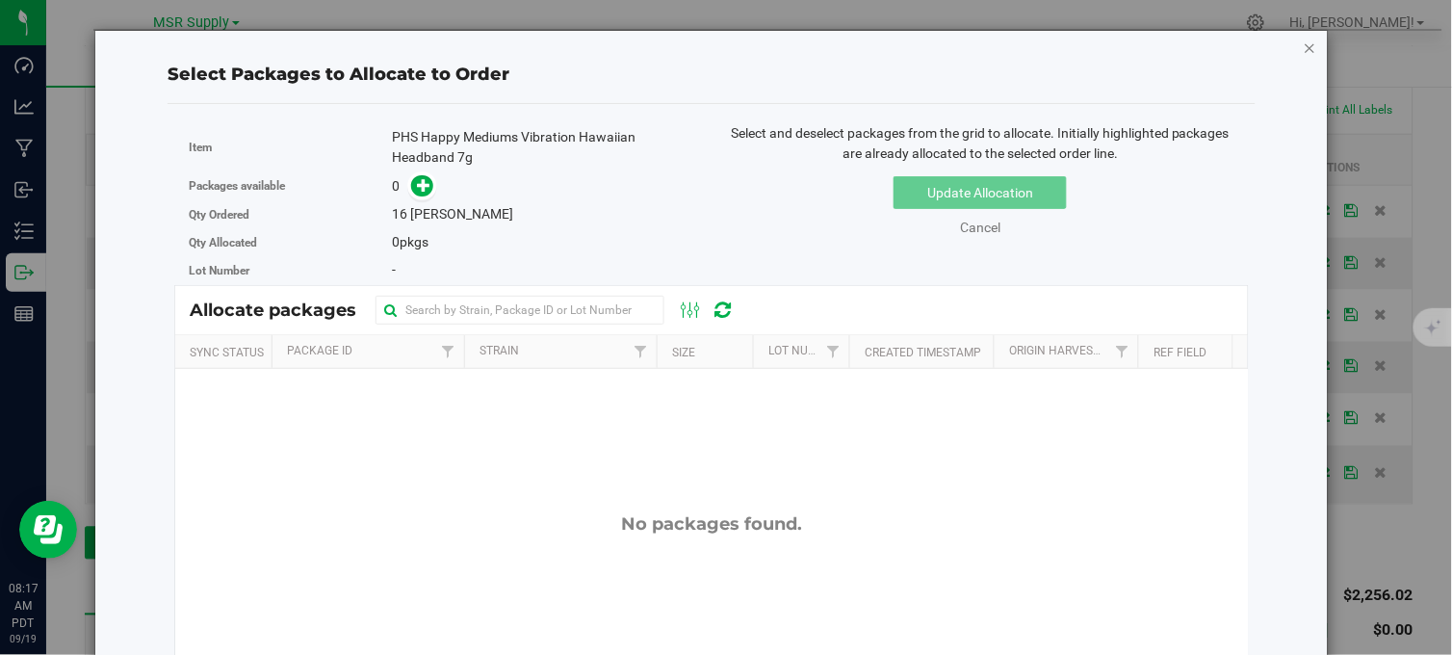
click at [1304, 45] on icon "button" at bounding box center [1310, 47] width 13 height 23
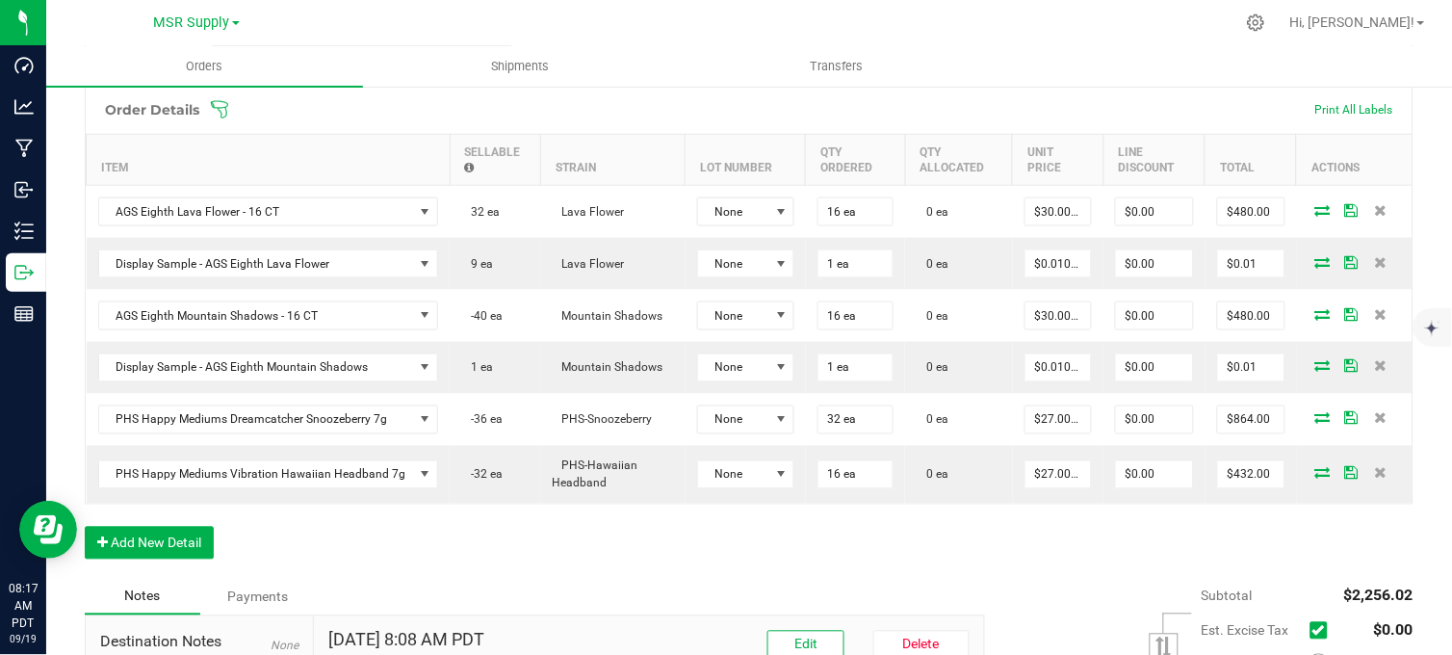
drag, startPoint x: 1176, startPoint y: 30, endPoint x: 1136, endPoint y: 30, distance: 39.5
click at [1173, 29] on div at bounding box center [790, 23] width 890 height 38
click at [611, 15] on div at bounding box center [790, 23] width 890 height 38
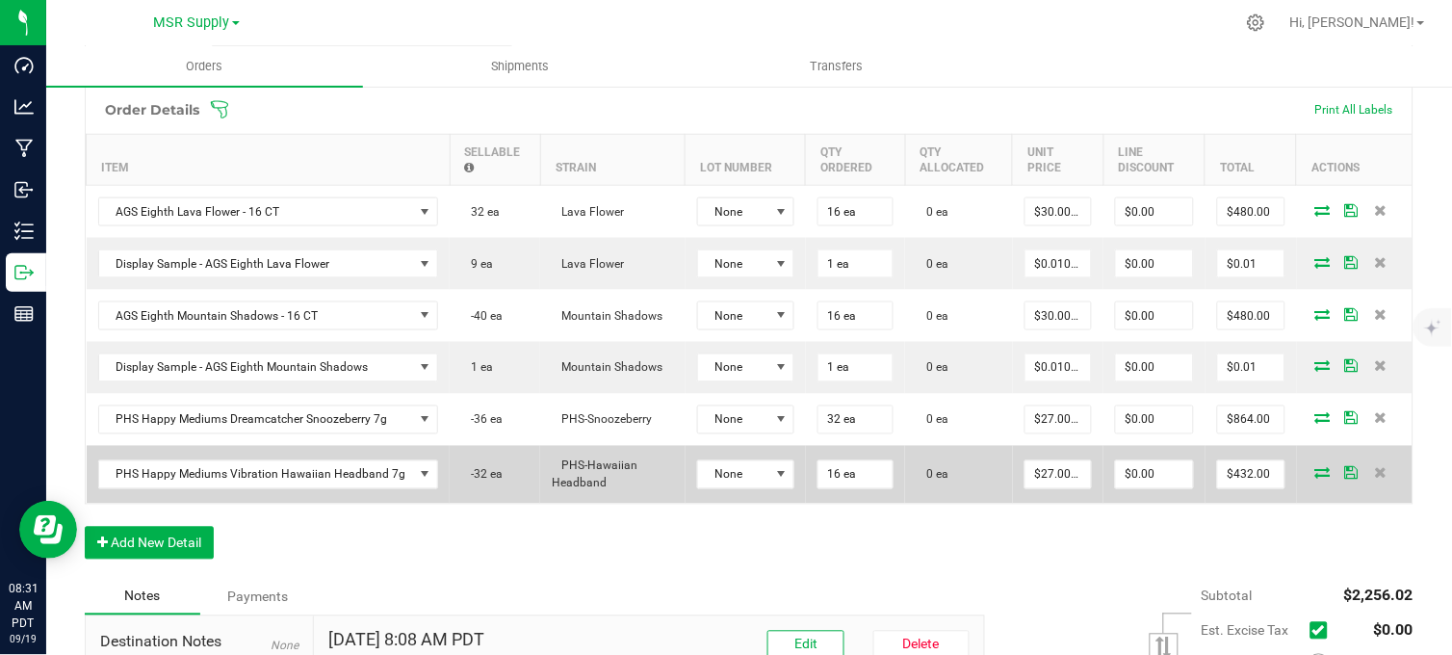
click at [1308, 479] on span at bounding box center [1322, 473] width 29 height 12
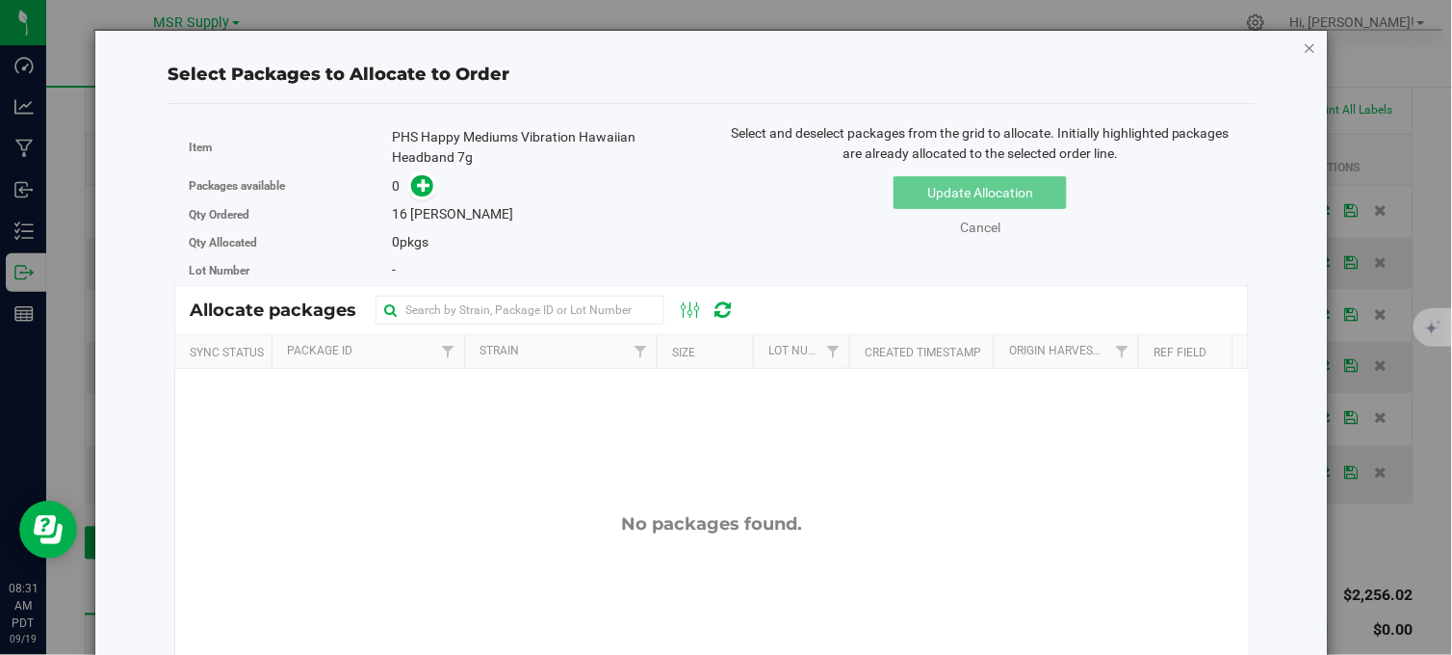
click at [1304, 44] on icon "button" at bounding box center [1310, 47] width 13 height 23
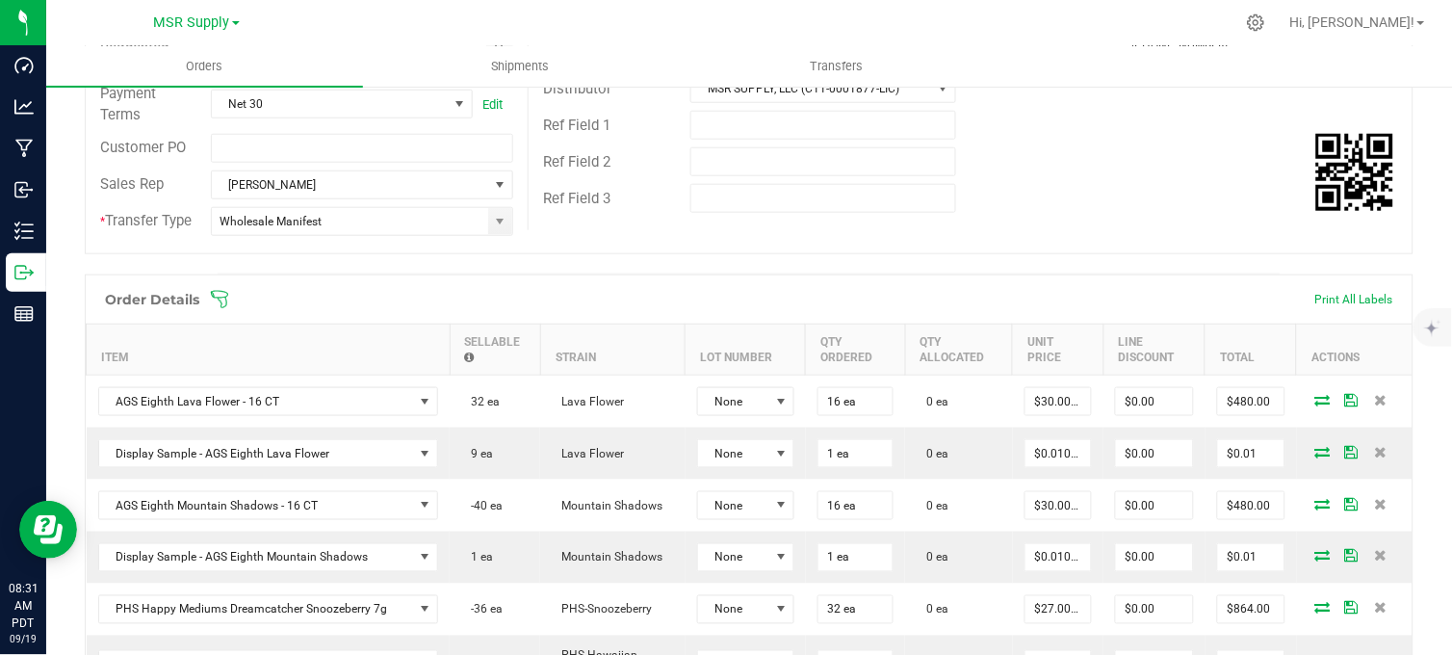
scroll to position [8, 0]
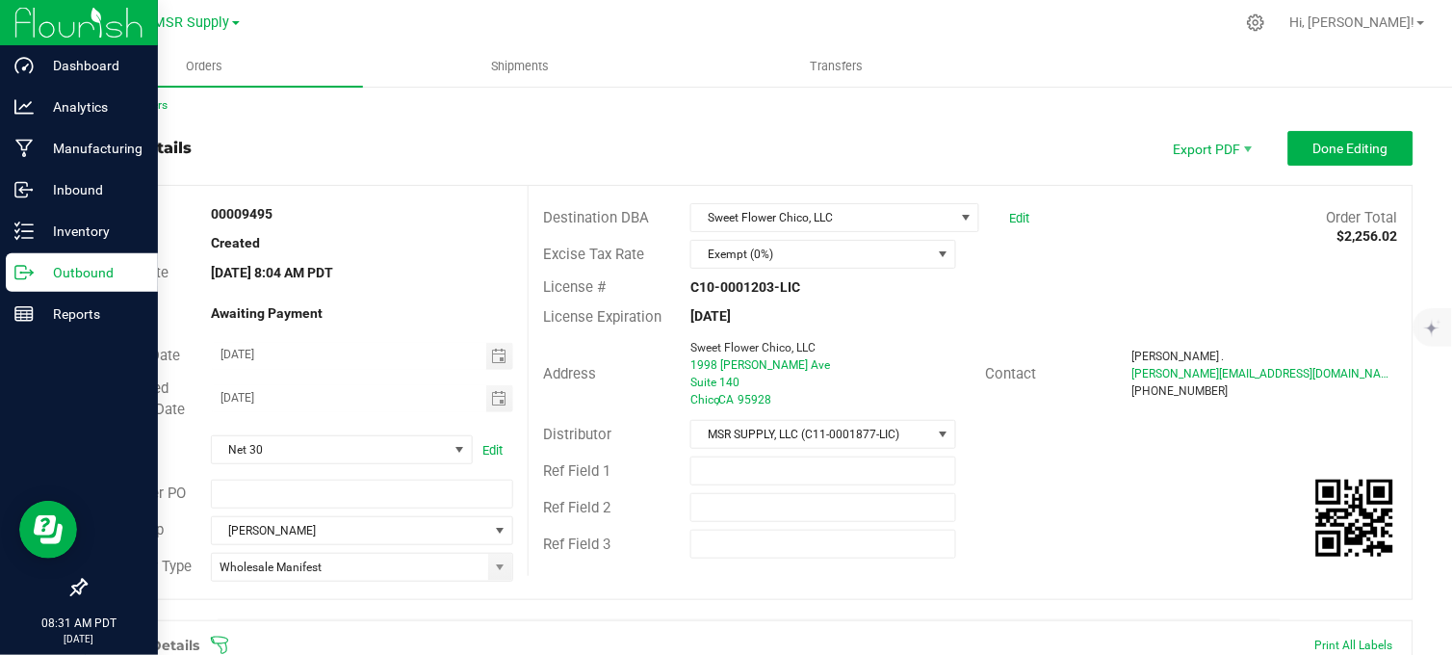
click at [34, 277] on p "Outbound" at bounding box center [92, 272] width 116 height 23
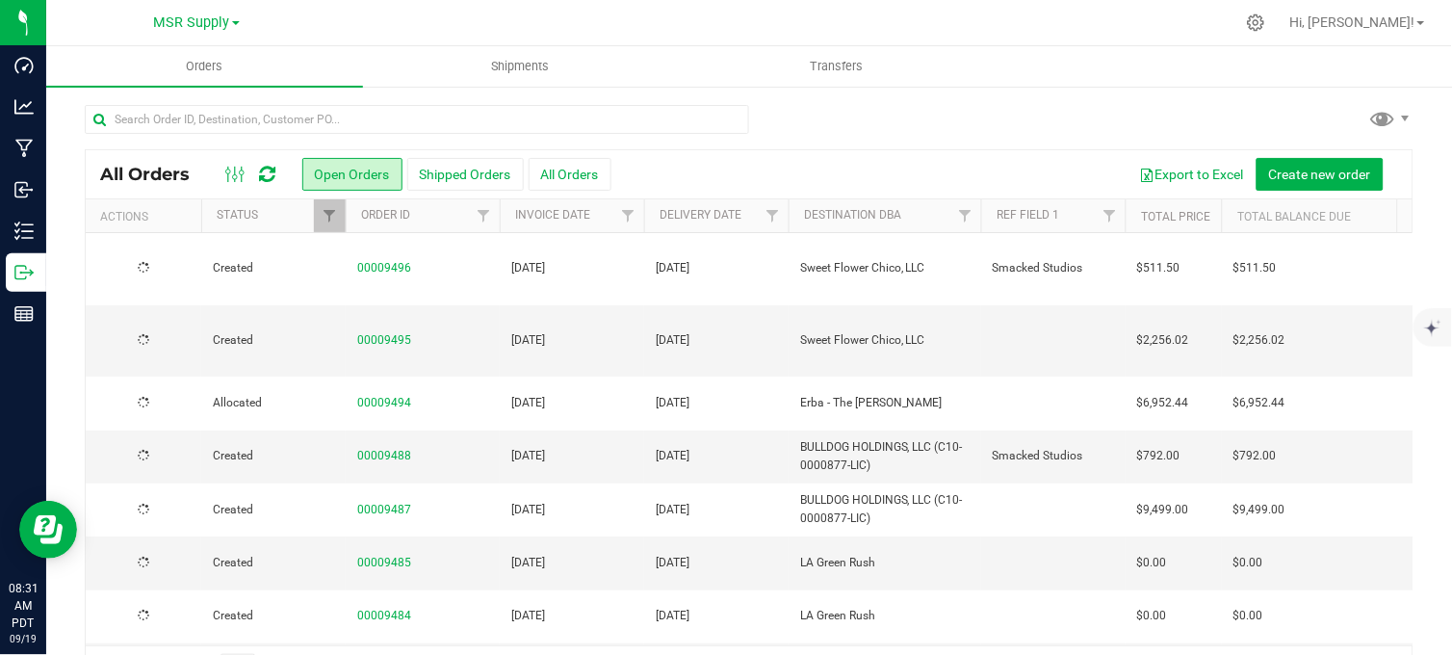
click at [926, 114] on div at bounding box center [749, 127] width 1329 height 44
drag, startPoint x: 756, startPoint y: 30, endPoint x: 649, endPoint y: 5, distance: 109.8
click at [753, 27] on div at bounding box center [790, 23] width 890 height 38
drag, startPoint x: 941, startPoint y: 184, endPoint x: 889, endPoint y: 123, distance: 79.9
click at [929, 171] on div "Export to Excel Create new order" at bounding box center [1004, 174] width 787 height 33
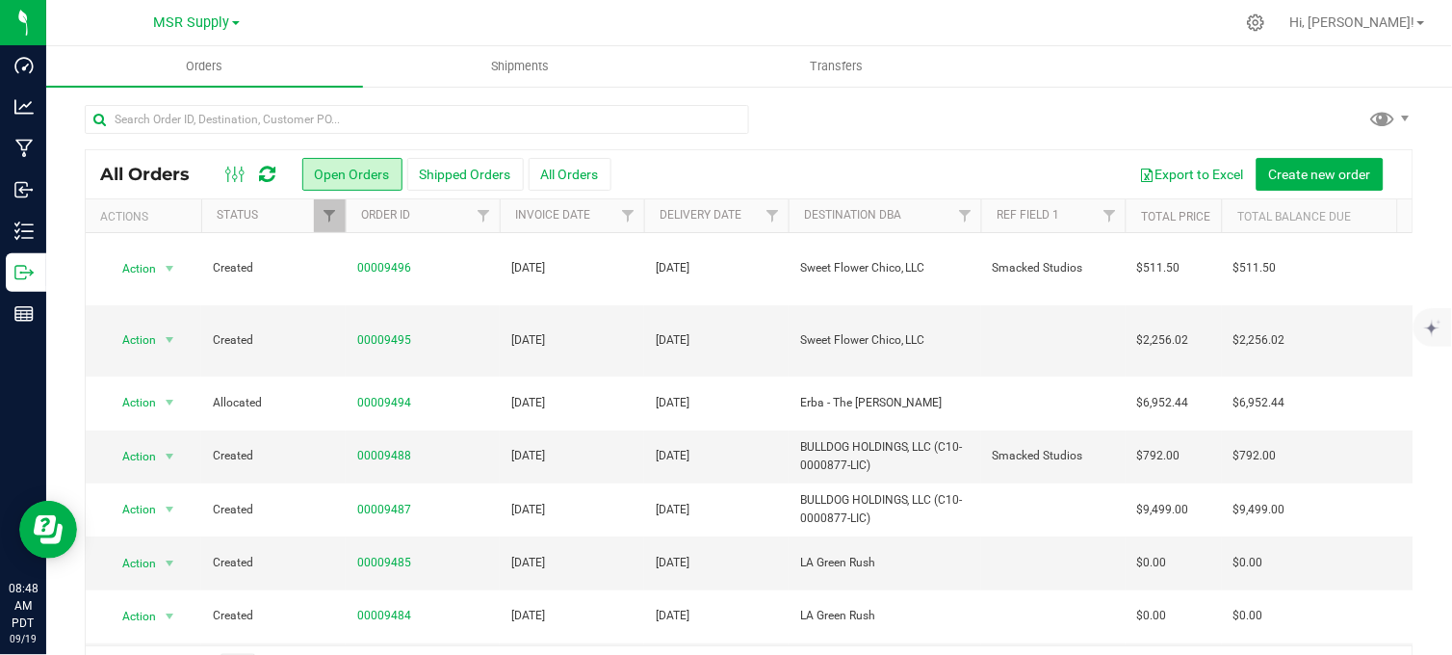
click at [893, 113] on div at bounding box center [749, 127] width 1329 height 44
click at [805, 117] on div at bounding box center [749, 127] width 1329 height 44
click at [834, 116] on div at bounding box center [749, 127] width 1329 height 44
click at [916, 118] on div at bounding box center [749, 127] width 1329 height 44
click at [818, 117] on div at bounding box center [749, 127] width 1329 height 44
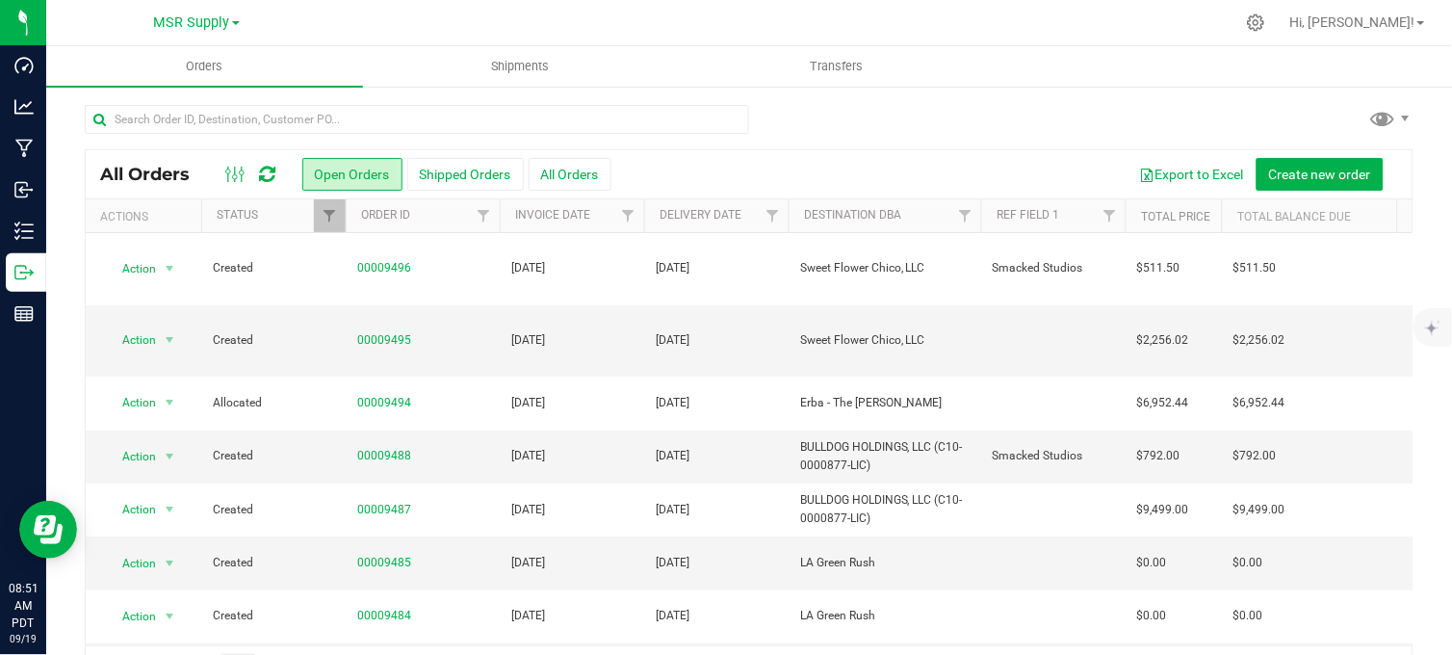
click at [813, 125] on div at bounding box center [749, 127] width 1329 height 44
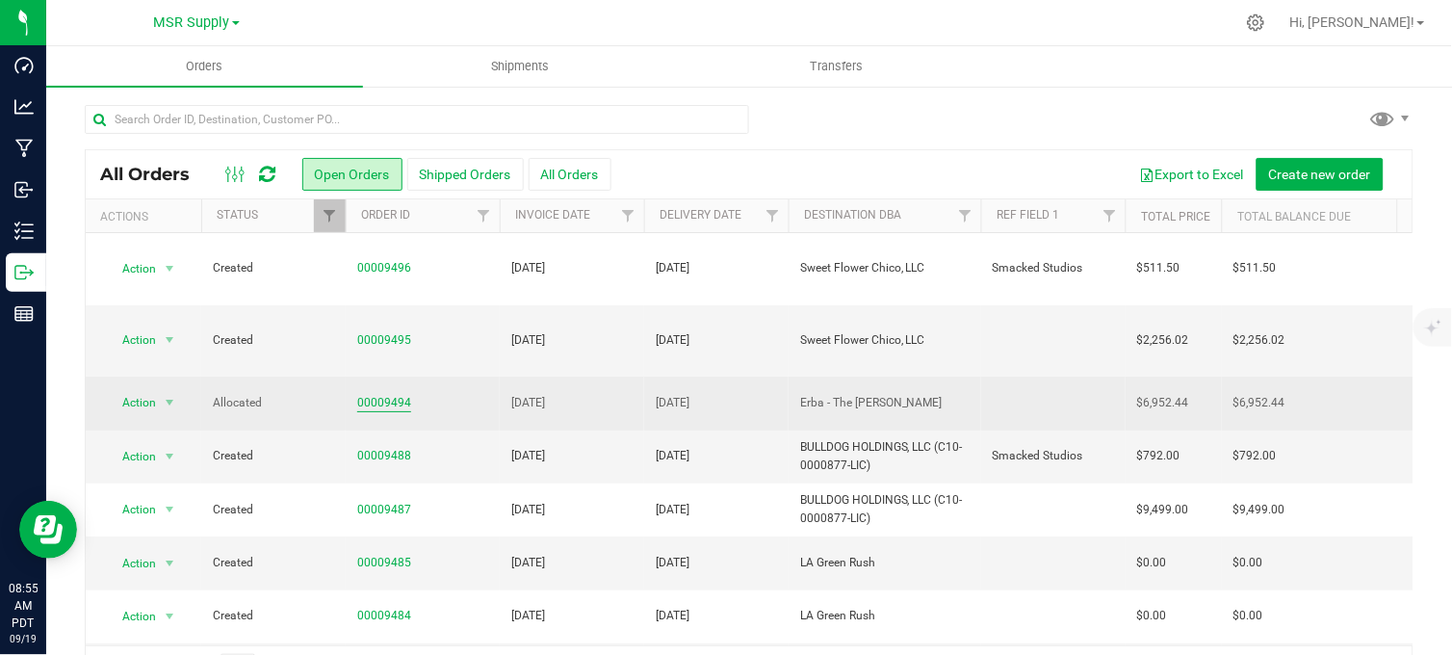
click at [392, 394] on link "00009494" at bounding box center [384, 403] width 54 height 18
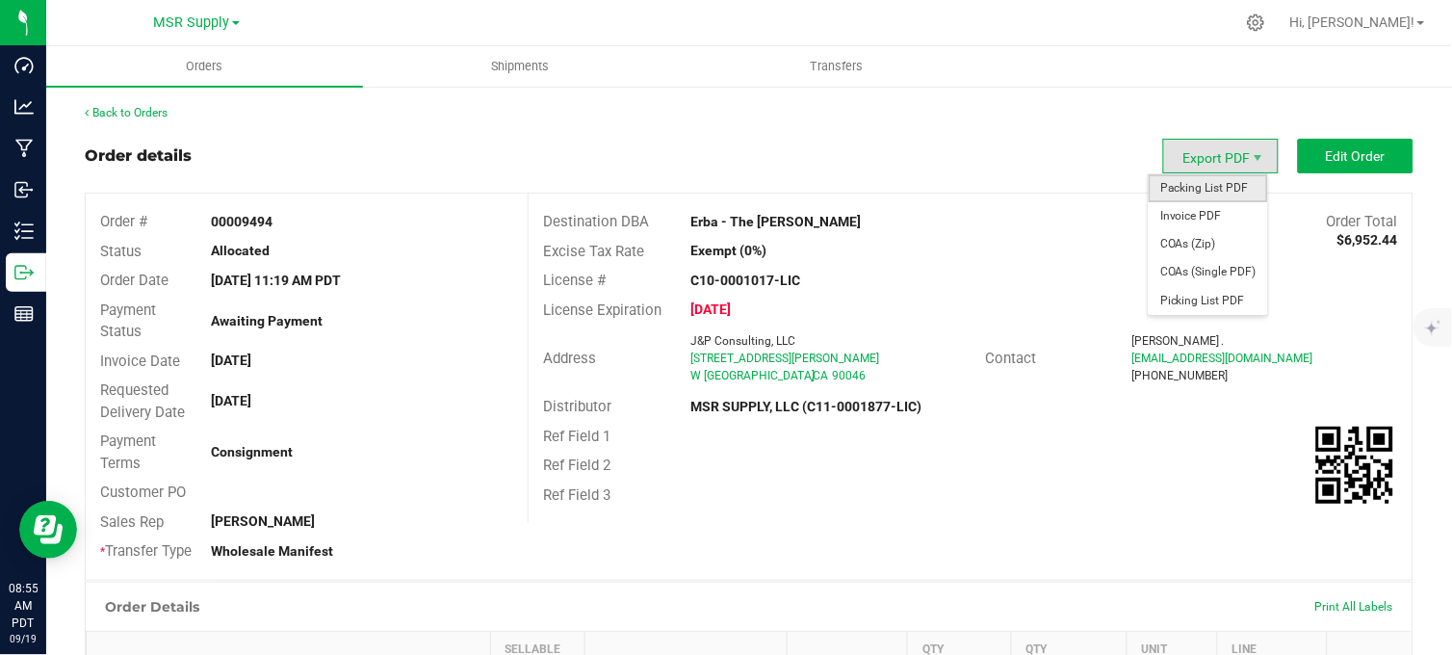
click at [1166, 186] on span "Packing List PDF" at bounding box center [1208, 188] width 119 height 28
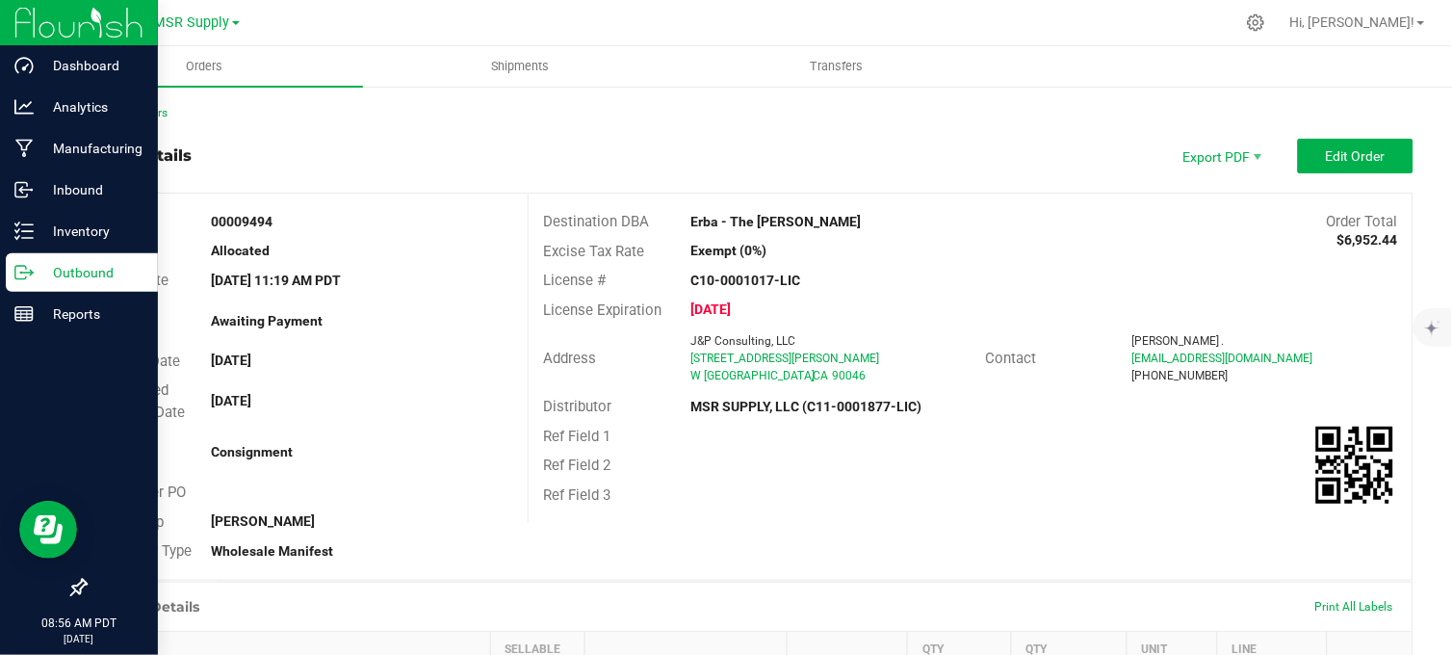
click at [30, 274] on icon at bounding box center [31, 273] width 3 height 3
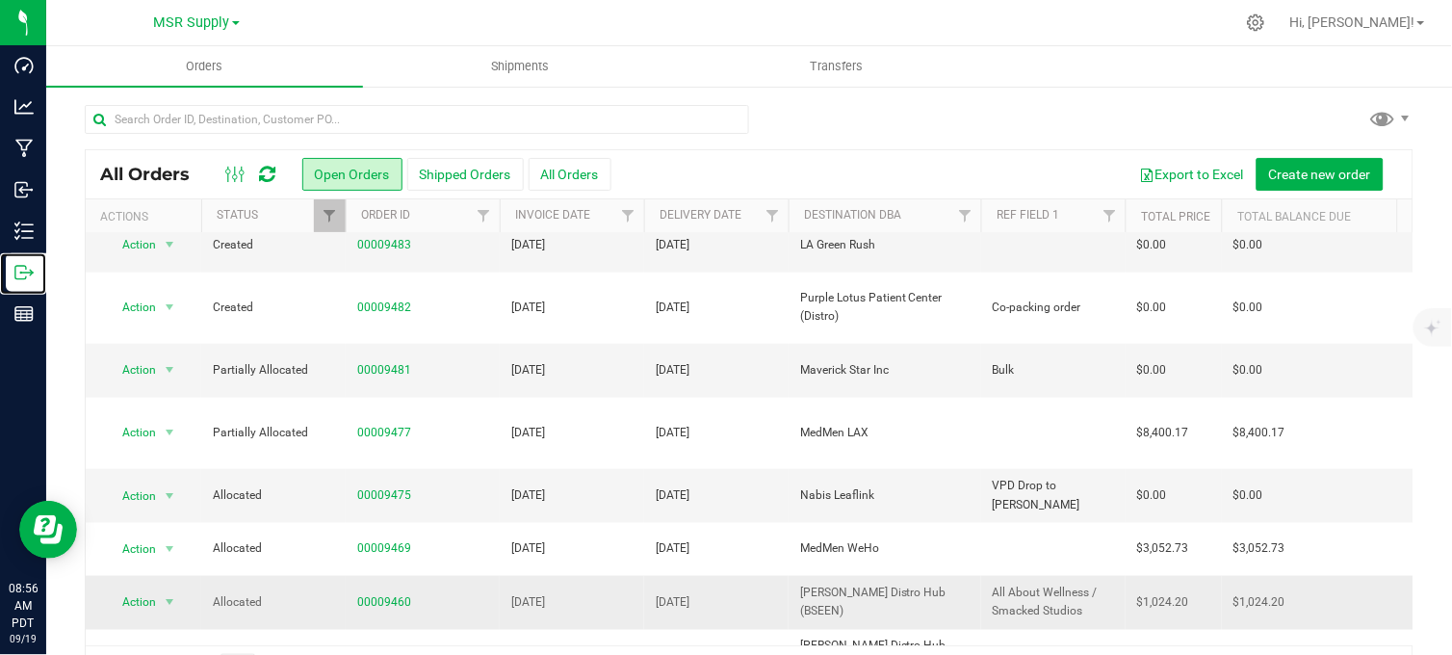
scroll to position [427, 0]
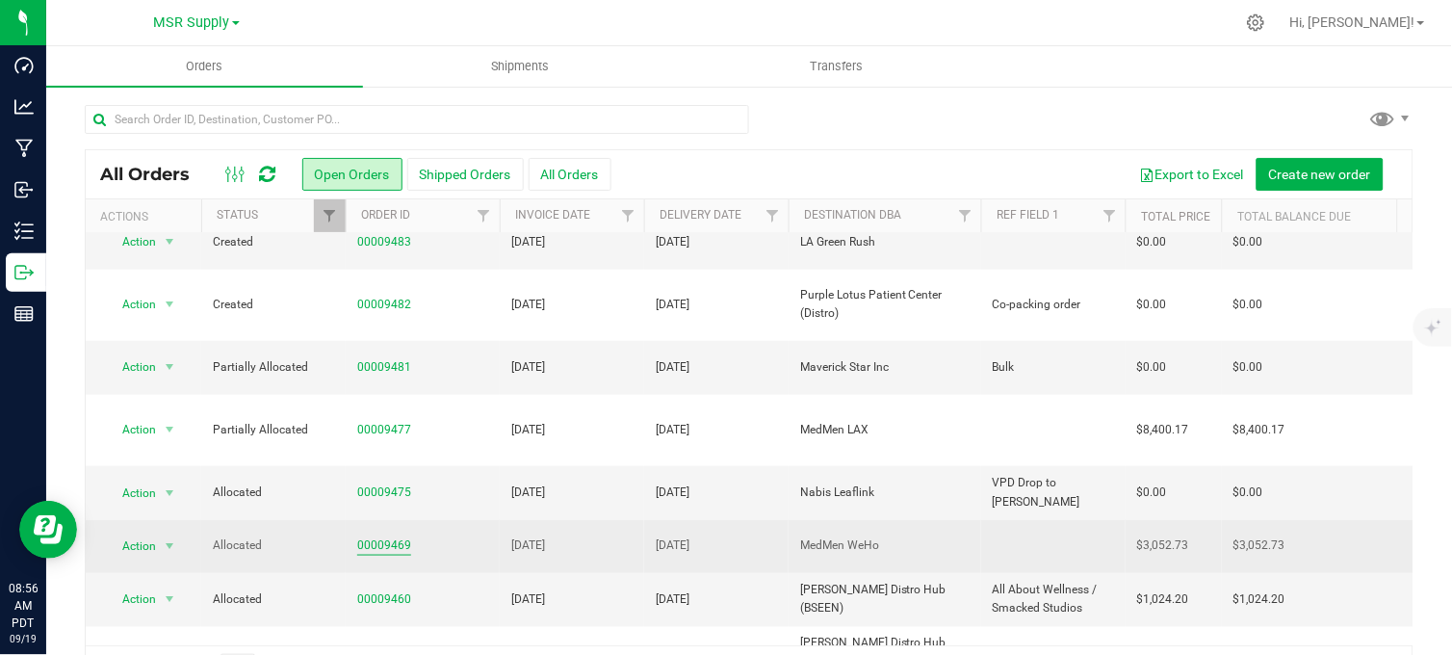
click at [390, 536] on link "00009469" at bounding box center [384, 545] width 54 height 18
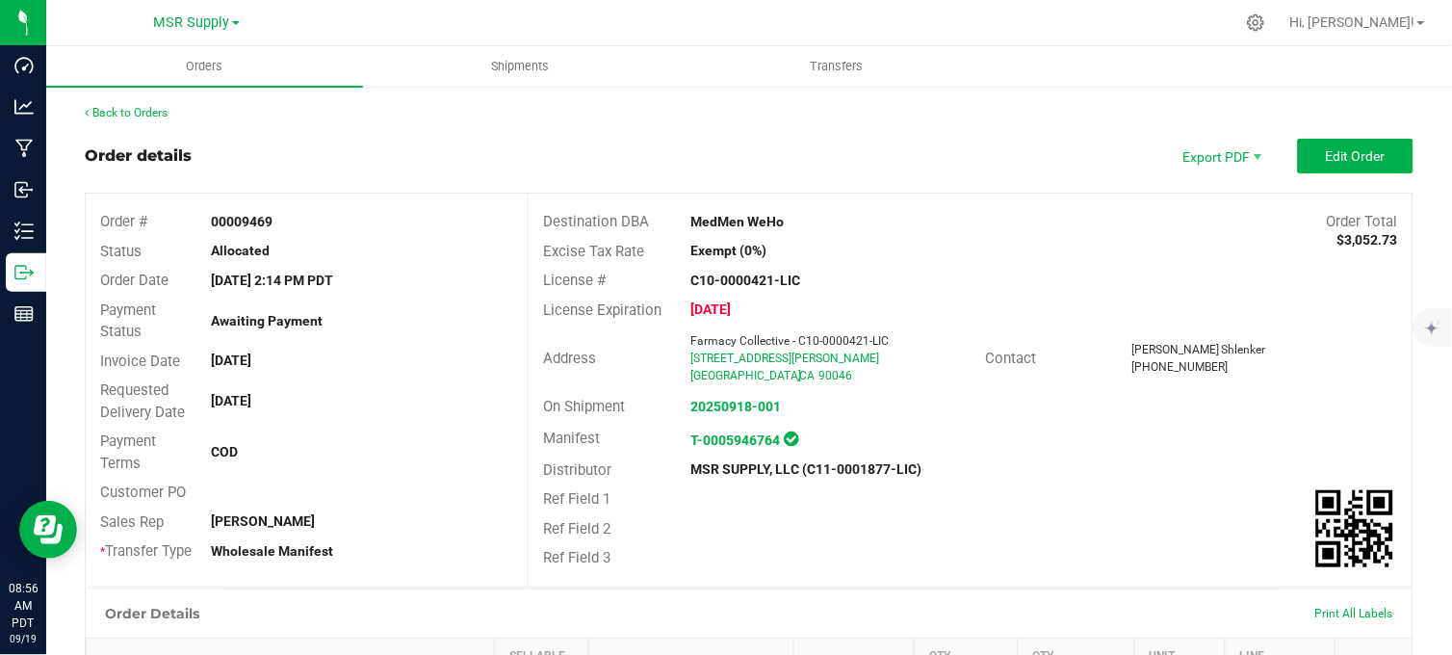
click at [775, 162] on div "Order details Export PDF Edit Order" at bounding box center [749, 156] width 1329 height 35
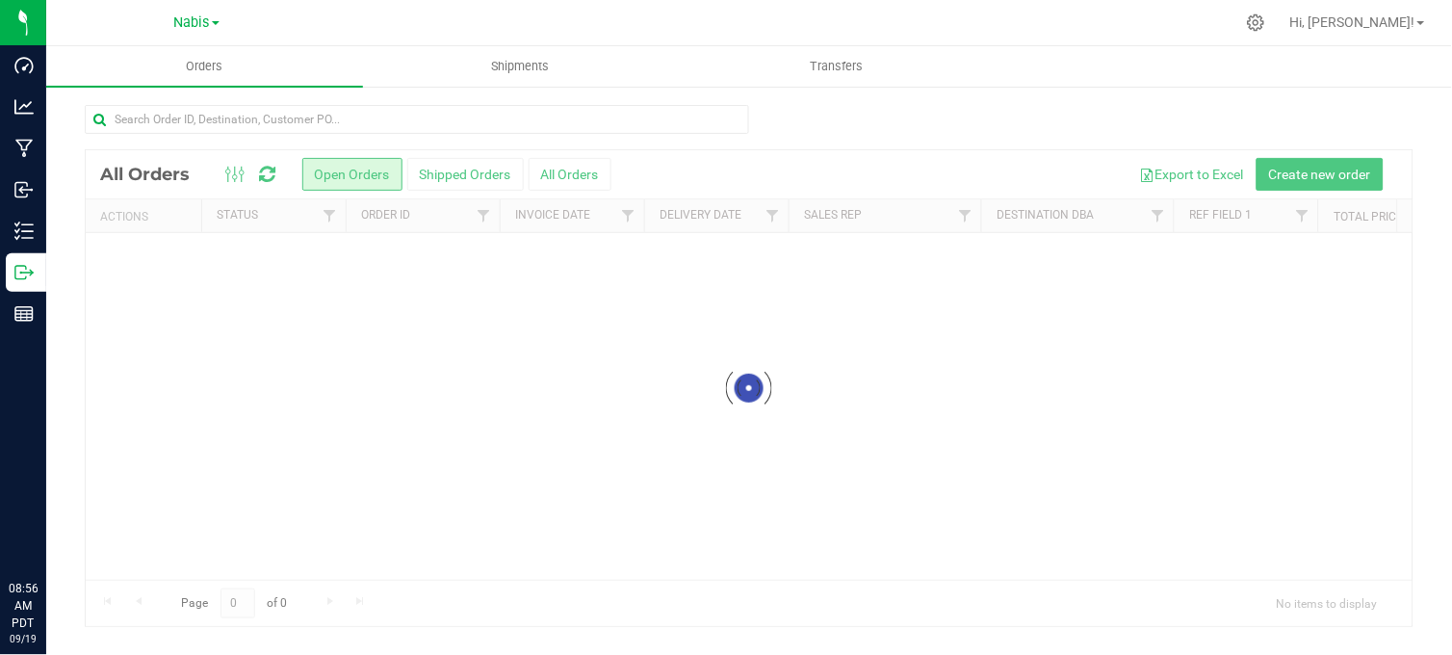
drag, startPoint x: 181, startPoint y: 20, endPoint x: 154, endPoint y: 32, distance: 29.3
click at [183, 23] on span "Nabis" at bounding box center [192, 22] width 36 height 16
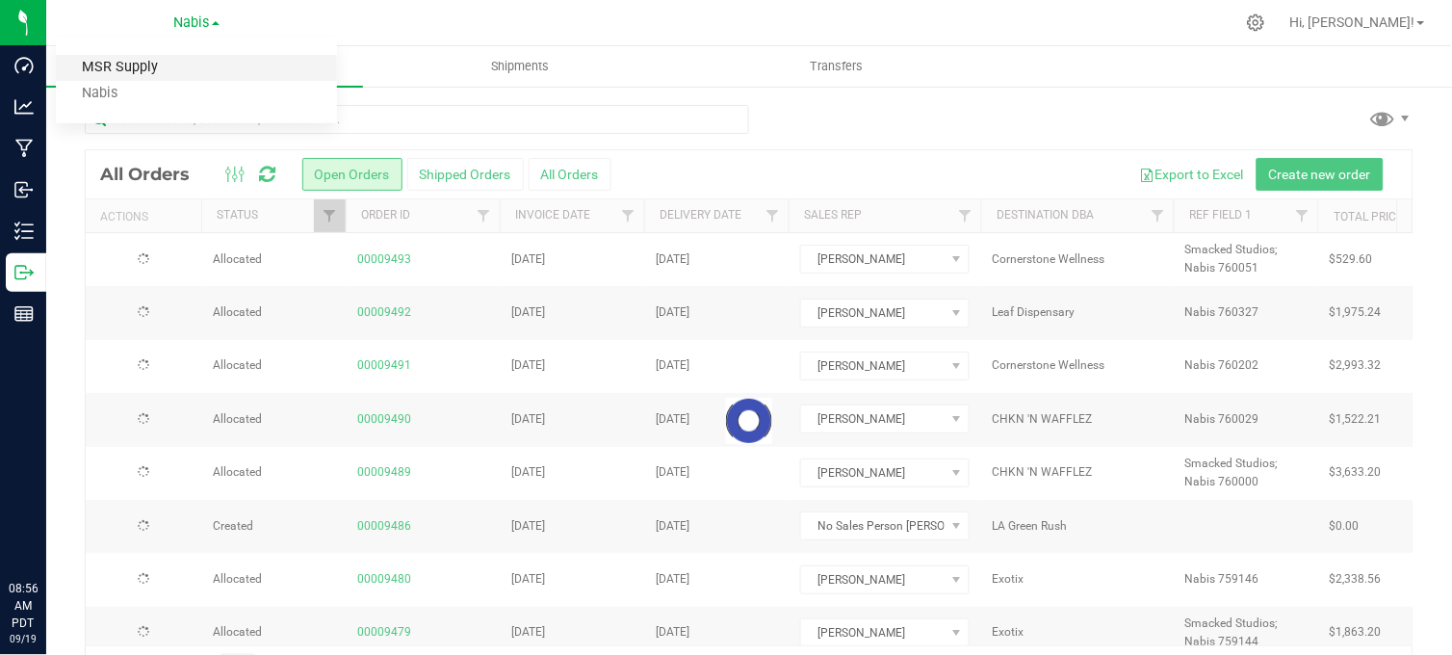
click at [142, 61] on link "MSR Supply" at bounding box center [196, 68] width 281 height 26
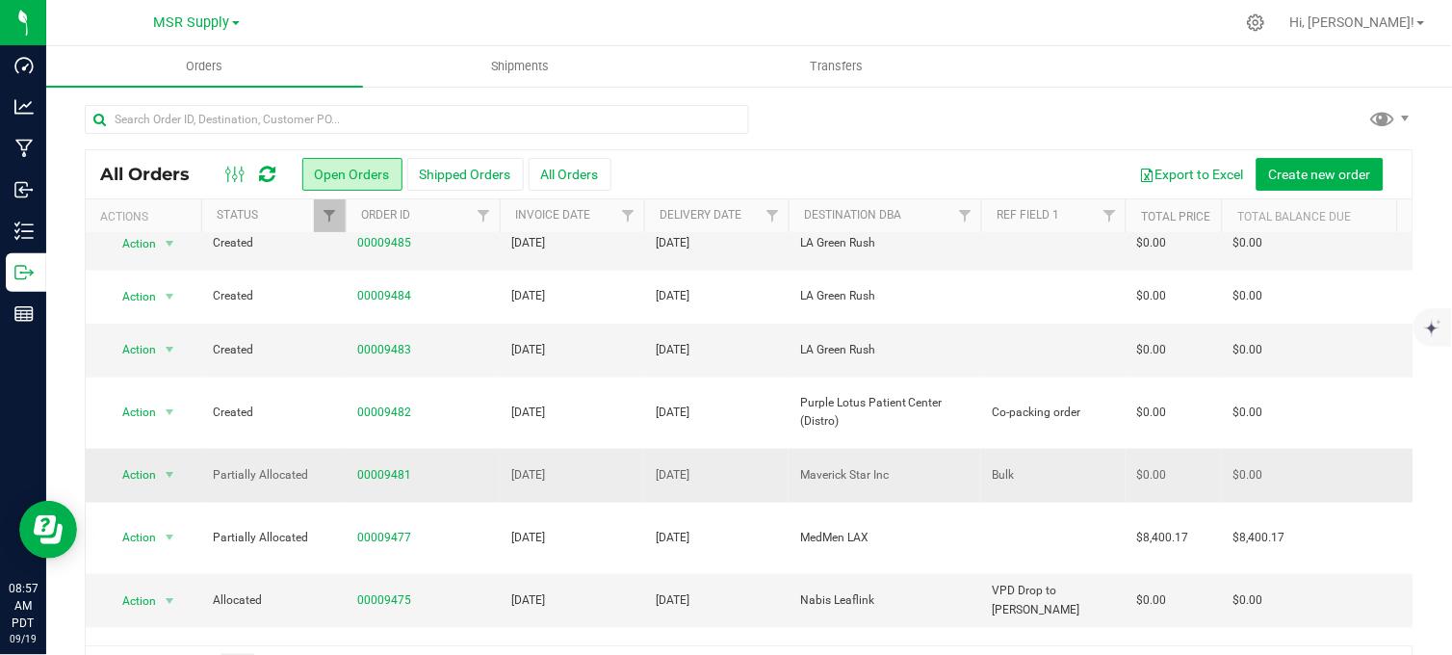
scroll to position [427, 0]
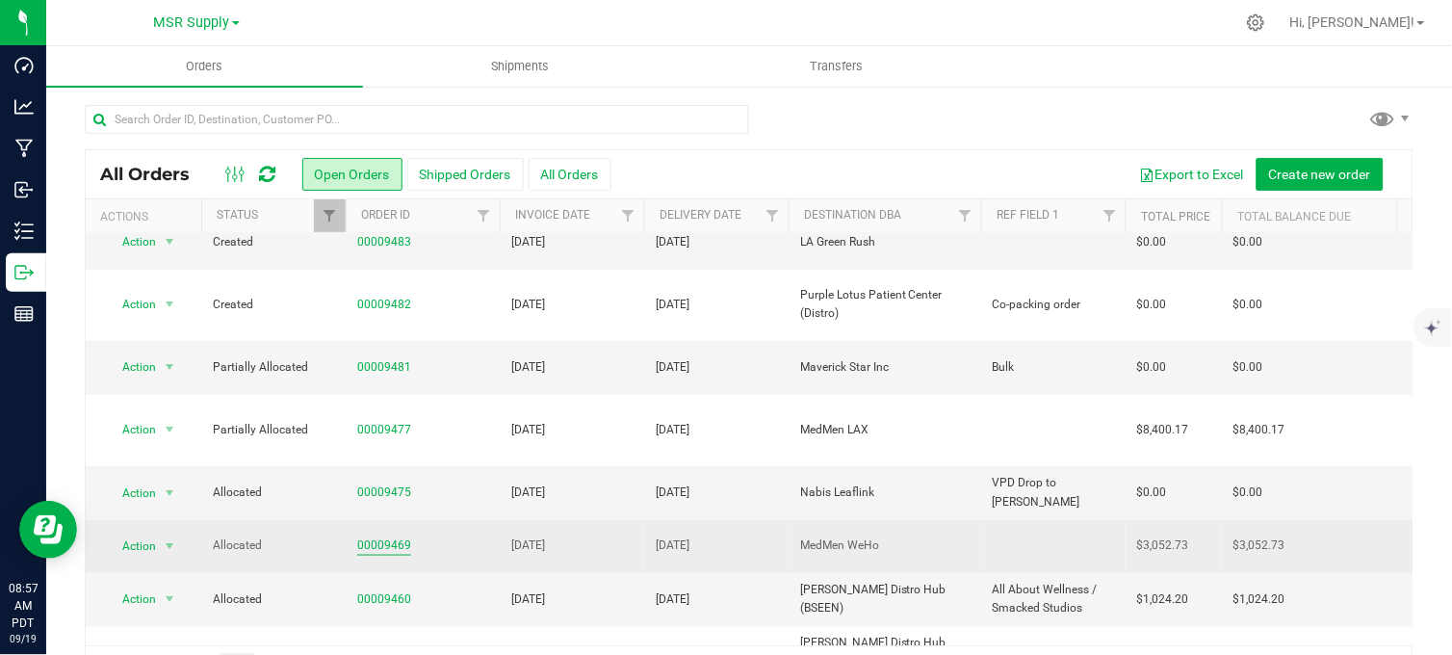
drag, startPoint x: 388, startPoint y: 458, endPoint x: 387, endPoint y: 469, distance: 10.6
click at [388, 520] on td "00009469" at bounding box center [423, 546] width 154 height 53
click at [387, 536] on link "00009469" at bounding box center [384, 545] width 54 height 18
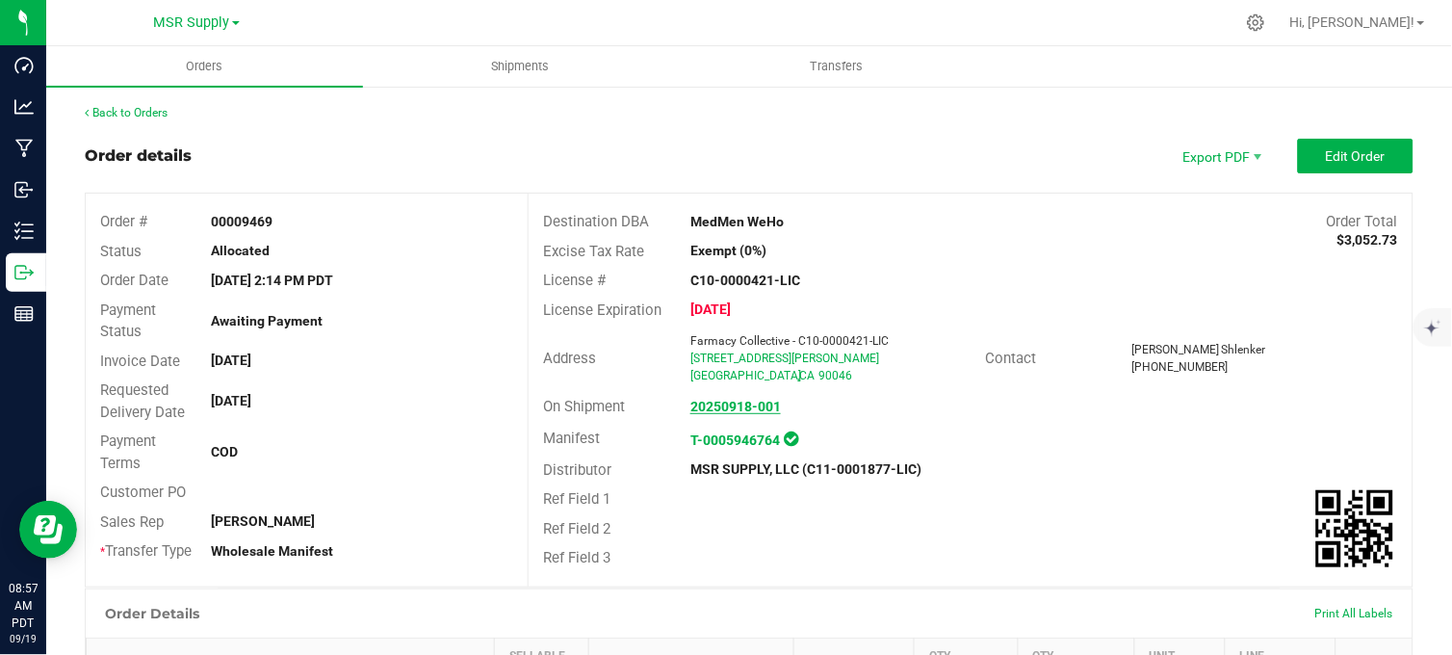
click at [728, 402] on strong "20250918-001" at bounding box center [735, 406] width 91 height 15
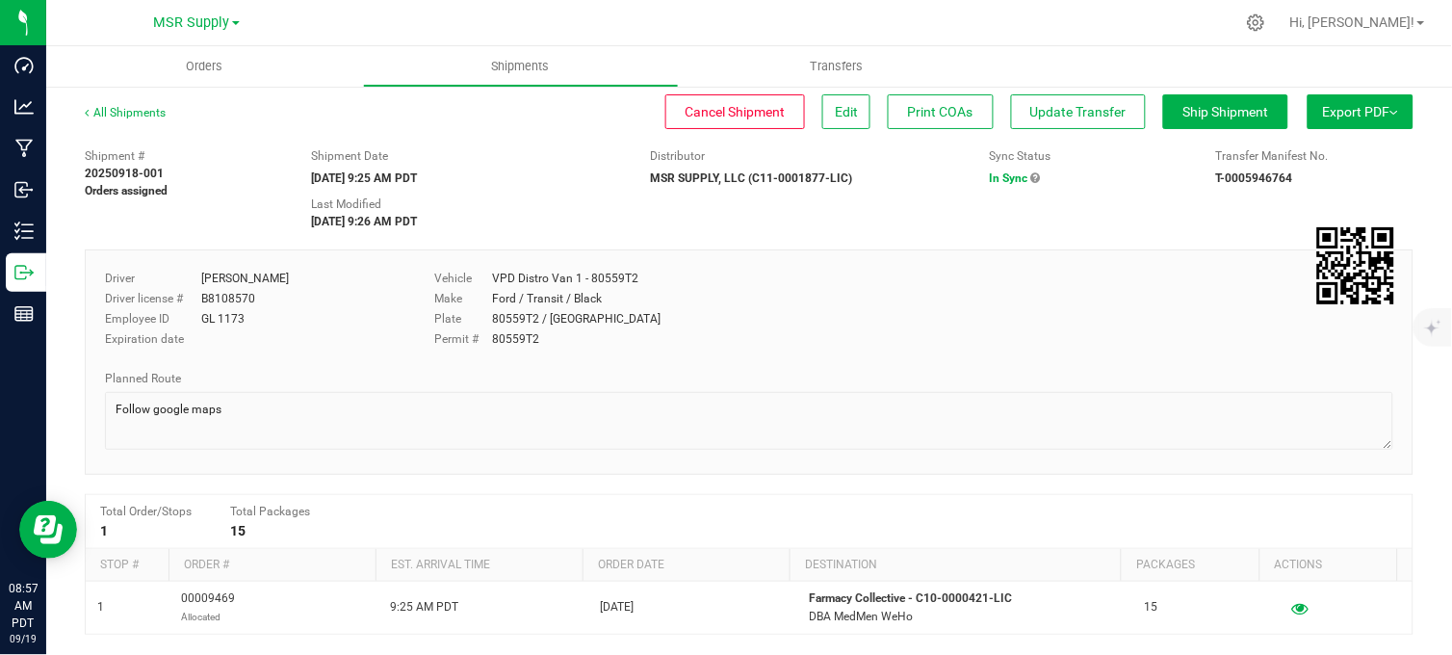
drag, startPoint x: 520, startPoint y: 136, endPoint x: 481, endPoint y: 109, distance: 47.0
click at [514, 130] on div "All Shipments Cancel Shipment Edit Print COAs Update Transfer Ship Shipment Exp…" at bounding box center [749, 121] width 1329 height 35
click at [551, 174] on div "Shipment Date [DATE] 9:25 AM PDT" at bounding box center [467, 166] width 340 height 39
click at [871, 212] on div "Shipment # 20250918-001 Orders assigned Shipment Date [DATE] 9:25 AM PDT Distri…" at bounding box center [749, 184] width 1358 height 91
click at [549, 141] on div "Shipment # 20250918-001 Orders assigned Shipment Date [DATE] 9:25 AM PDT Distri…" at bounding box center [749, 184] width 1358 height 91
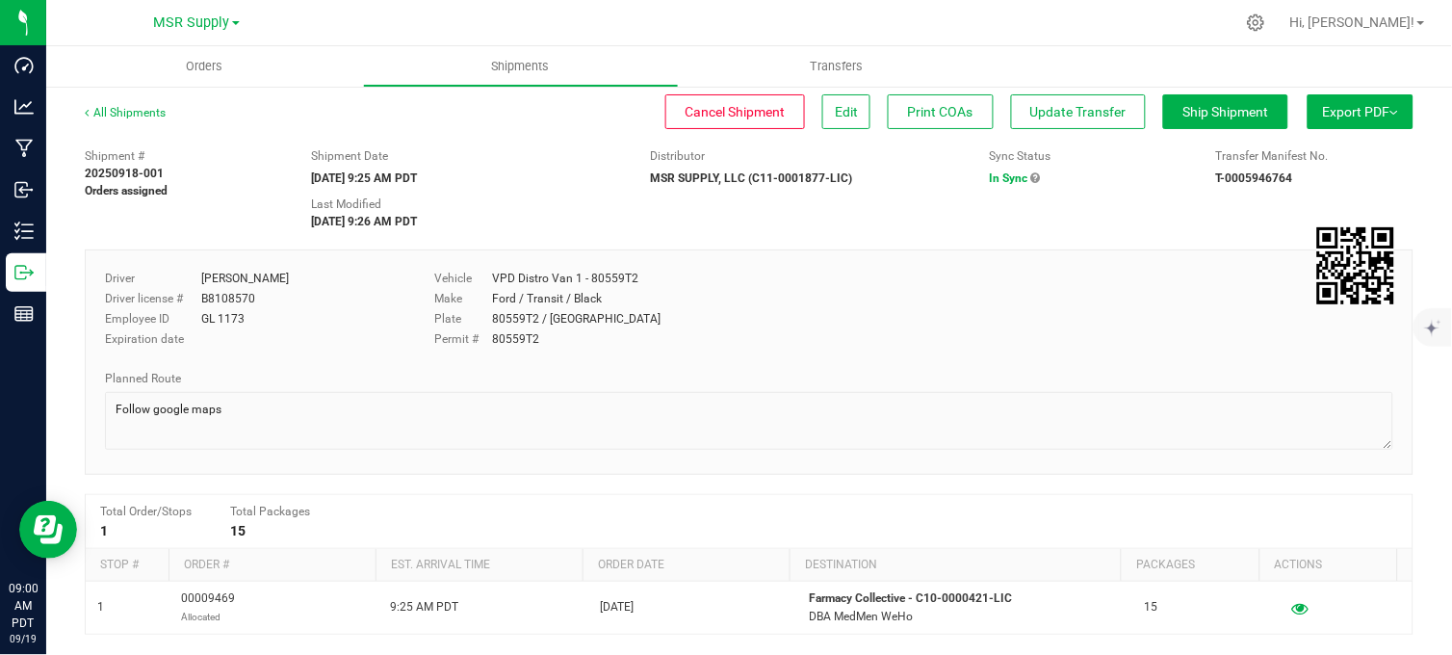
drag, startPoint x: 547, startPoint y: 167, endPoint x: 518, endPoint y: 156, distance: 30.8
click at [546, 167] on div "Shipment Date [DATE] 9:25 AM PDT" at bounding box center [467, 166] width 340 height 39
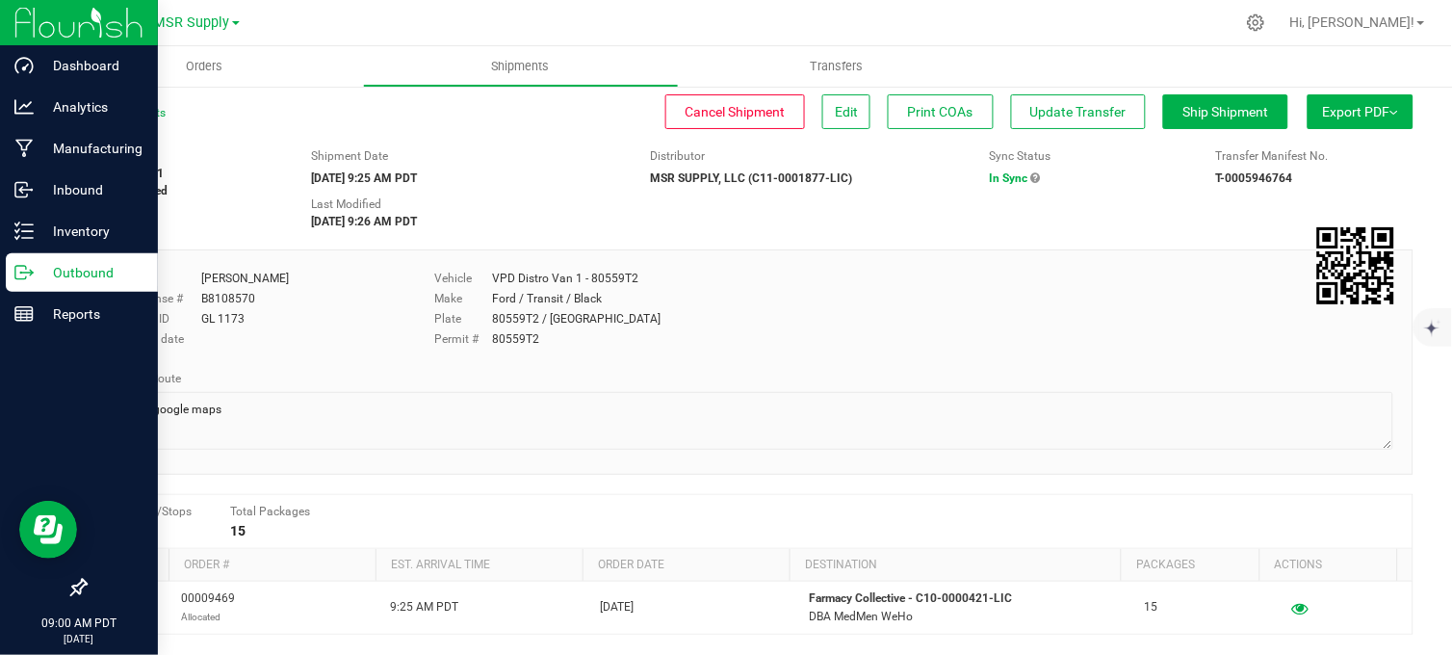
click at [20, 275] on icon at bounding box center [23, 272] width 19 height 19
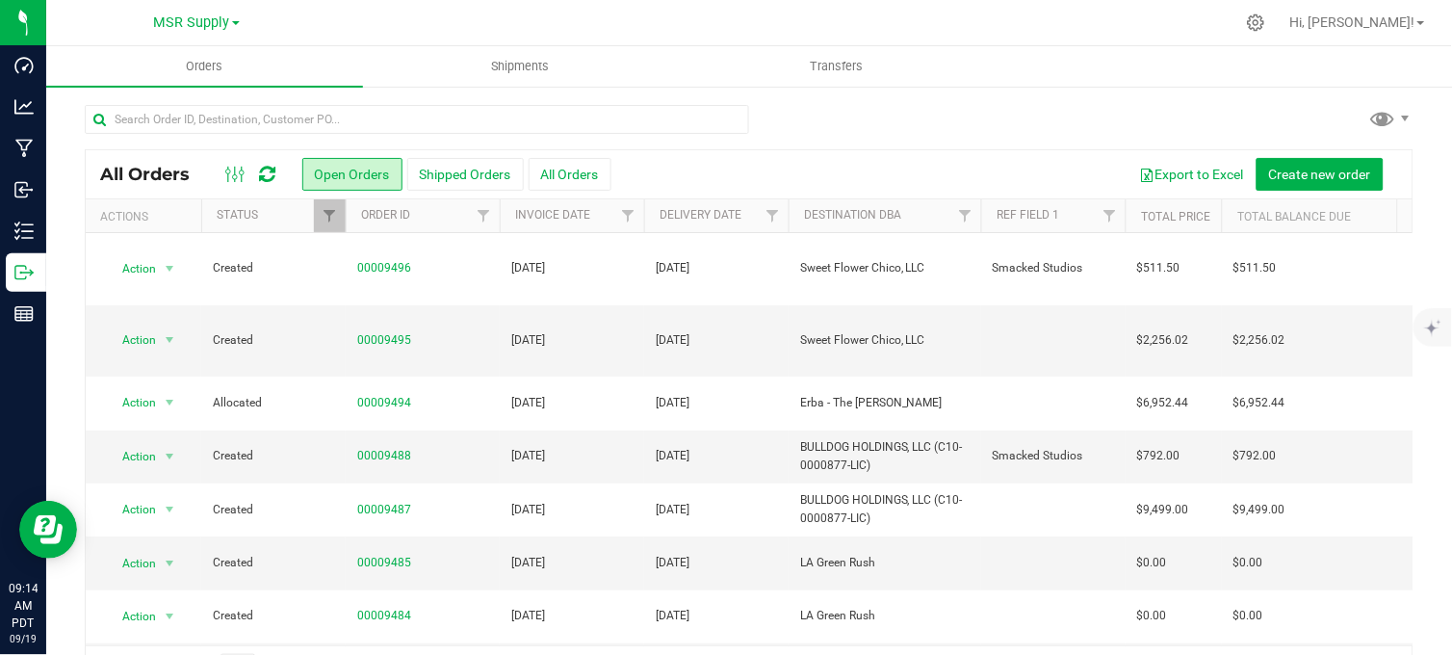
click at [802, 138] on div at bounding box center [749, 127] width 1329 height 44
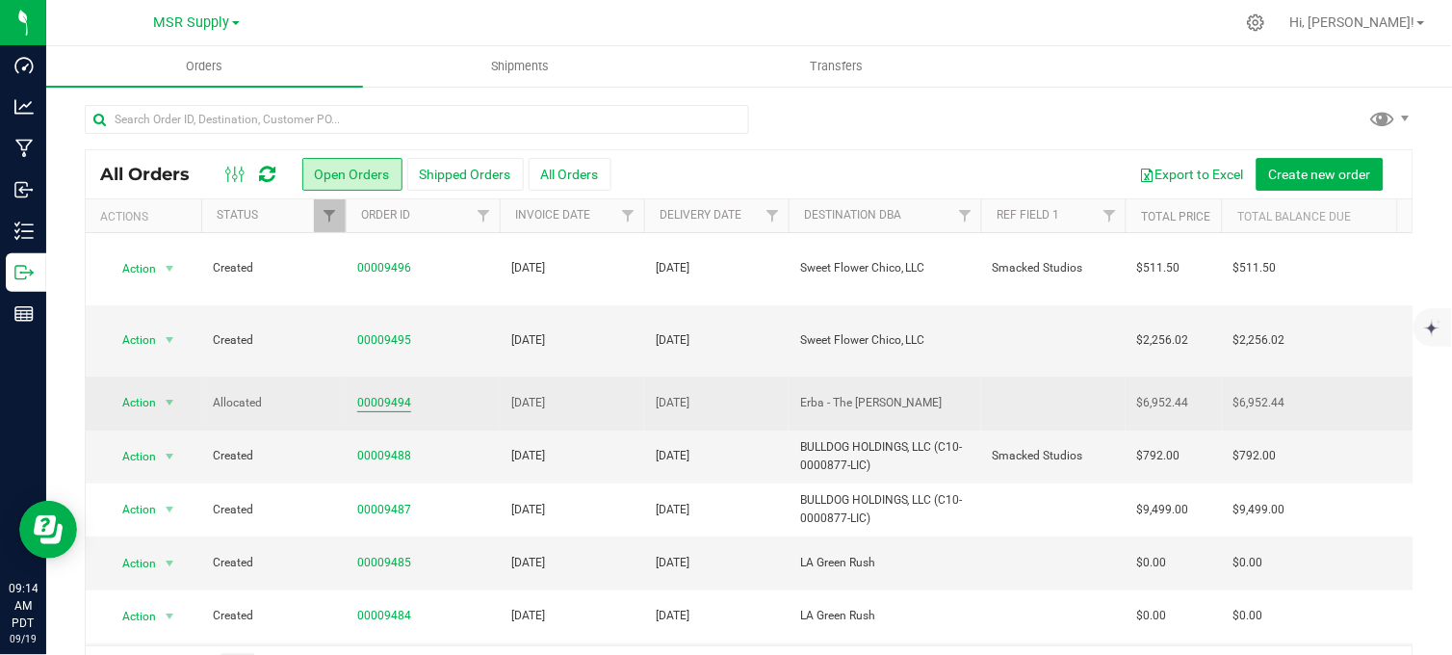
click at [379, 394] on link "00009494" at bounding box center [384, 403] width 54 height 18
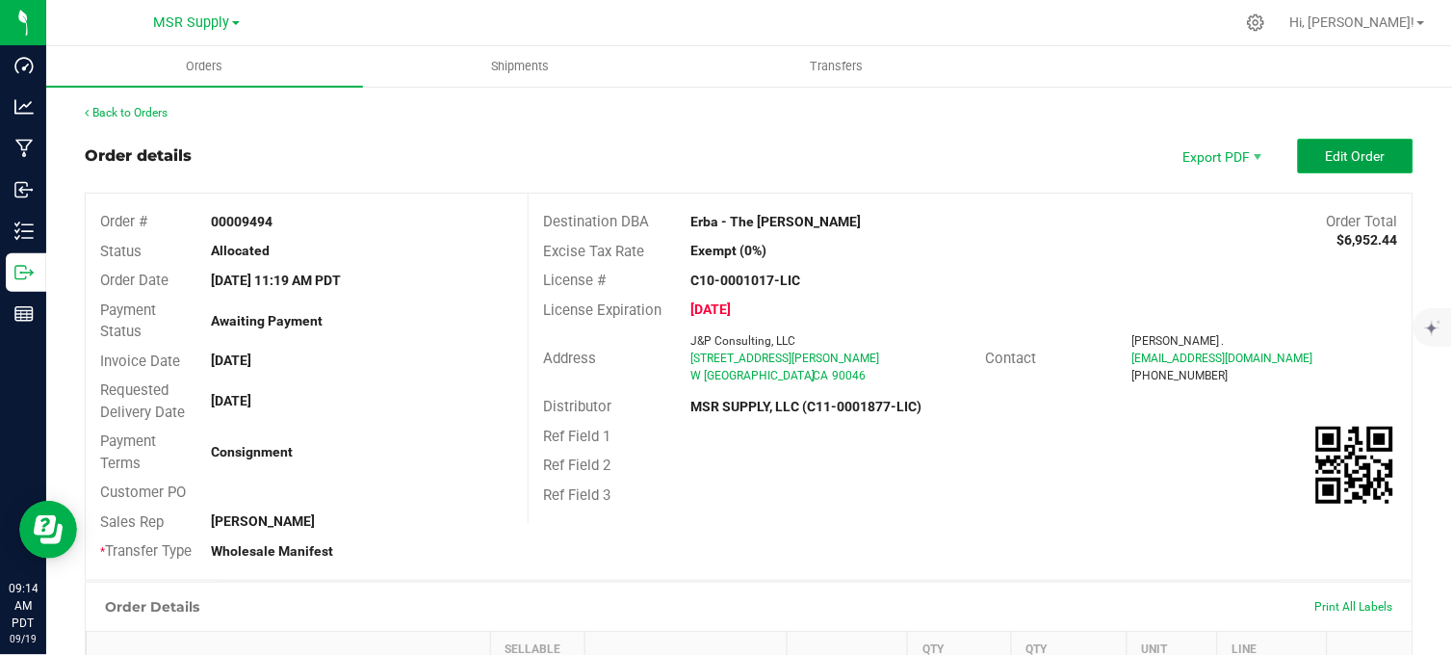
click at [1327, 164] on button "Edit Order" at bounding box center [1356, 156] width 116 height 35
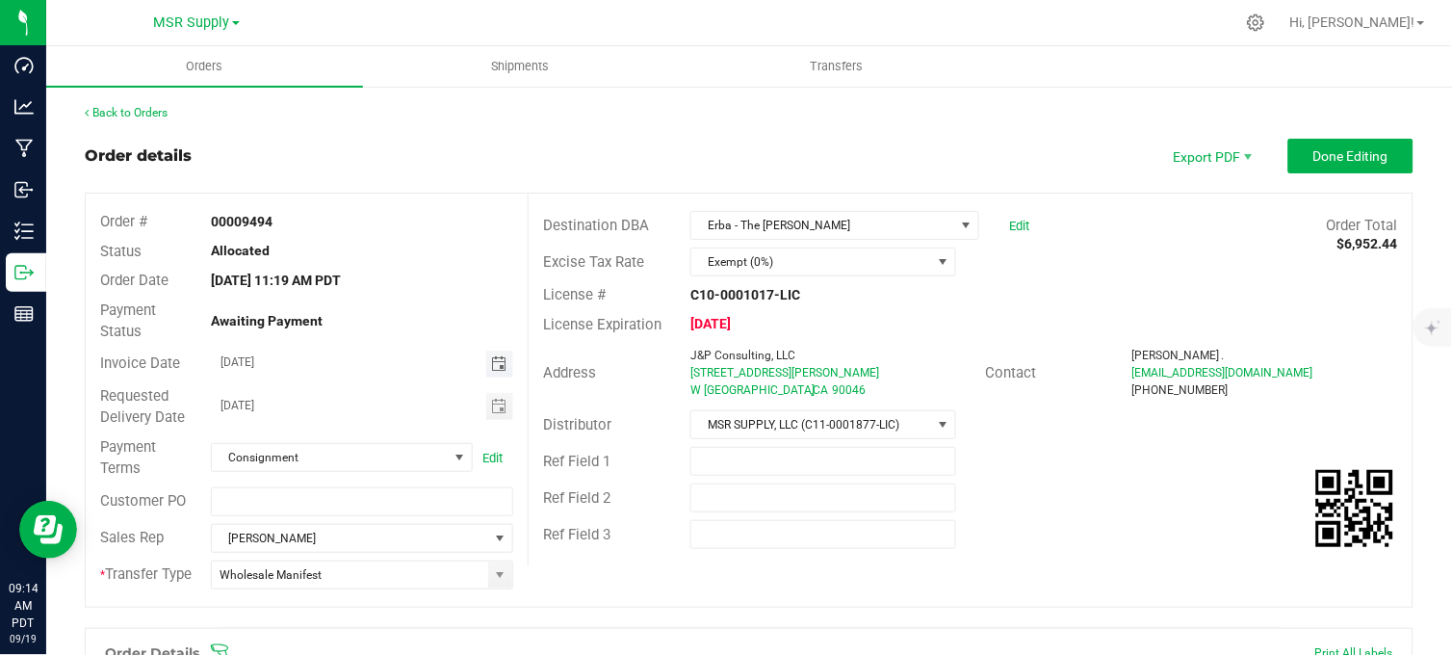
click at [491, 369] on span "Toggle calendar" at bounding box center [498, 363] width 15 height 15
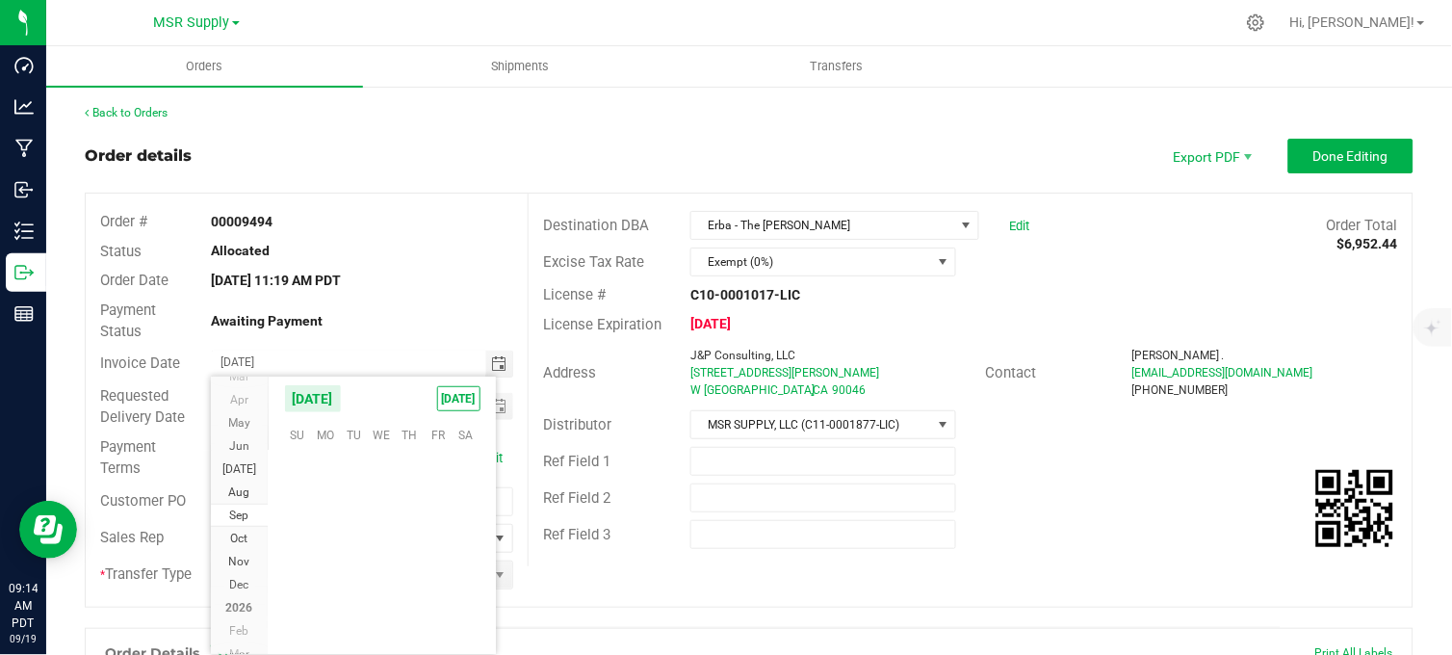
scroll to position [312258, 0]
drag, startPoint x: 320, startPoint y: 588, endPoint x: 370, endPoint y: 559, distance: 57.8
click at [320, 587] on span "29" at bounding box center [326, 588] width 28 height 30
type input "[DATE]"
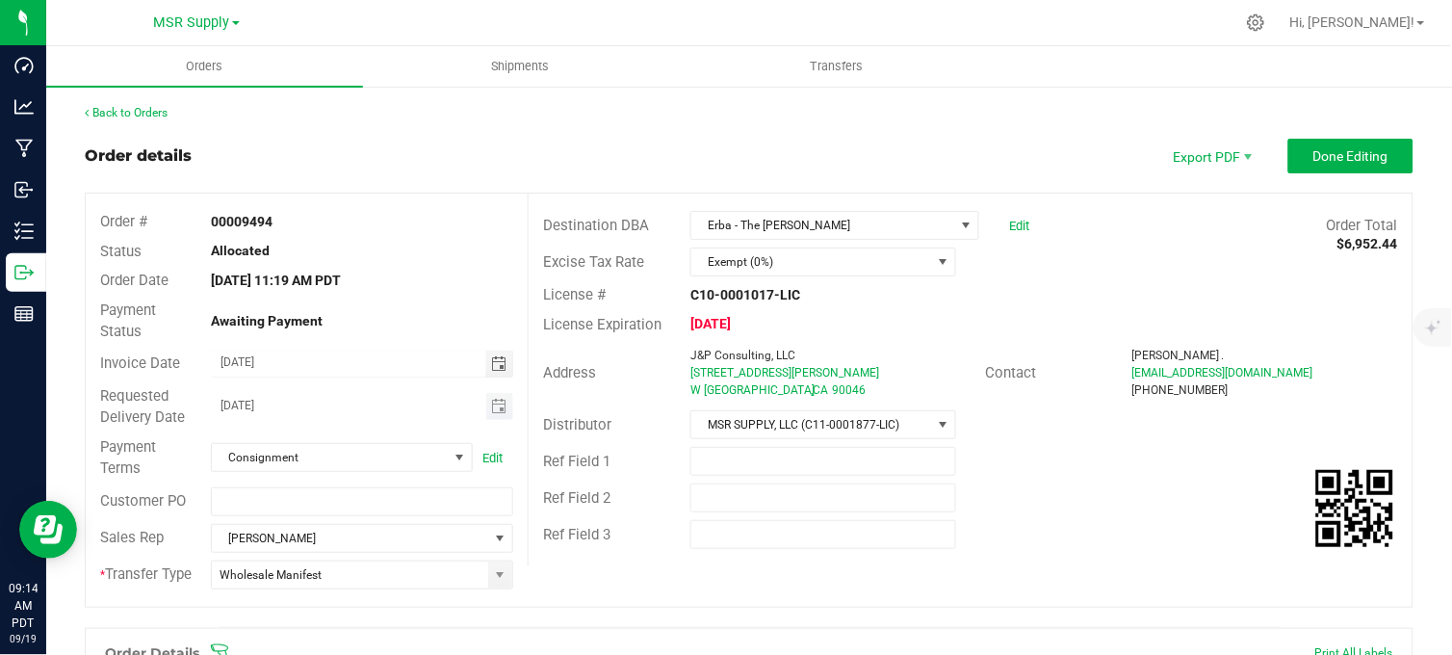
click at [486, 405] on span "Toggle calendar" at bounding box center [500, 406] width 28 height 27
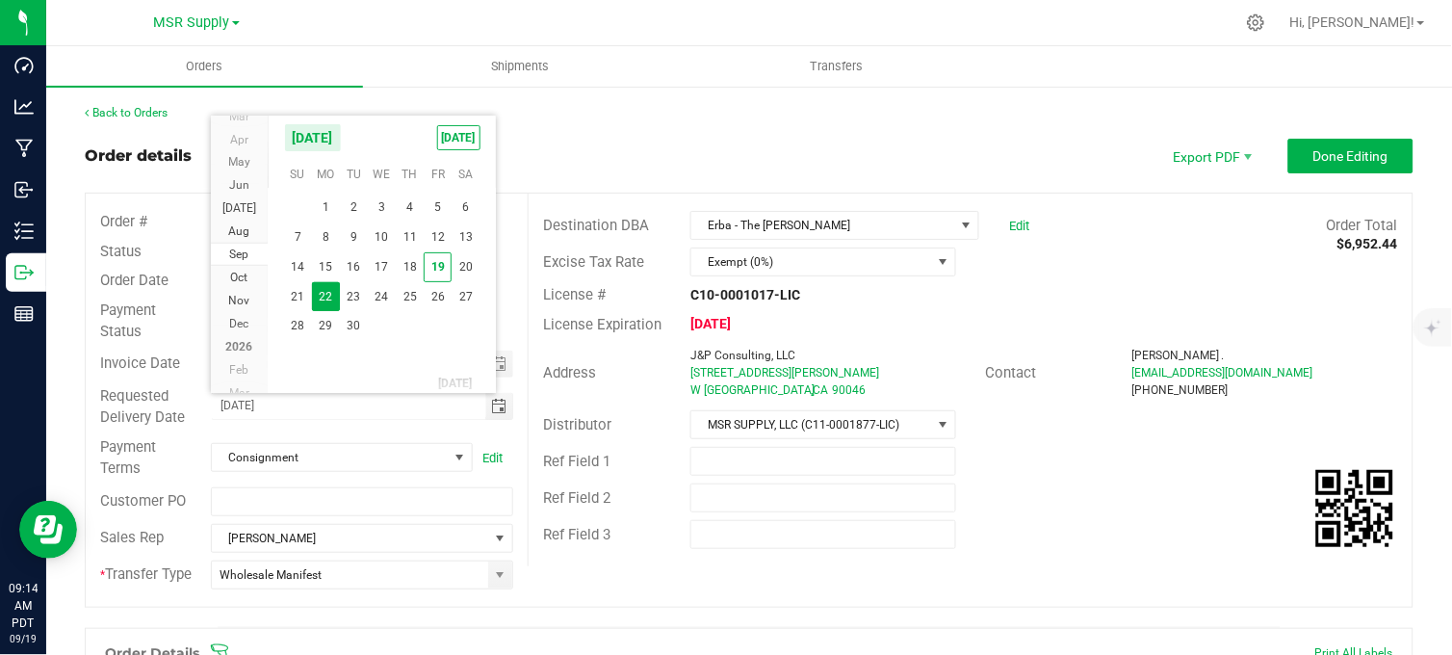
drag, startPoint x: 316, startPoint y: 328, endPoint x: 404, endPoint y: 292, distance: 95.8
click at [319, 328] on span "29" at bounding box center [326, 326] width 28 height 30
type input "[DATE]"
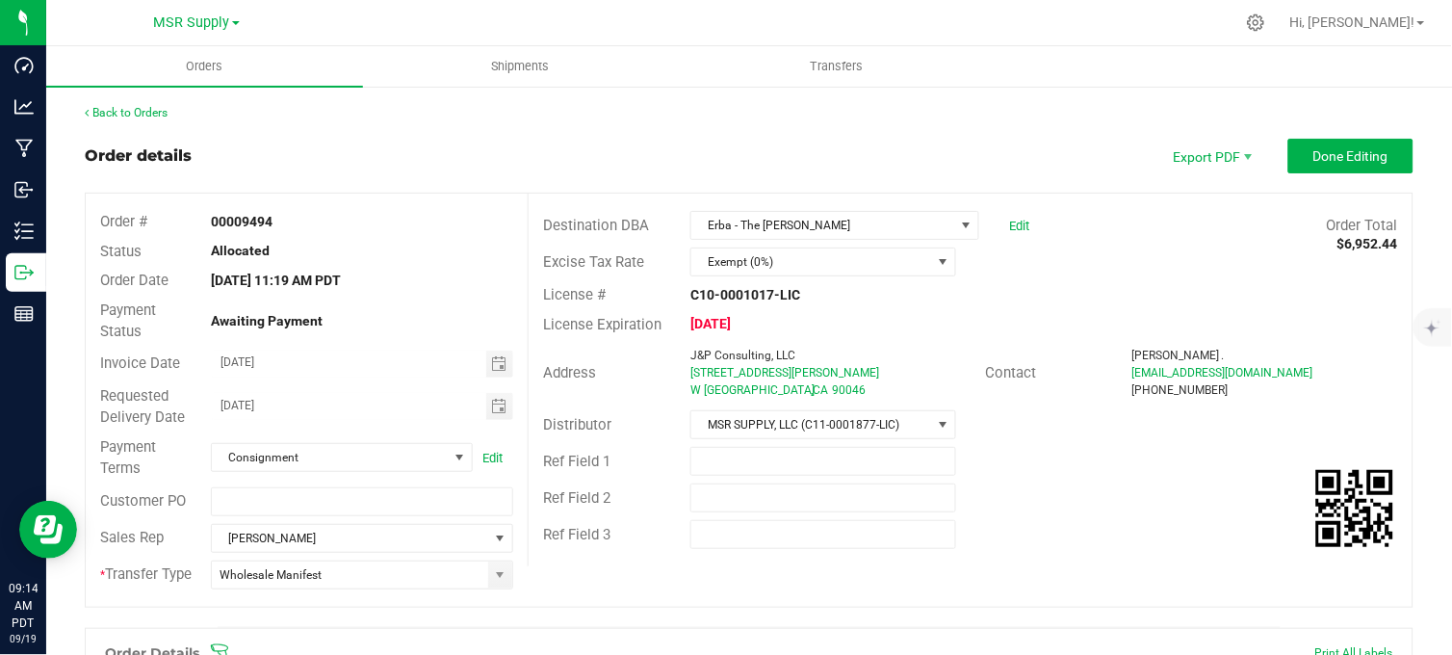
drag, startPoint x: 505, startPoint y: 135, endPoint x: 695, endPoint y: 168, distance: 192.6
click at [1350, 148] on span "Done Editing" at bounding box center [1350, 155] width 75 height 15
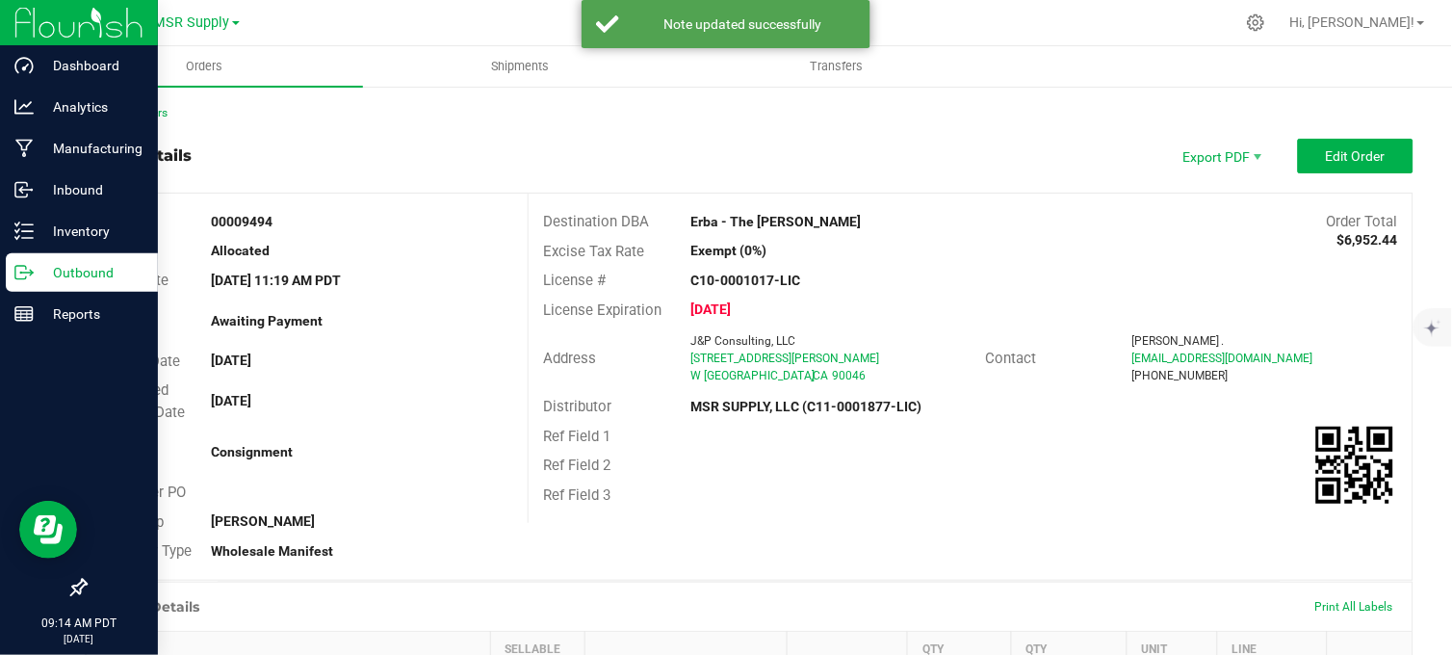
click at [35, 268] on p "Outbound" at bounding box center [92, 272] width 116 height 23
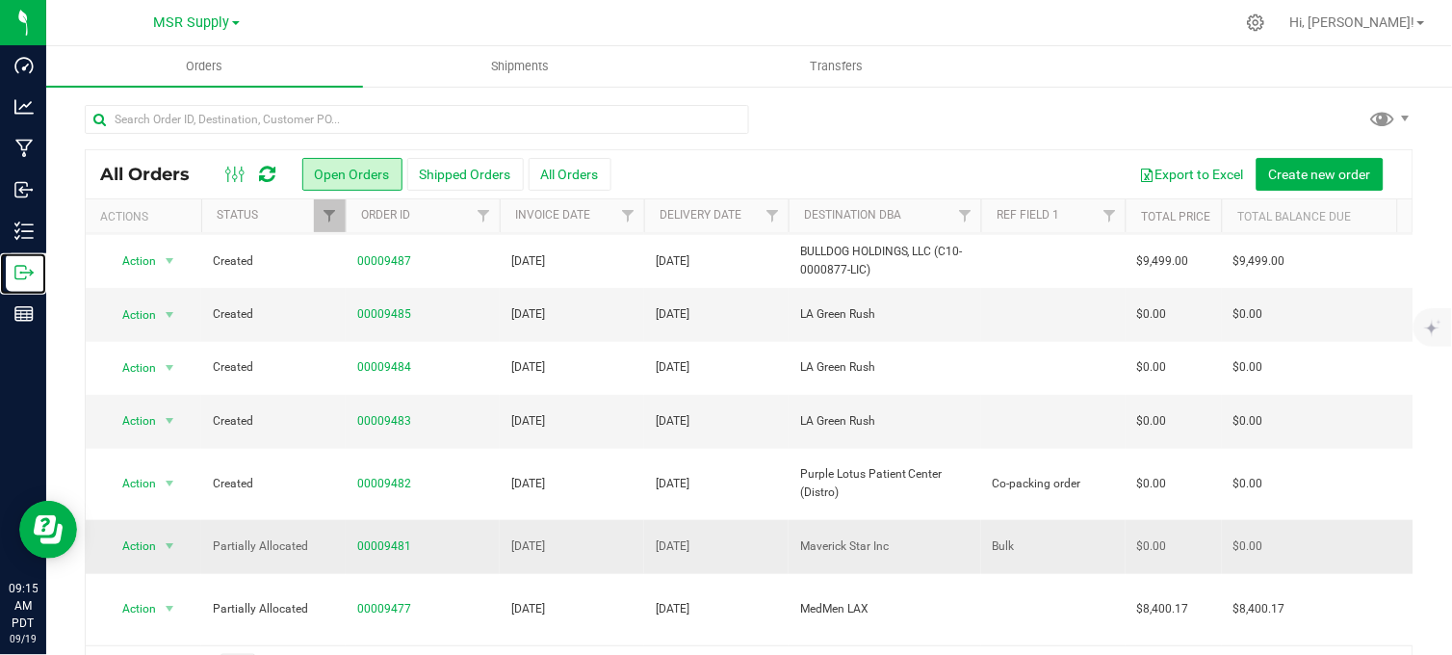
scroll to position [321, 0]
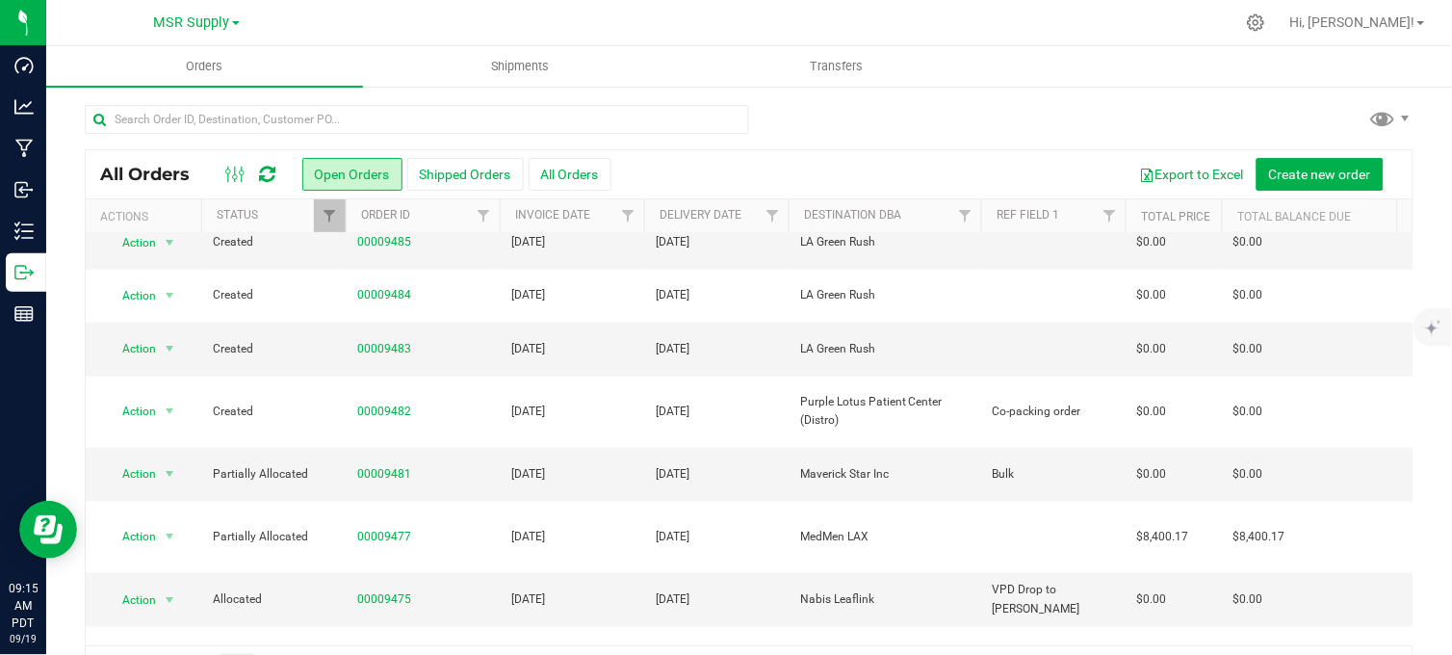
click at [867, 116] on div at bounding box center [749, 127] width 1329 height 44
click at [786, 116] on div at bounding box center [749, 127] width 1329 height 44
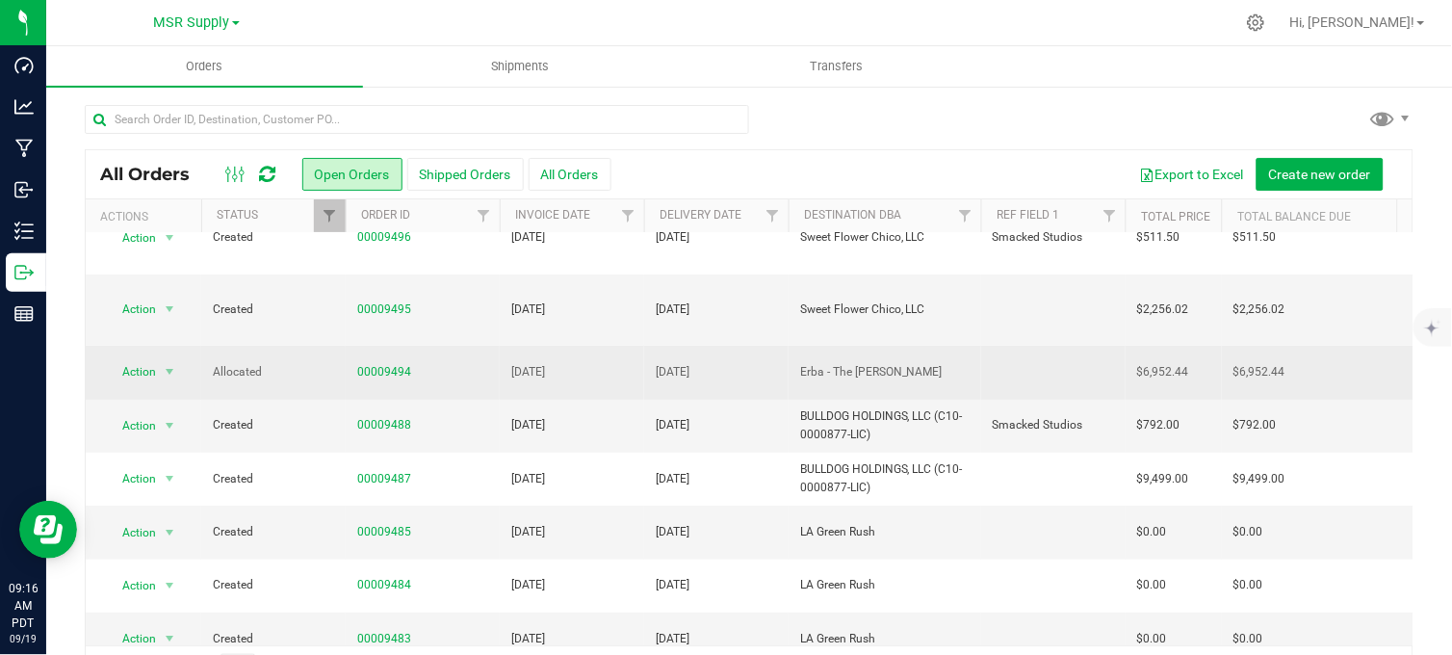
scroll to position [0, 0]
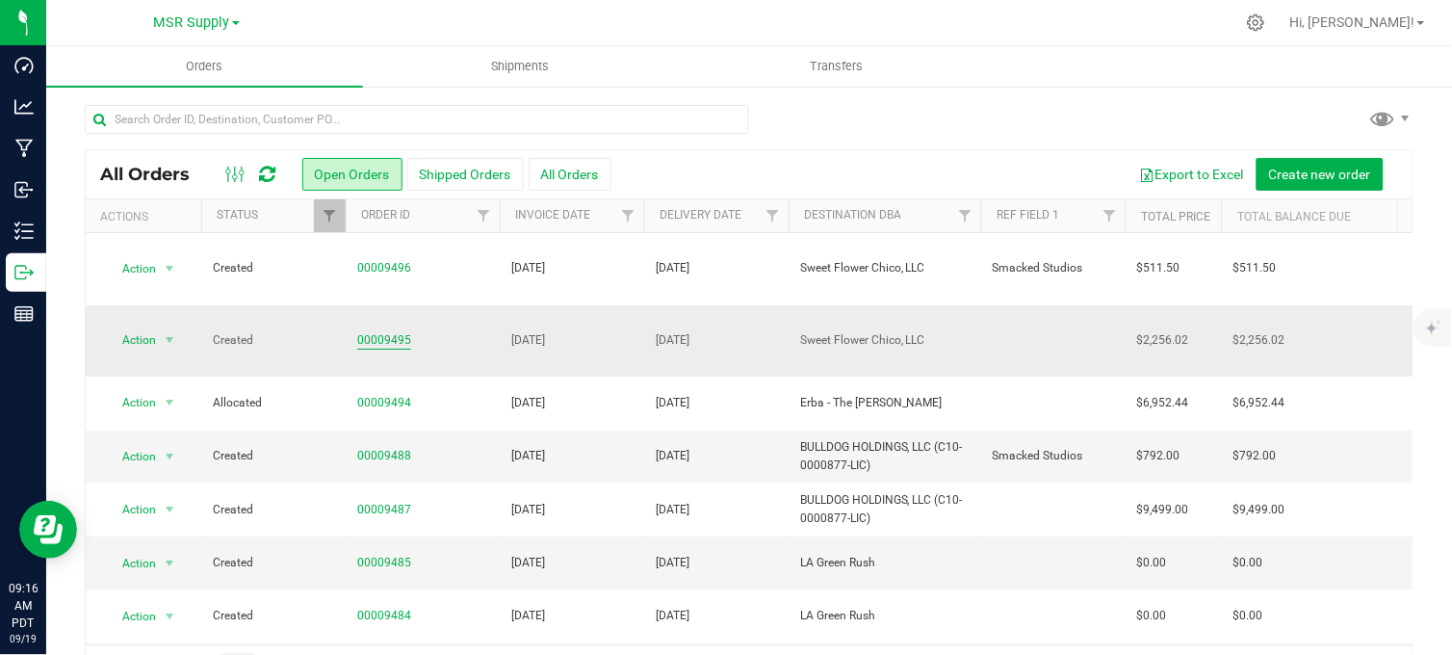
click at [376, 331] on link "00009495" at bounding box center [384, 340] width 54 height 18
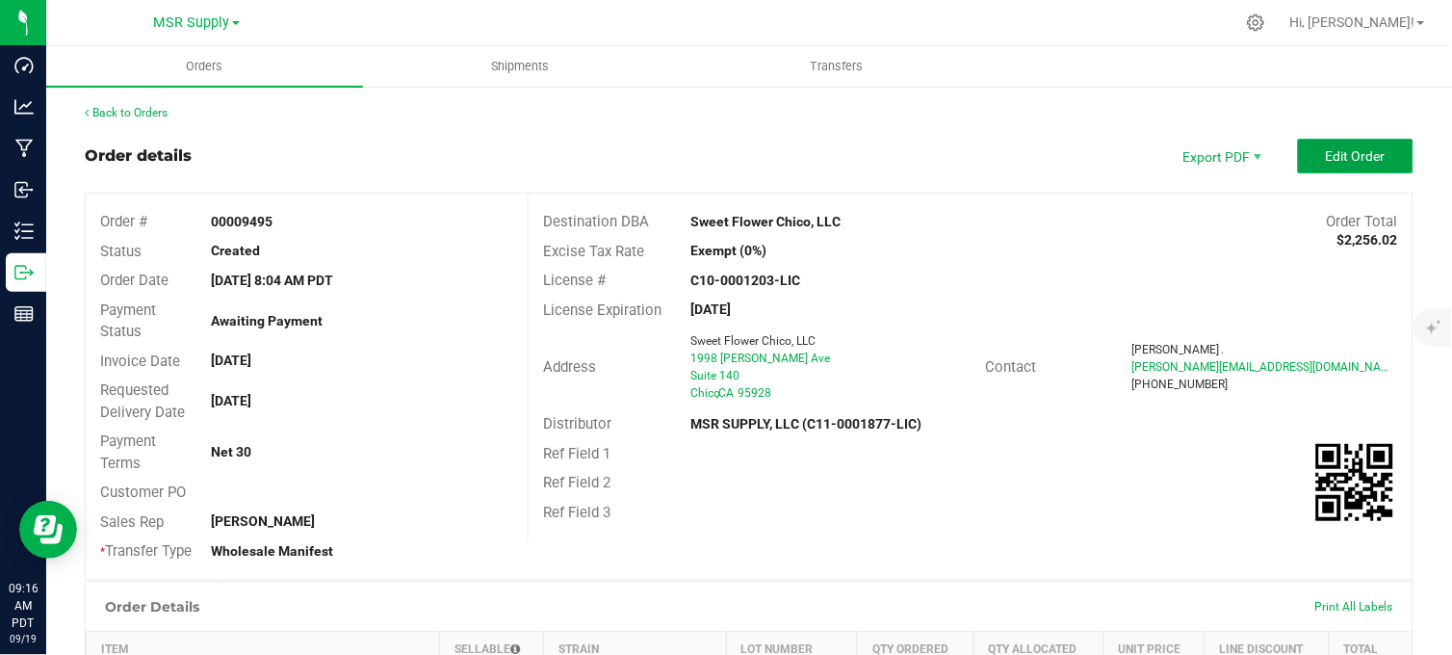
click at [1335, 164] on button "Edit Order" at bounding box center [1356, 156] width 116 height 35
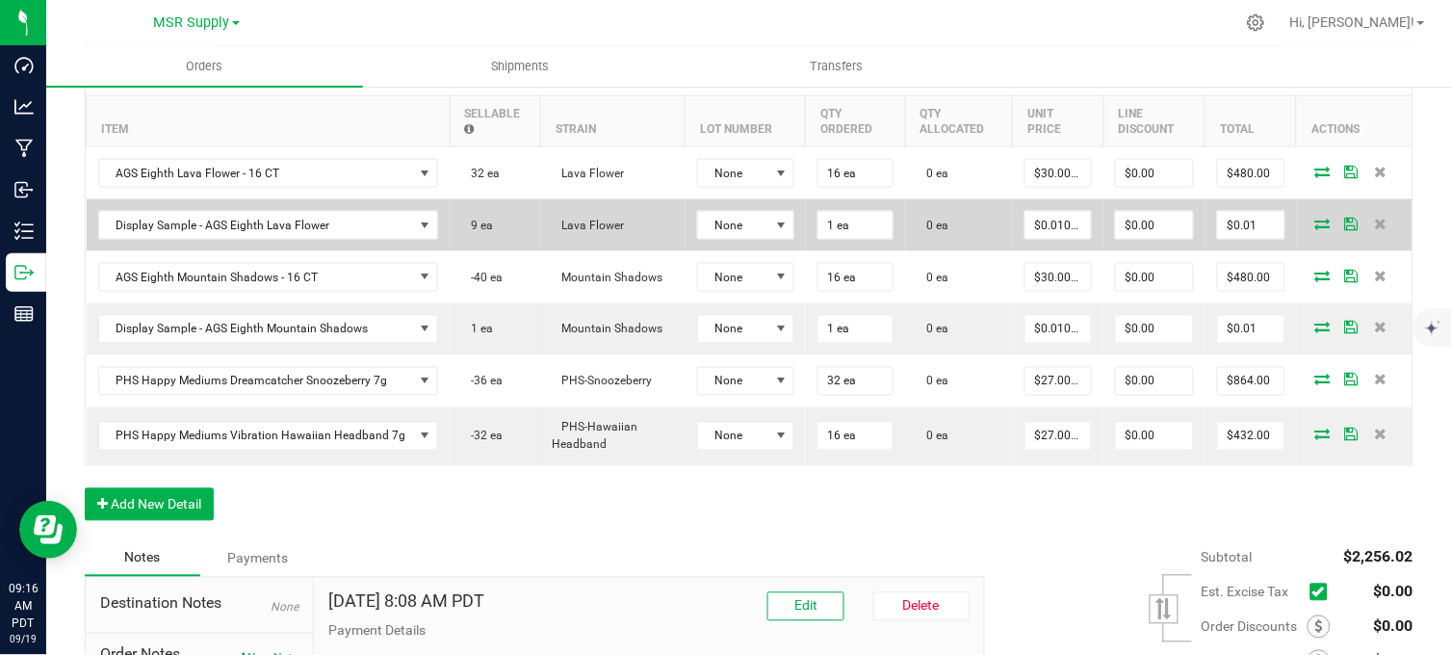
scroll to position [641, 0]
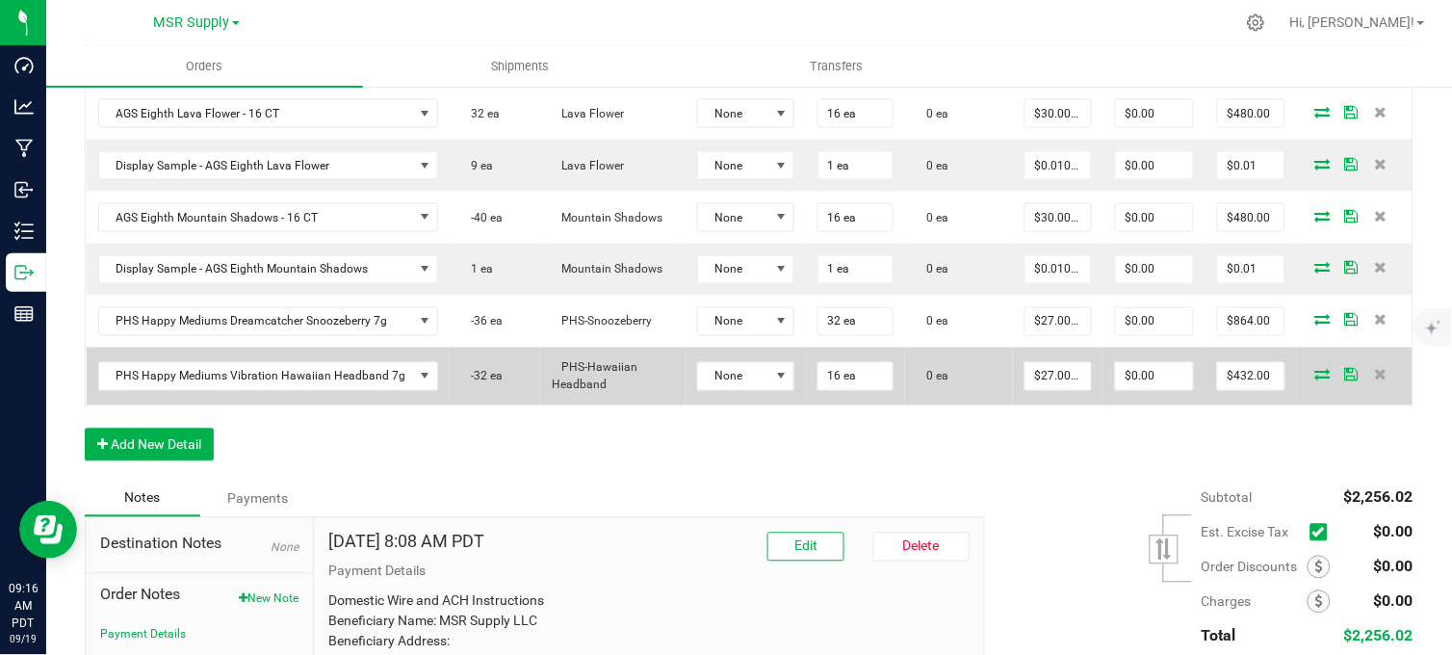
click at [1315, 380] on icon at bounding box center [1322, 375] width 15 height 12
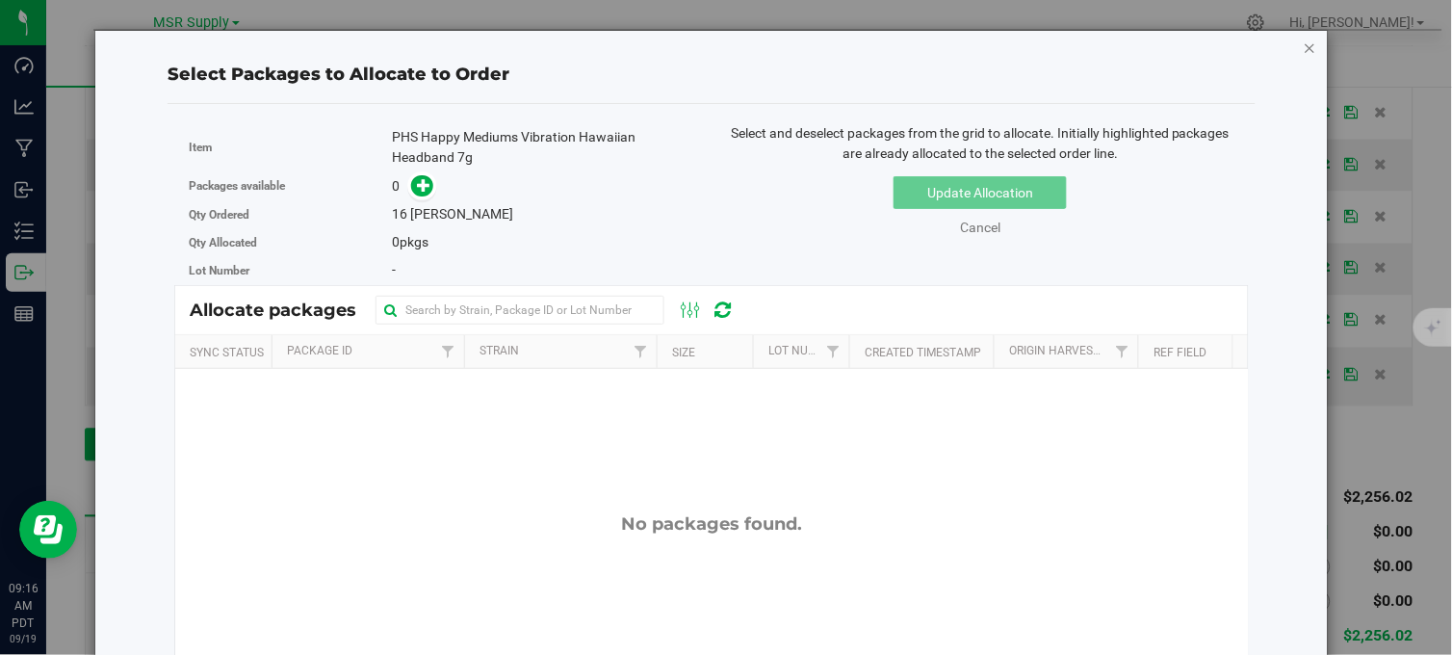
click at [1304, 49] on icon "button" at bounding box center [1310, 47] width 13 height 23
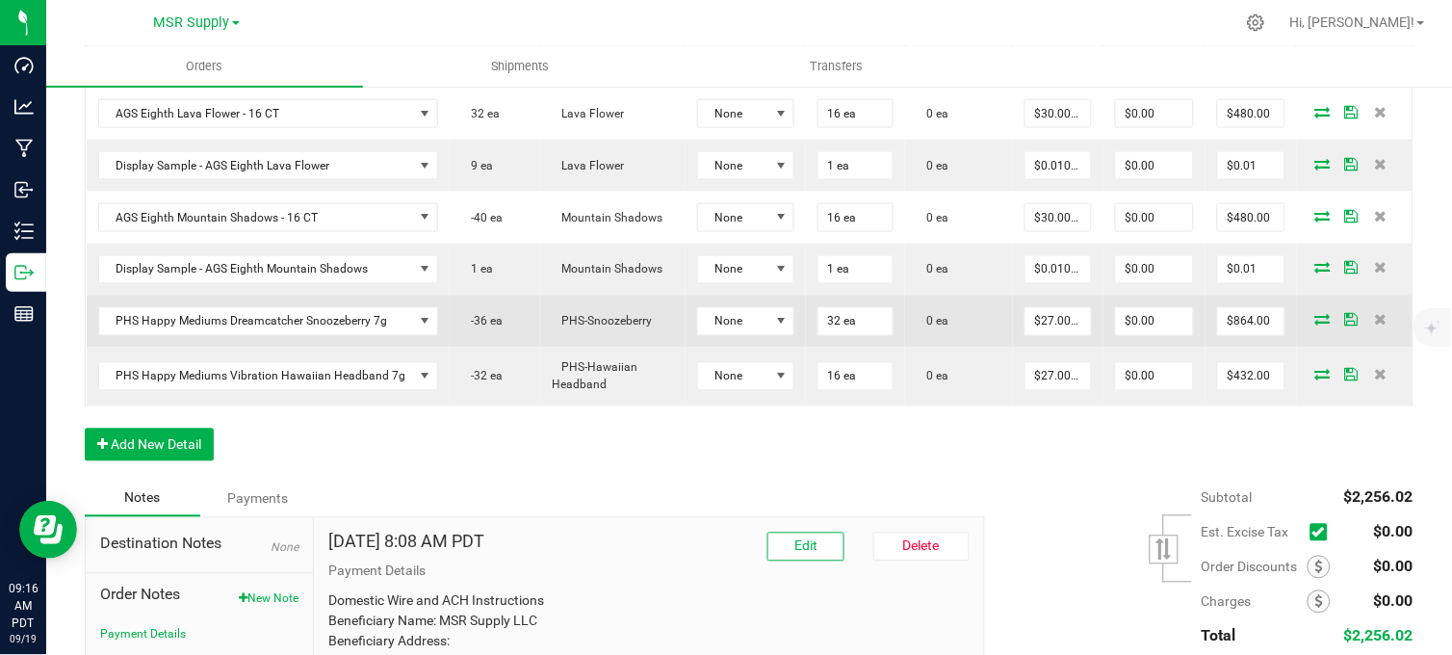
click at [1310, 340] on td at bounding box center [1355, 322] width 116 height 52
click at [1315, 325] on icon at bounding box center [1322, 320] width 15 height 12
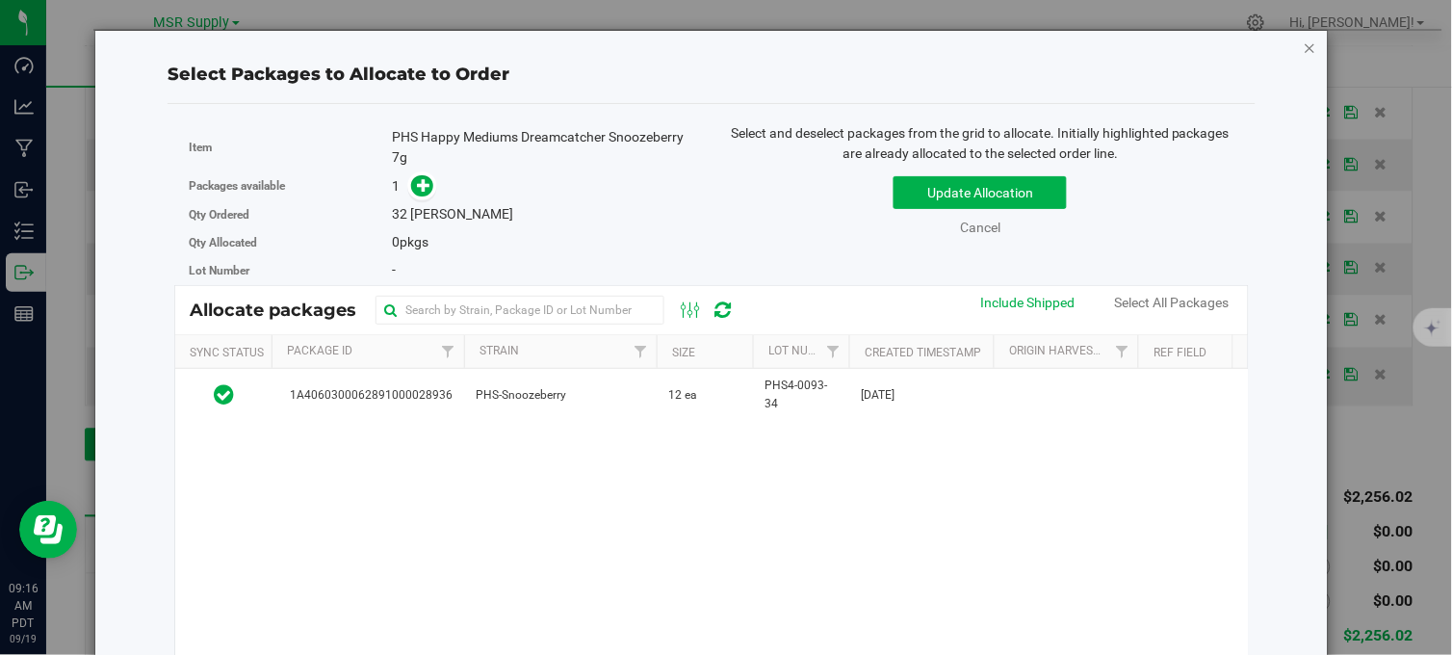
click at [1304, 52] on icon "button" at bounding box center [1310, 47] width 13 height 23
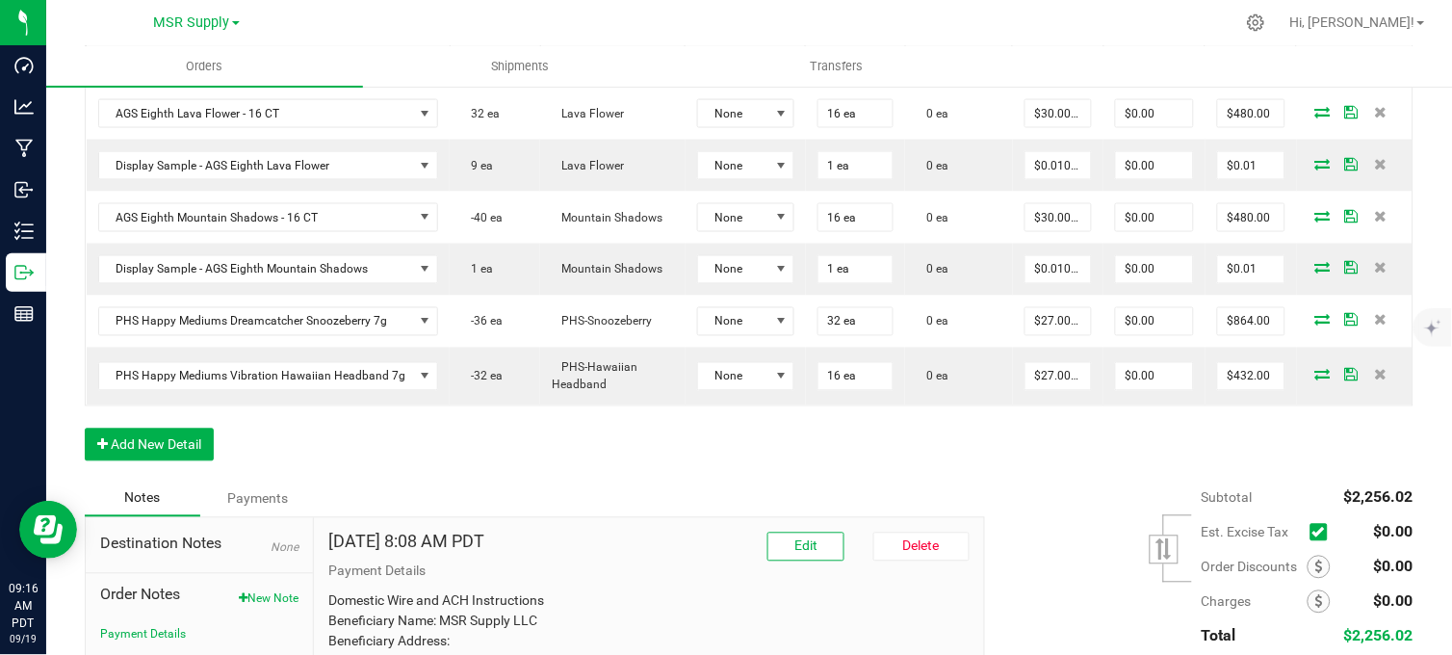
click at [1005, 450] on div "Order Details Print All Labels Item Sellable Strain Lot Number Qty Ordered Qty …" at bounding box center [749, 234] width 1329 height 494
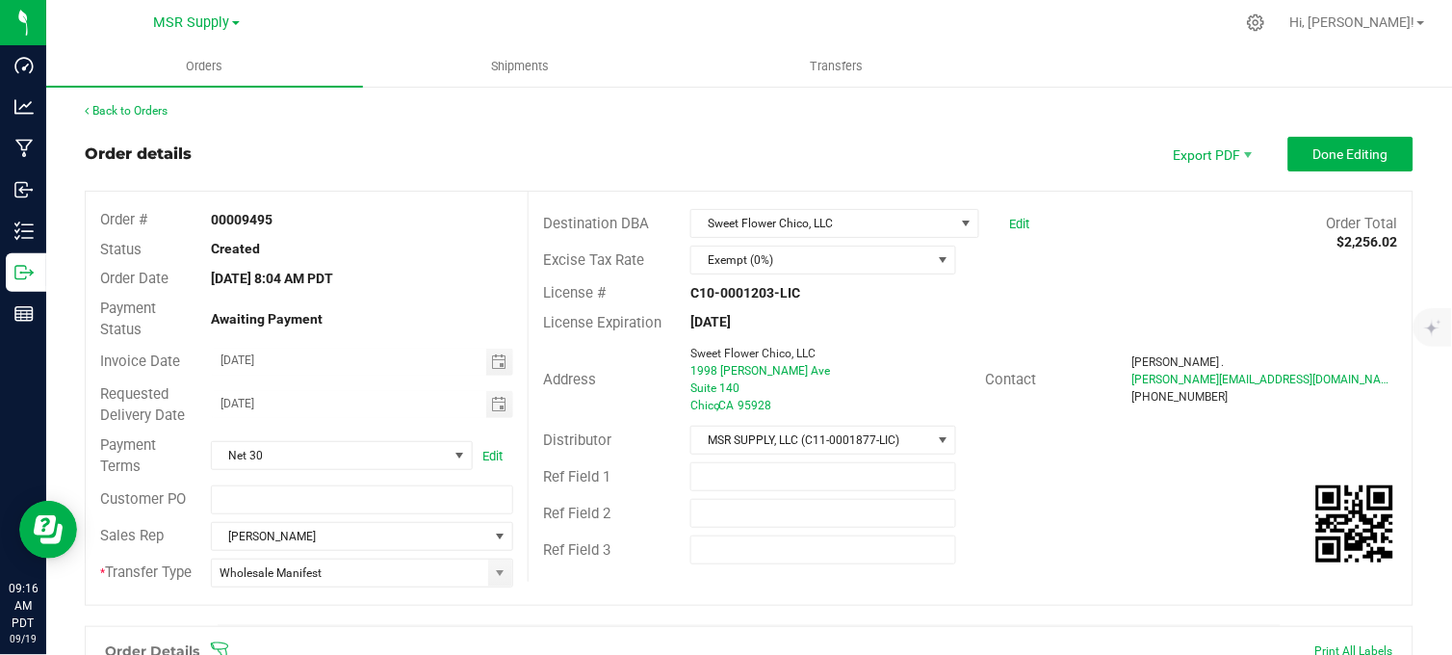
scroll to position [0, 0]
click at [415, 140] on div "Order details Export PDF Done Editing" at bounding box center [749, 156] width 1329 height 35
click at [340, 119] on div "Back to Orders" at bounding box center [749, 112] width 1329 height 17
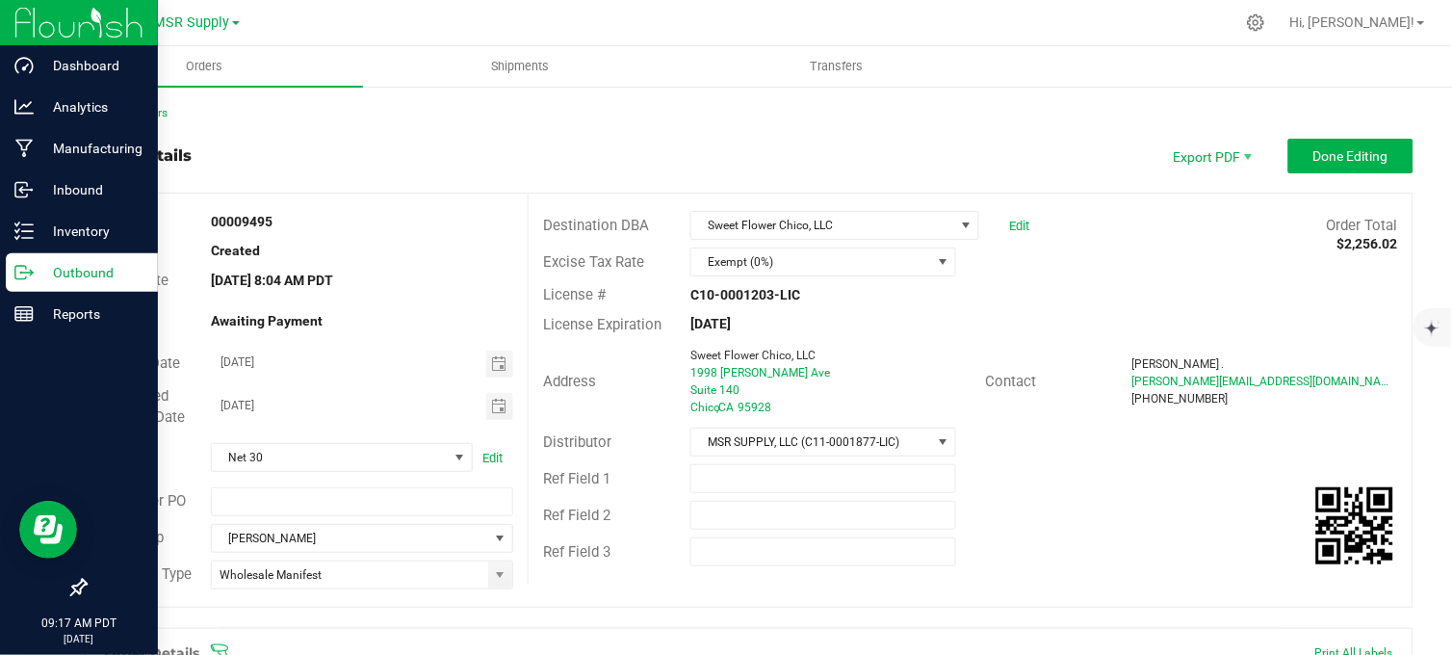
click at [30, 272] on icon at bounding box center [23, 272] width 19 height 19
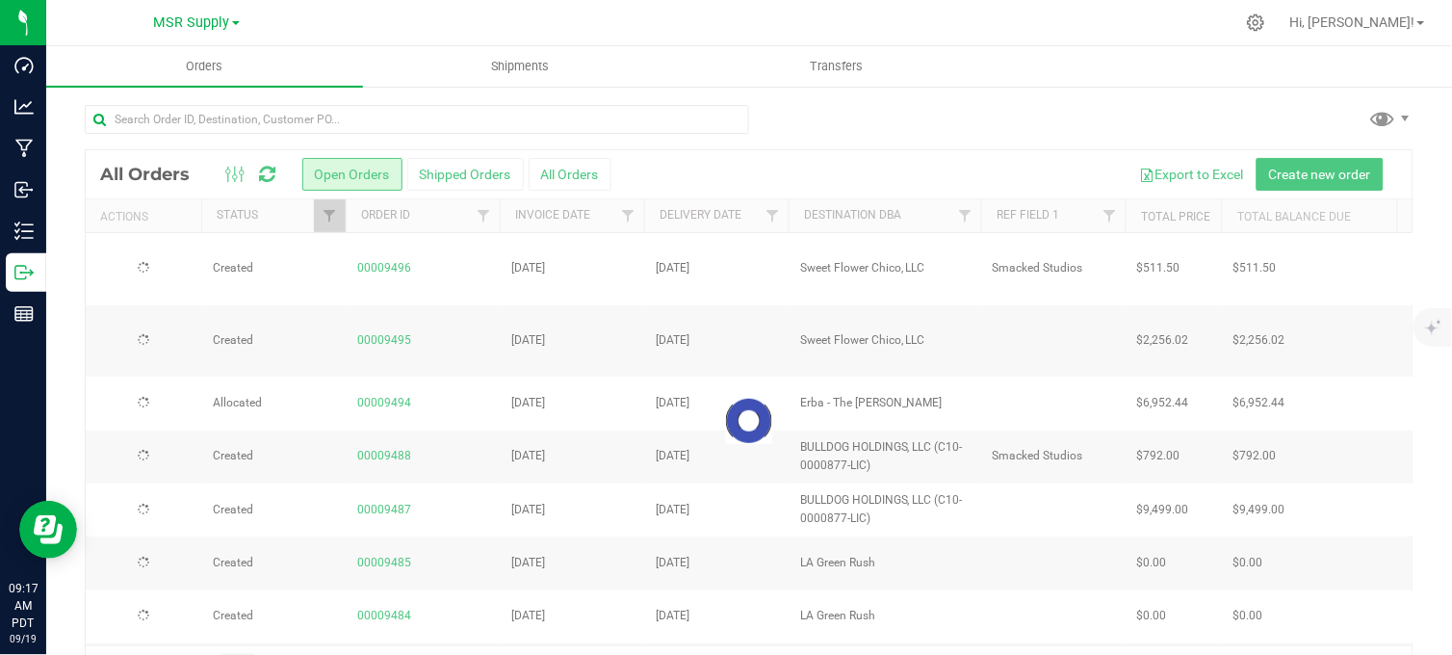
click at [826, 152] on div "All Orders Open Orders Shipped Orders All Orders Export to Excel Create new ord…" at bounding box center [749, 174] width 1327 height 48
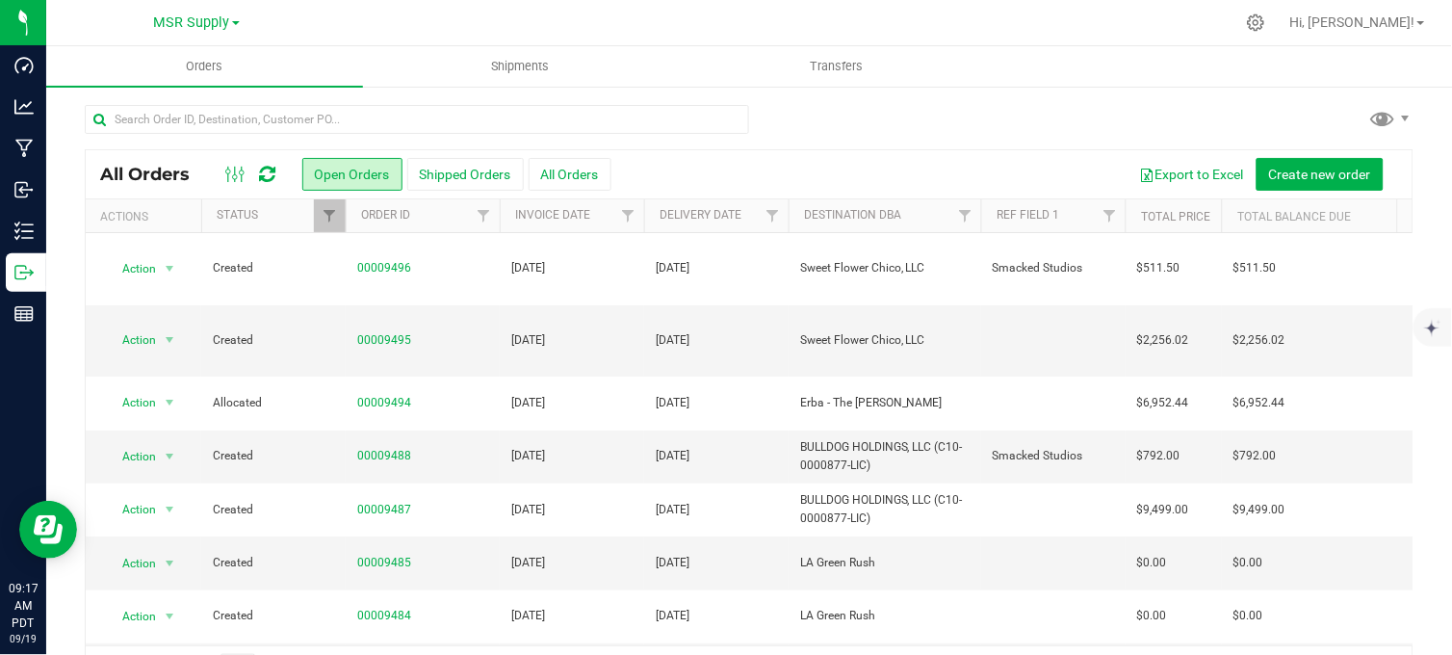
click at [838, 116] on div at bounding box center [749, 127] width 1329 height 44
click at [980, 140] on div at bounding box center [749, 127] width 1329 height 44
click at [1065, 16] on div at bounding box center [790, 23] width 890 height 38
click at [645, 16] on div at bounding box center [790, 23] width 890 height 38
click at [441, 15] on div at bounding box center [790, 23] width 890 height 38
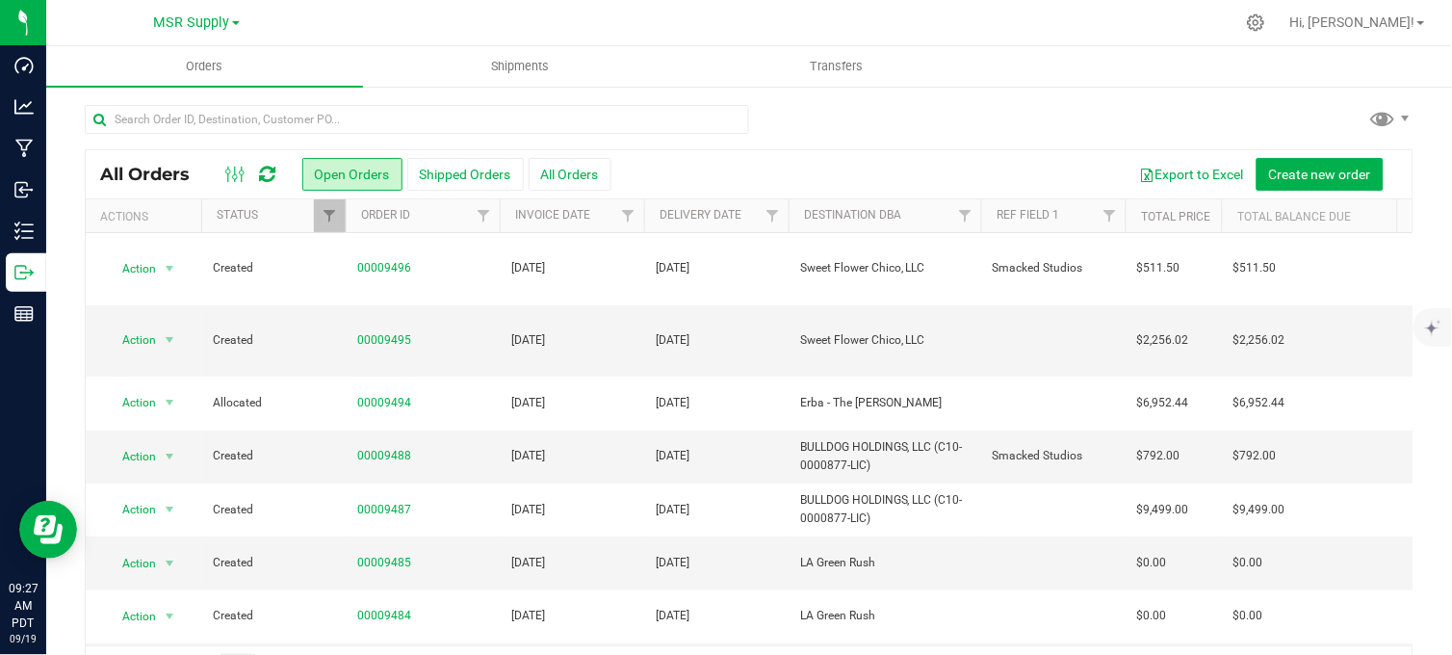
click at [998, 130] on div at bounding box center [749, 127] width 1329 height 44
click at [886, 122] on div at bounding box center [749, 127] width 1329 height 44
click at [850, 130] on div at bounding box center [749, 127] width 1329 height 44
click at [858, 119] on div at bounding box center [749, 127] width 1329 height 44
click at [677, 12] on div at bounding box center [790, 23] width 890 height 38
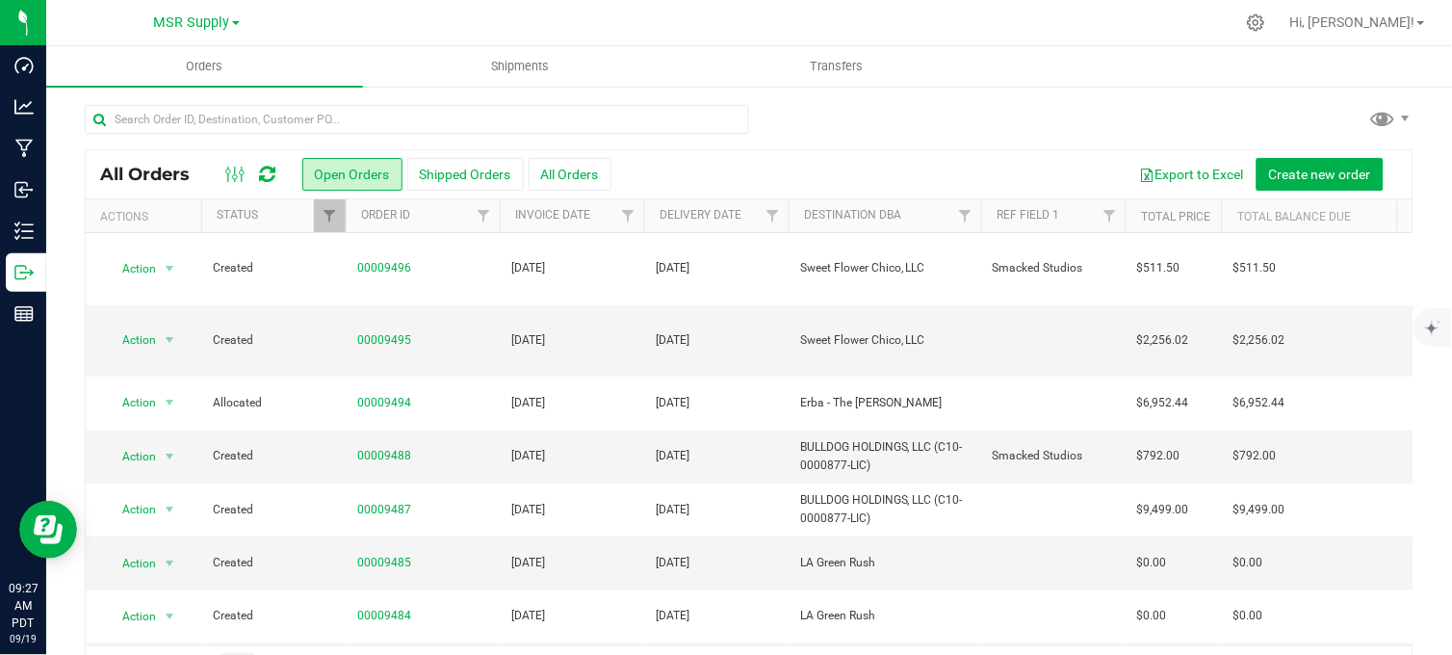
click at [968, 19] on div at bounding box center [790, 23] width 890 height 38
click at [1012, 108] on div at bounding box center [749, 127] width 1329 height 44
click at [930, 121] on div at bounding box center [749, 127] width 1329 height 44
